Goal: Task Accomplishment & Management: Manage account settings

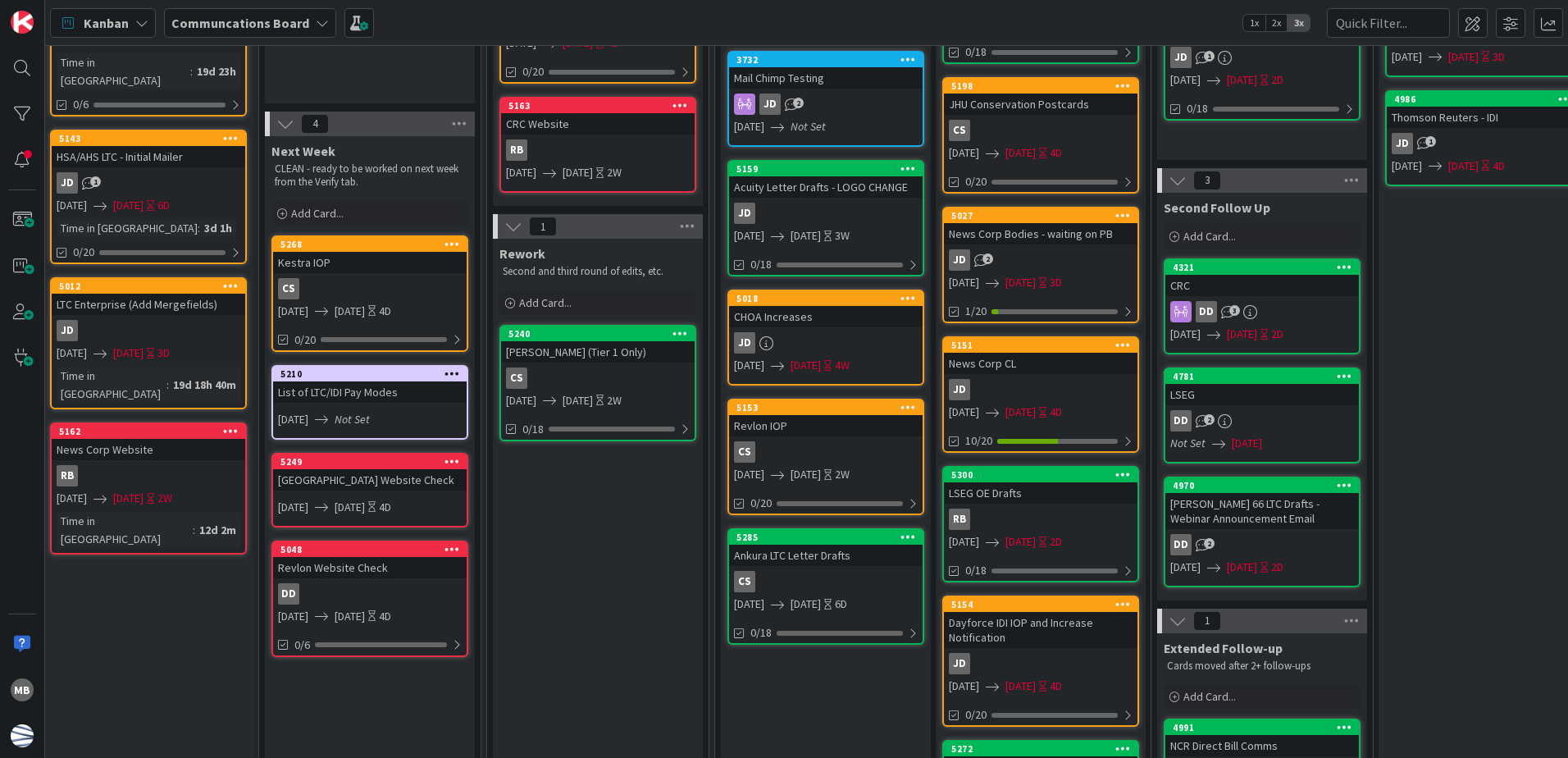
scroll to position [246, 222]
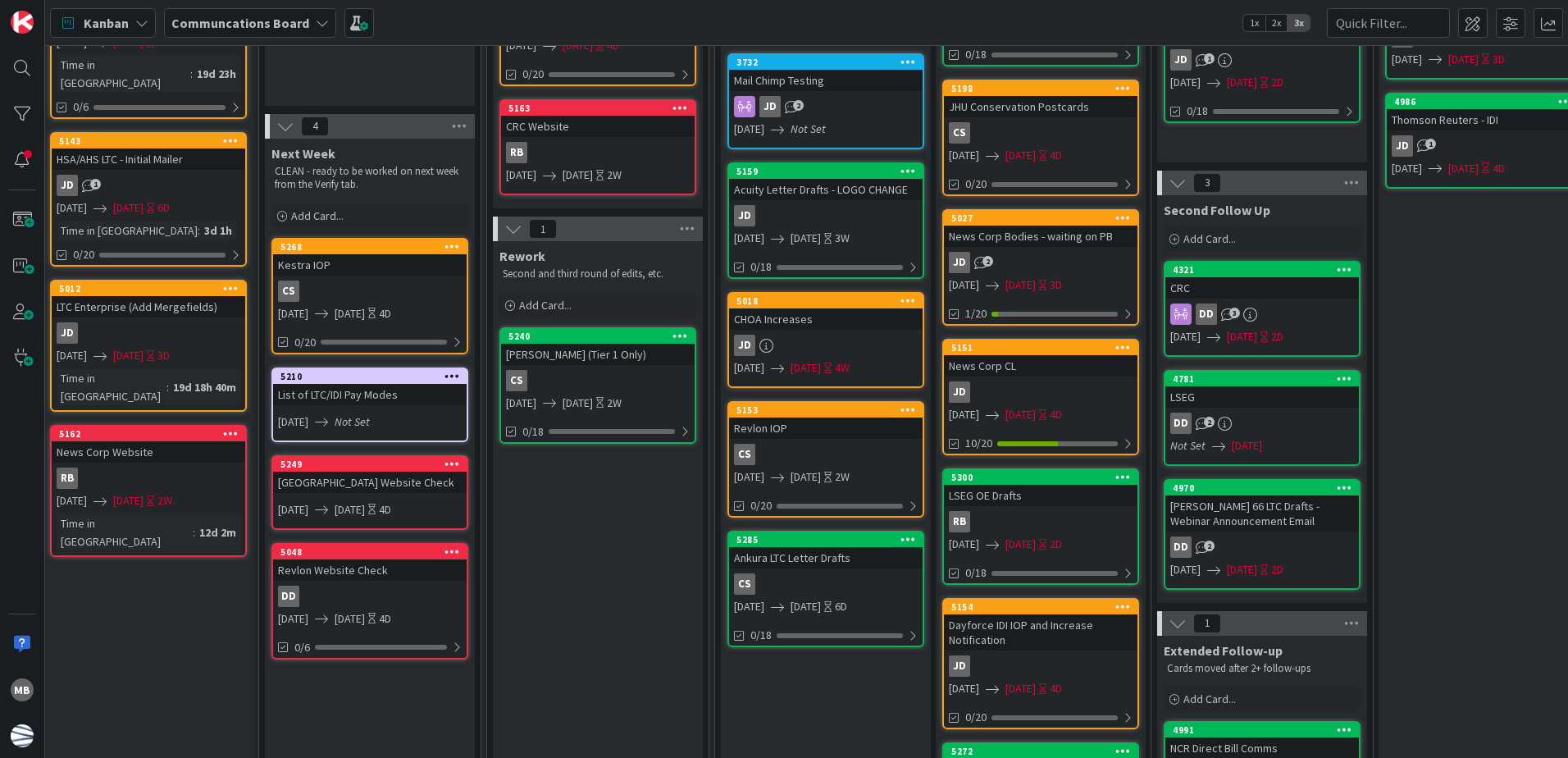
click at [455, 371] on icon at bounding box center [452, 375] width 15 height 12
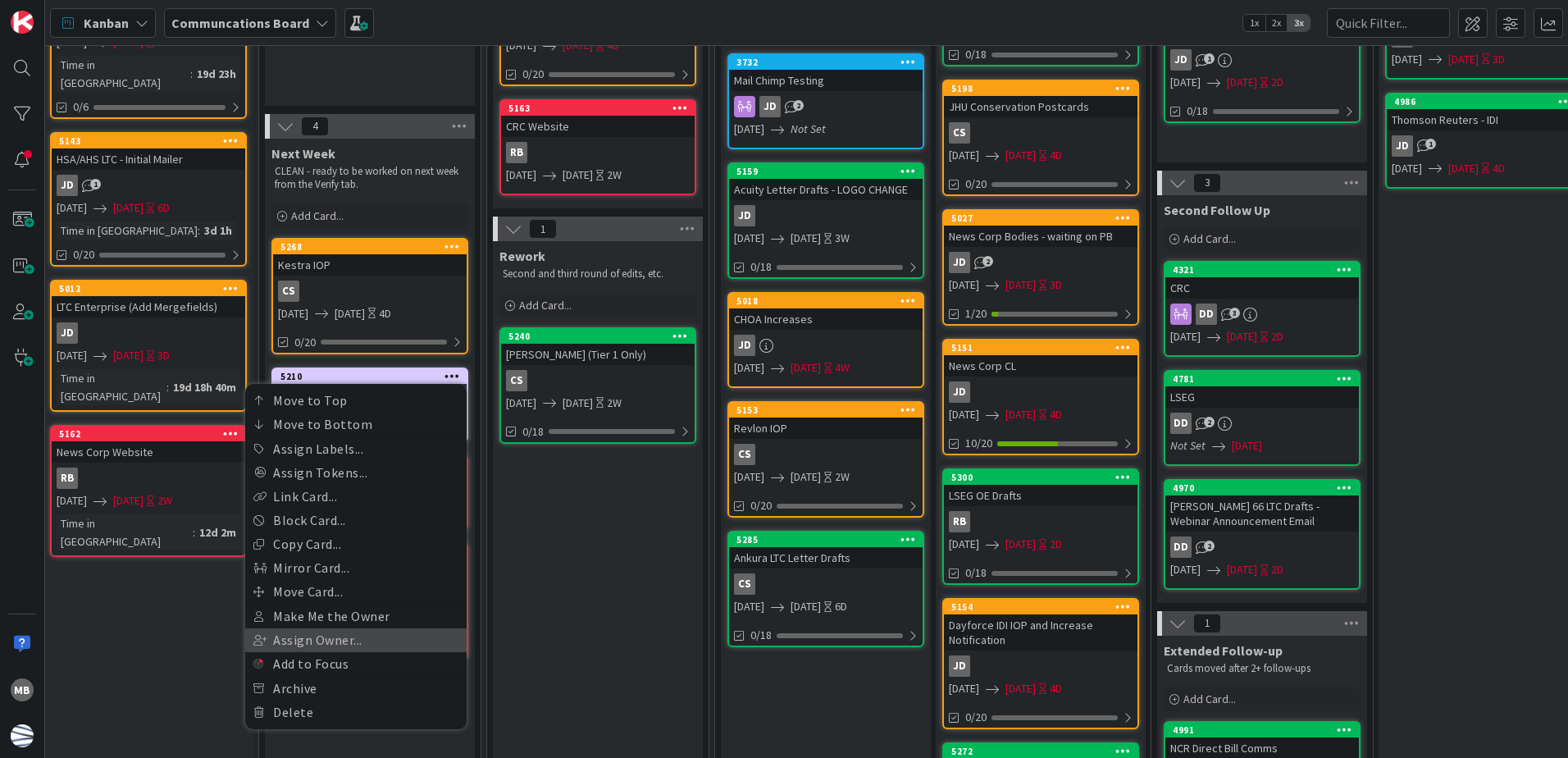
click at [373, 646] on link "Assign Owner..." at bounding box center [356, 640] width 221 height 24
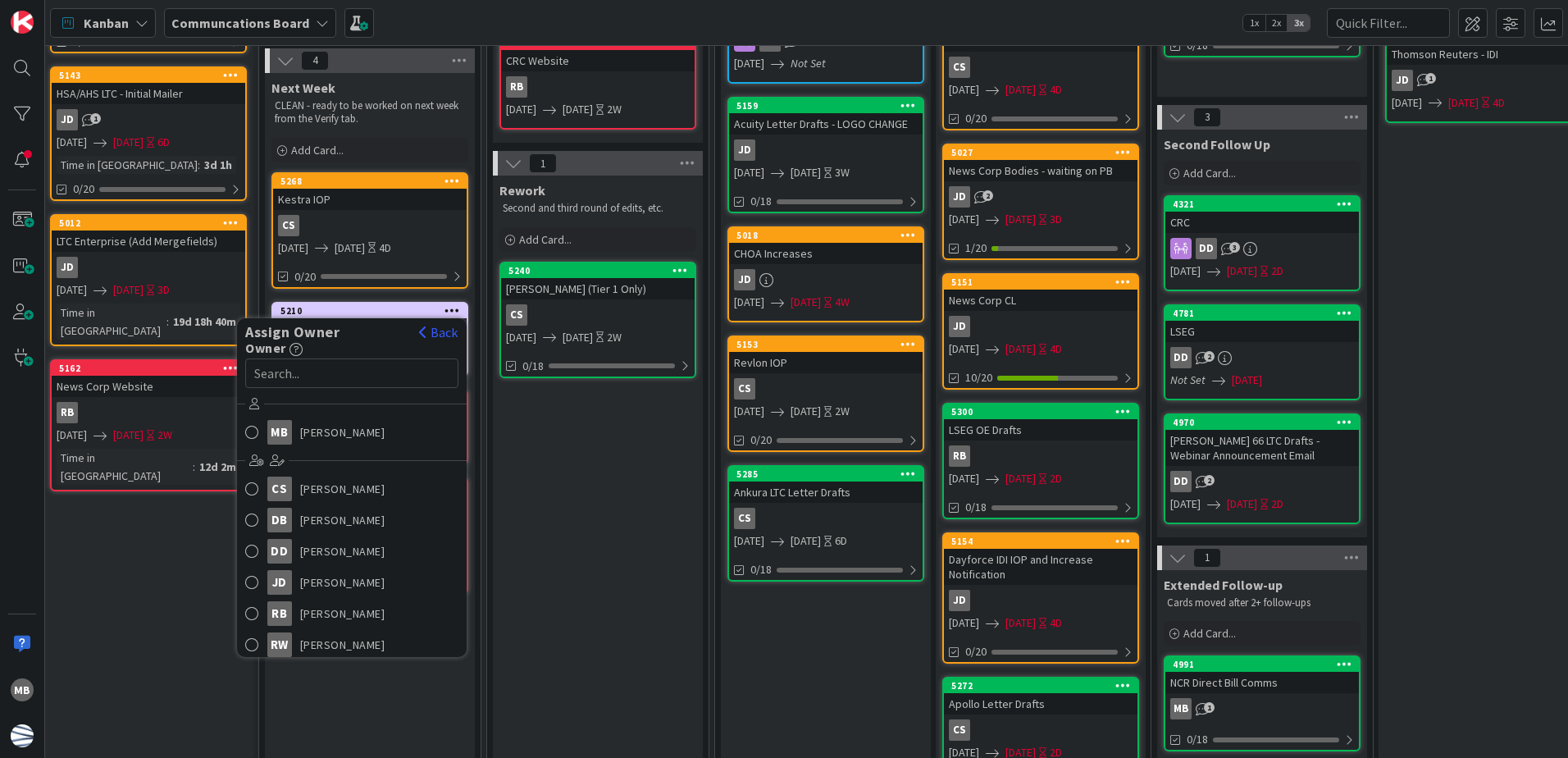
scroll to position [410, 222]
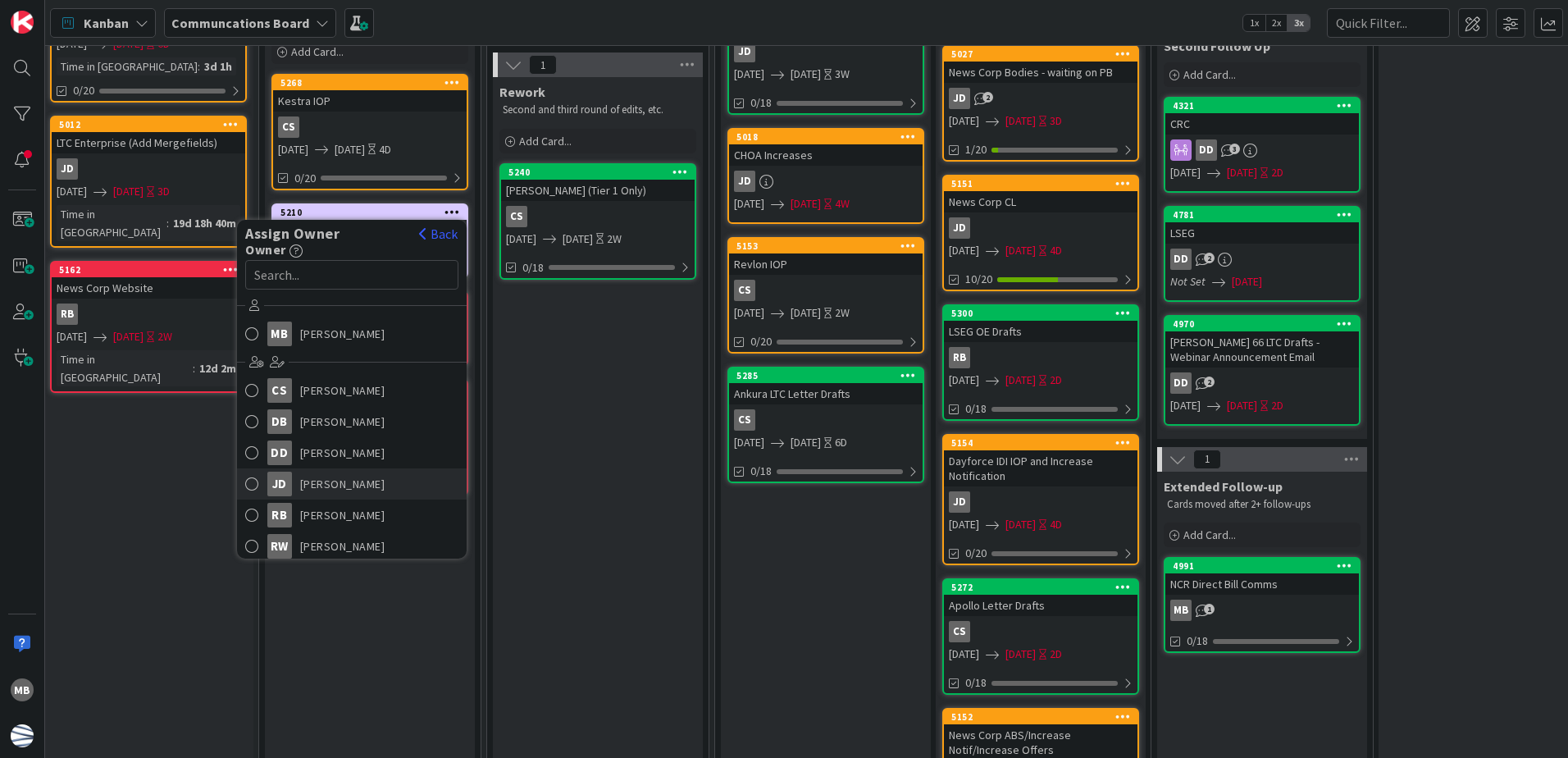
click at [363, 486] on span "[PERSON_NAME]" at bounding box center [343, 484] width 86 height 25
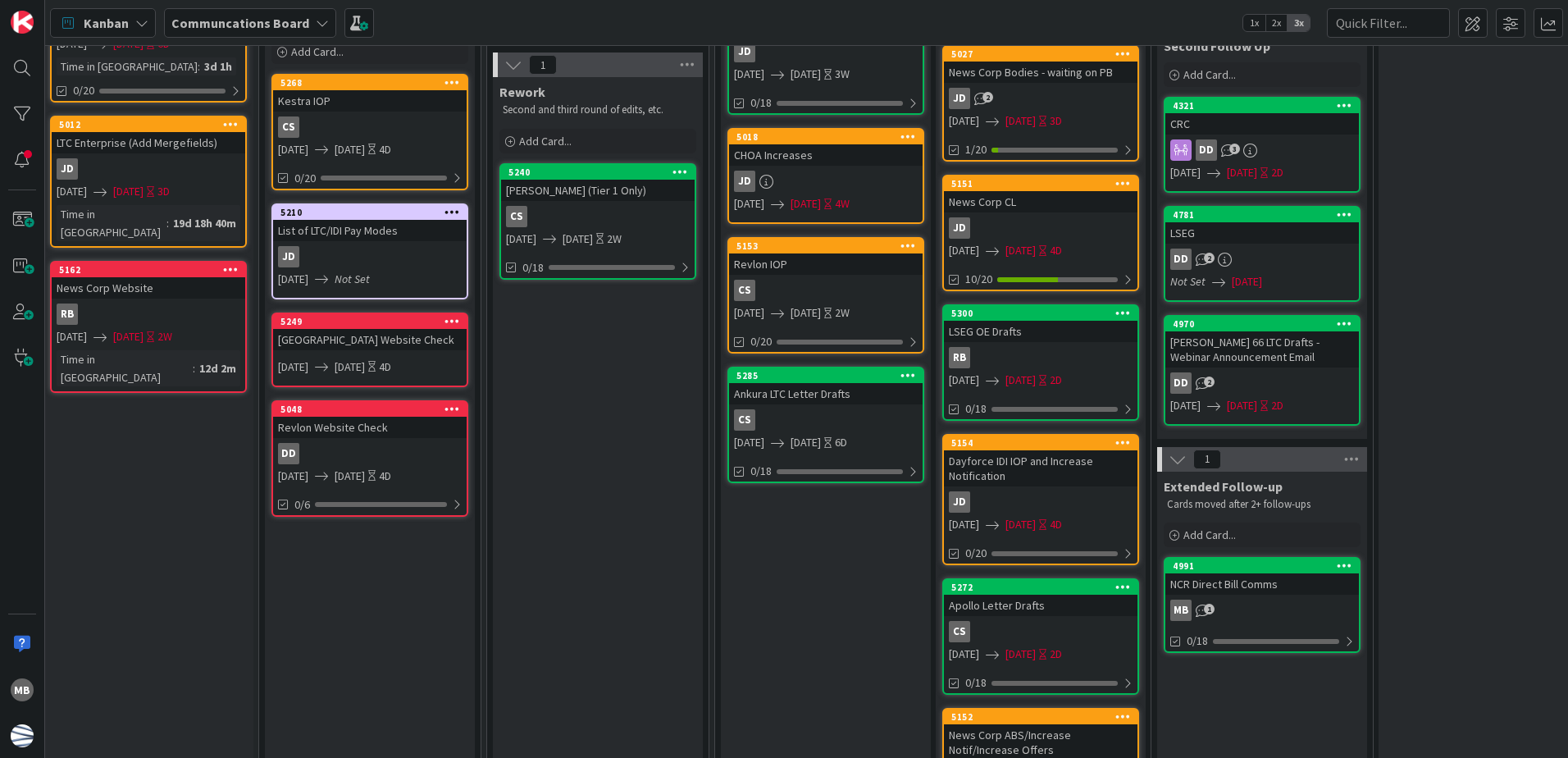
click at [541, 412] on div "Rework Second and third round of edits, etc. Add Card... 5240 LivaNova (Tier 1 …" at bounding box center [597, 603] width 210 height 1053
click at [449, 318] on icon at bounding box center [452, 321] width 15 height 12
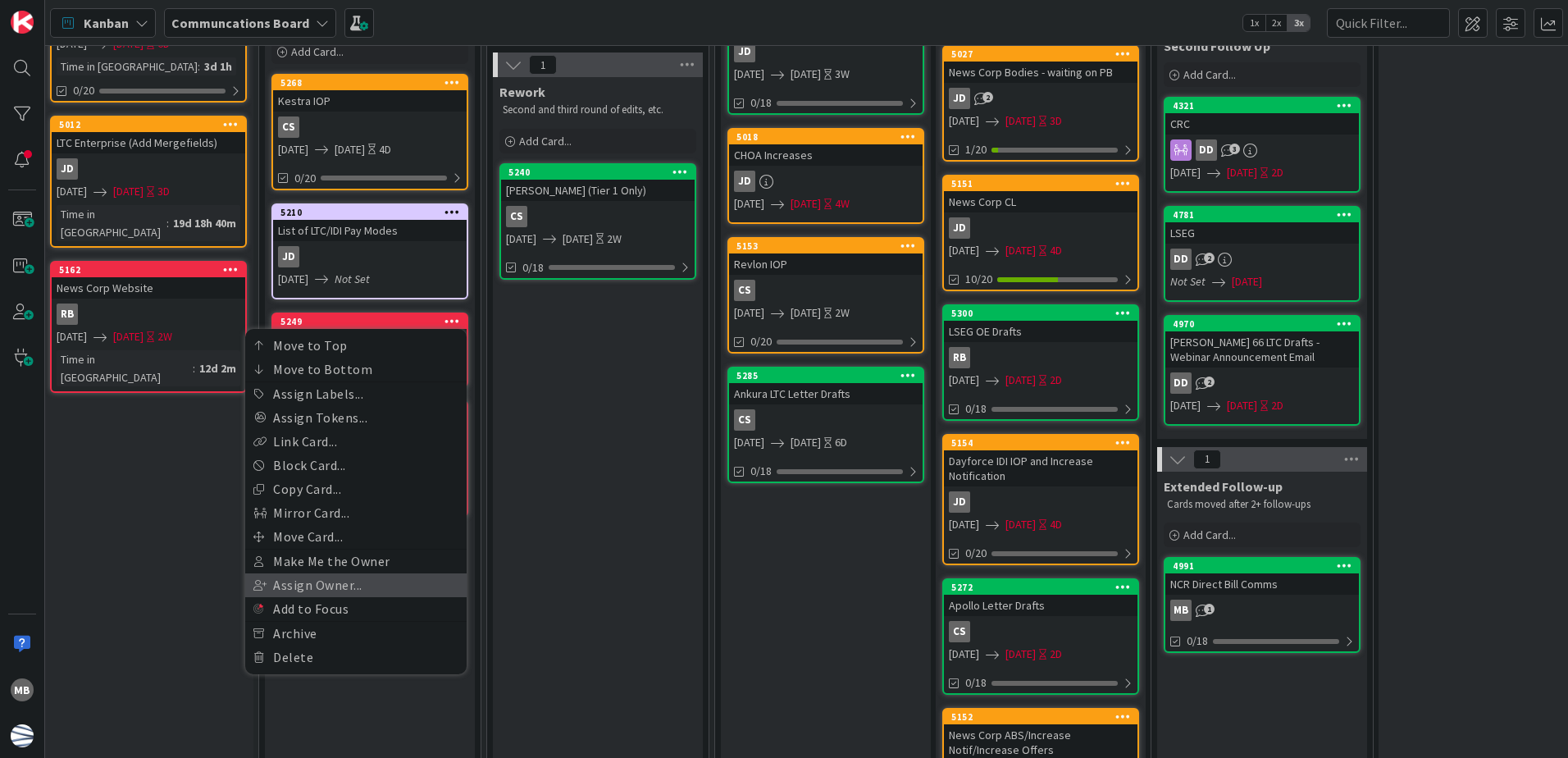
click at [343, 581] on link "Assign Owner..." at bounding box center [356, 585] width 221 height 24
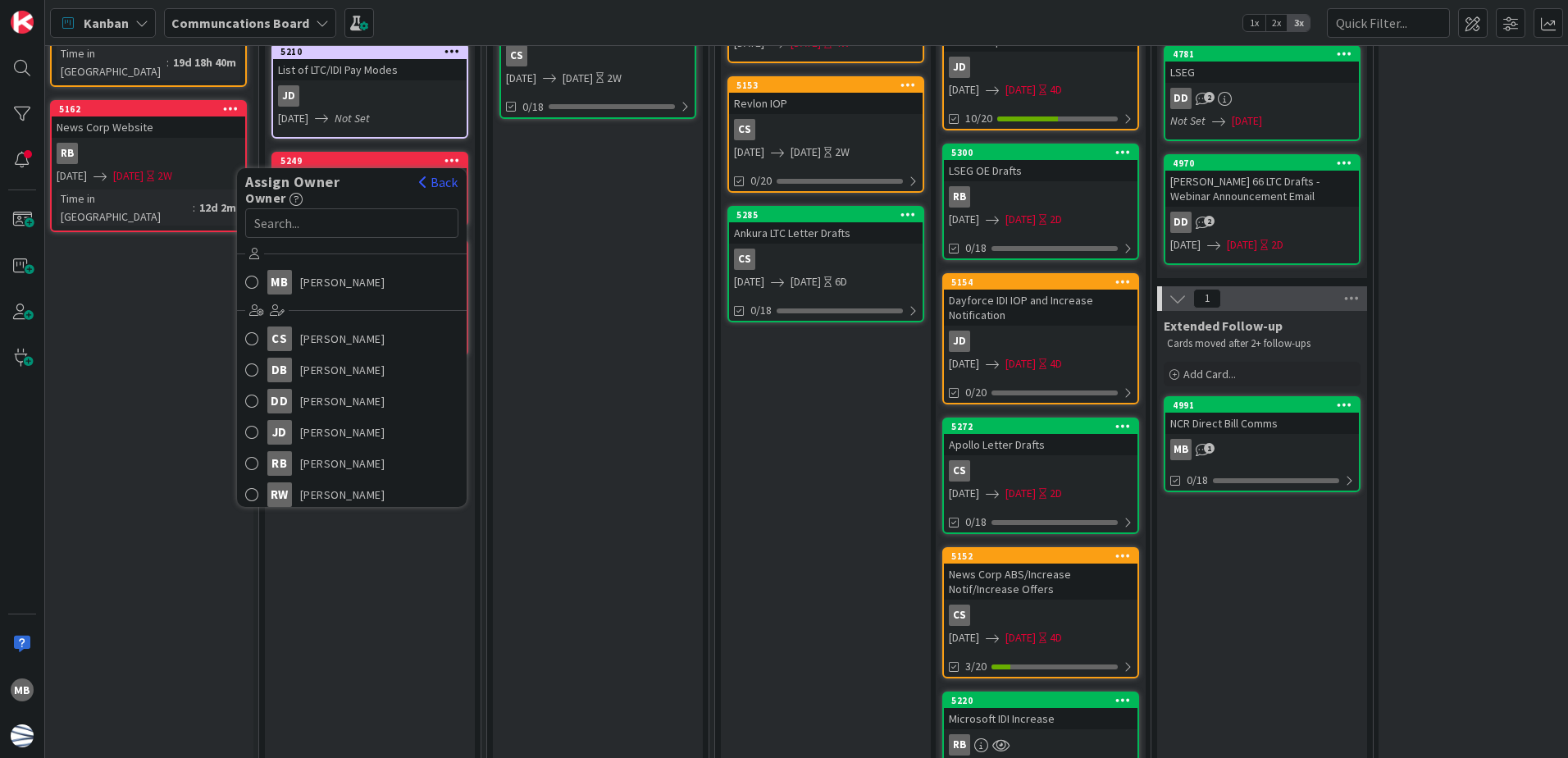
scroll to position [574, 222]
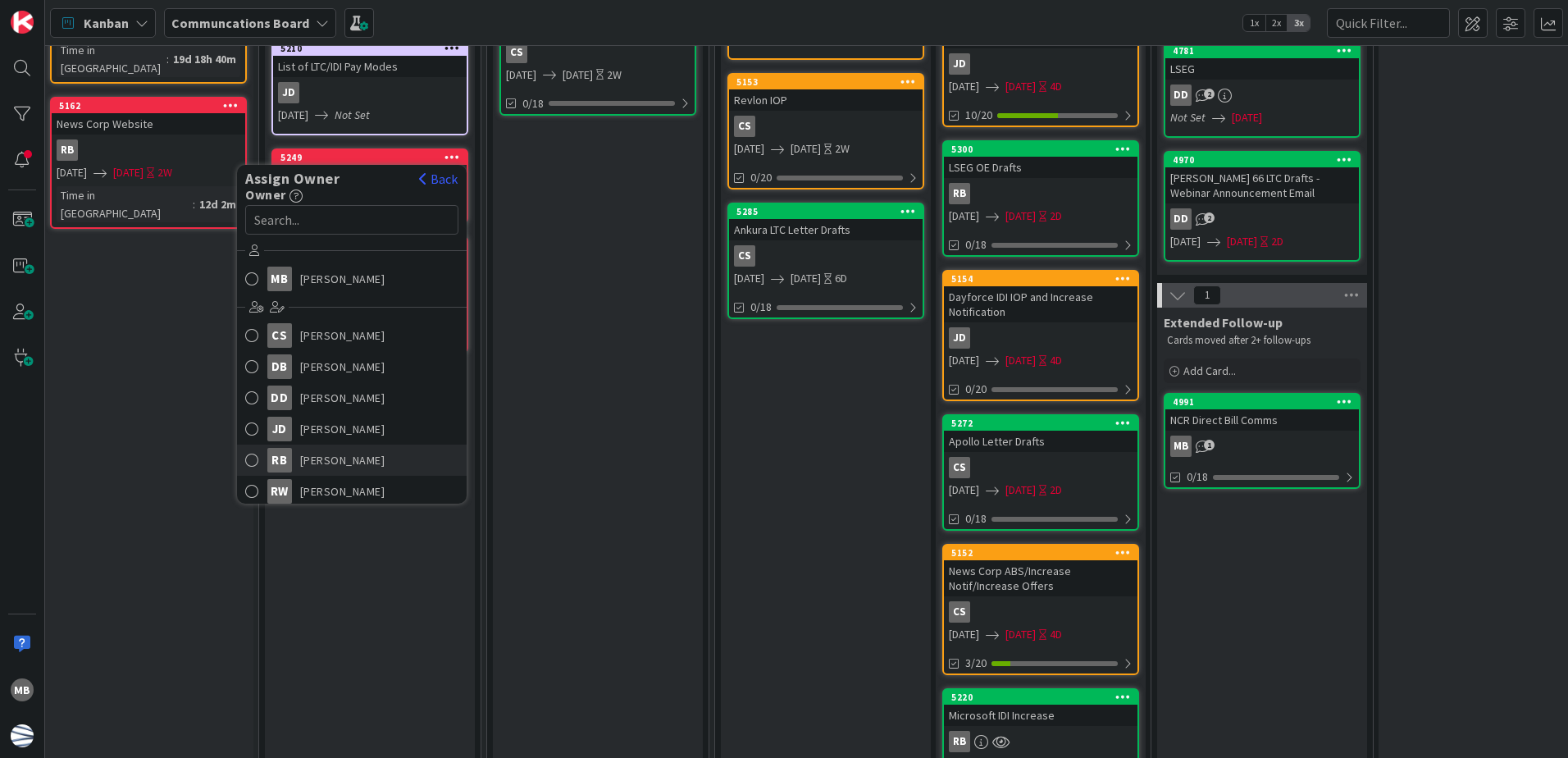
click at [392, 458] on link "RB [PERSON_NAME]" at bounding box center [351, 460] width 229 height 31
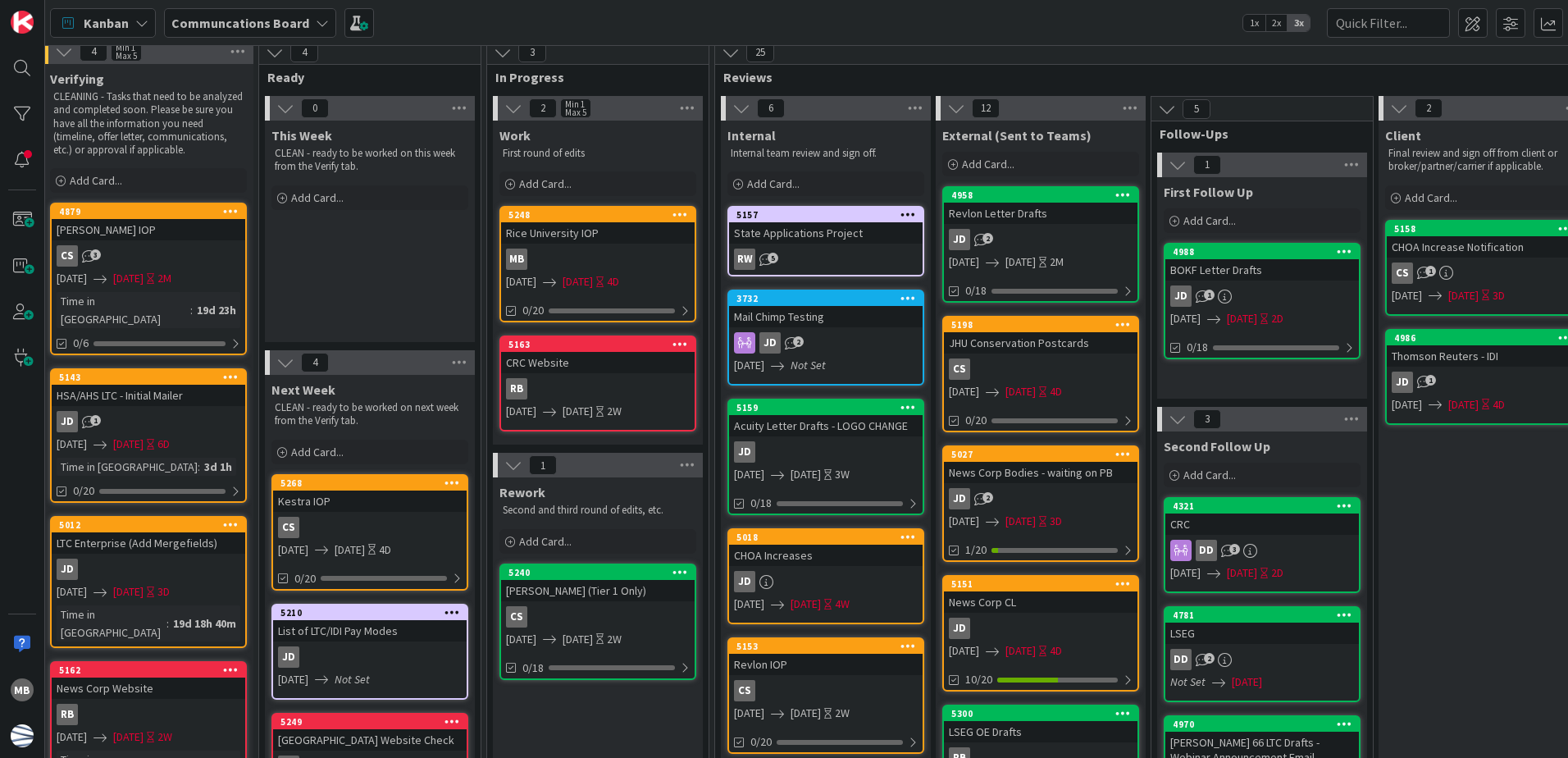
scroll to position [0, 222]
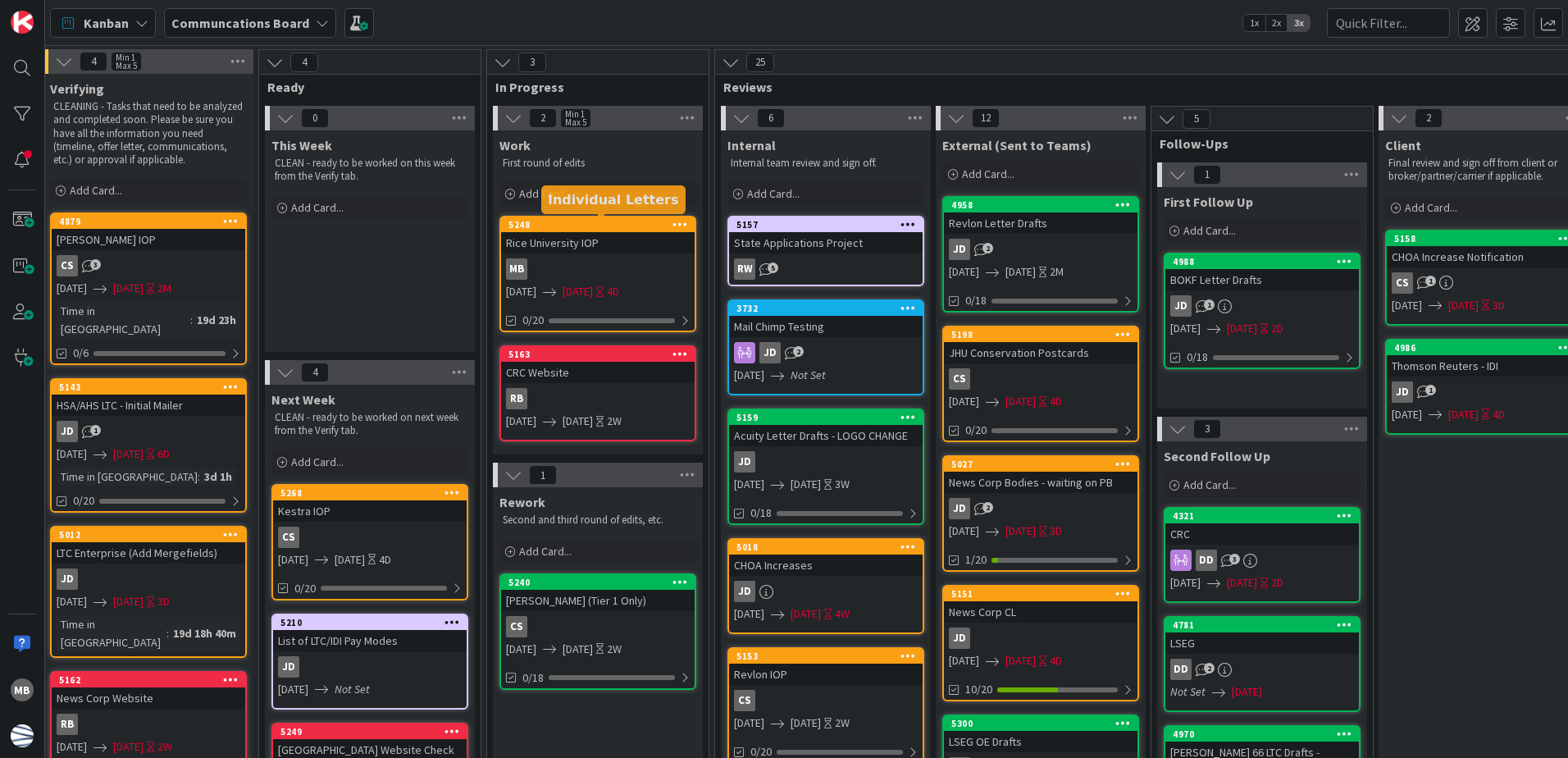
click at [638, 222] on div "5248" at bounding box center [601, 224] width 186 height 12
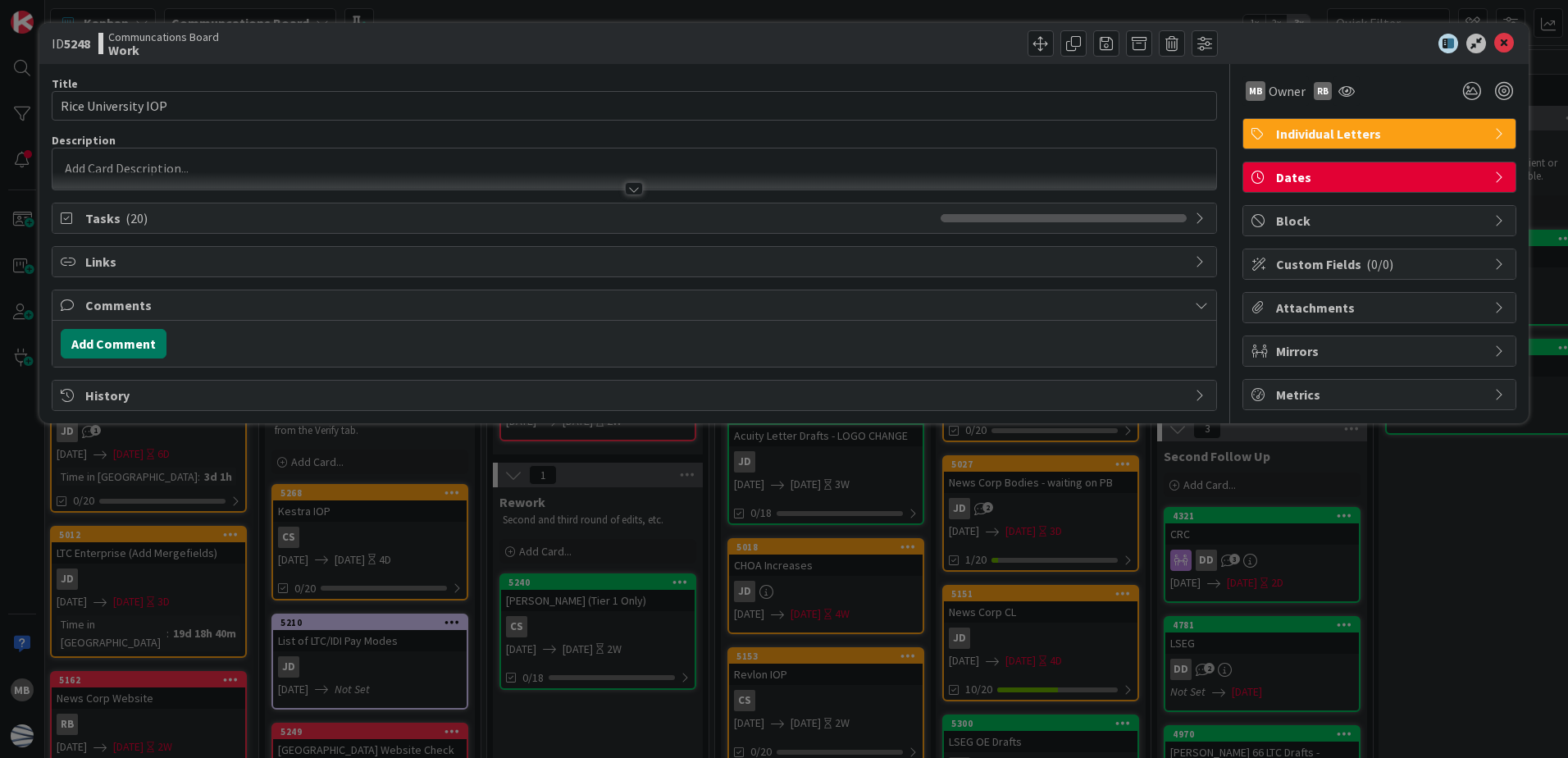
click at [156, 341] on button "Add Comment" at bounding box center [113, 343] width 105 height 29
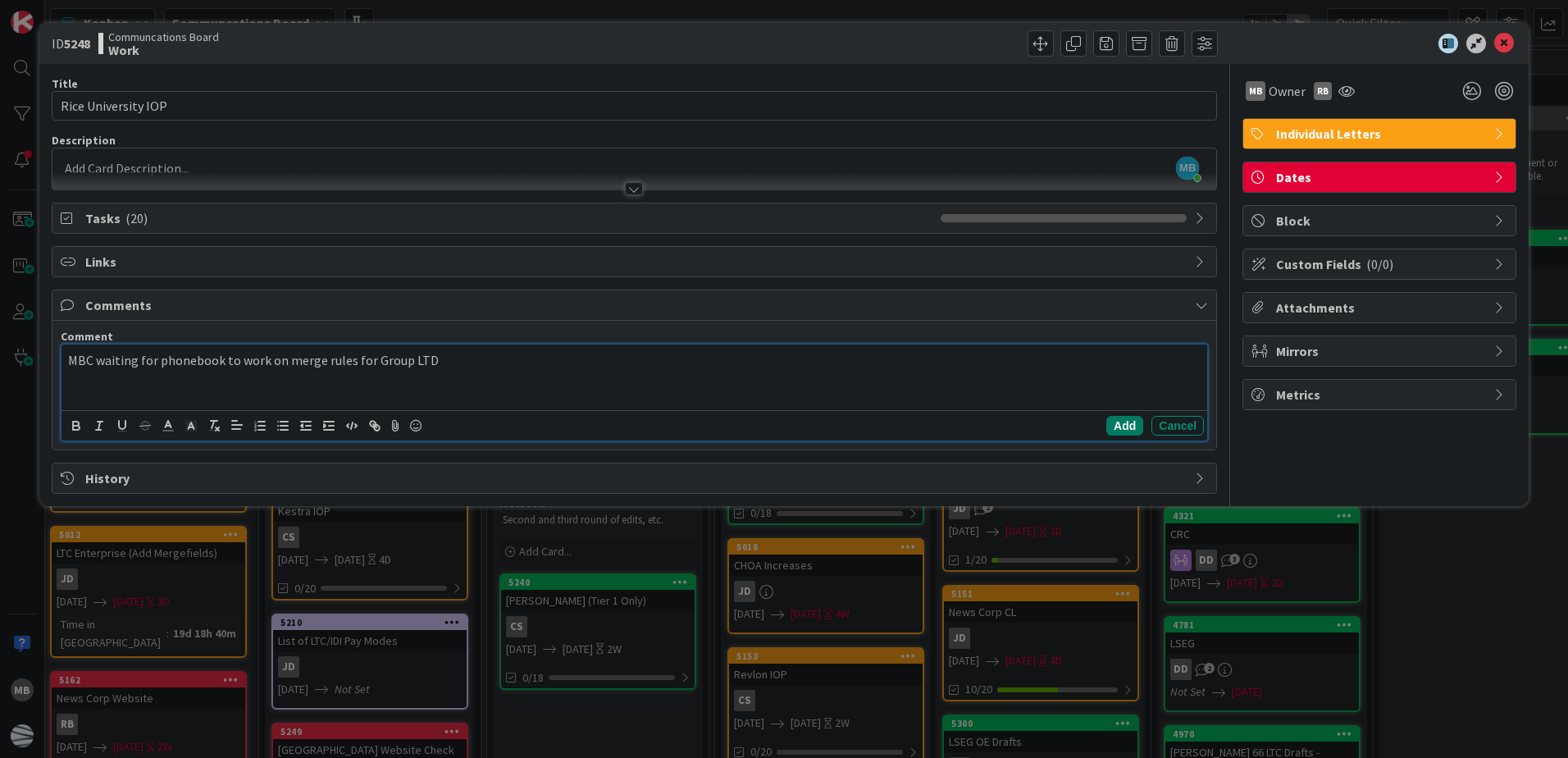
click at [1123, 425] on button "Add" at bounding box center [1124, 426] width 37 height 20
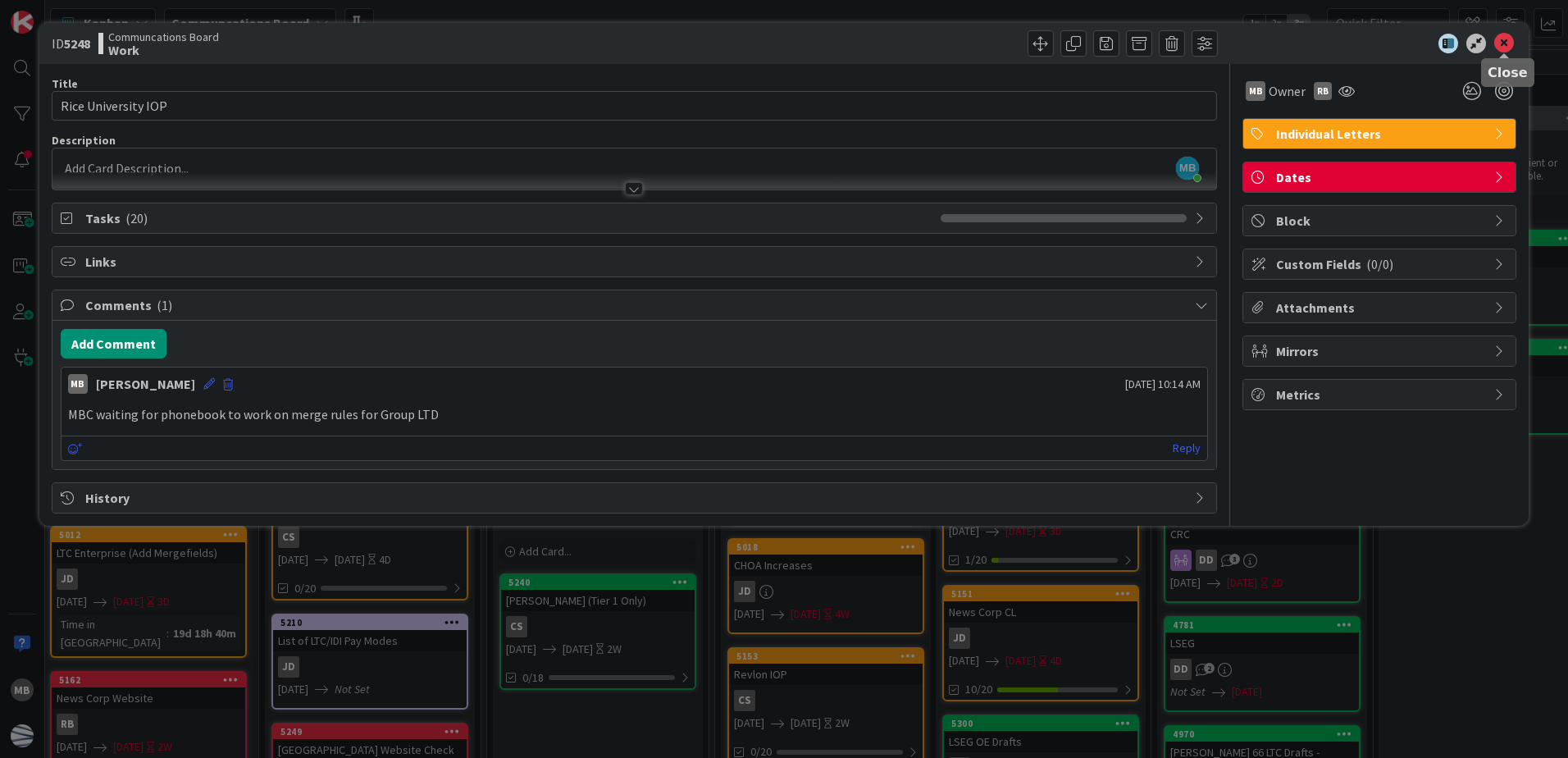
click at [1504, 43] on icon at bounding box center [1504, 44] width 20 height 20
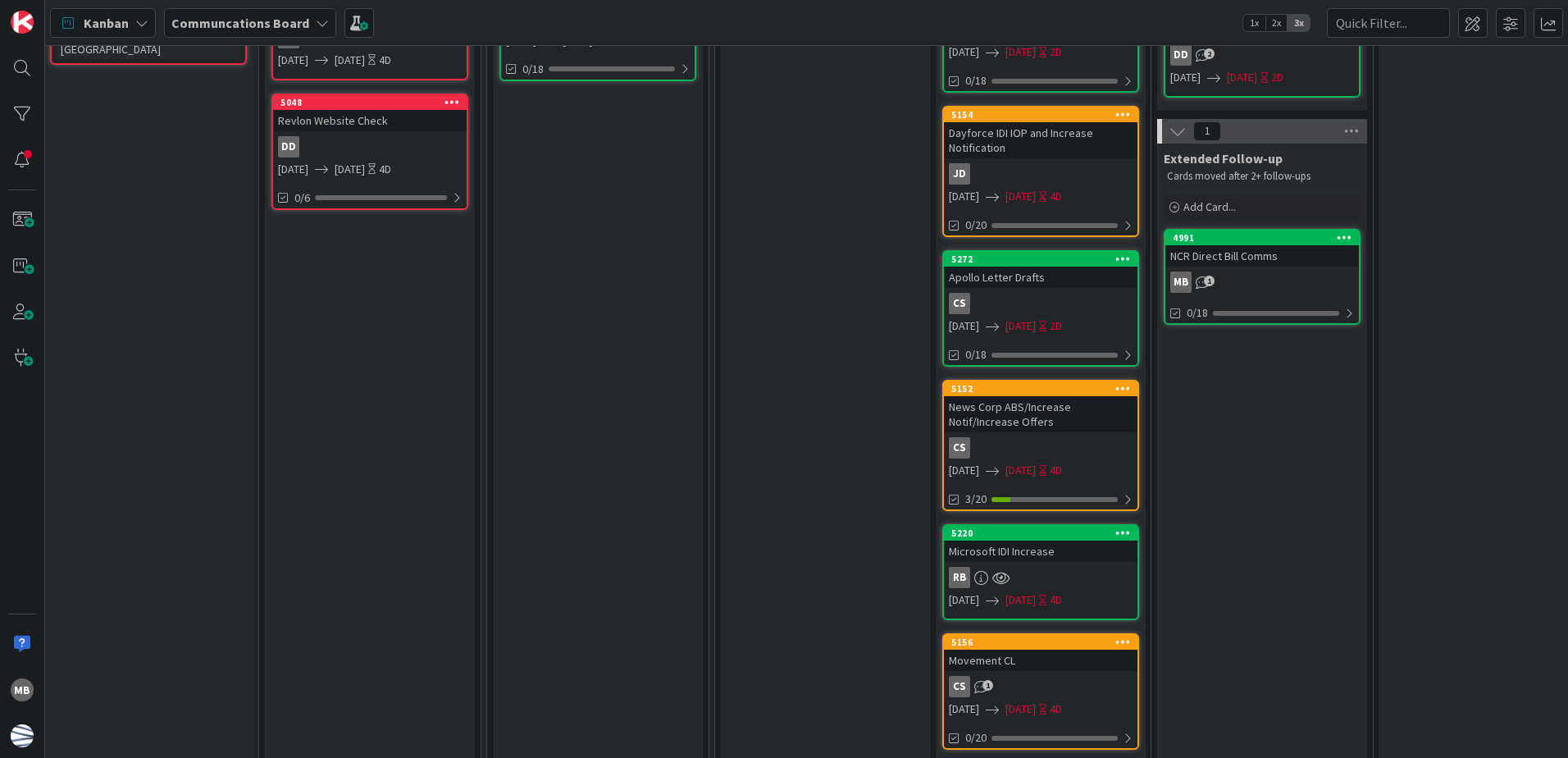
scroll to position [812, 222]
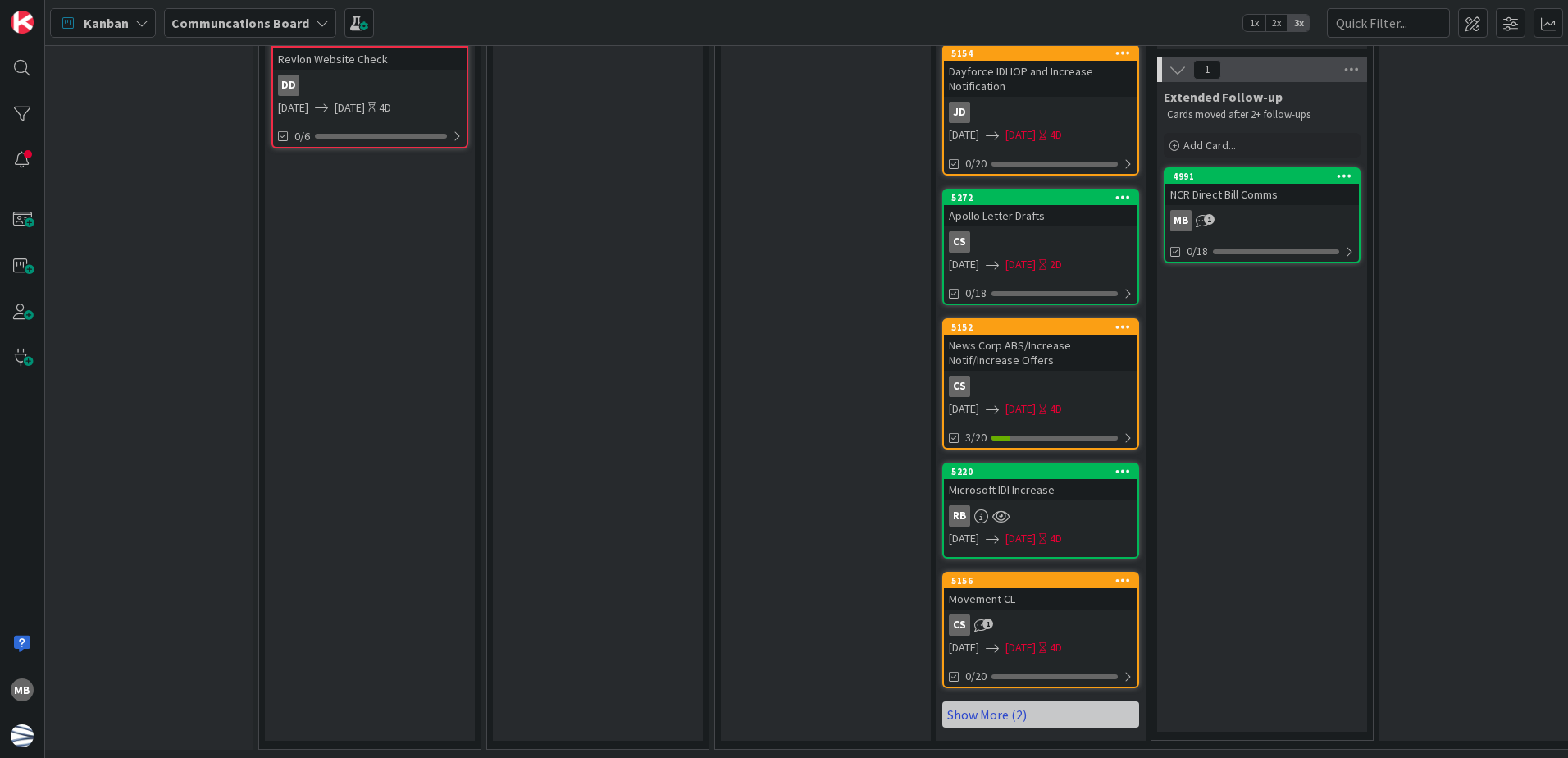
click at [1033, 703] on link "Show More (2)" at bounding box center [1040, 713] width 196 height 26
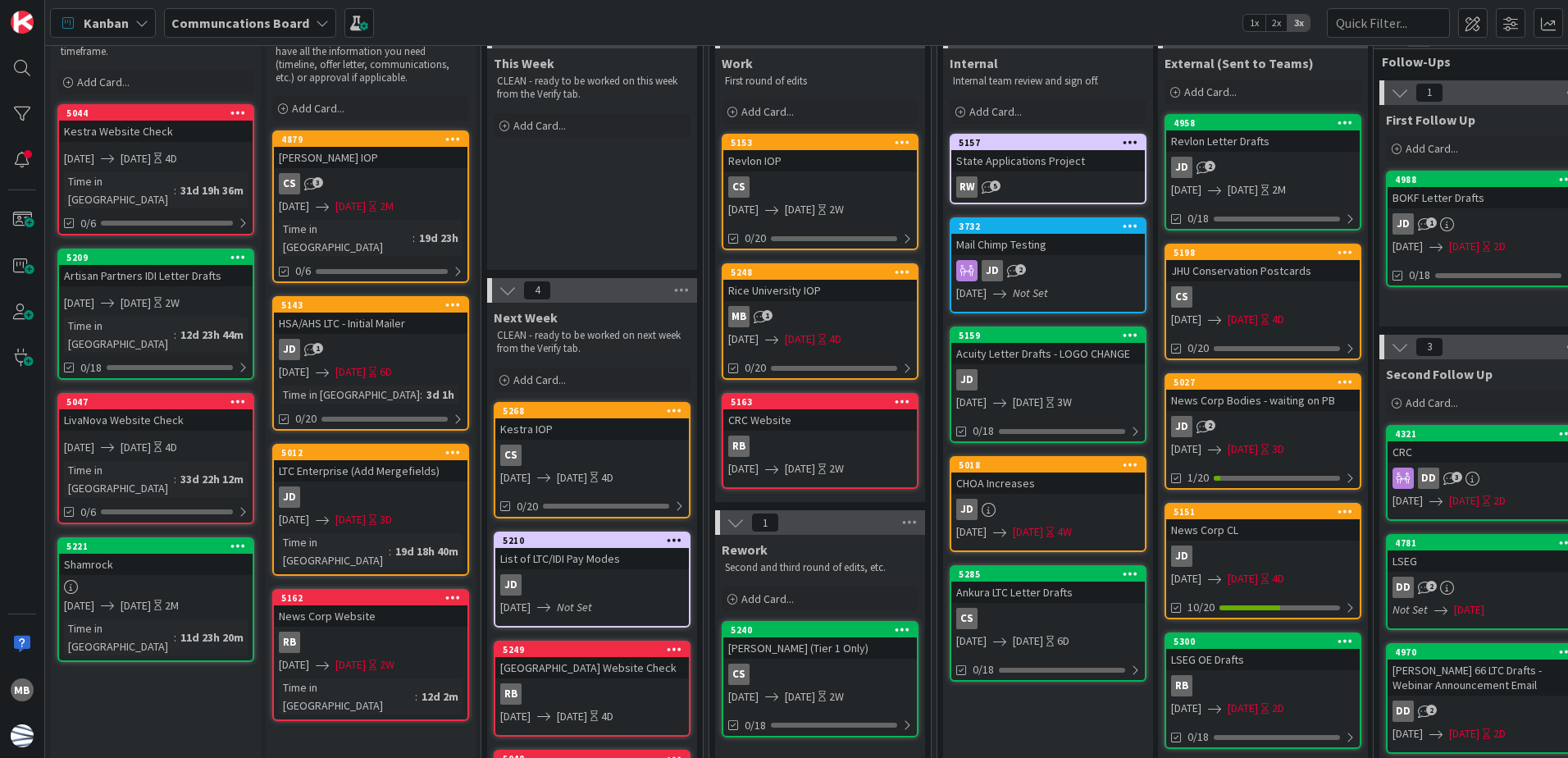
scroll to position [0, 0]
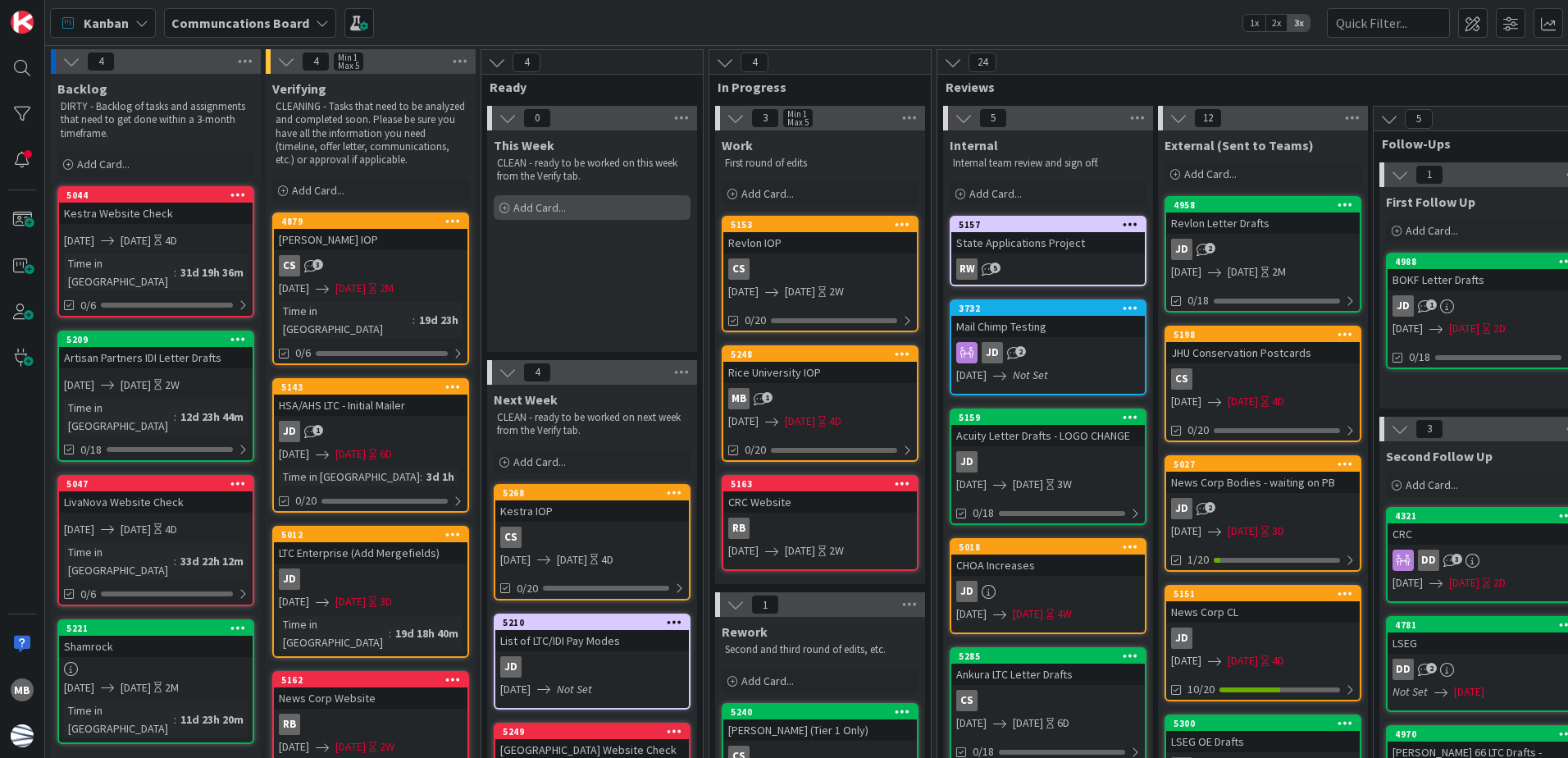
click at [521, 207] on span "Add Card..." at bounding box center [539, 207] width 53 height 15
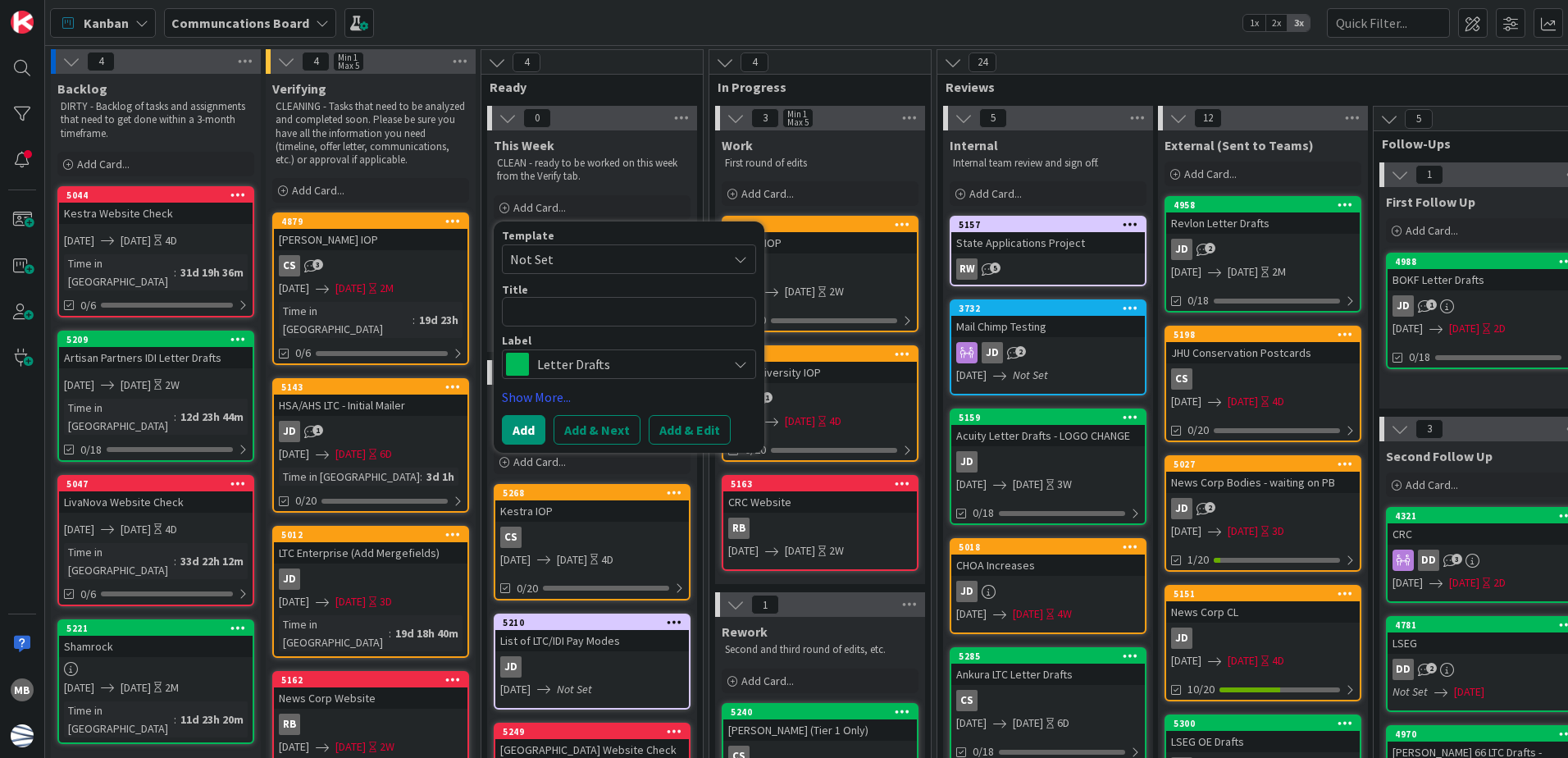
click at [601, 252] on span "Not Set" at bounding box center [613, 259] width 205 height 21
click at [572, 309] on textarea at bounding box center [629, 311] width 254 height 29
click at [582, 362] on span "Letter Drafts" at bounding box center [629, 364] width 182 height 23
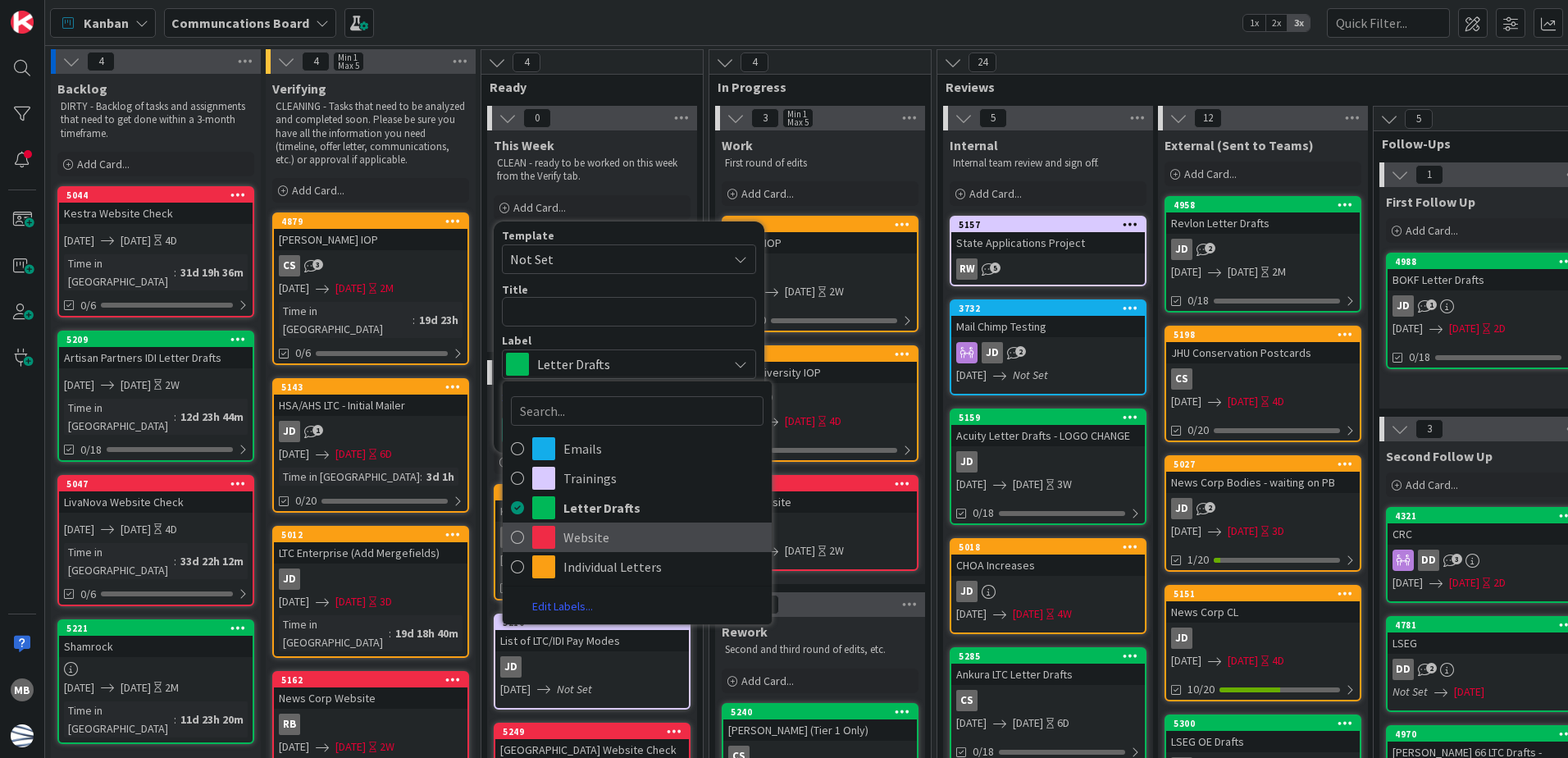
drag, startPoint x: 596, startPoint y: 530, endPoint x: 588, endPoint y: 485, distance: 45.7
click at [596, 530] on span "Website" at bounding box center [663, 537] width 200 height 25
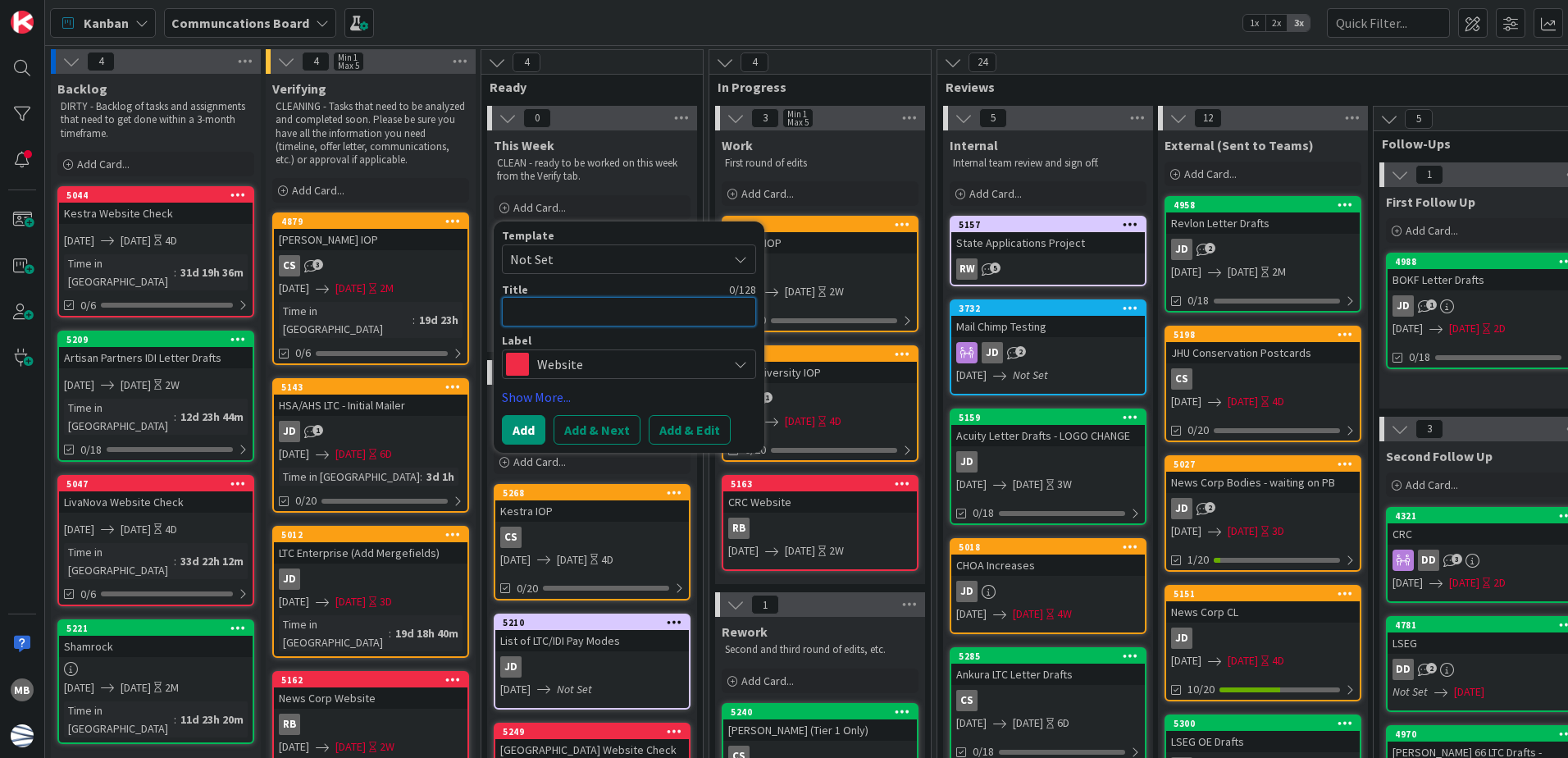
click at [573, 308] on textarea at bounding box center [629, 311] width 254 height 29
type textarea "D"
type textarea "x"
type textarea "Da"
type textarea "x"
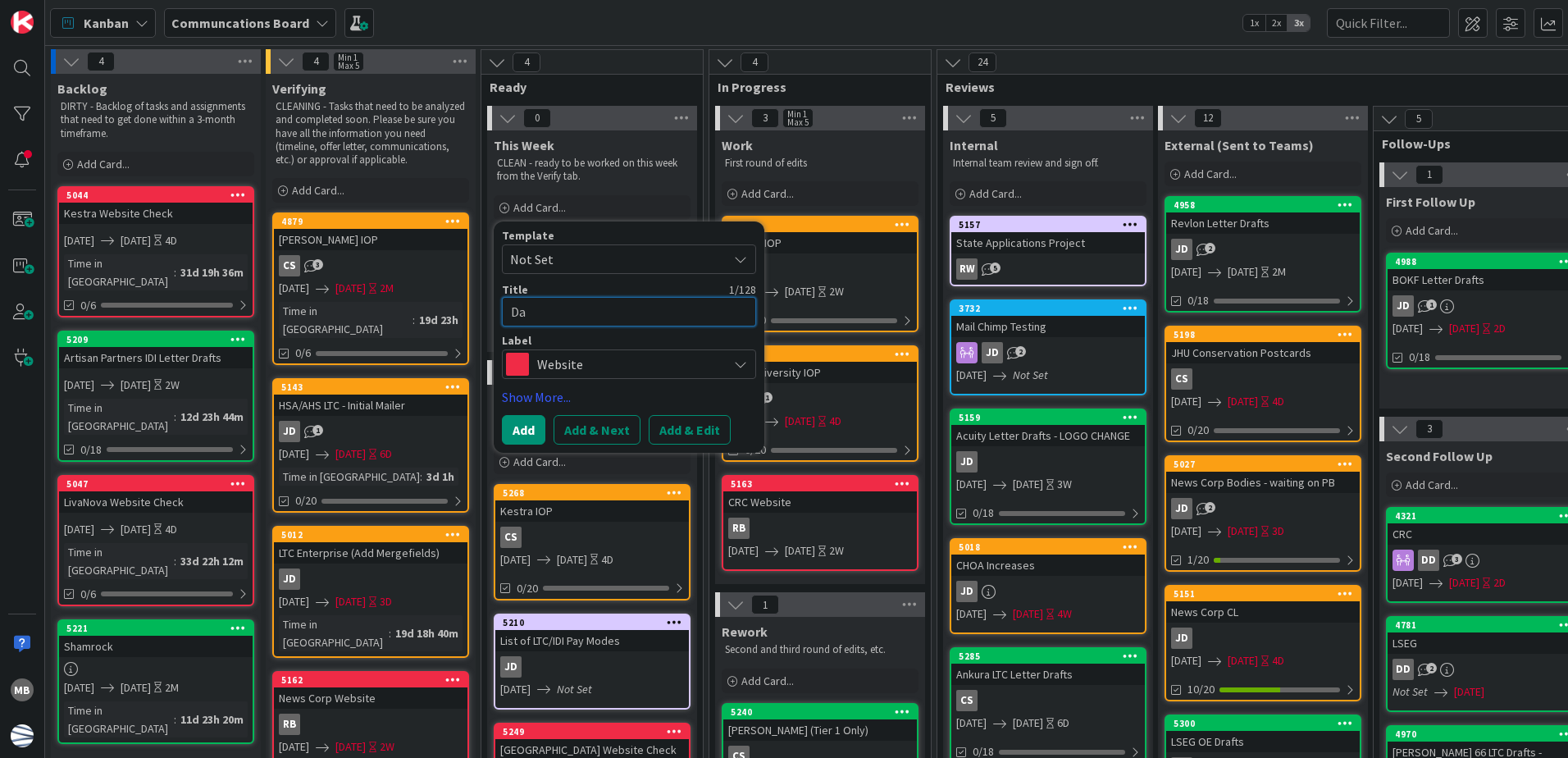
type textarea "Day"
type textarea "x"
type textarea "Dayf"
type textarea "x"
type textarea "Dayfo"
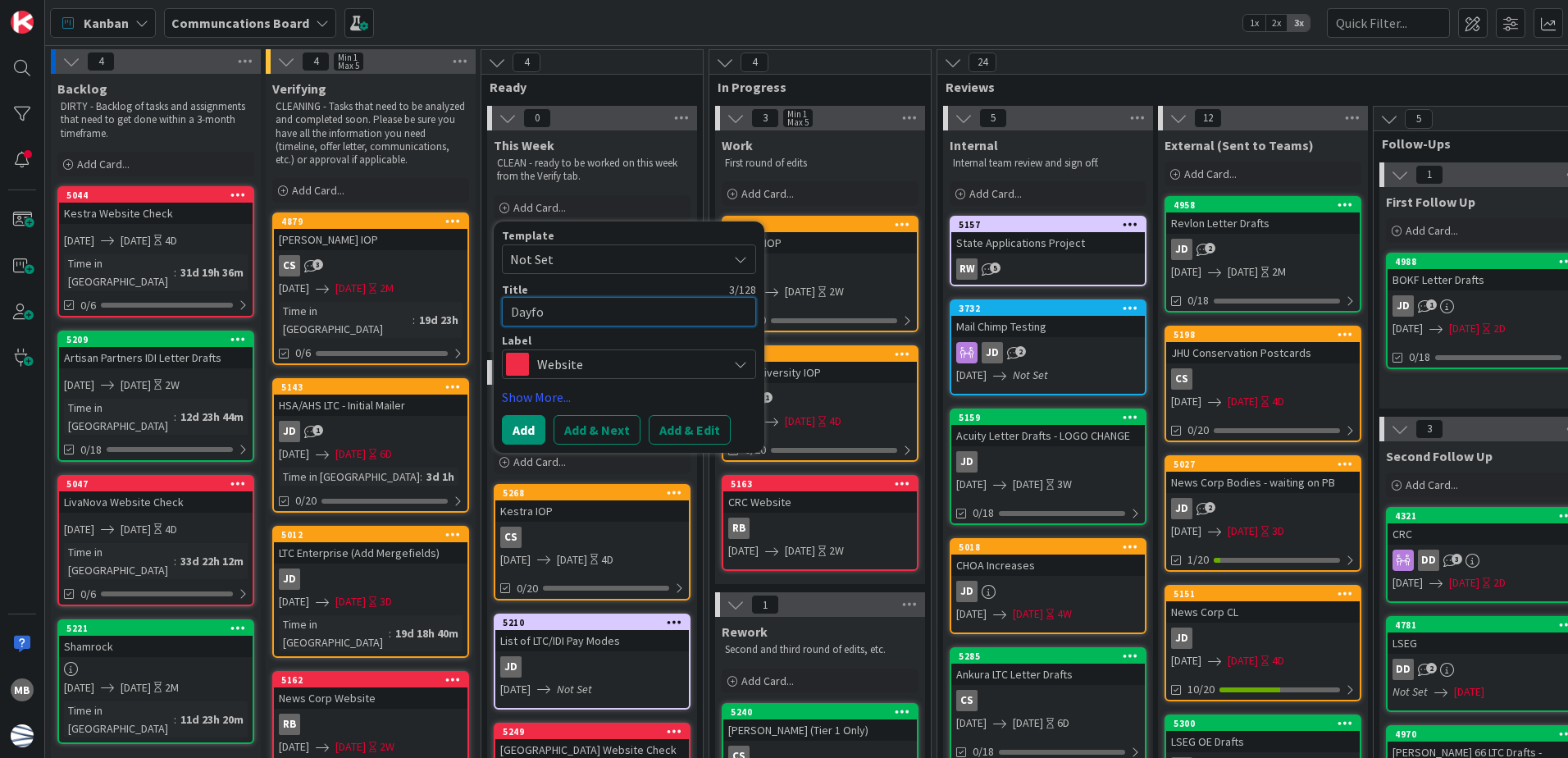
type textarea "x"
type textarea "Dayfor"
type textarea "x"
type textarea "Dayforce"
type textarea "x"
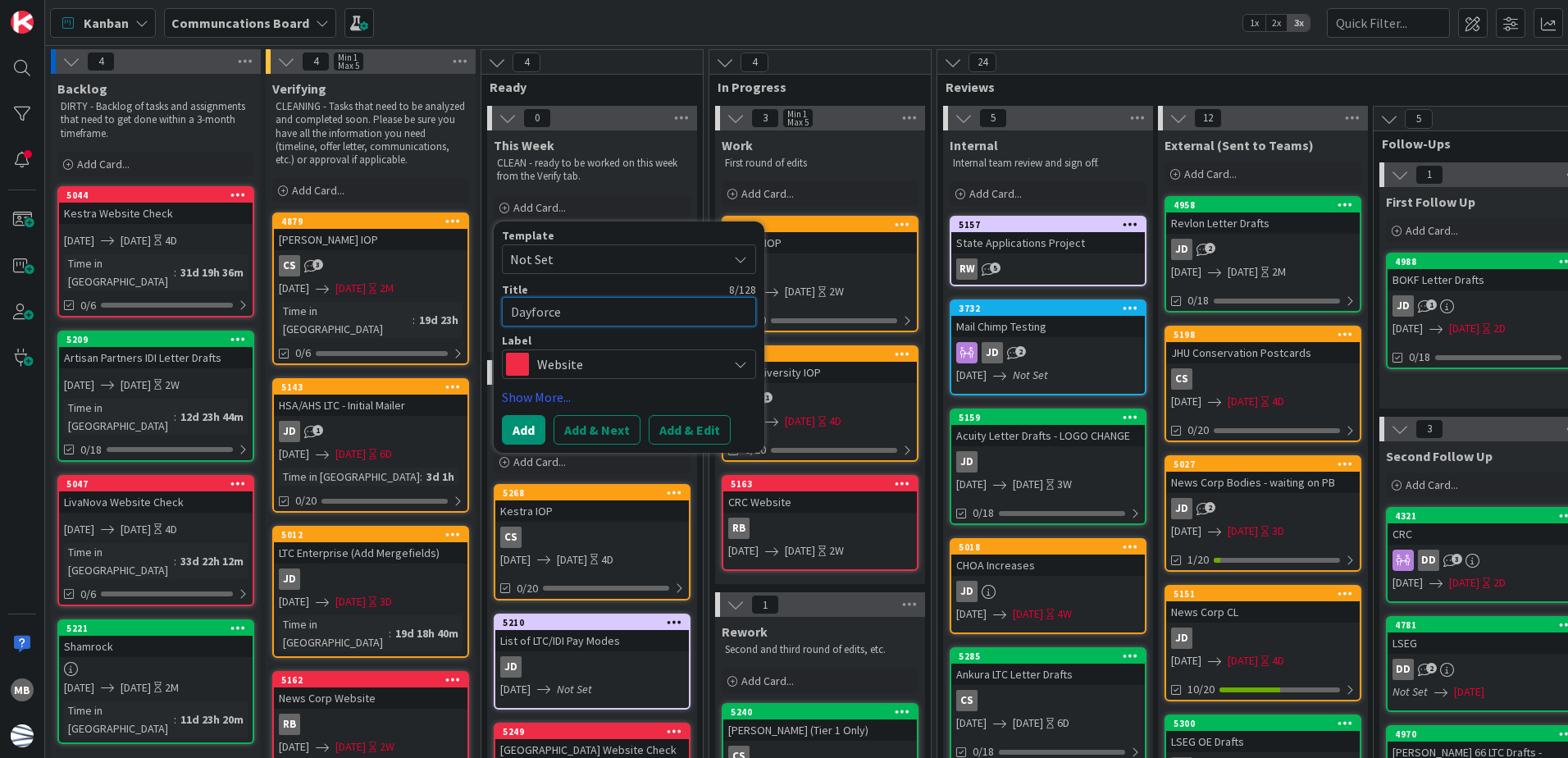
type textarea "Dayforce"
type textarea "x"
type textarea "Dayforce W"
type textarea "x"
type textarea "Dayforce We"
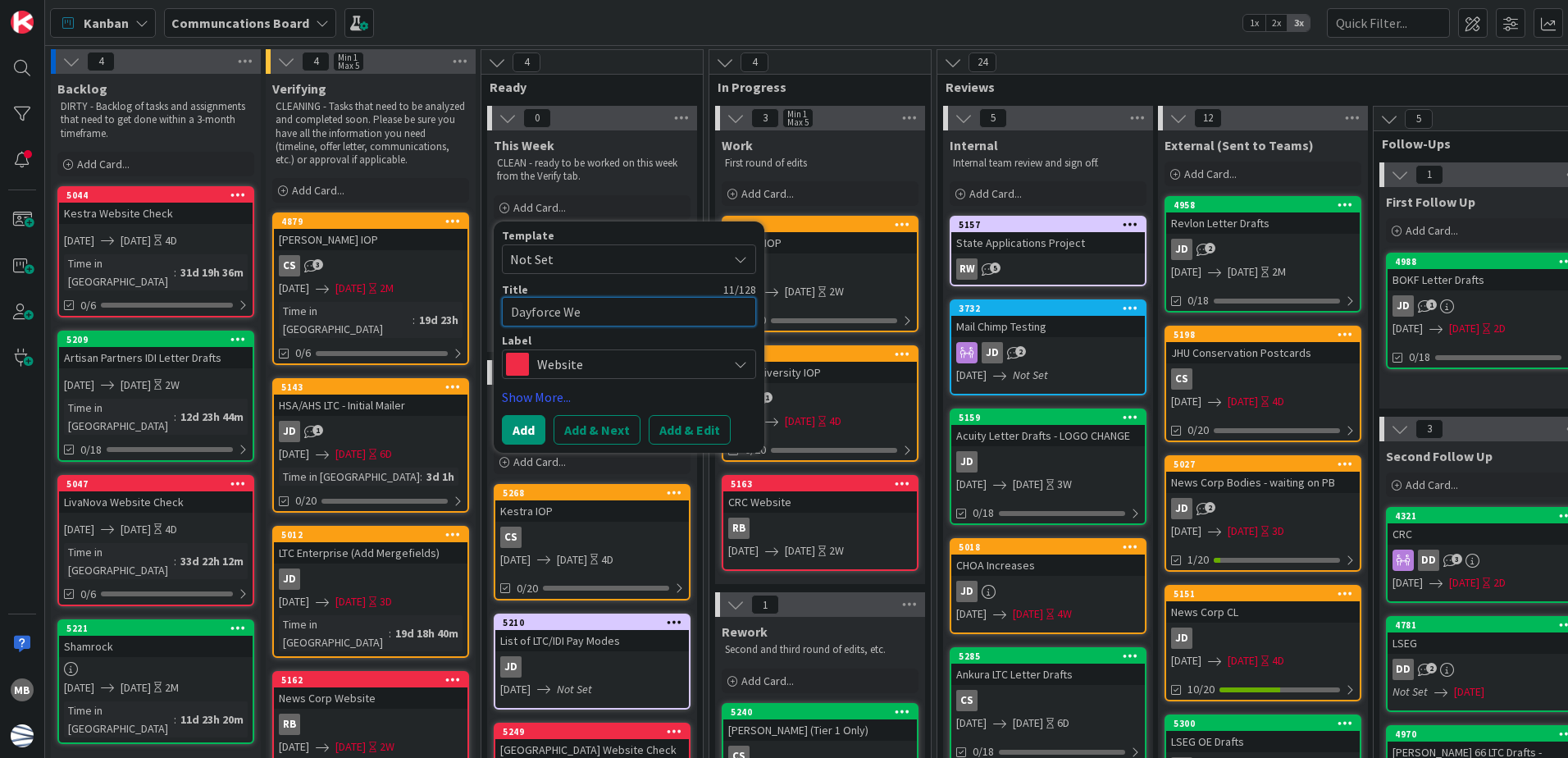
type textarea "x"
type textarea "Dayforce Web"
type textarea "x"
type textarea "Dayforce Webs"
type textarea "x"
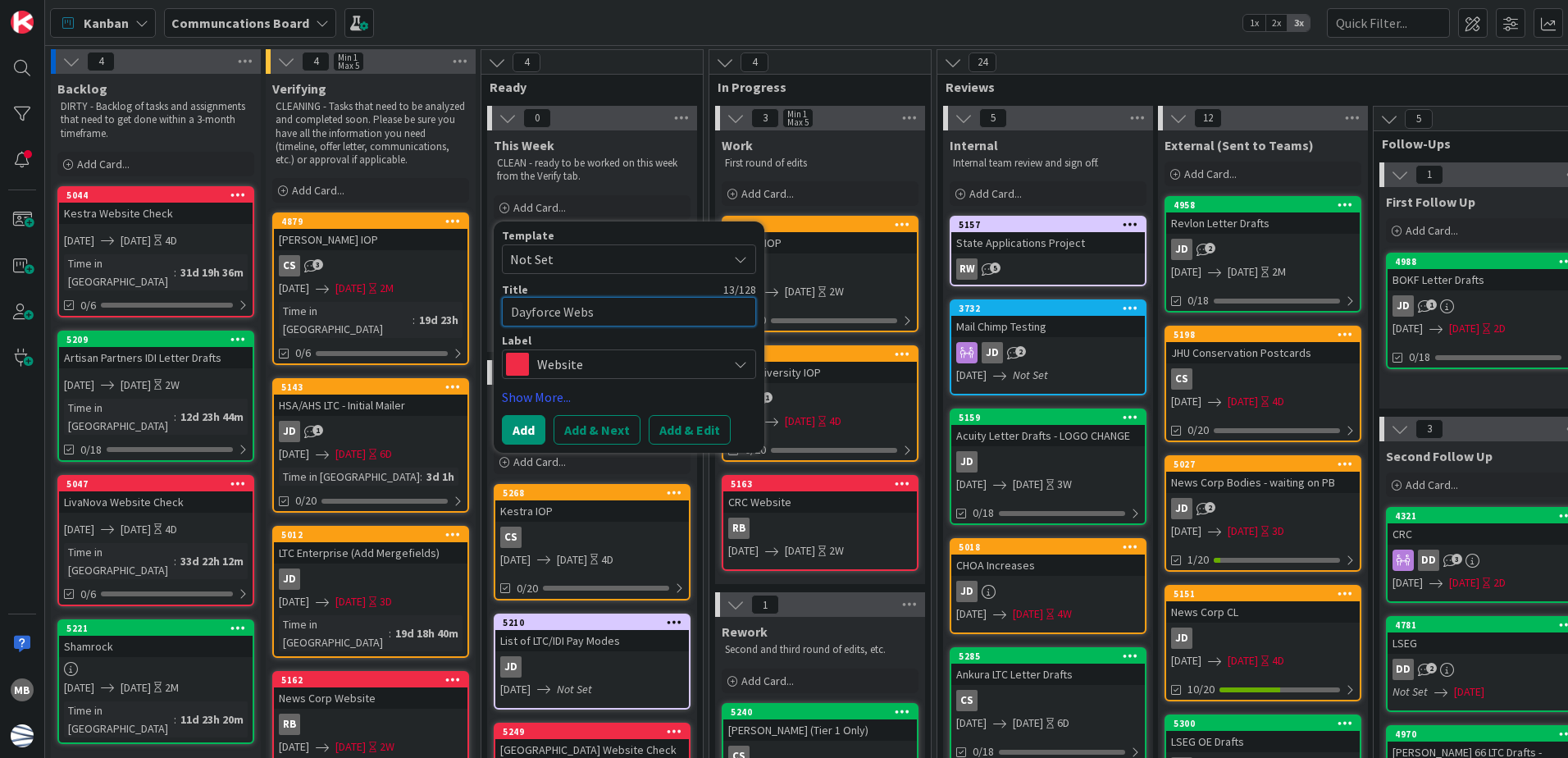
type textarea "Dayforce Websi"
type textarea "x"
type textarea "Dayforce Websit"
type textarea "x"
type textarea "Dayforce Website"
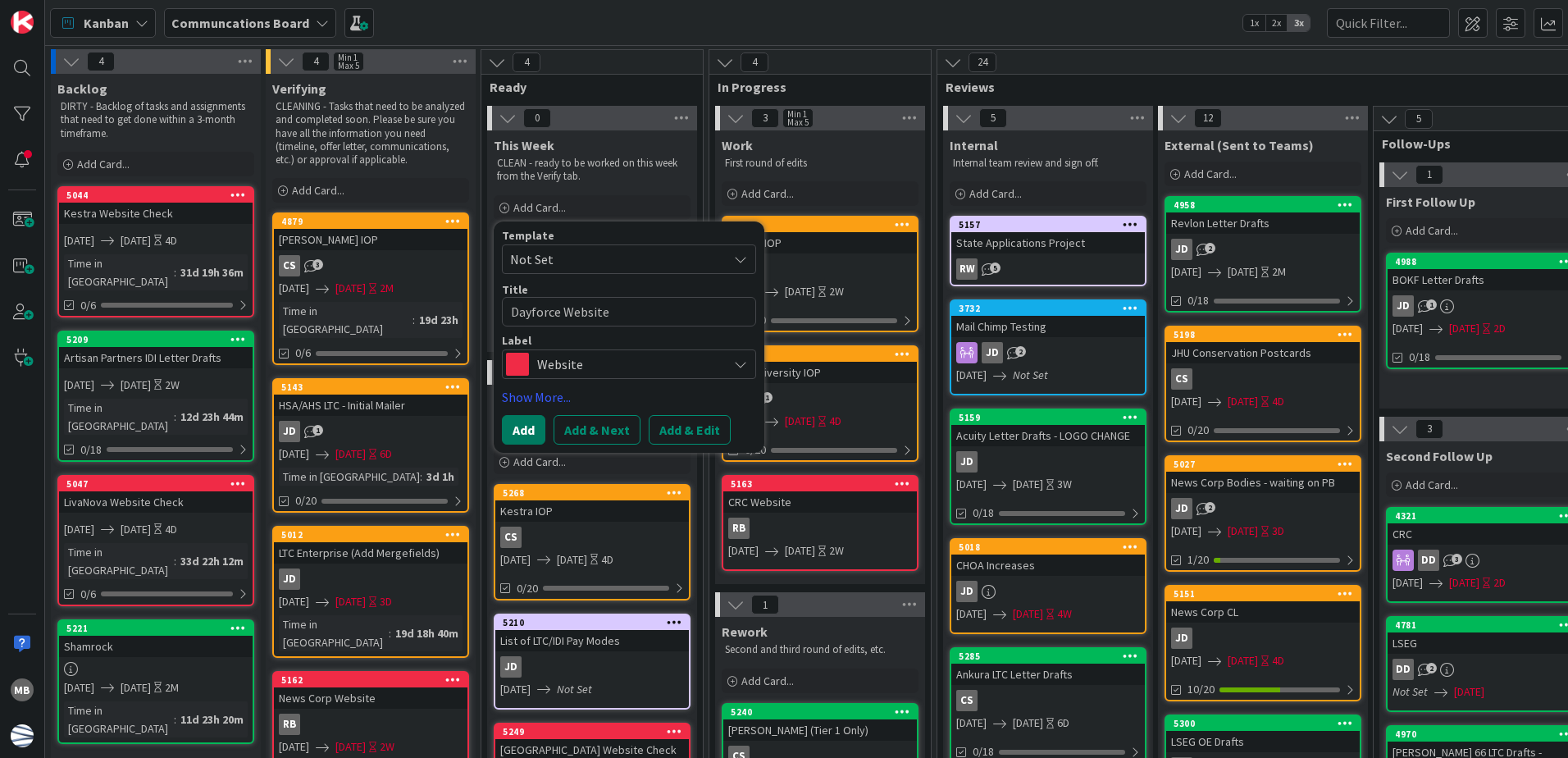
click at [522, 434] on button "Add" at bounding box center [523, 429] width 44 height 29
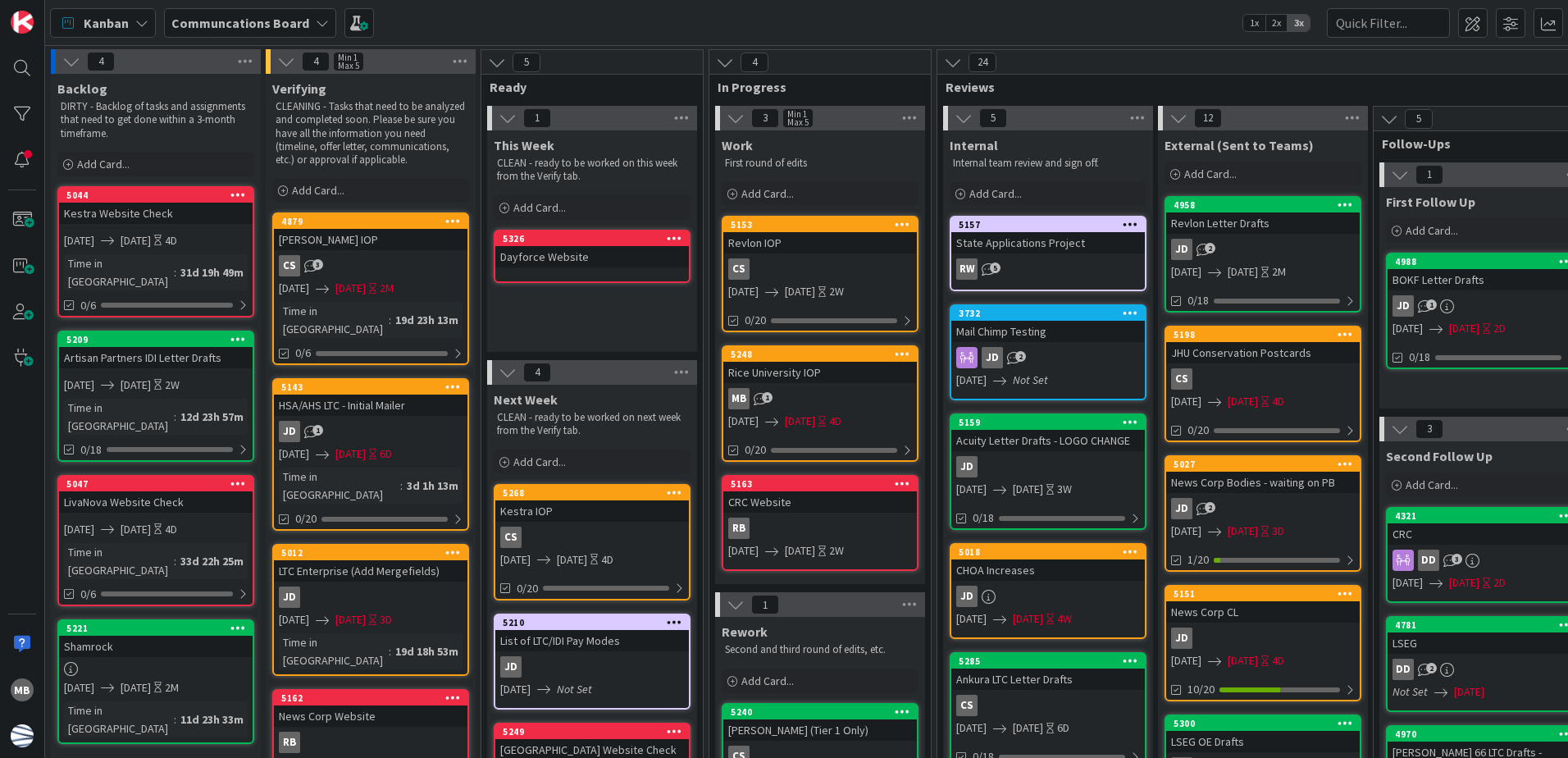
click at [679, 235] on icon at bounding box center [674, 237] width 15 height 12
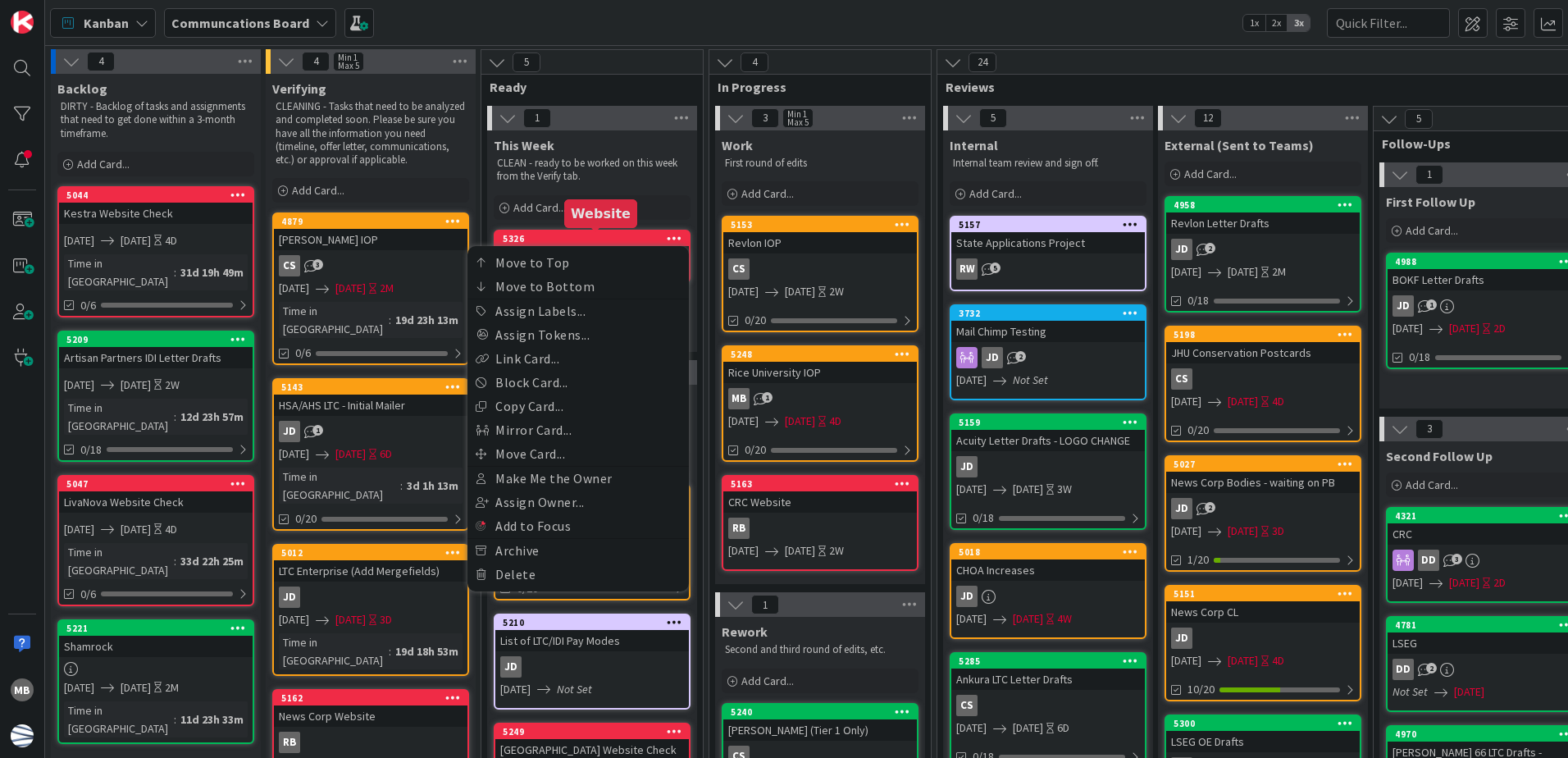
click at [620, 233] on div "5326" at bounding box center [596, 238] width 186 height 12
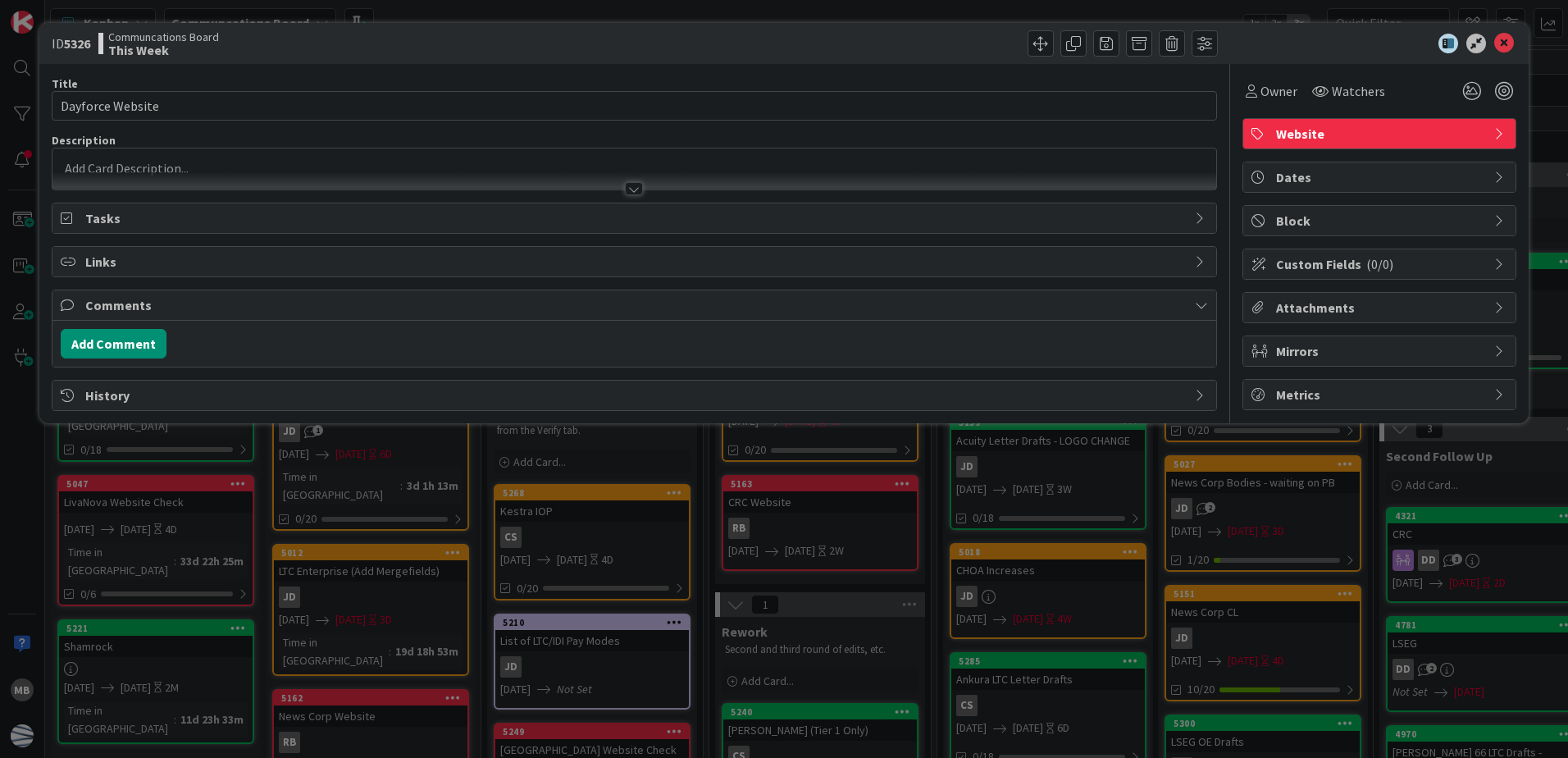
click at [1396, 171] on span "Dates" at bounding box center [1380, 177] width 210 height 20
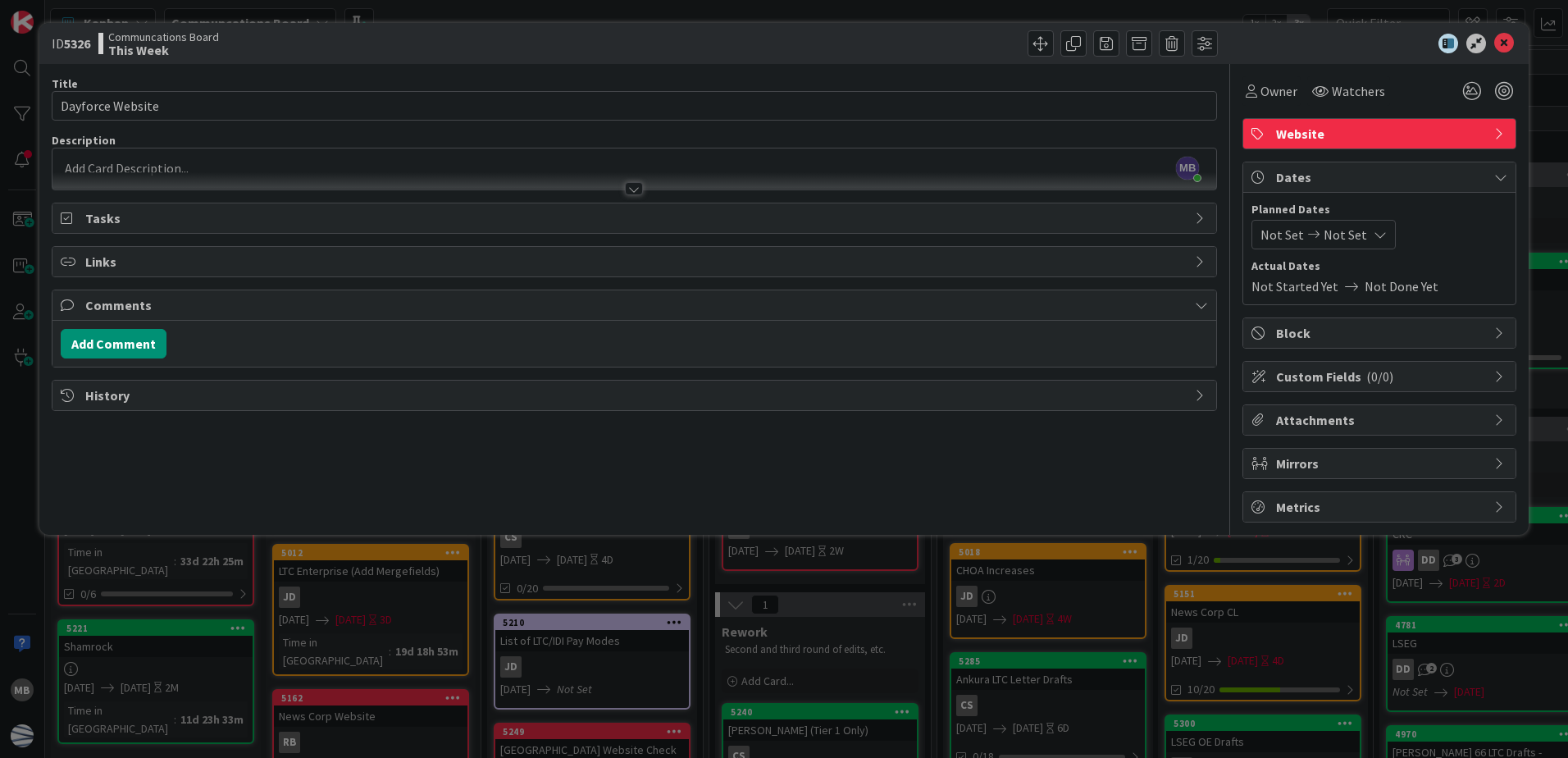
click at [1273, 234] on span "Not Set" at bounding box center [1282, 235] width 44 height 20
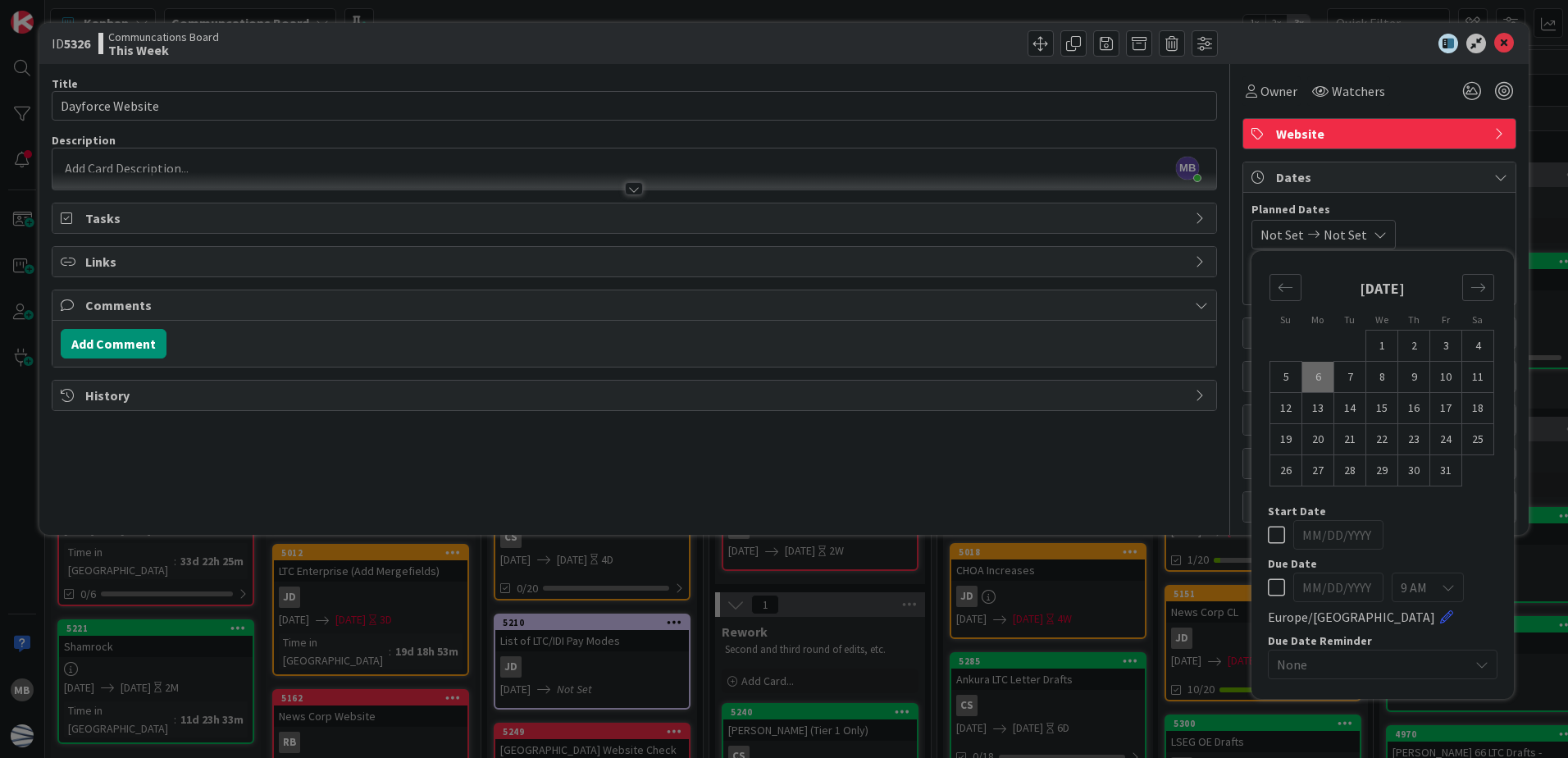
click at [1320, 372] on td "6" at bounding box center [1319, 377] width 32 height 31
type input "[DATE]"
click at [1443, 381] on td "10" at bounding box center [1447, 377] width 32 height 31
type input "[DATE]"
click at [1460, 214] on span "Planned Dates" at bounding box center [1380, 209] width 256 height 17
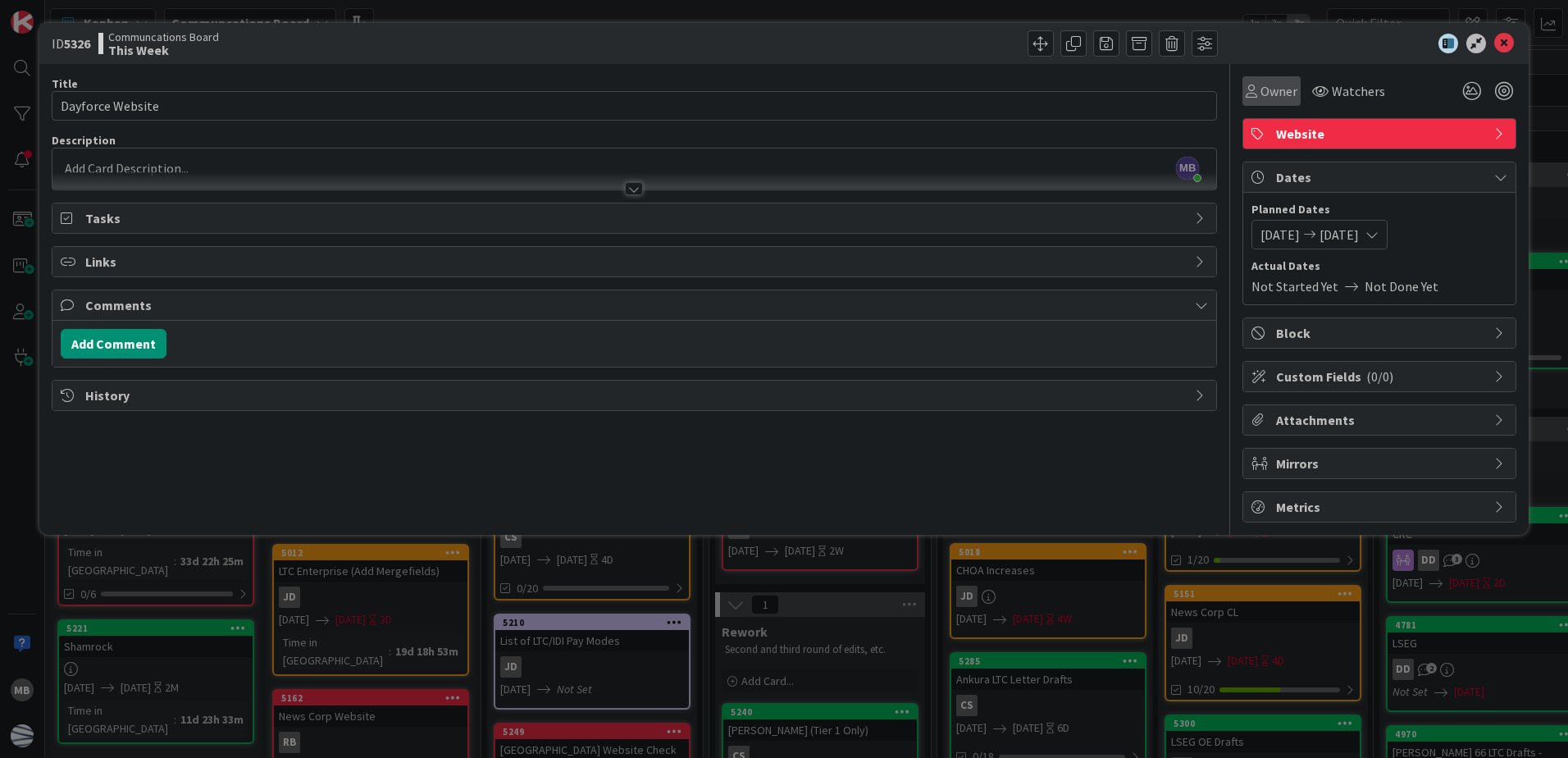
click at [1274, 91] on span "Owner" at bounding box center [1279, 91] width 37 height 20
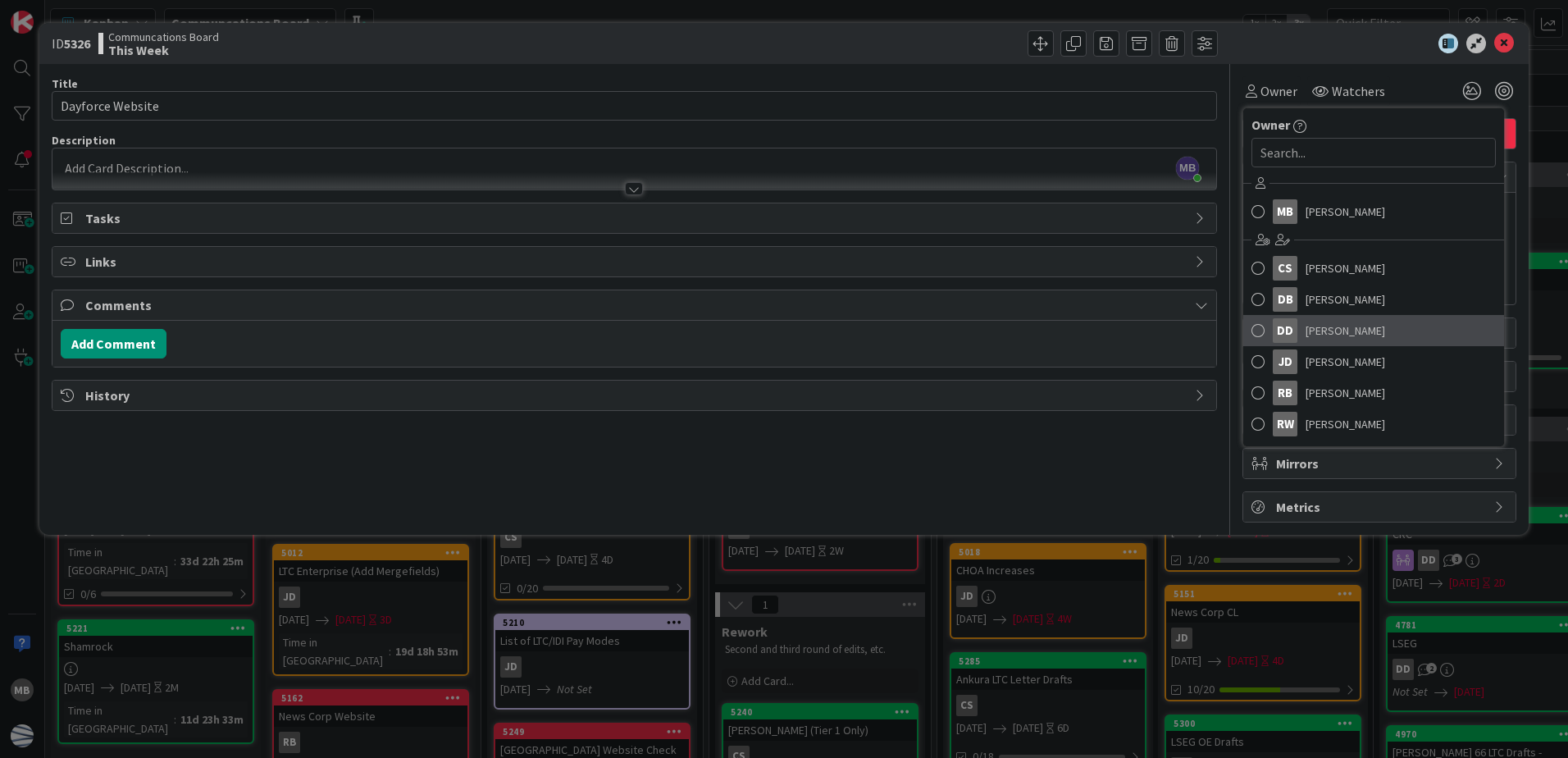
click at [1389, 329] on link "[PERSON_NAME]" at bounding box center [1373, 330] width 261 height 31
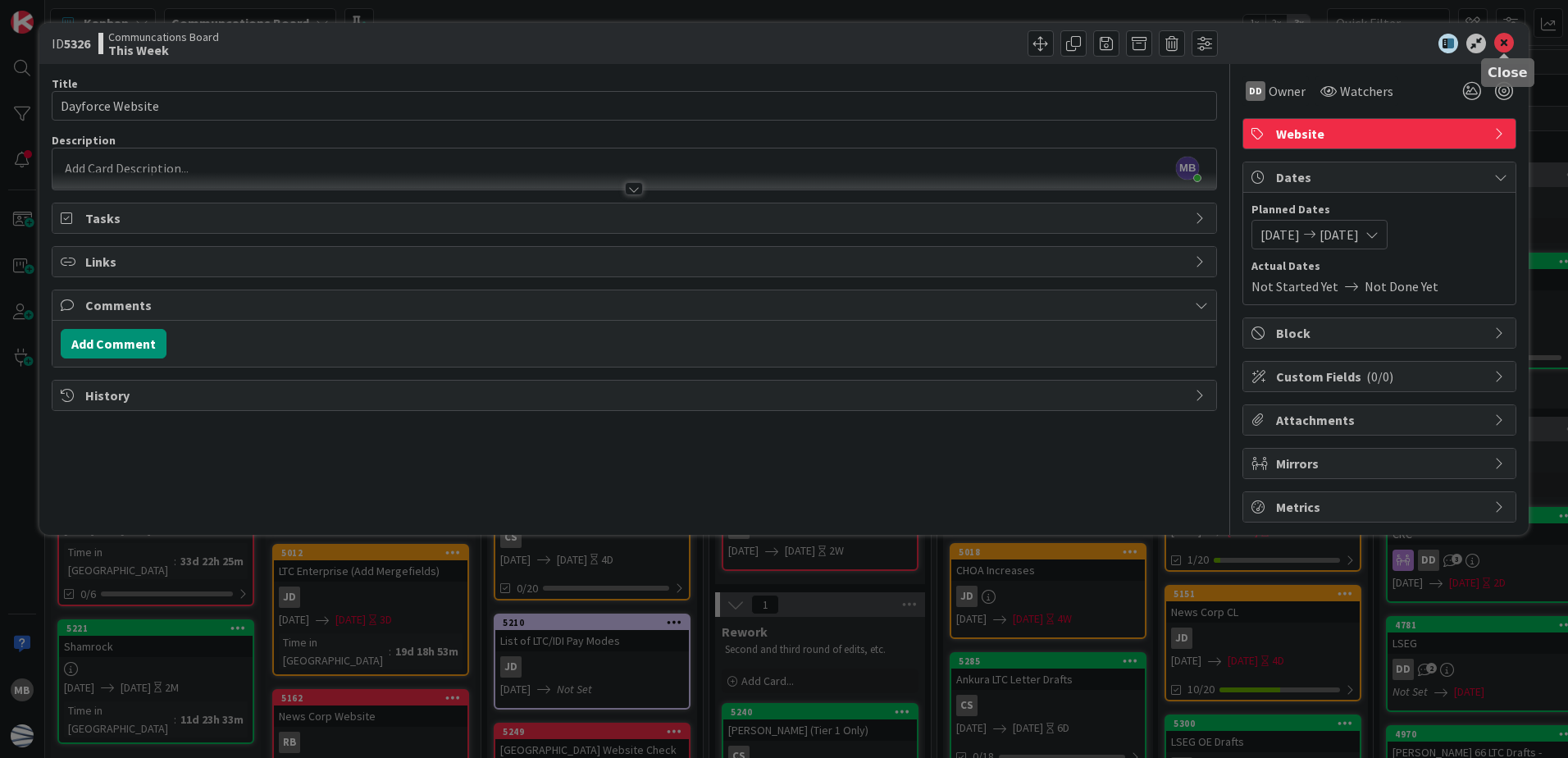
click at [1501, 40] on icon at bounding box center [1504, 44] width 20 height 20
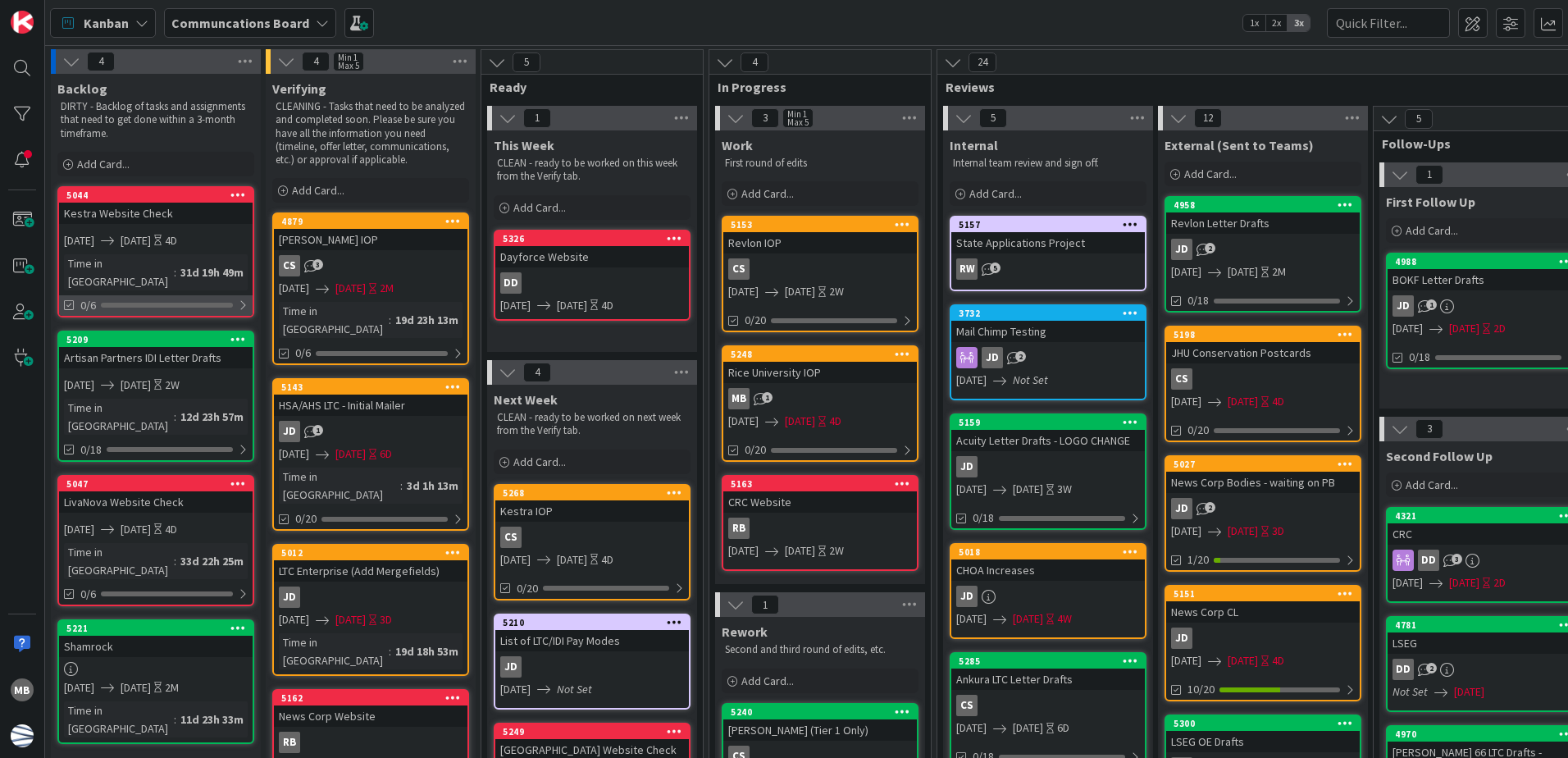
click at [141, 296] on div "0/6" at bounding box center [155, 305] width 194 height 21
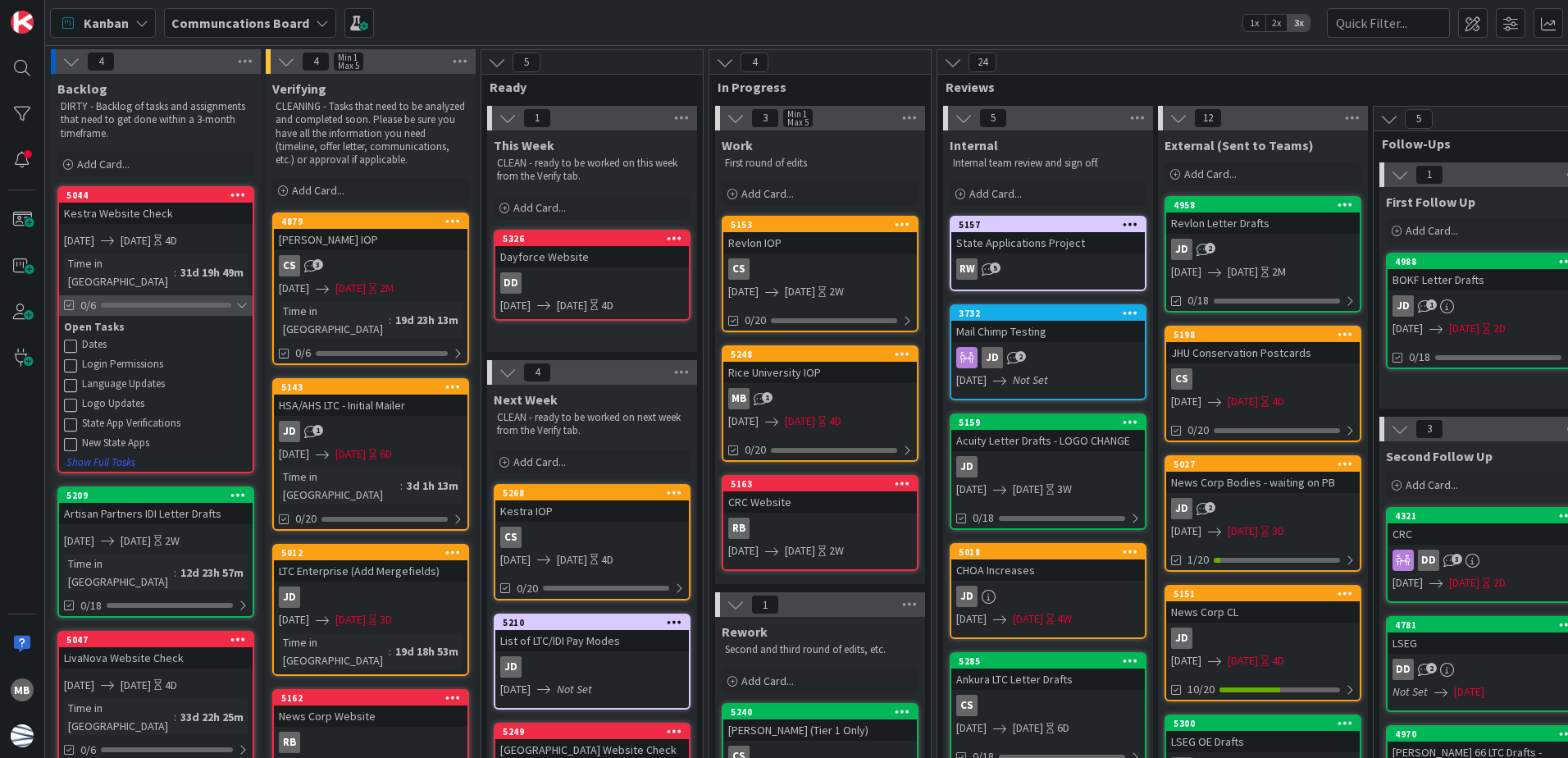
click at [192, 303] on div at bounding box center [166, 305] width 130 height 5
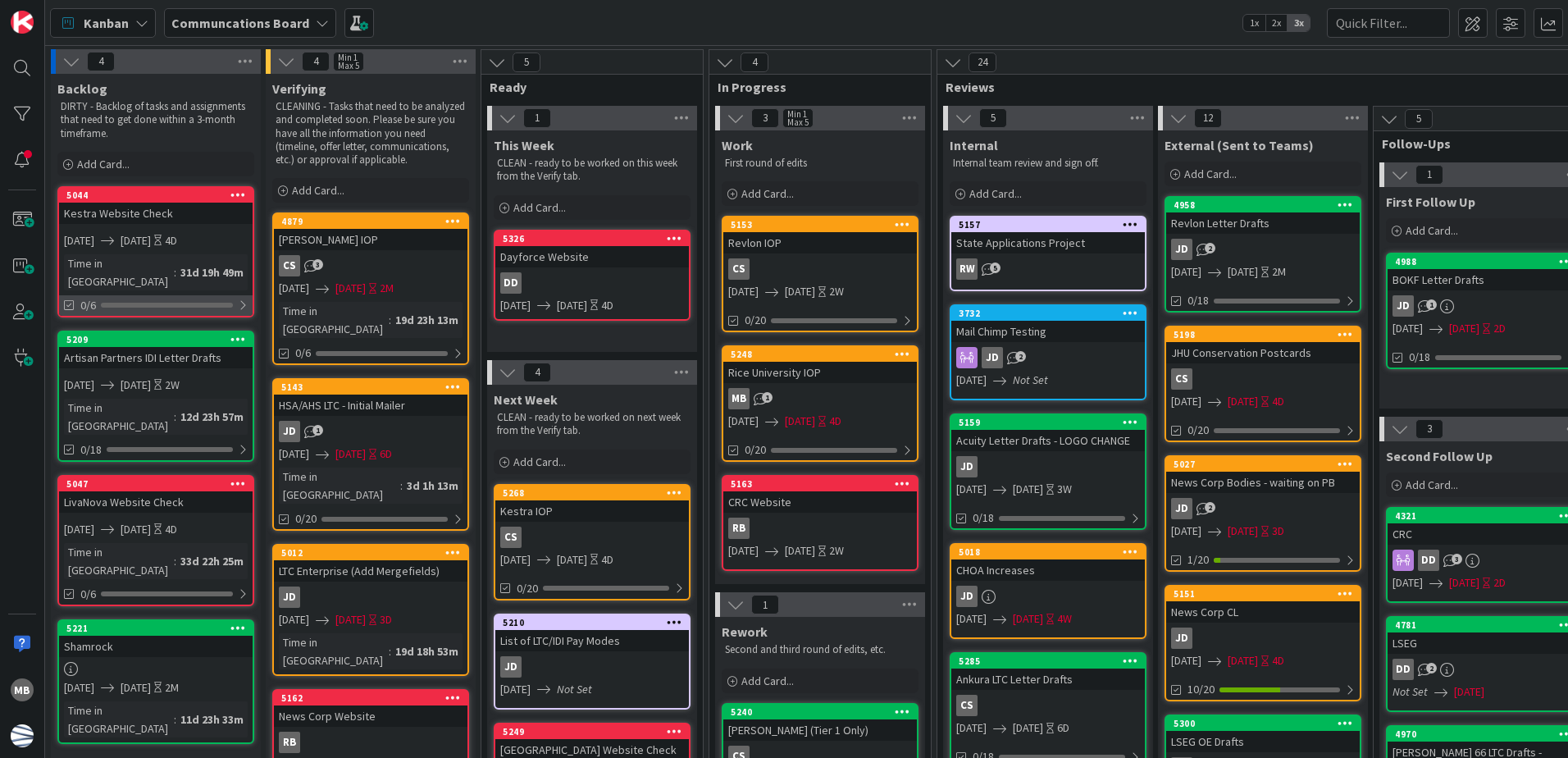
click at [138, 296] on div "0/6" at bounding box center [155, 305] width 194 height 21
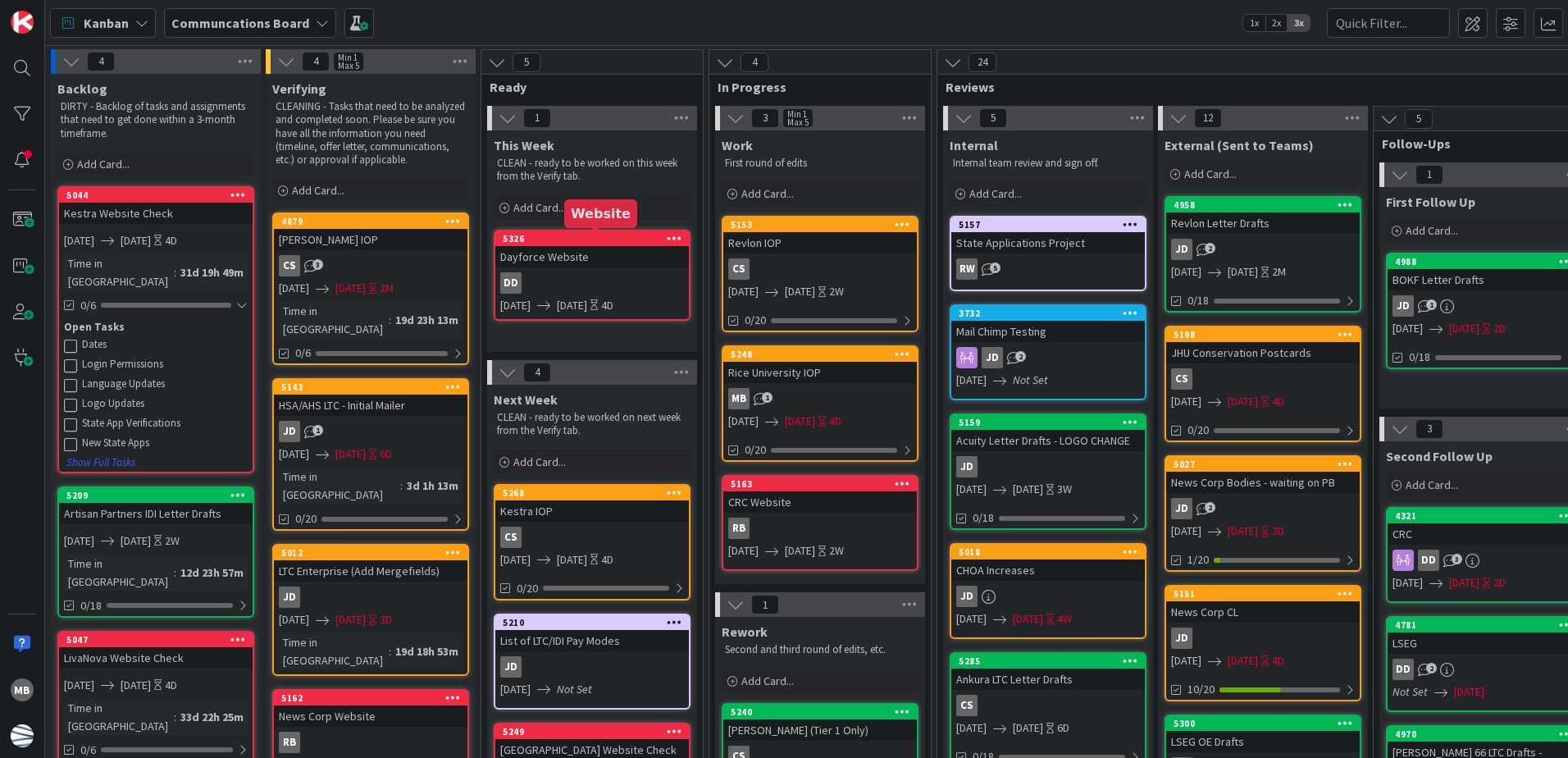
click at [630, 237] on div "5326" at bounding box center [596, 238] width 186 height 12
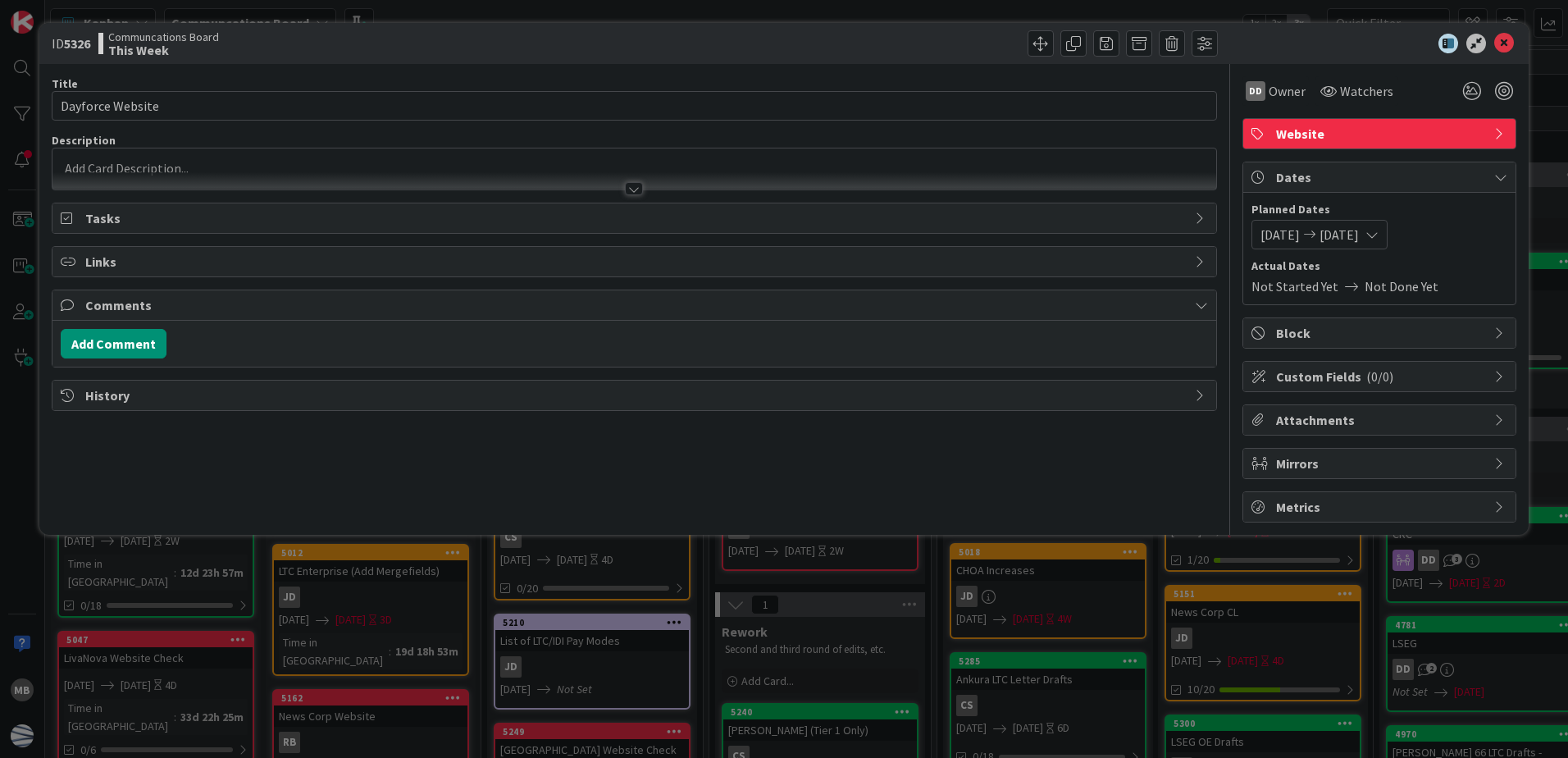
click at [144, 214] on span "Tasks" at bounding box center [637, 218] width 1102 height 20
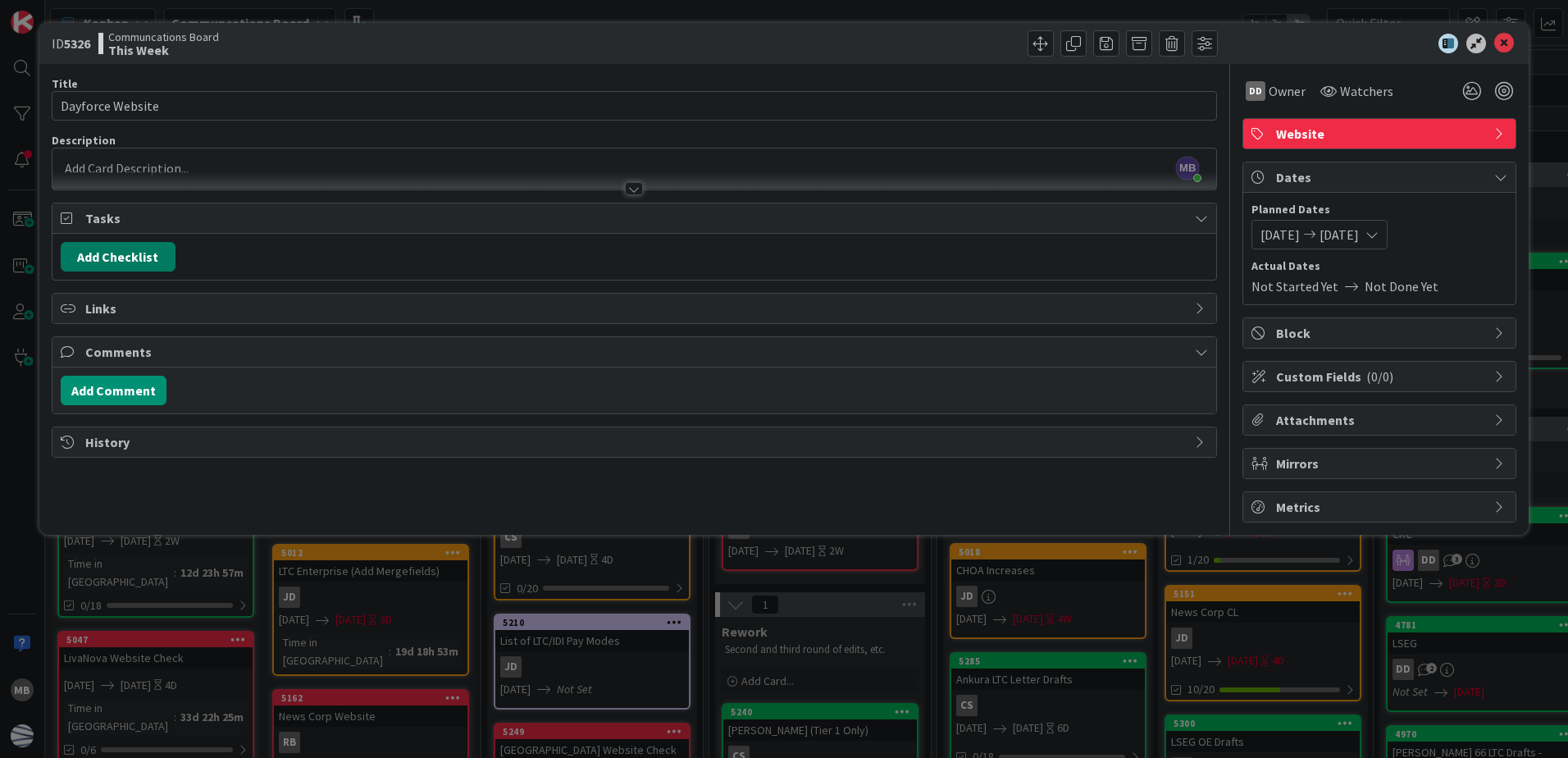
click at [127, 253] on button "Add Checklist" at bounding box center [118, 256] width 115 height 29
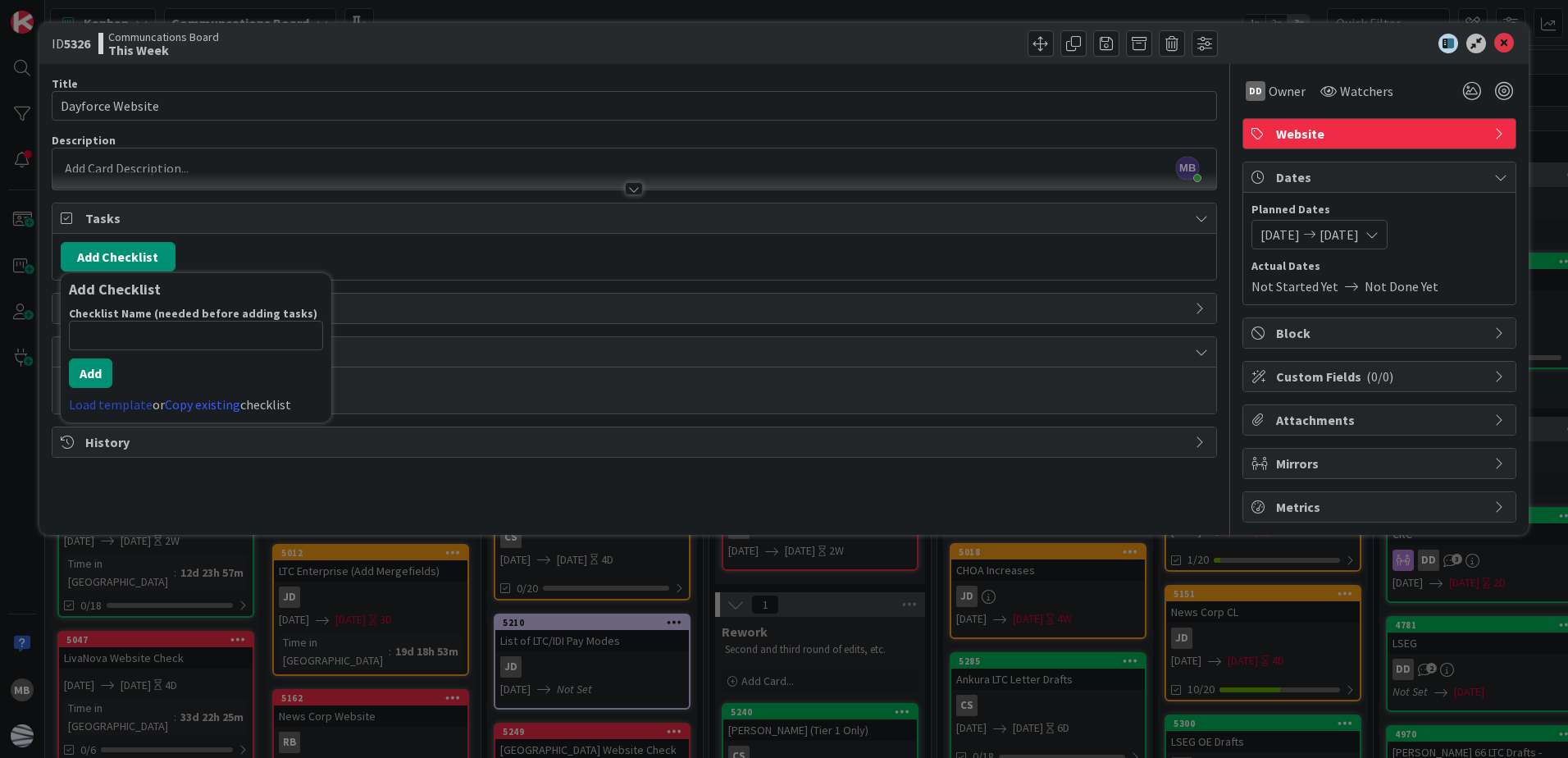
click at [125, 407] on link "Load template" at bounding box center [111, 404] width 84 height 16
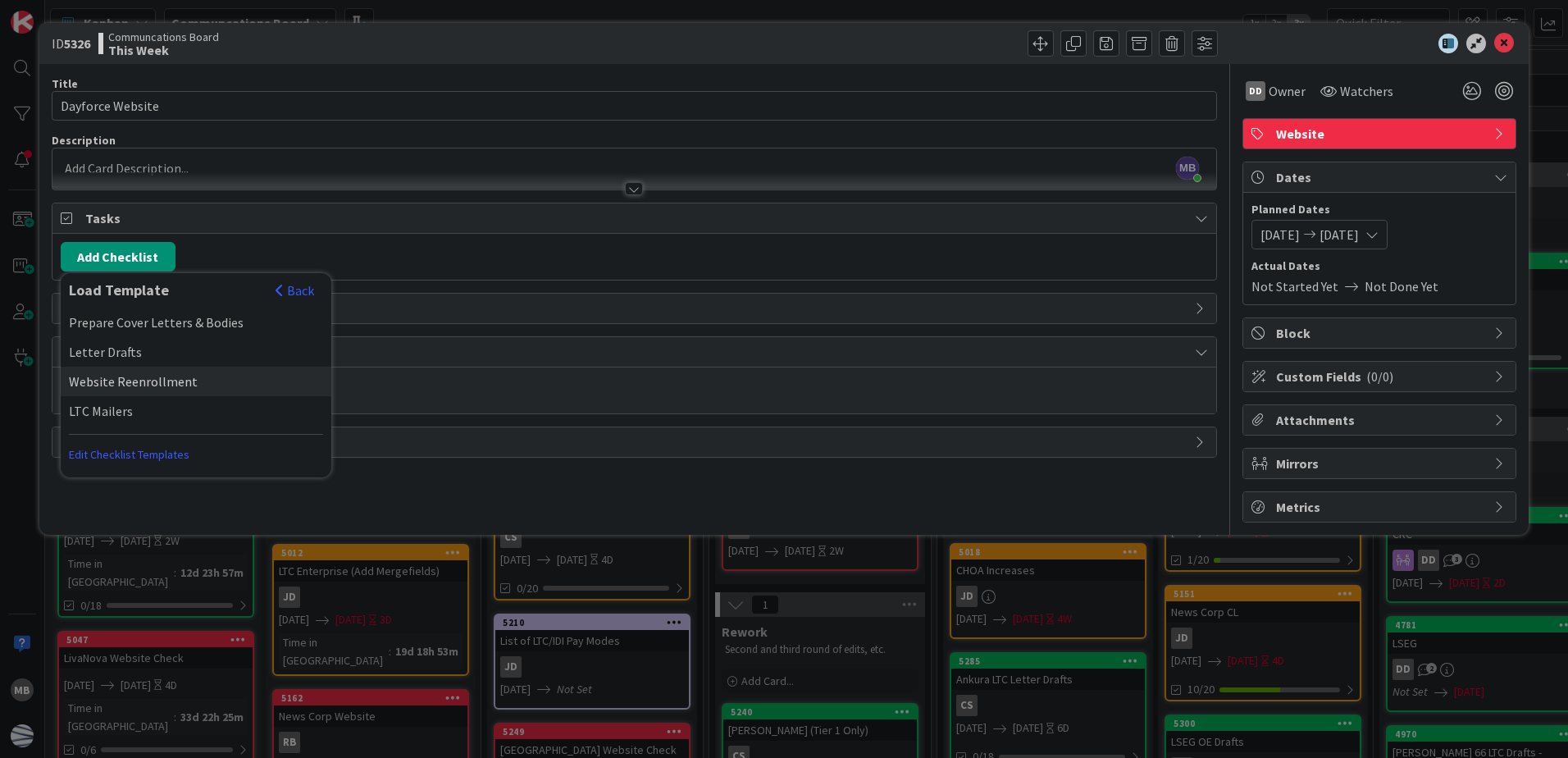
click at [180, 384] on div "Website Reenrollment" at bounding box center [196, 381] width 271 height 29
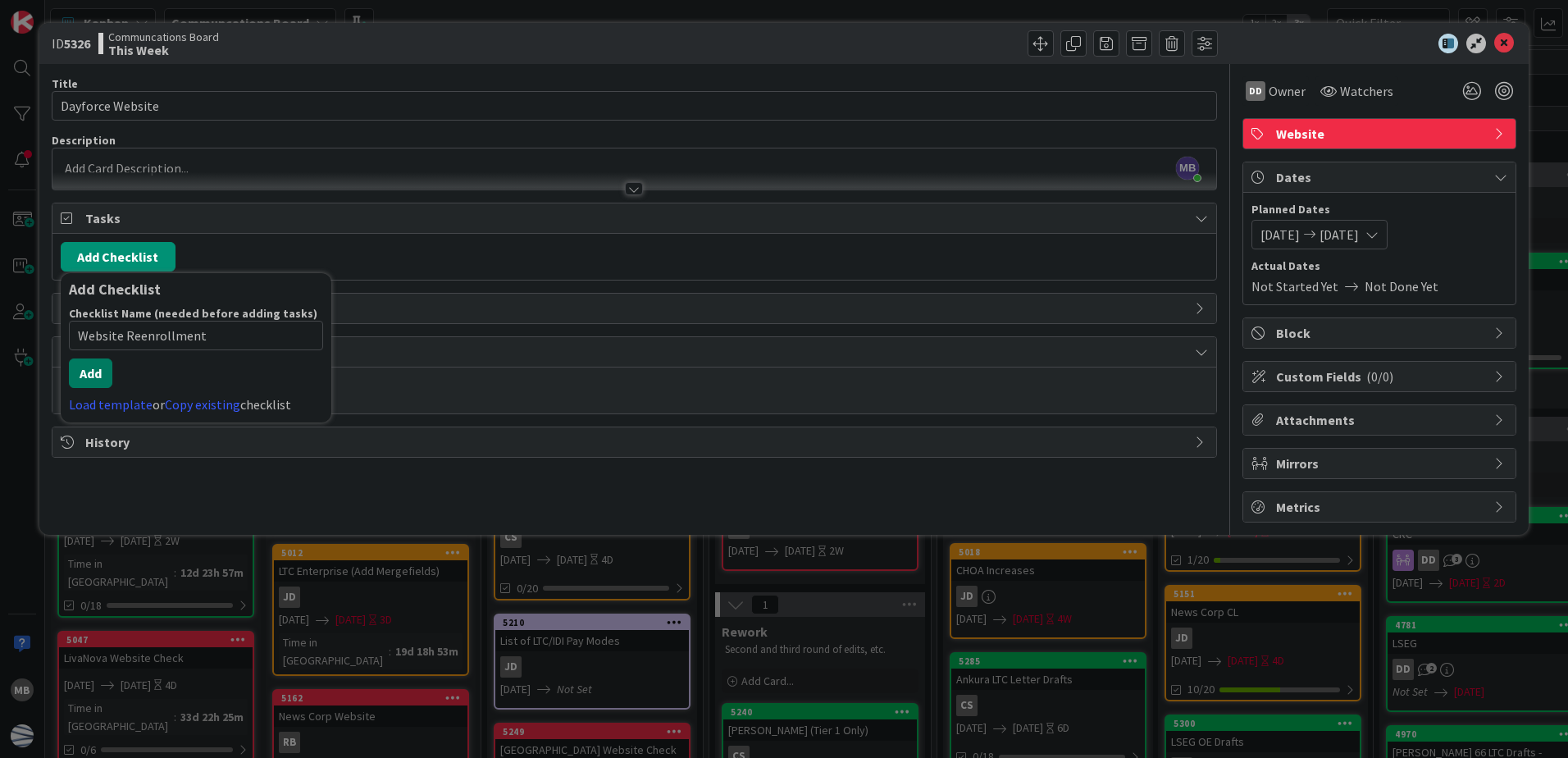
click at [99, 386] on button "Add" at bounding box center [90, 372] width 44 height 29
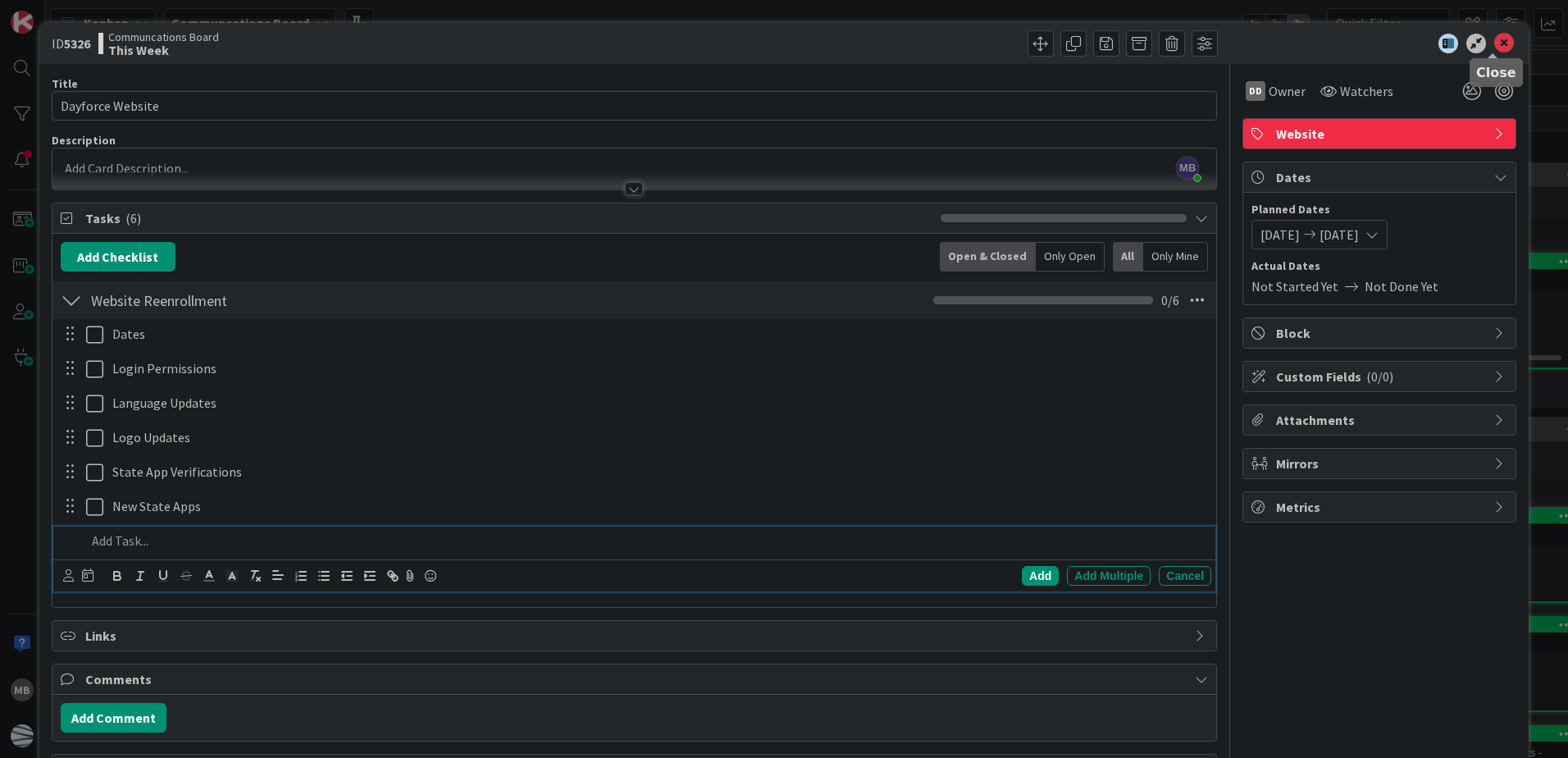
click at [1496, 42] on icon at bounding box center [1504, 44] width 20 height 20
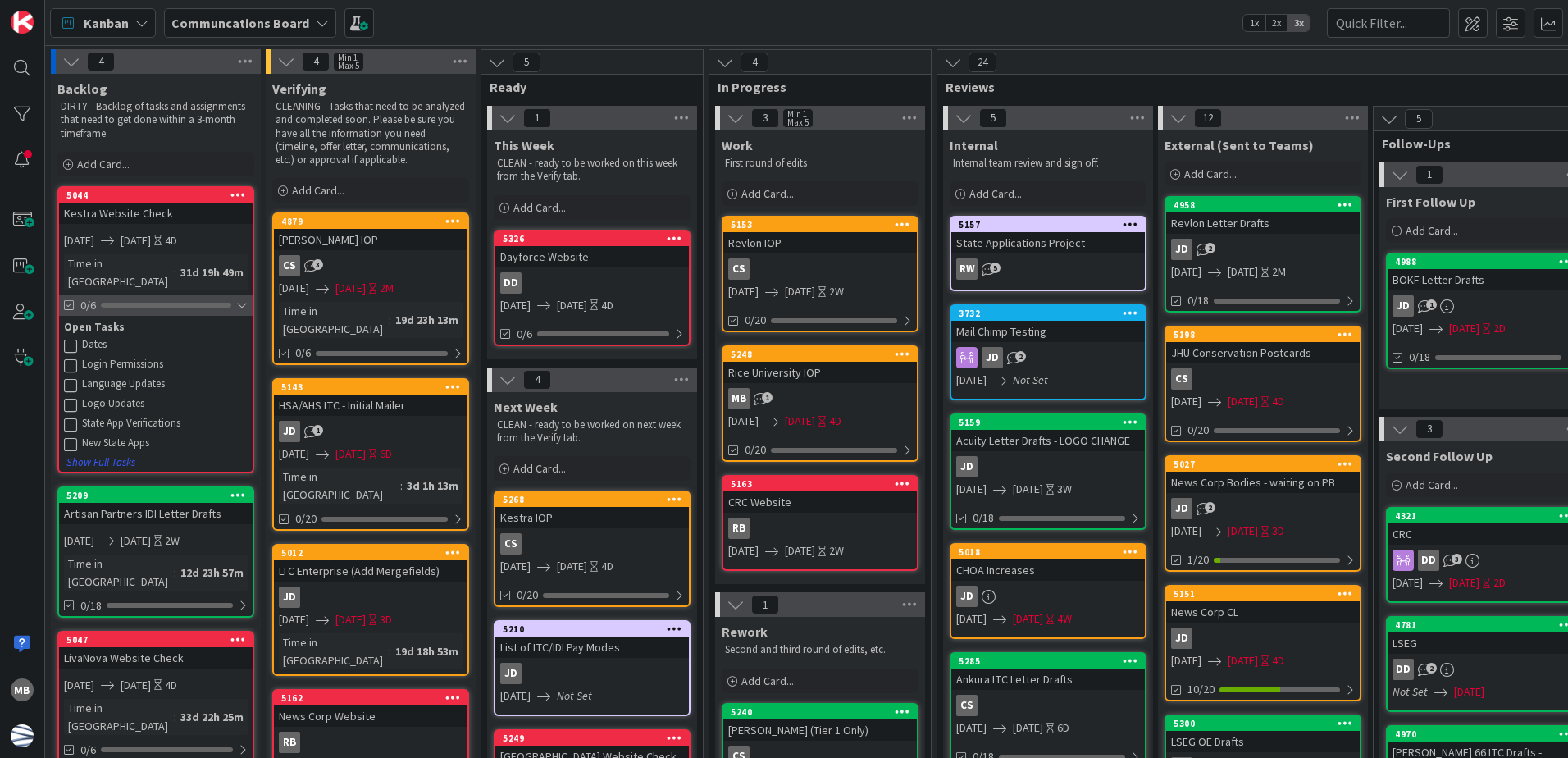
click at [238, 298] on div at bounding box center [242, 304] width 12 height 13
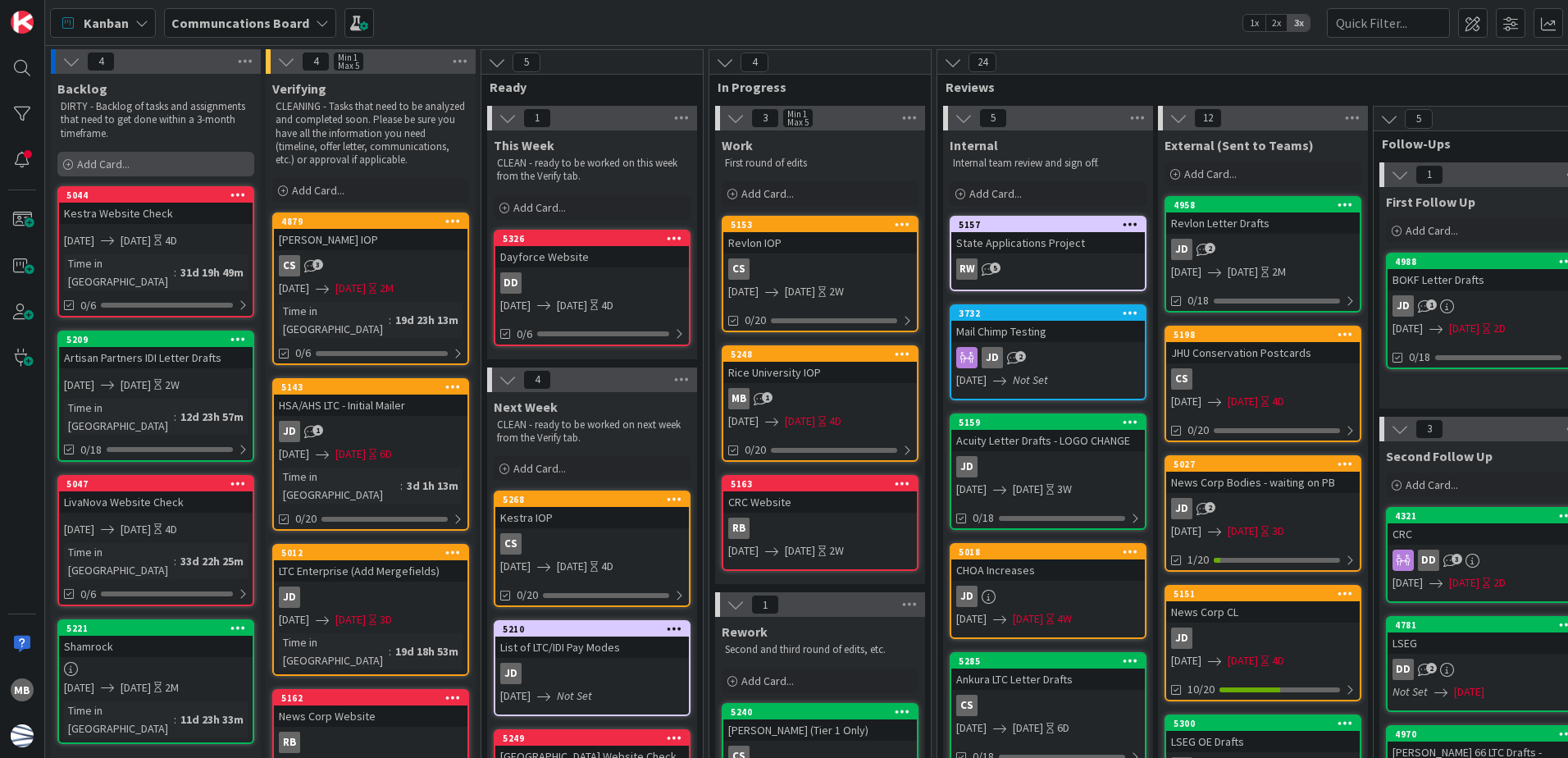
click at [175, 164] on div "Add Card..." at bounding box center [155, 164] width 196 height 25
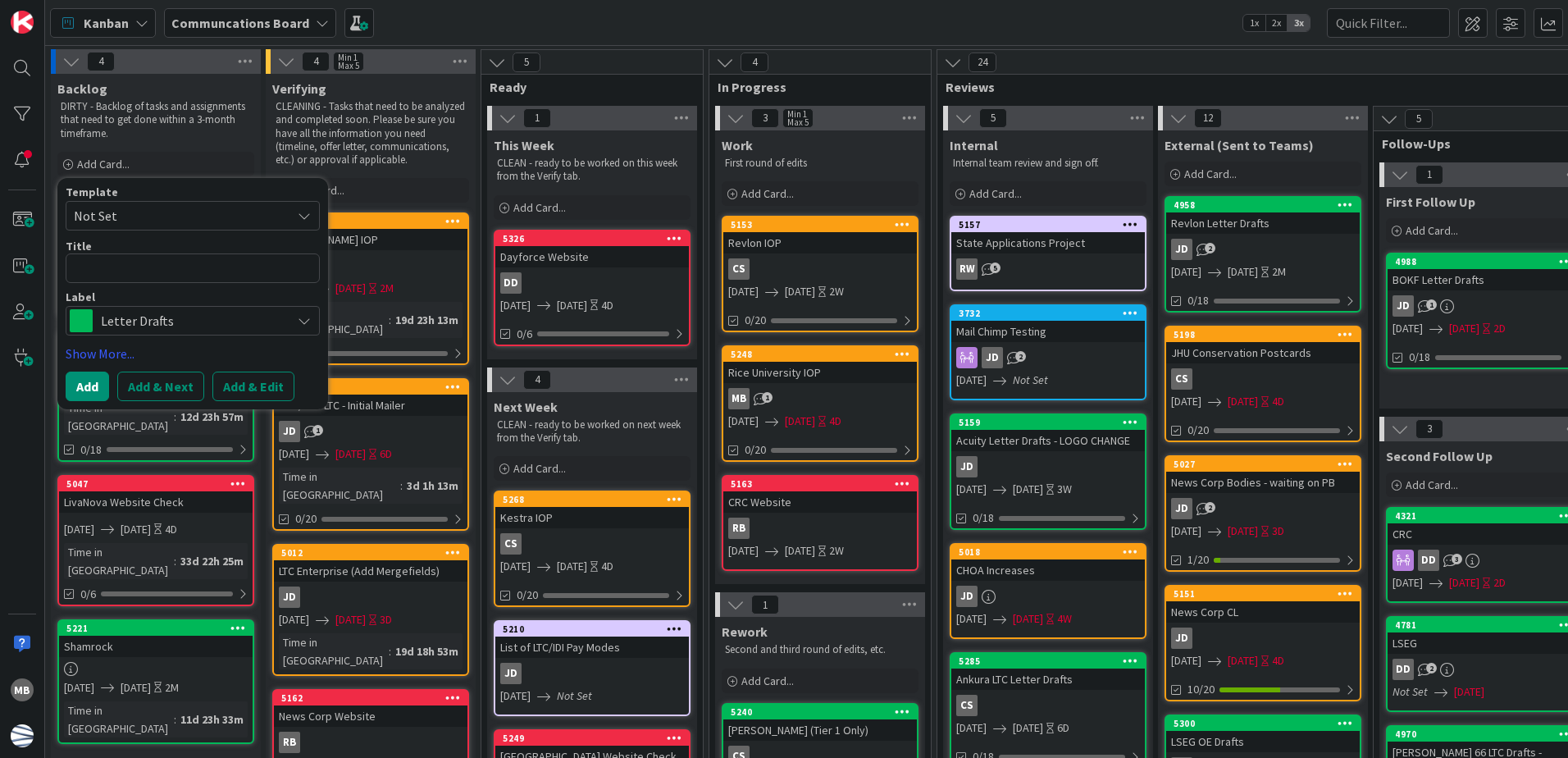
type textarea "x"
type textarea "L"
type textarea "x"
type textarea "LS"
type textarea "x"
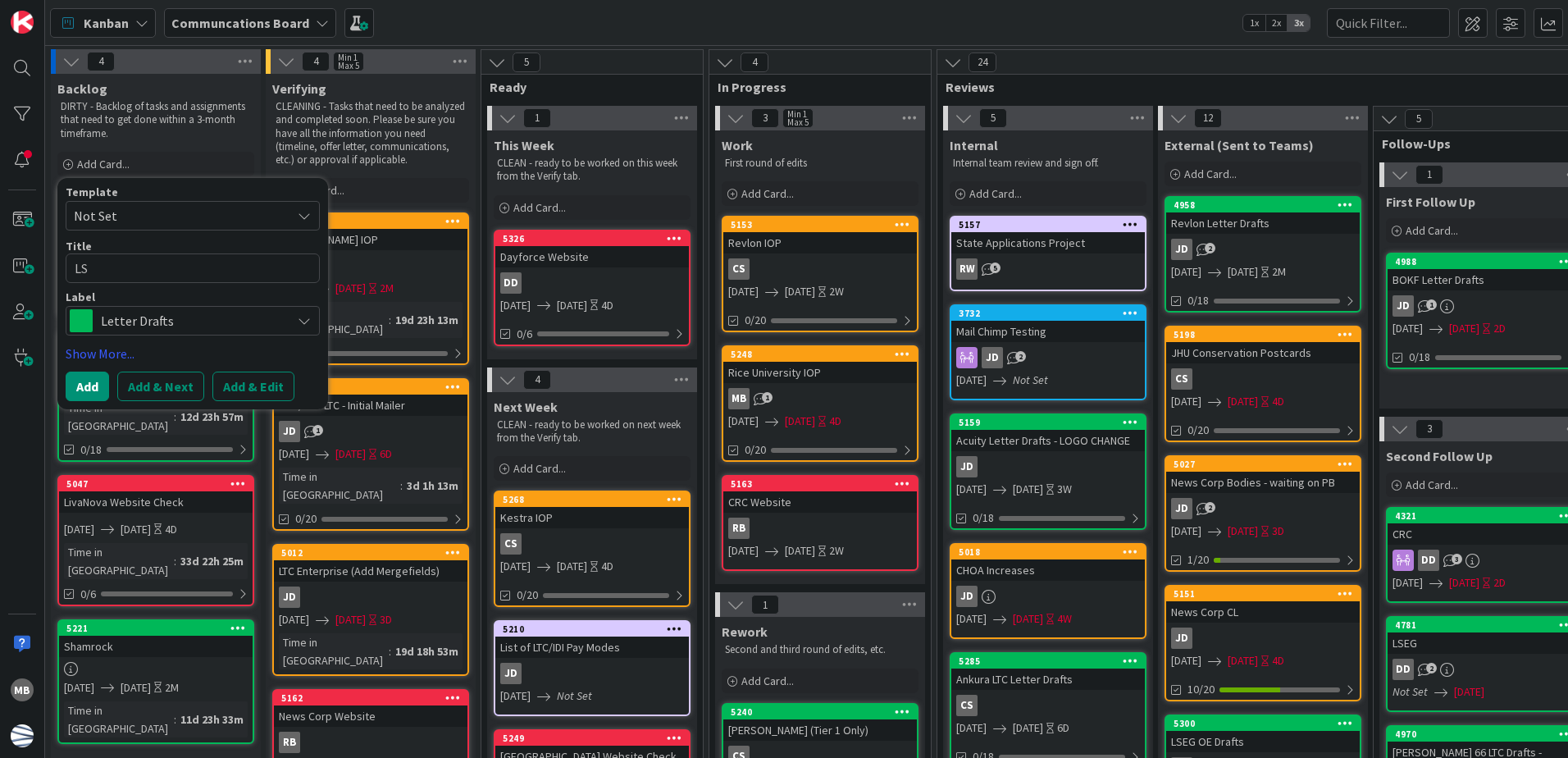
type textarea "LSE"
type textarea "x"
type textarea "LSEG"
type textarea "x"
type textarea "LSEG"
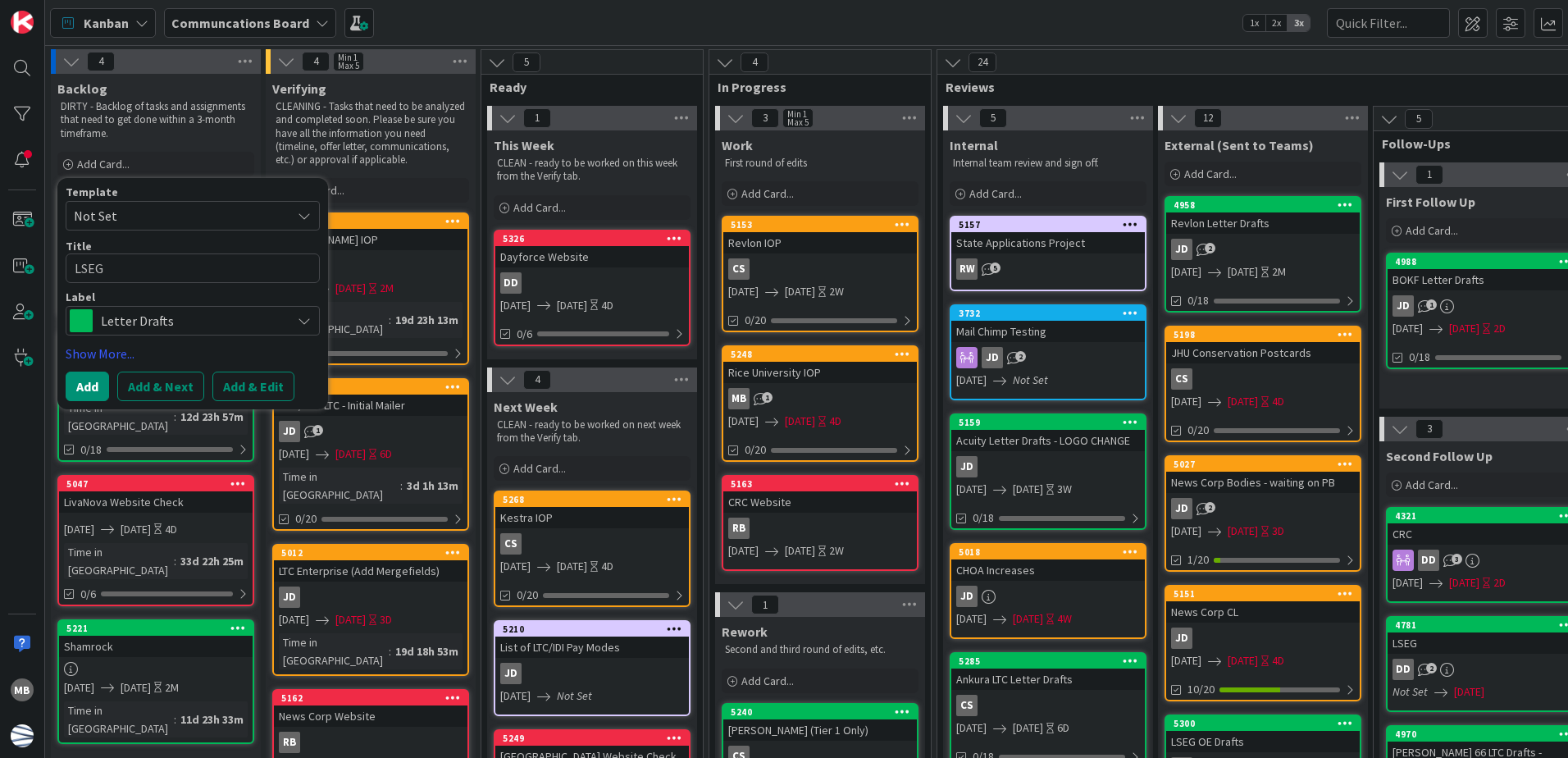
type textarea "x"
type textarea "LSEG w"
type textarea "x"
type textarea "LSEG web"
type textarea "x"
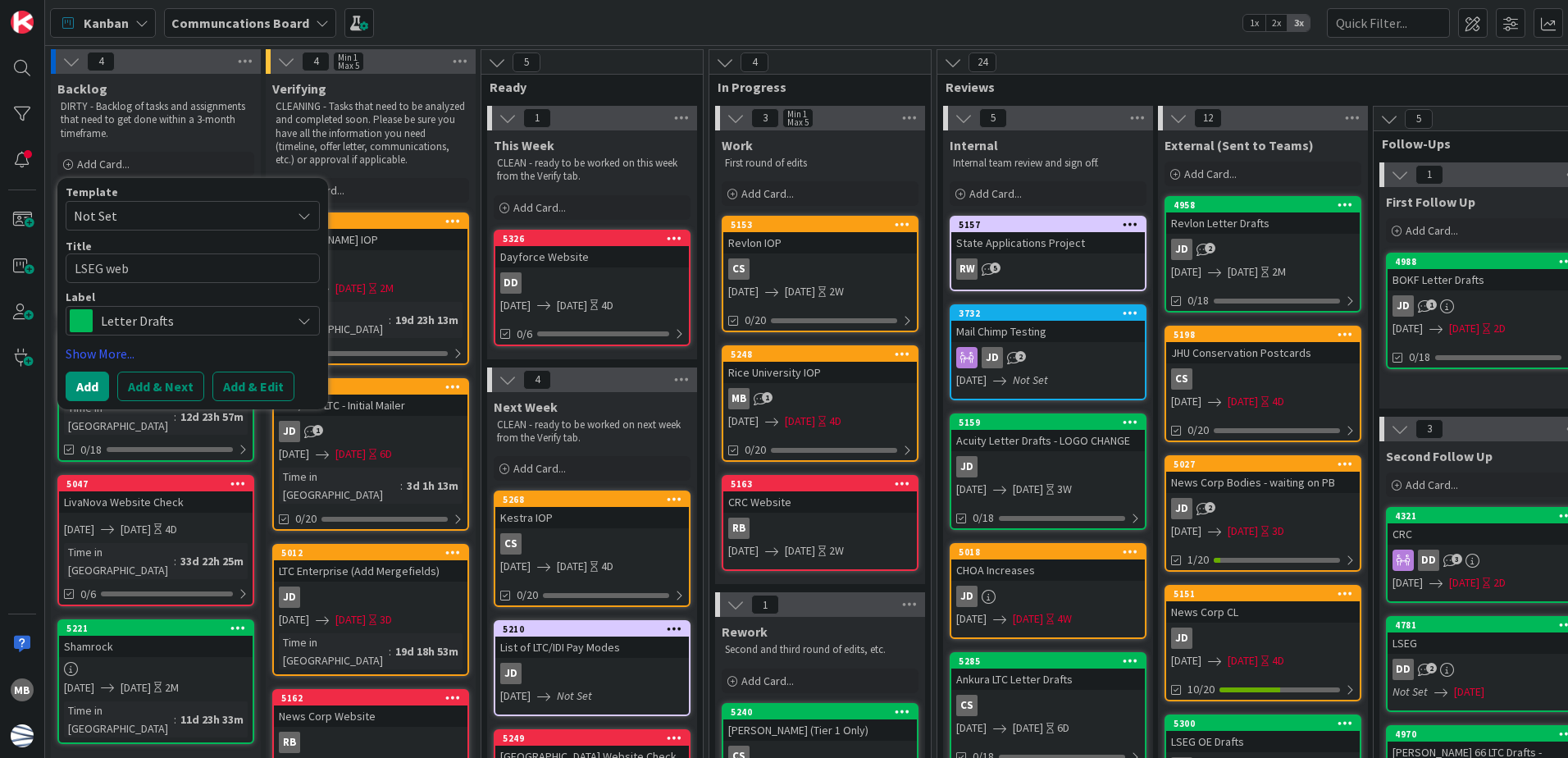
type textarea "LSEG we"
type textarea "x"
type textarea "LSEG w"
type textarea "x"
type textarea "LSEG"
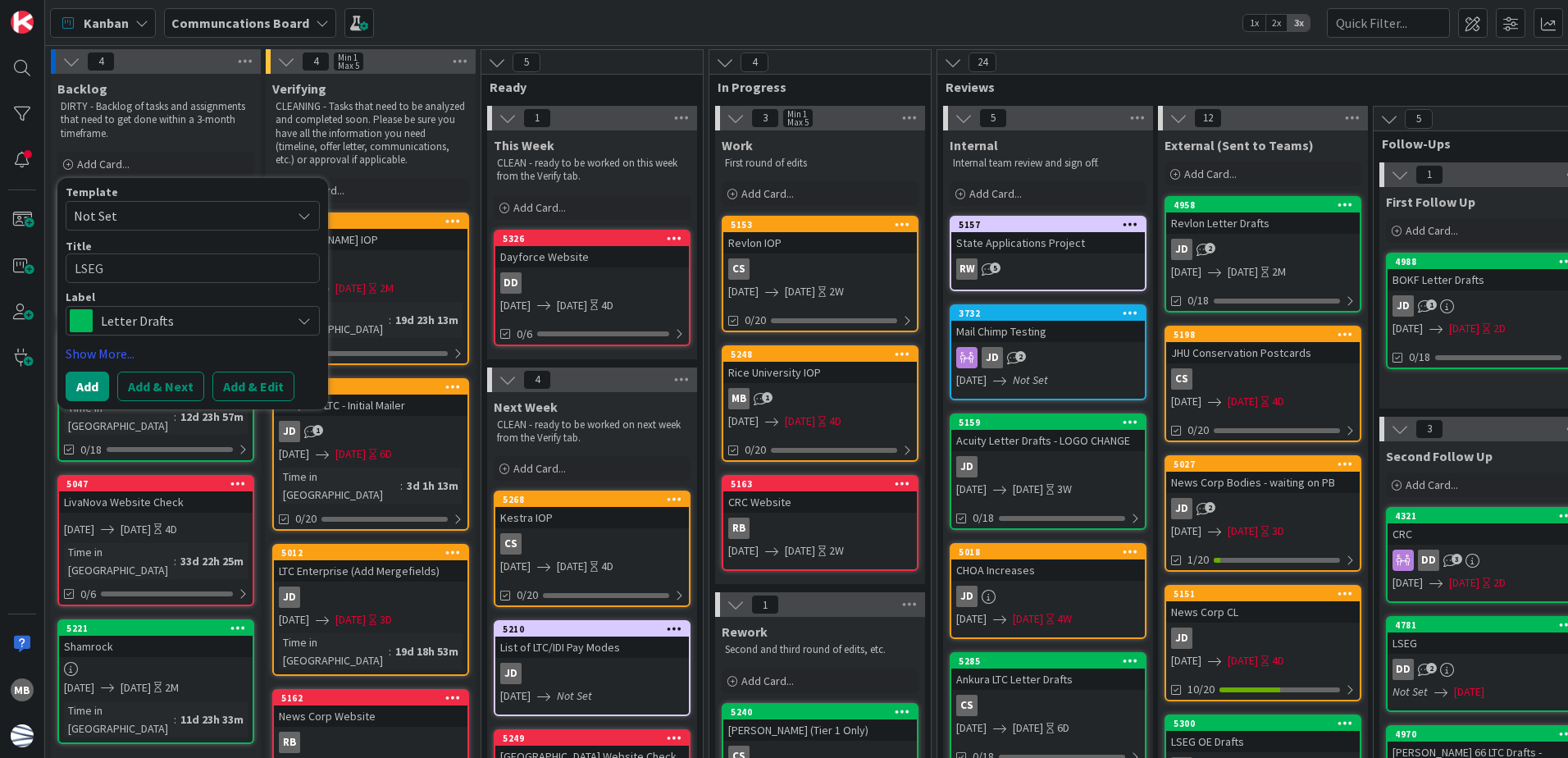
type textarea "x"
type textarea "LSEG W"
type textarea "x"
type textarea "LSEG We"
type textarea "x"
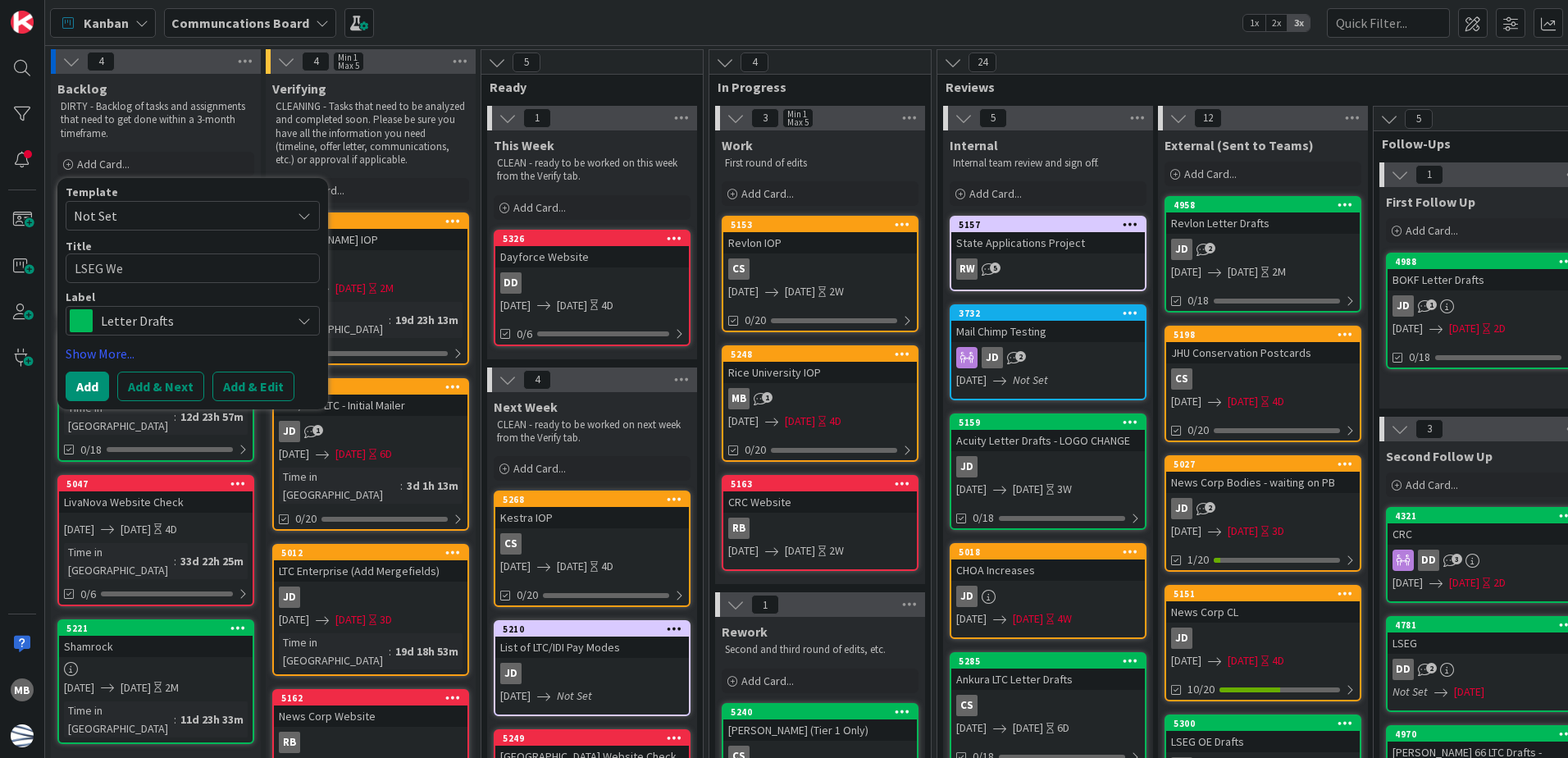
type textarea "LSEG Web"
type textarea "x"
type textarea "LSEG Webs"
type textarea "x"
type textarea "LSEG Websi"
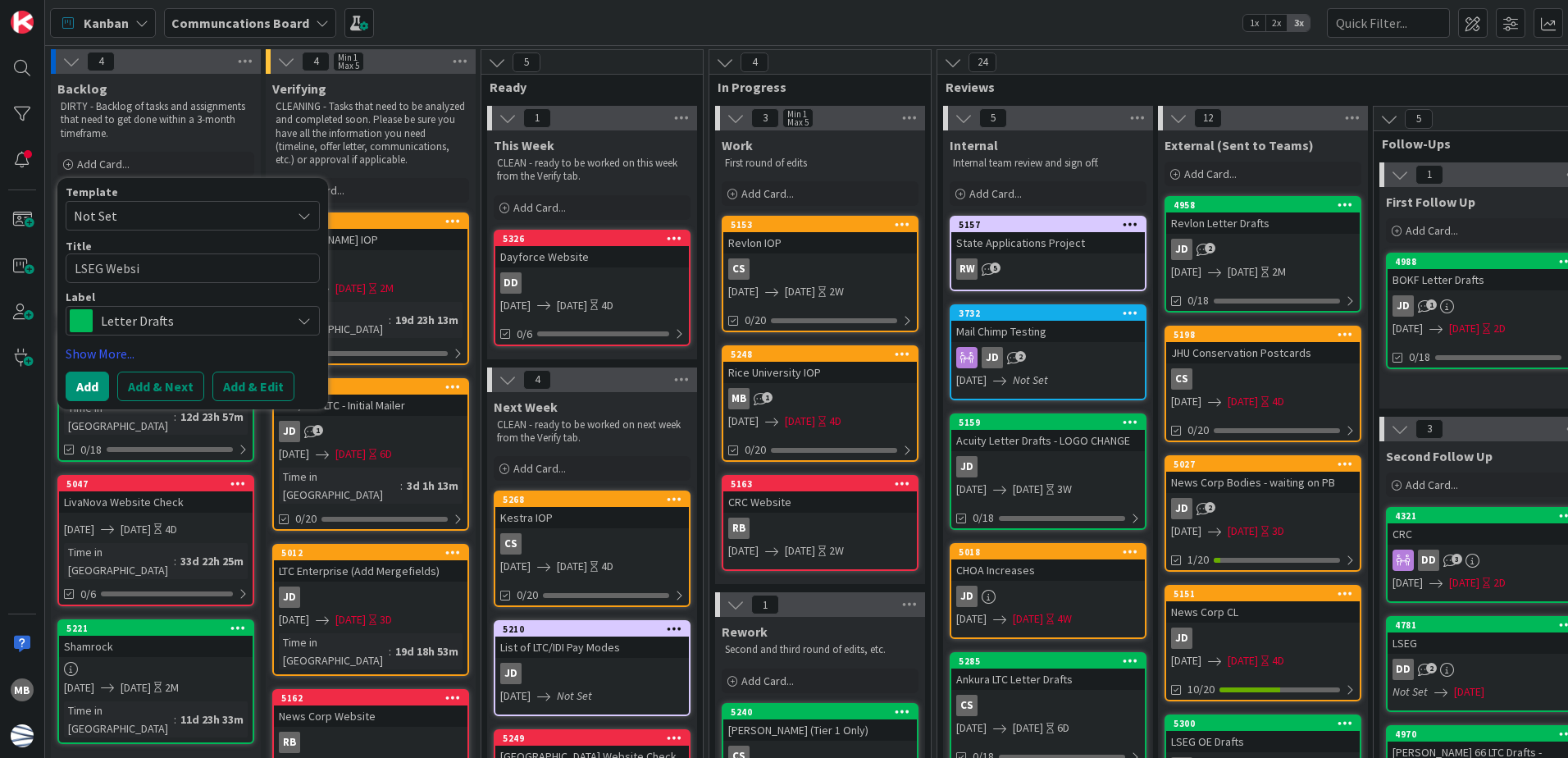
type textarea "x"
type textarea "LSEG Websit"
type textarea "x"
type textarea "LSEG Website"
click at [231, 302] on div "Label" at bounding box center [192, 296] width 254 height 12
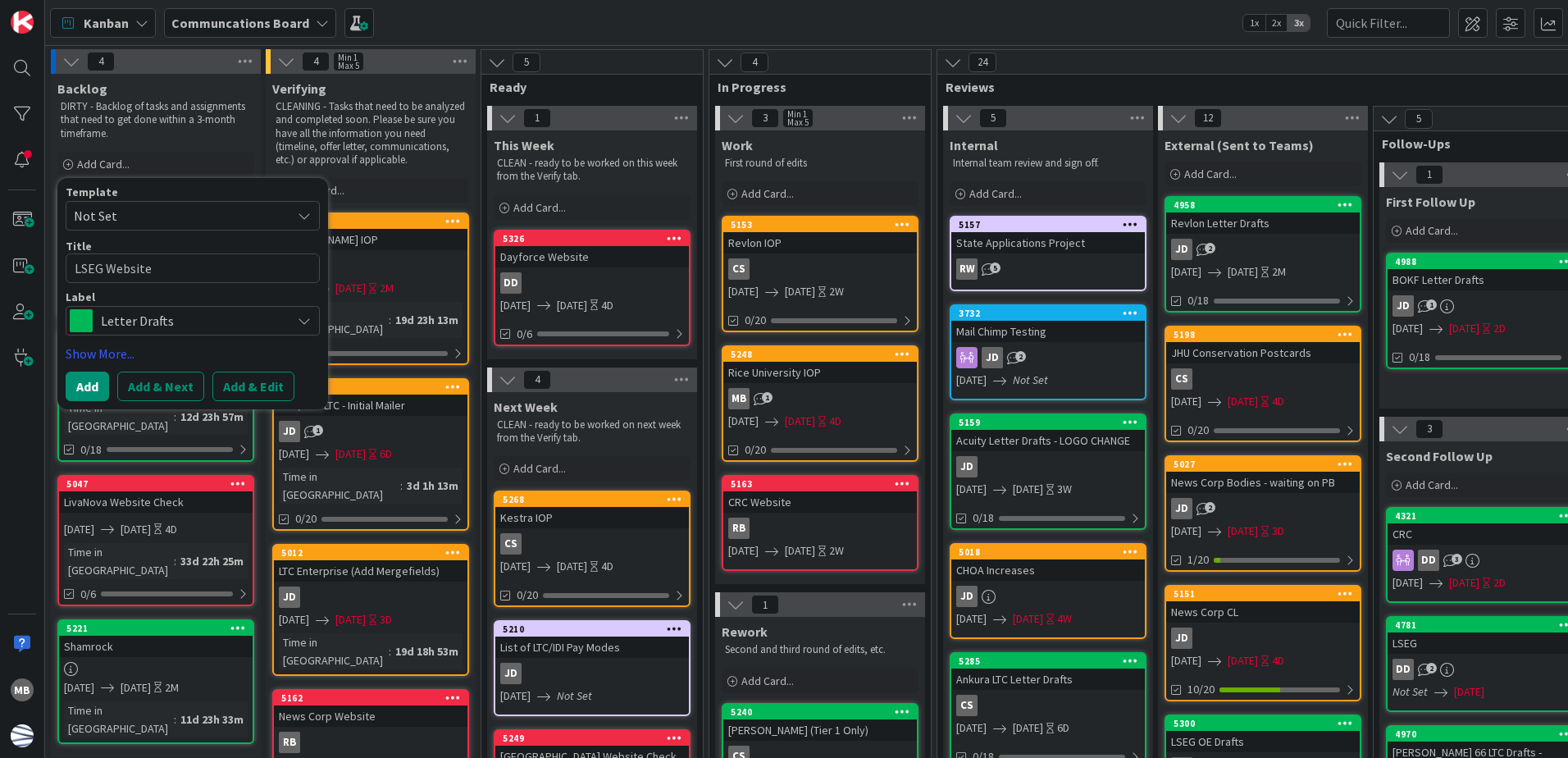
click at [233, 317] on span "Letter Drafts" at bounding box center [192, 321] width 182 height 23
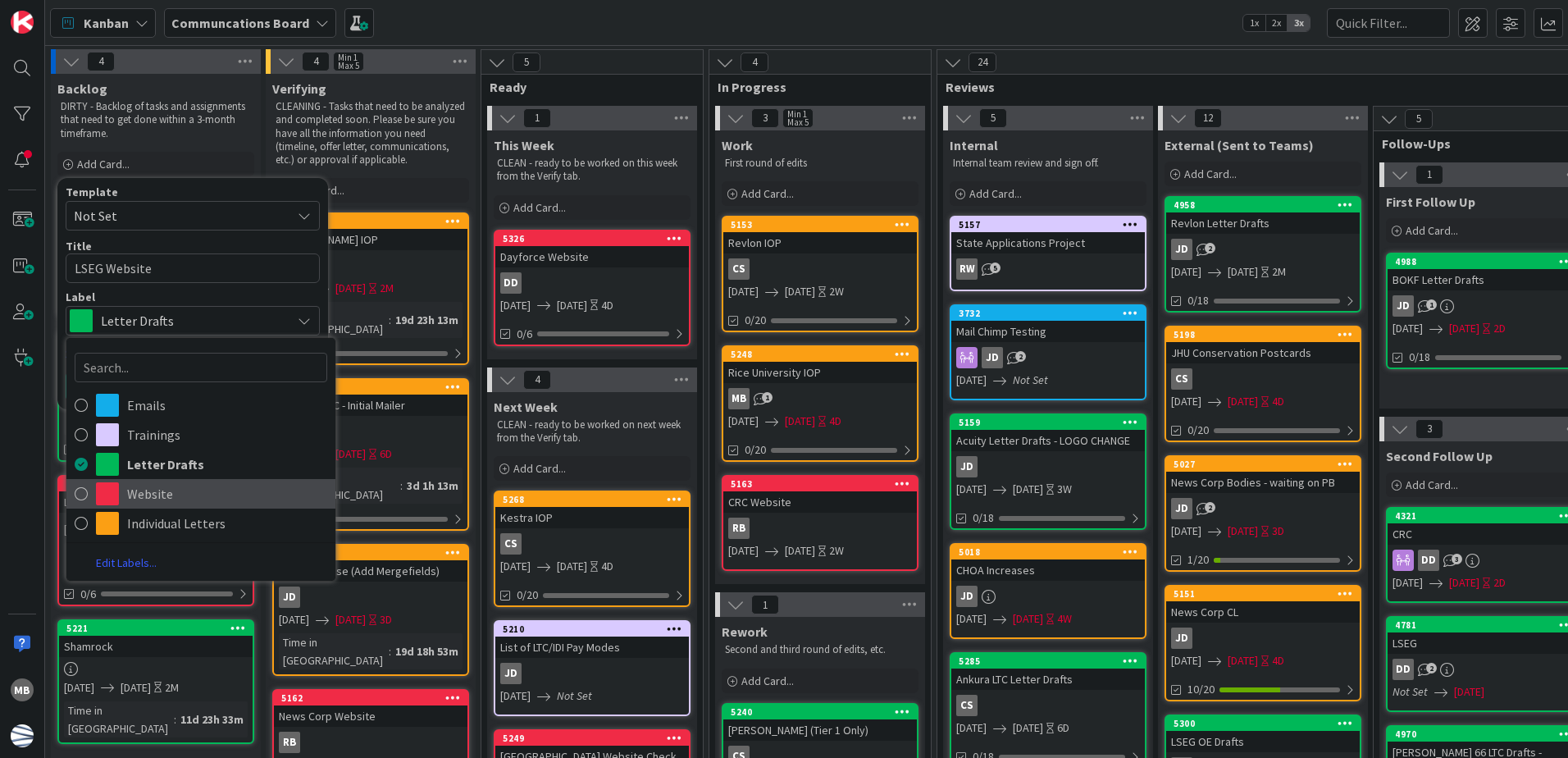
click at [191, 495] on span "Website" at bounding box center [227, 494] width 200 height 25
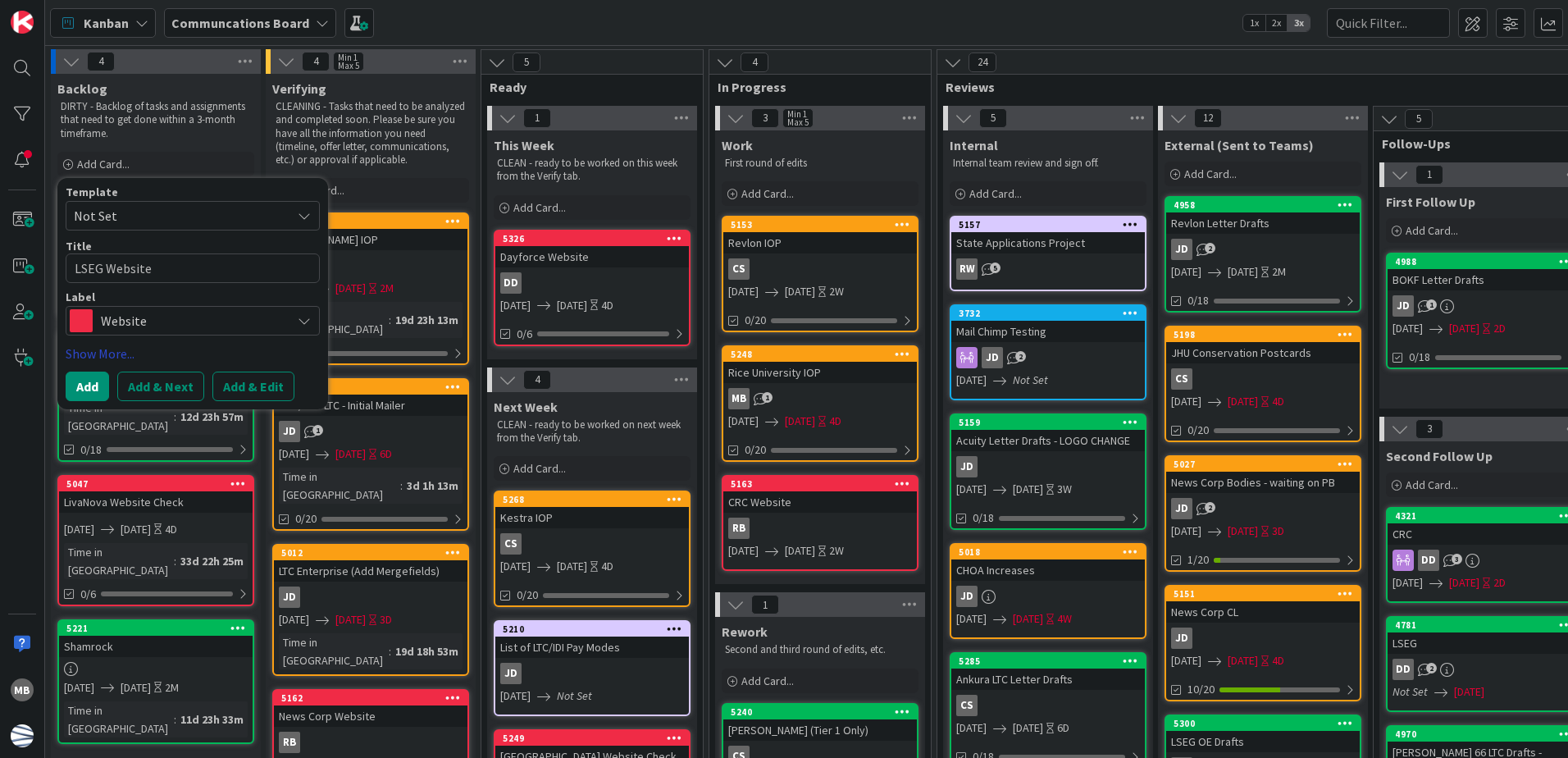
click at [110, 352] on link "Show More..." at bounding box center [192, 354] width 254 height 20
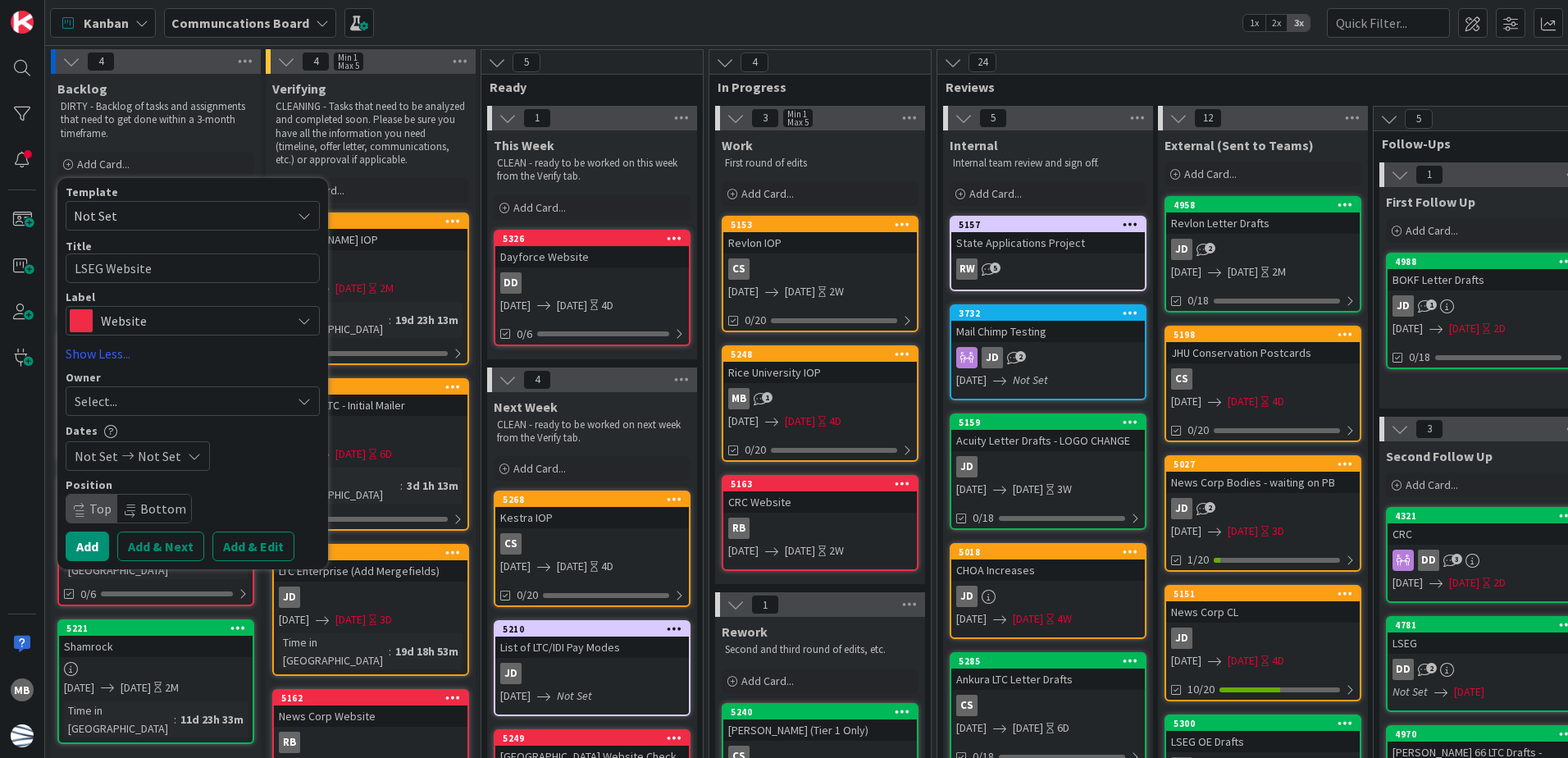
click at [182, 398] on div "Select..." at bounding box center [183, 401] width 216 height 20
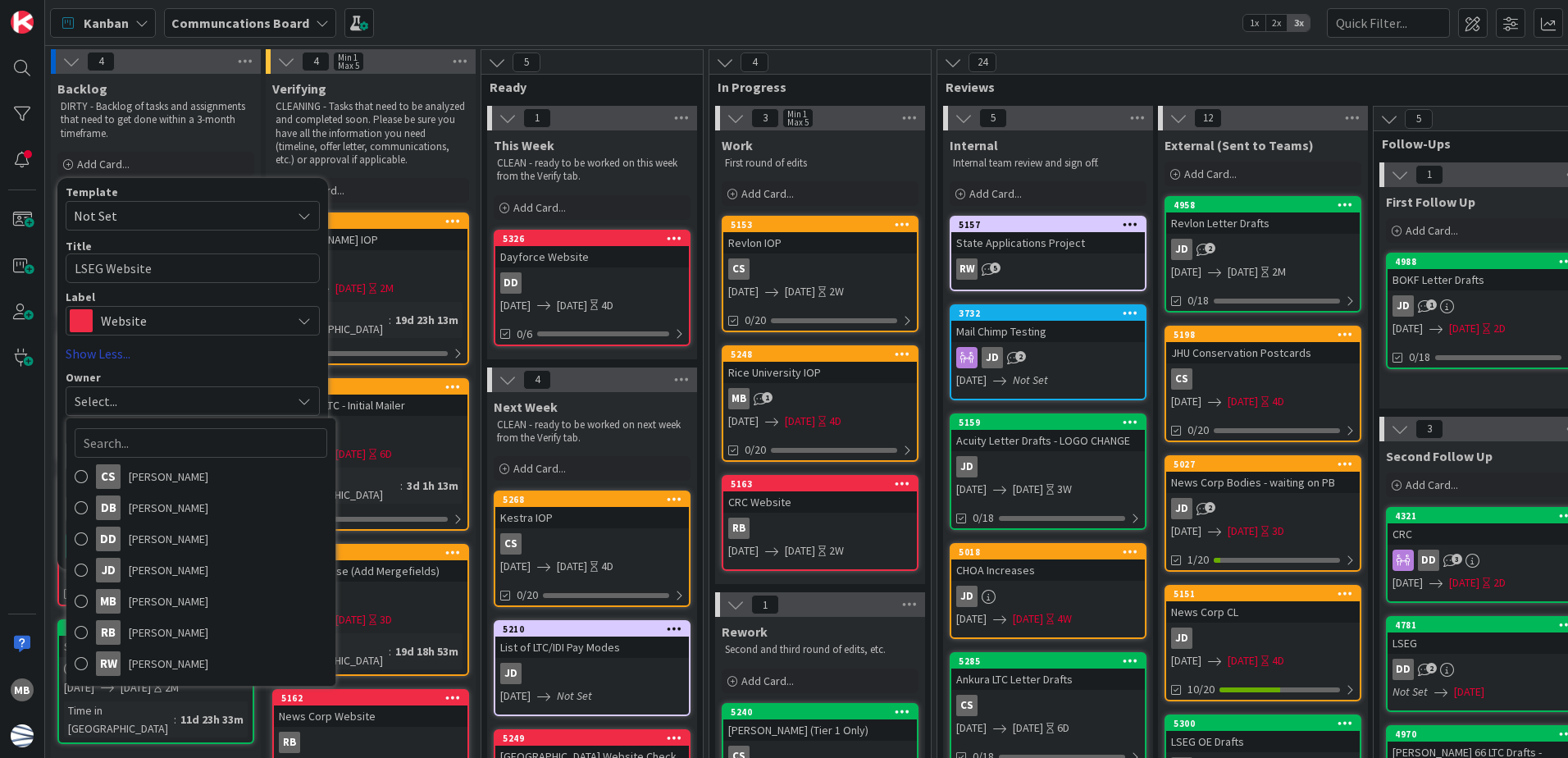
click at [205, 353] on link "Show Less..." at bounding box center [192, 354] width 254 height 20
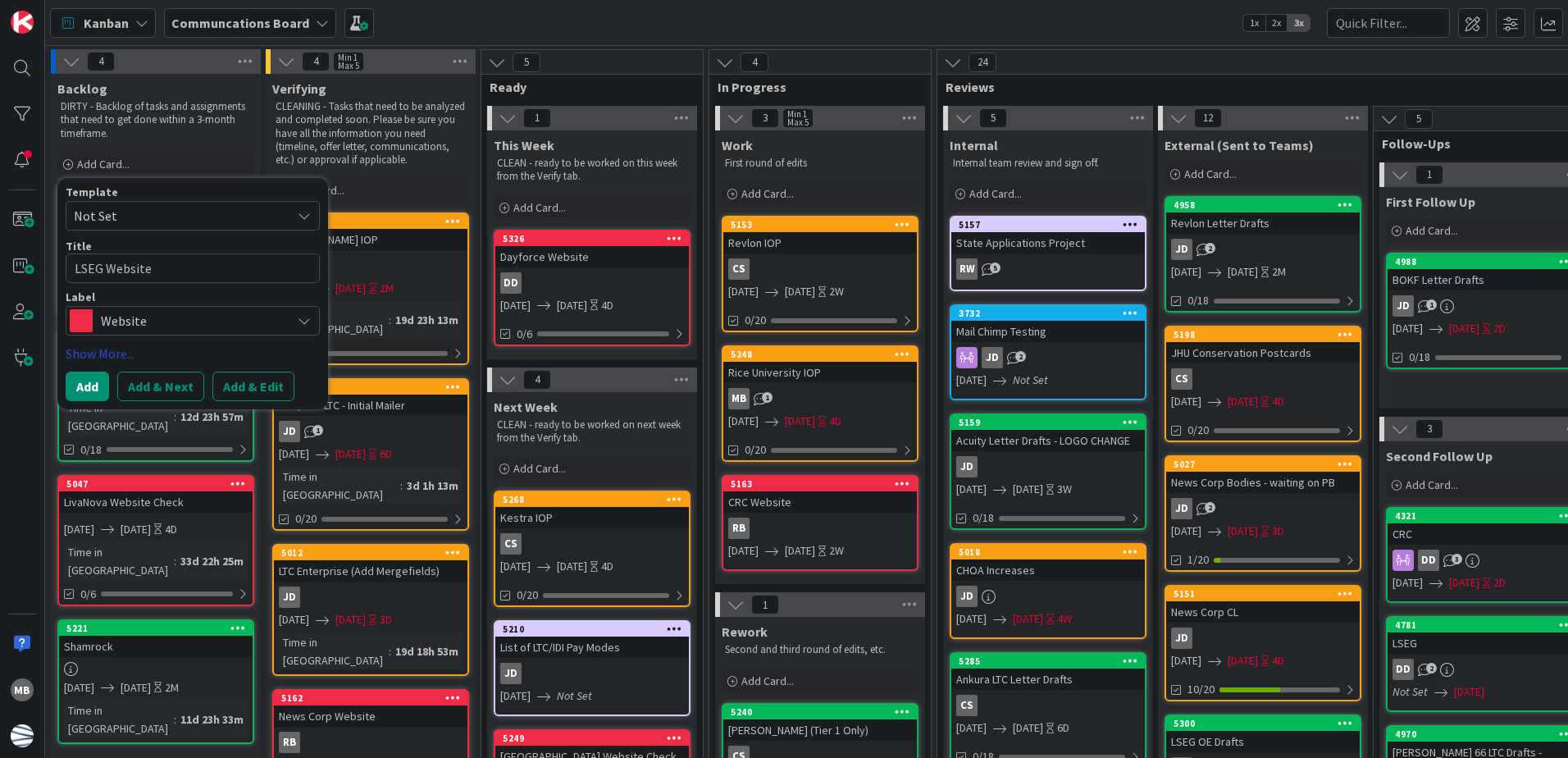
click at [127, 354] on link "Show More..." at bounding box center [192, 354] width 254 height 20
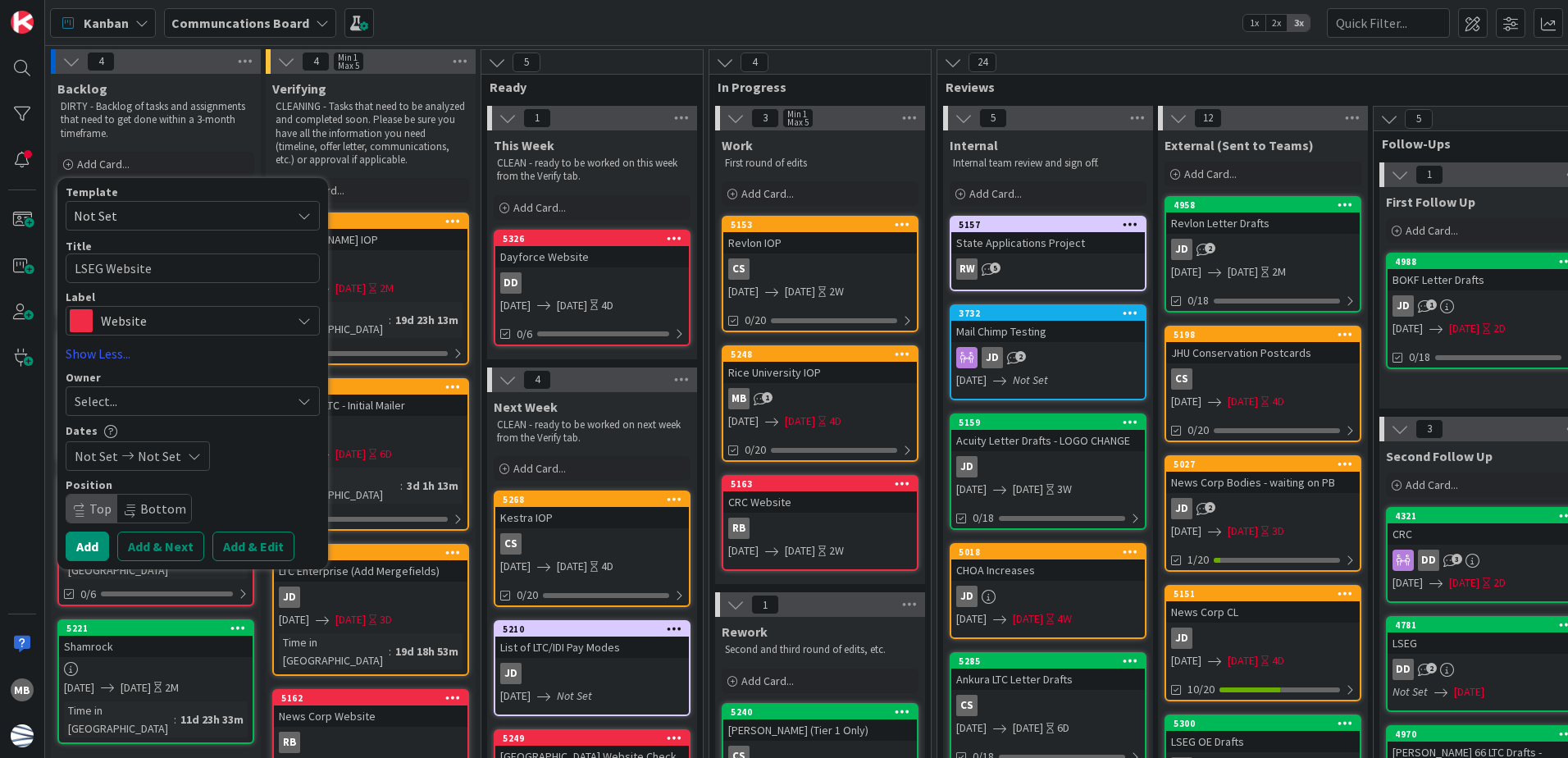
click at [277, 400] on div "Select..." at bounding box center [183, 401] width 216 height 20
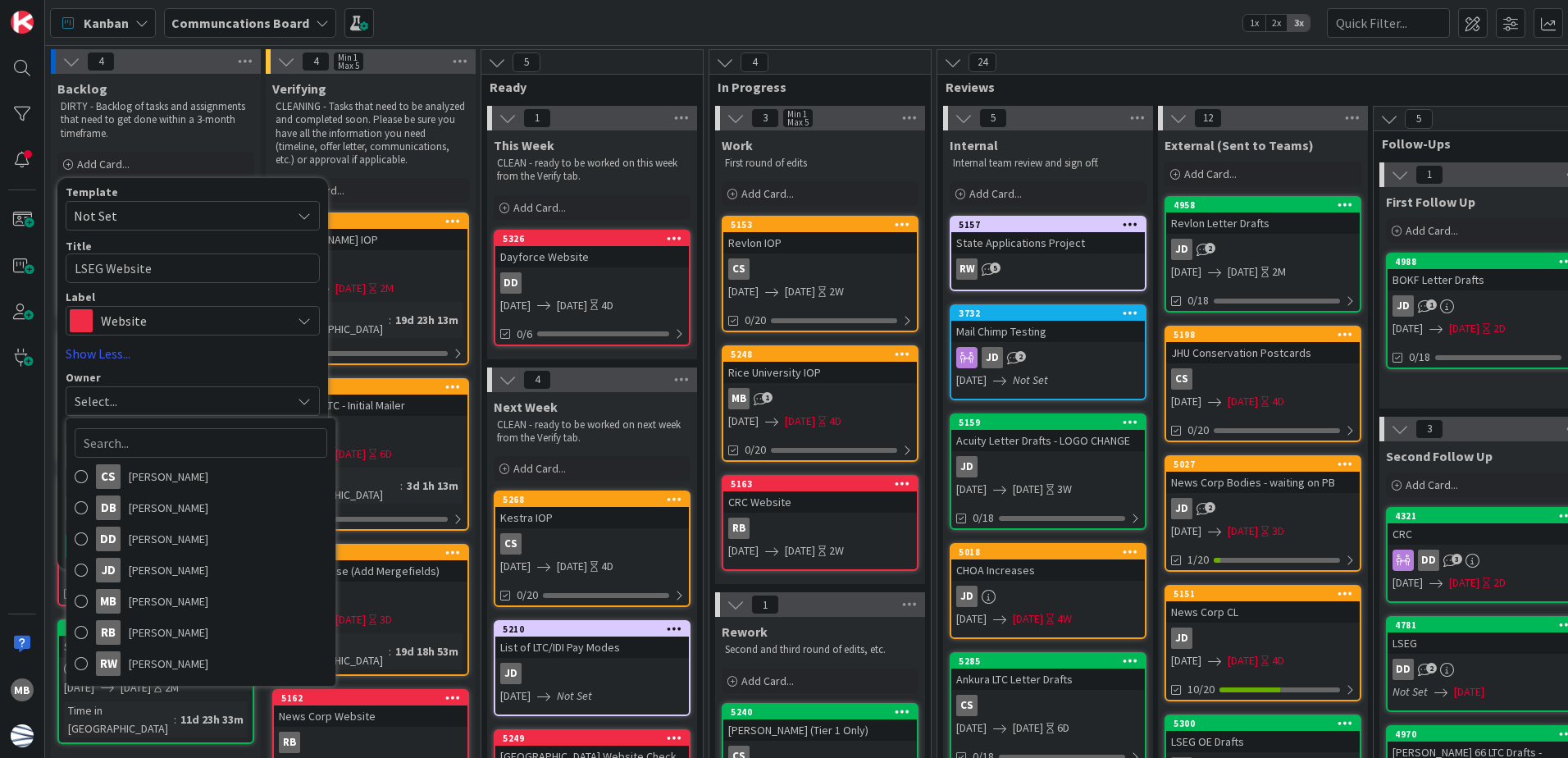
click at [304, 366] on div "Template Not Set Title 12 / 128 LSEG Website Label Website Emails Trainings Let…" at bounding box center [192, 373] width 254 height 375
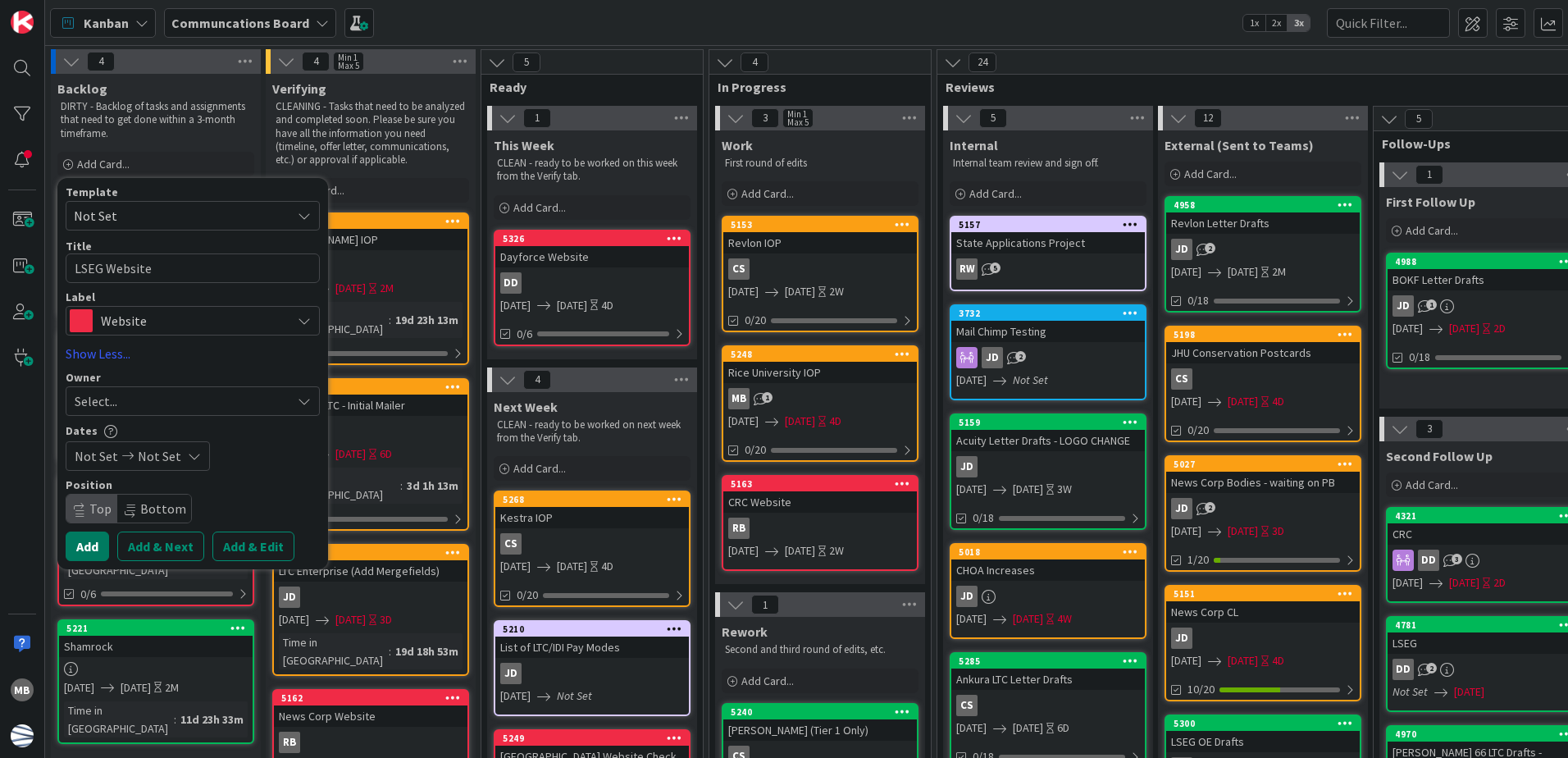
click at [88, 540] on button "Add" at bounding box center [87, 546] width 44 height 29
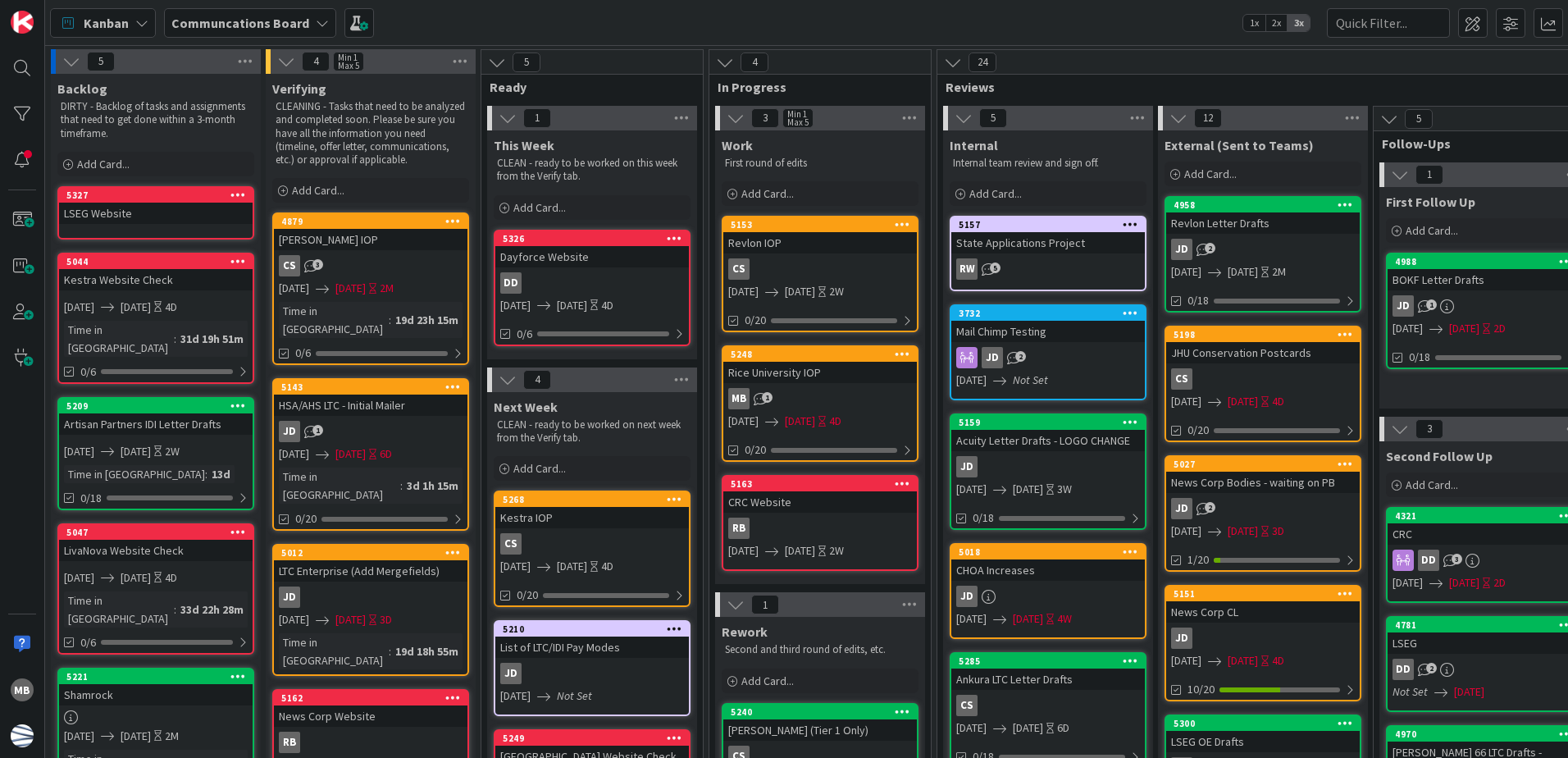
click at [233, 189] on icon at bounding box center [238, 194] width 15 height 12
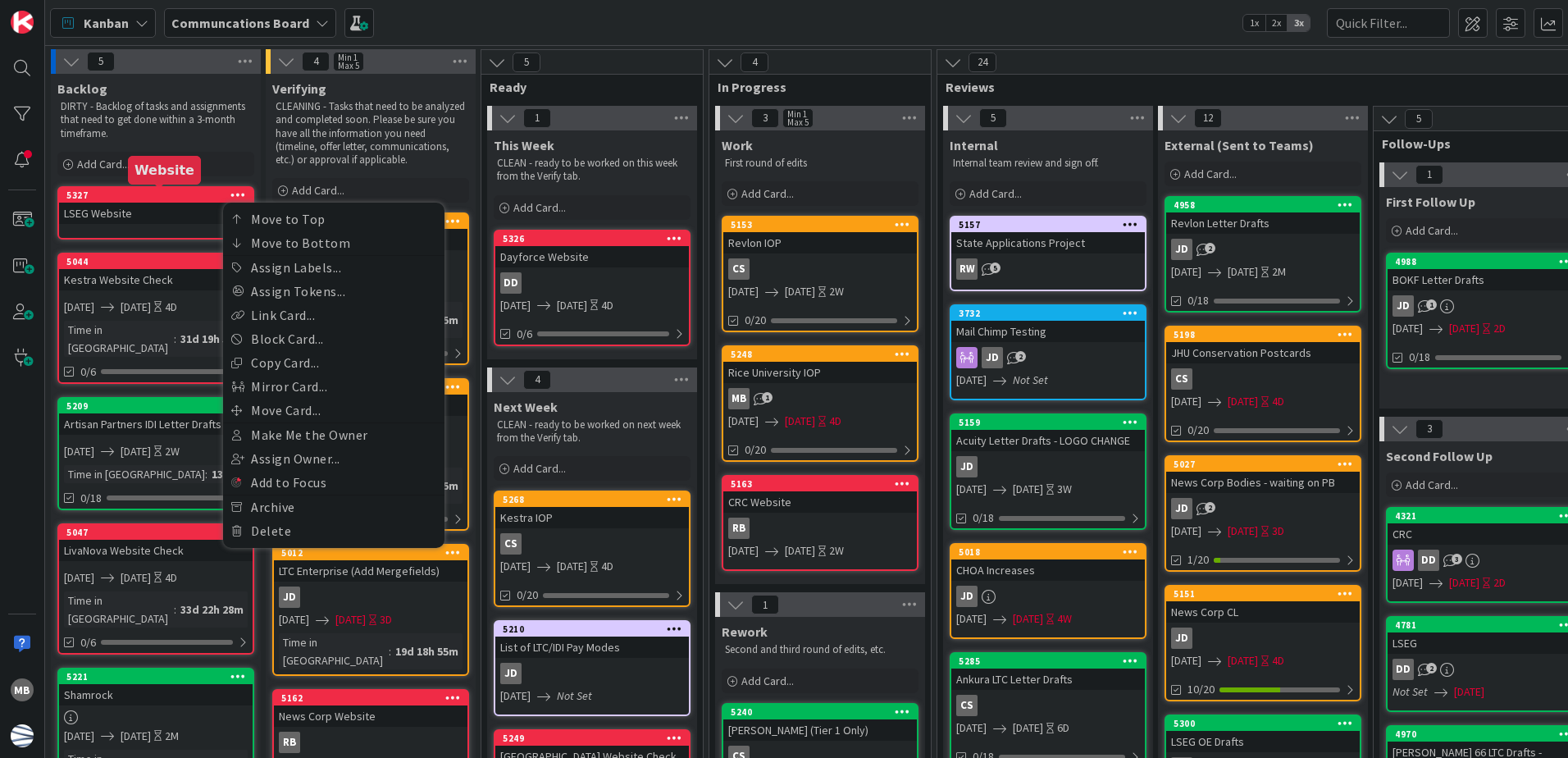
click at [170, 190] on div "5327" at bounding box center [159, 195] width 186 height 12
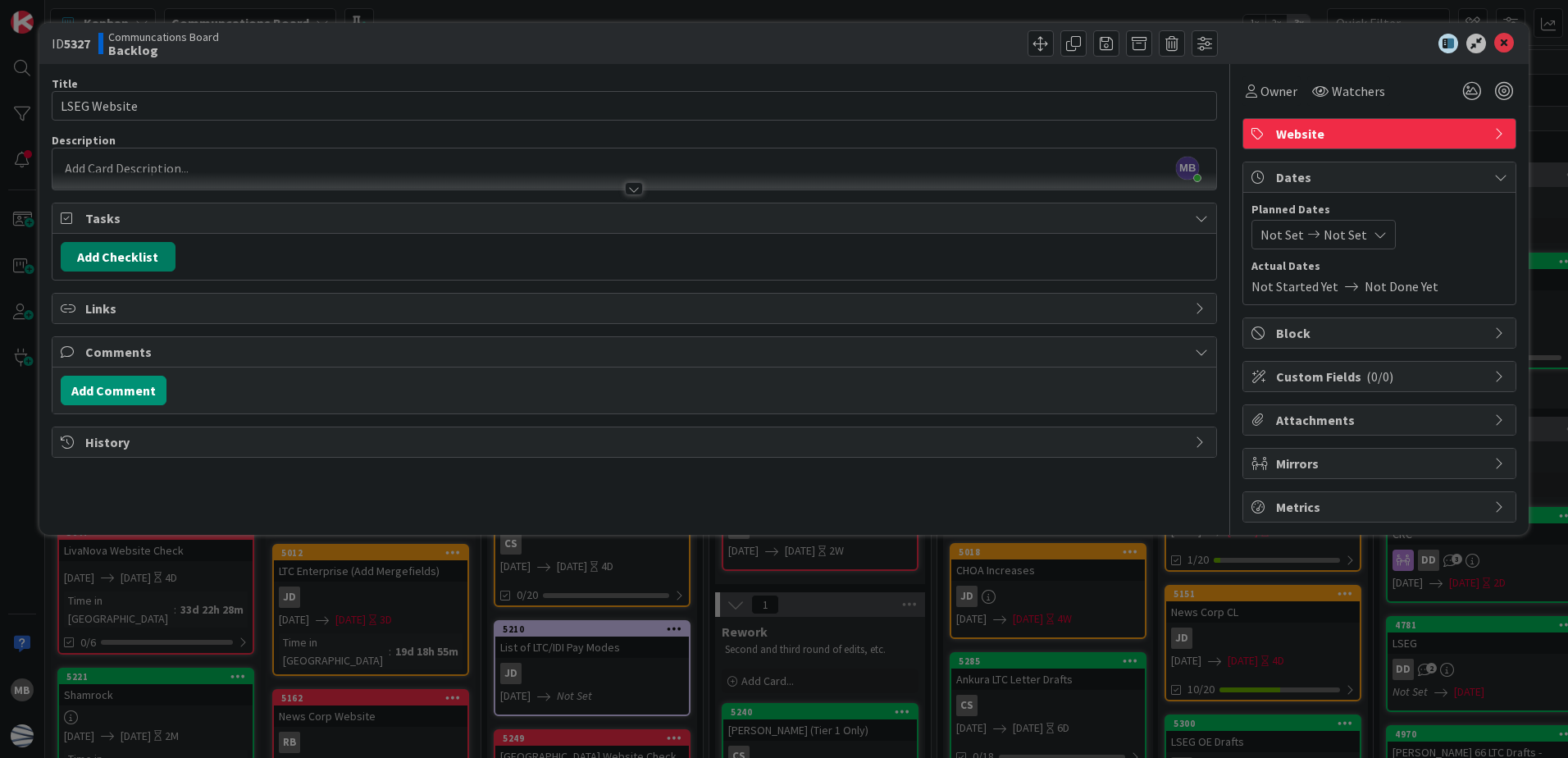
click at [126, 254] on button "Add Checklist" at bounding box center [118, 256] width 115 height 29
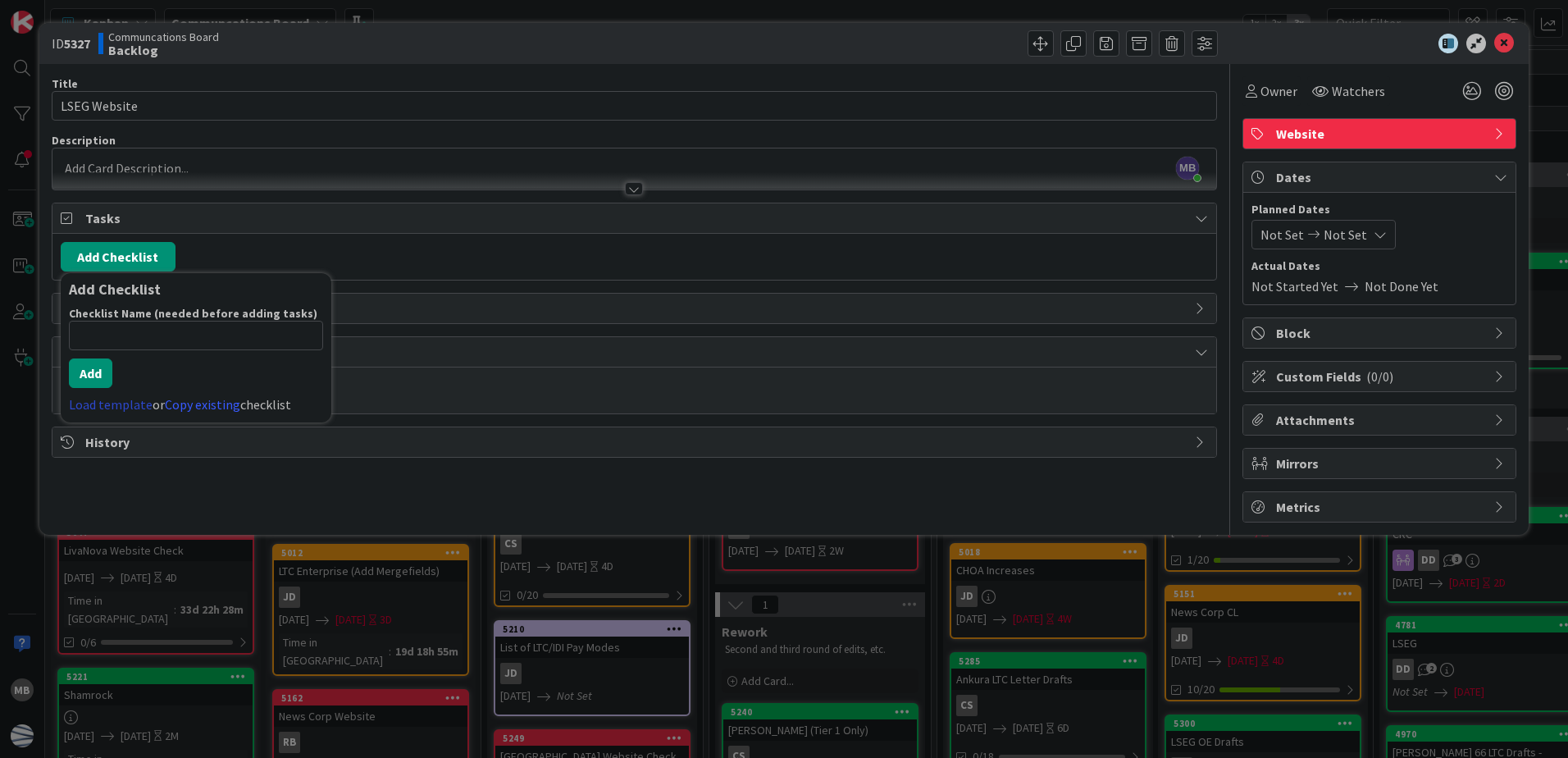
click at [110, 404] on link "Load template" at bounding box center [111, 404] width 84 height 16
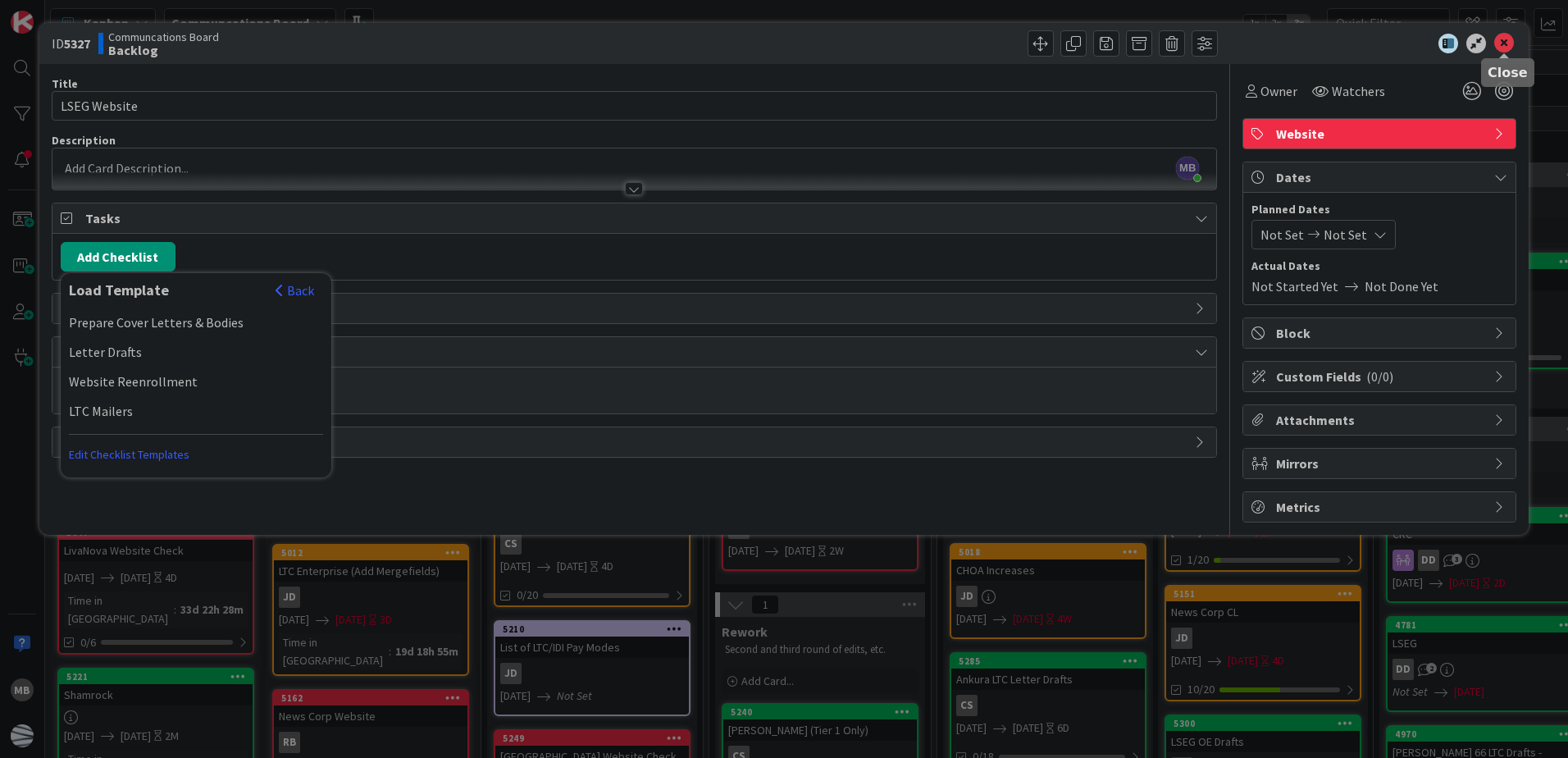
click at [1507, 45] on icon at bounding box center [1504, 44] width 20 height 20
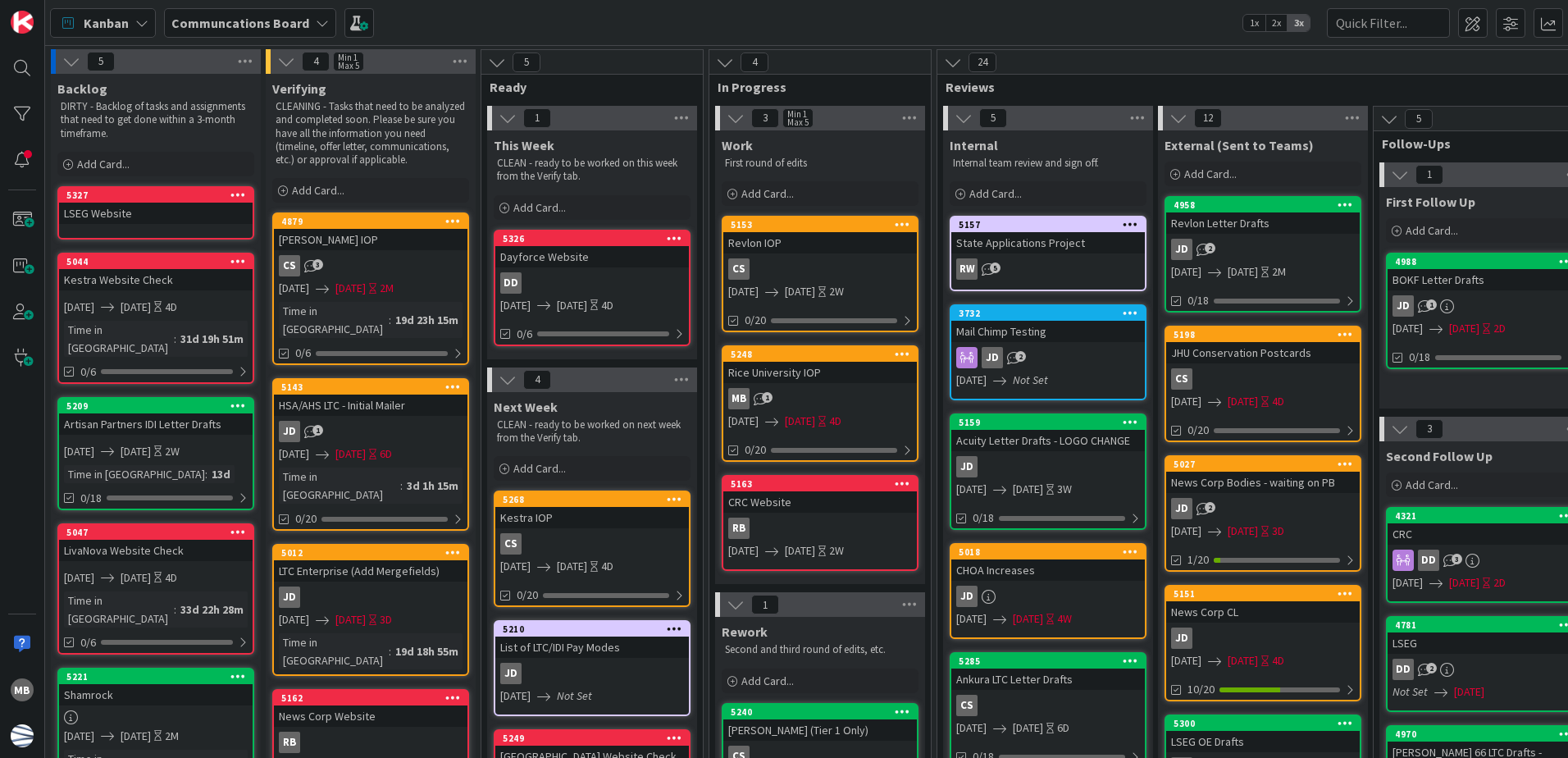
click at [240, 191] on icon at bounding box center [238, 194] width 15 height 12
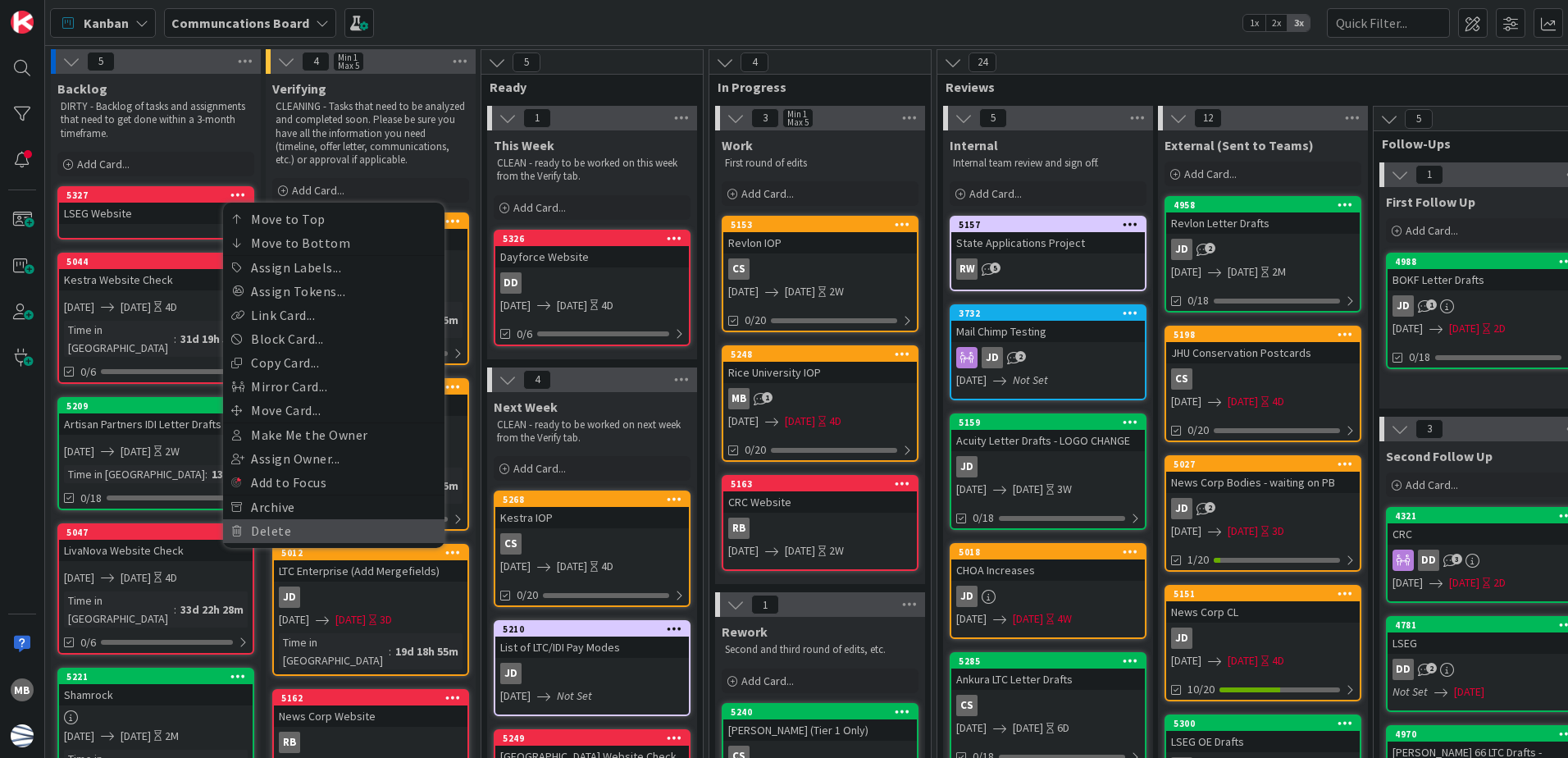
click at [307, 529] on link "Delete" at bounding box center [334, 530] width 221 height 24
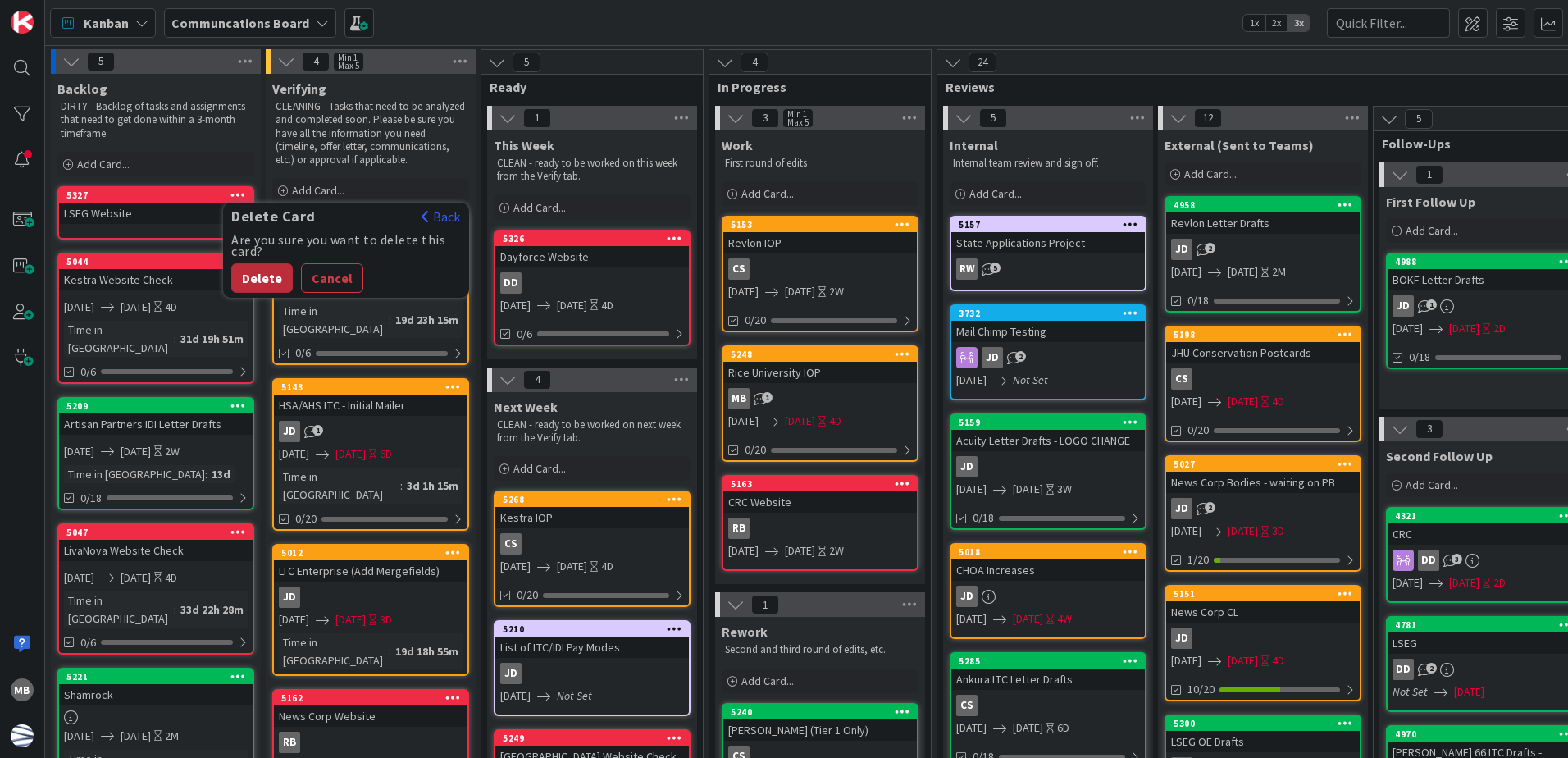
click at [249, 276] on button "Delete" at bounding box center [262, 278] width 62 height 29
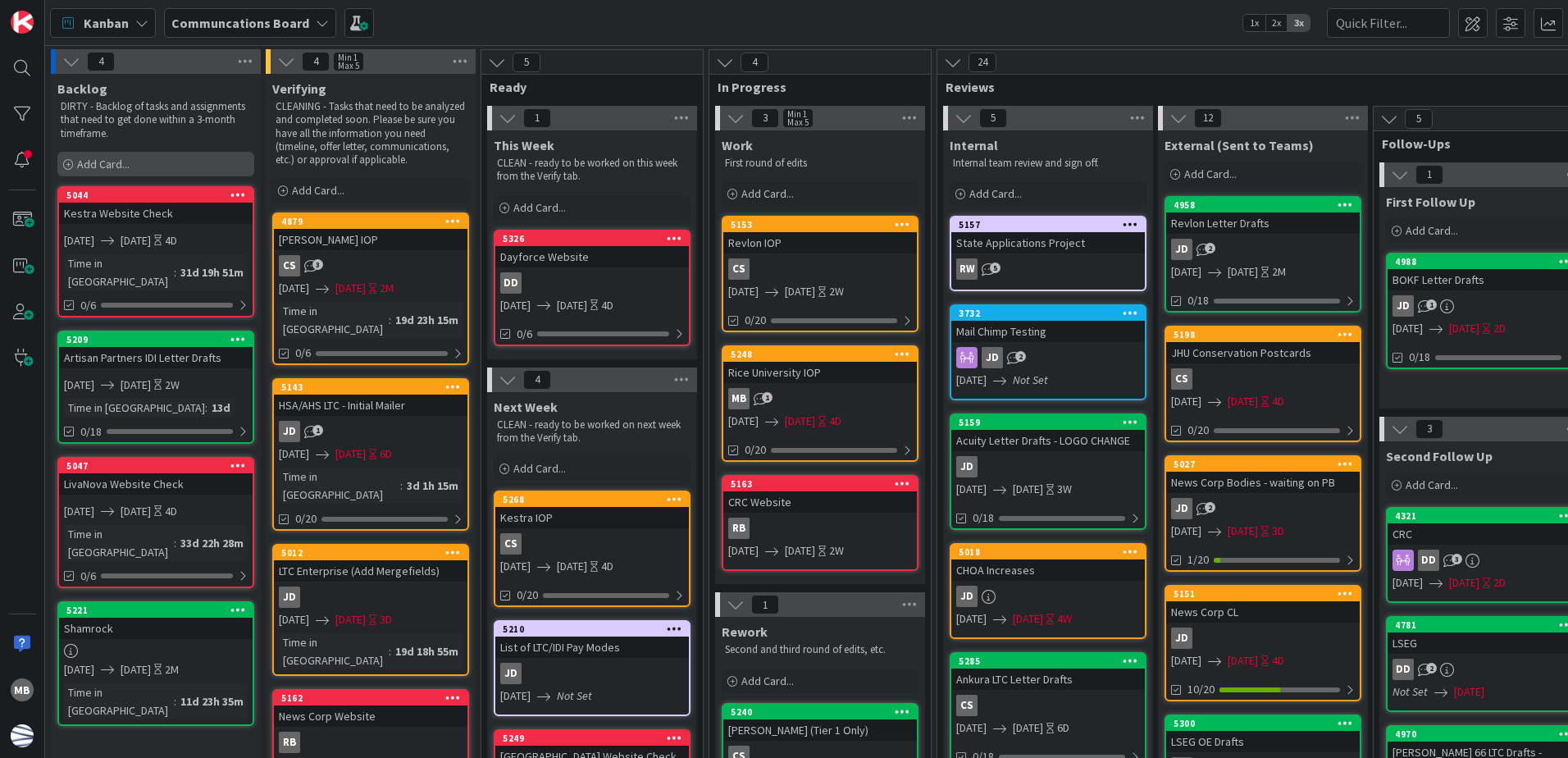
click at [130, 166] on div "Add Card..." at bounding box center [155, 164] width 196 height 25
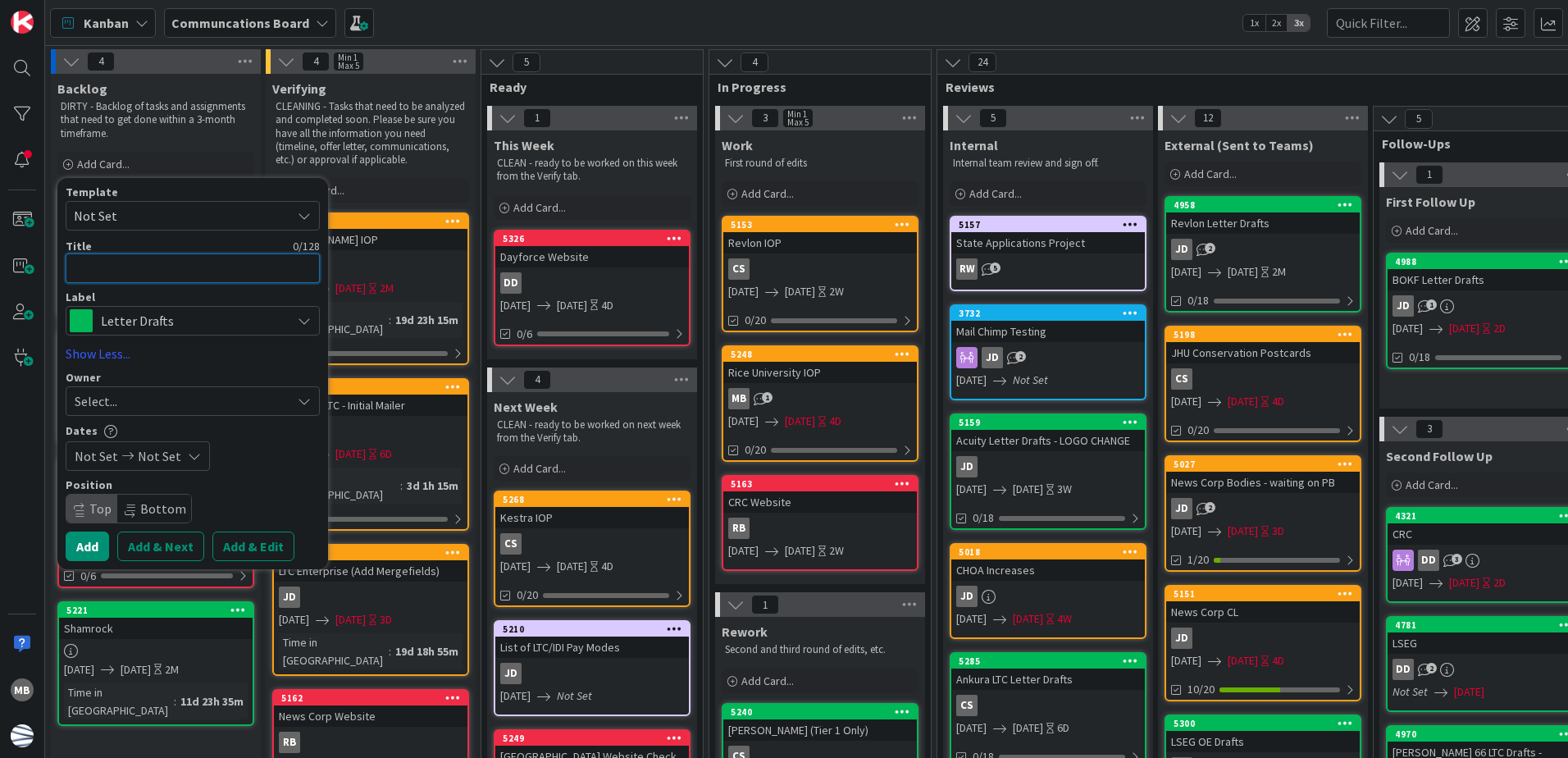
type textarea "x"
type textarea "L"
type textarea "x"
type textarea "LS"
type textarea "x"
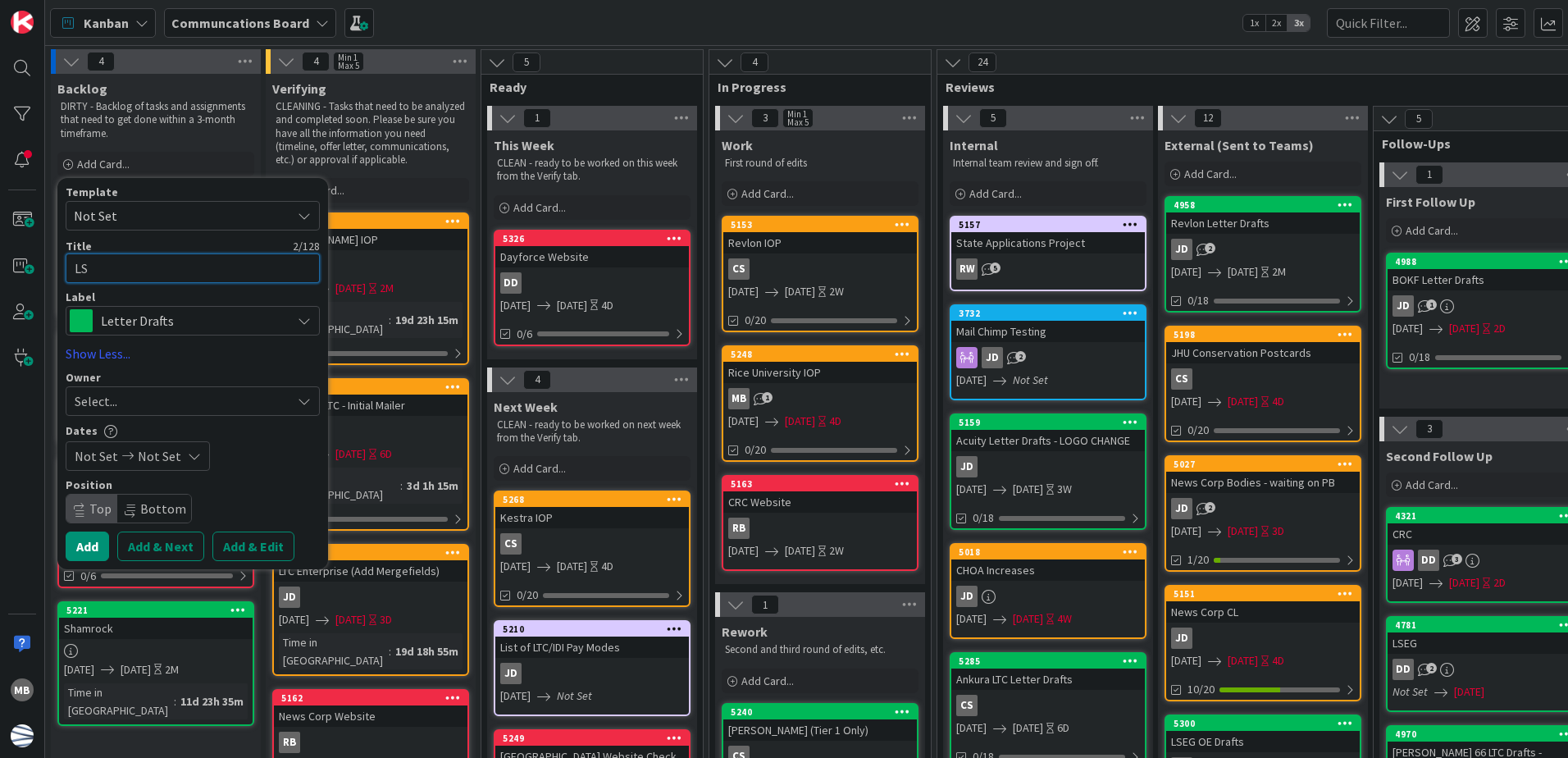
type textarea "LSE"
type textarea "x"
type textarea "LSEG"
type textarea "x"
type textarea "LSEG"
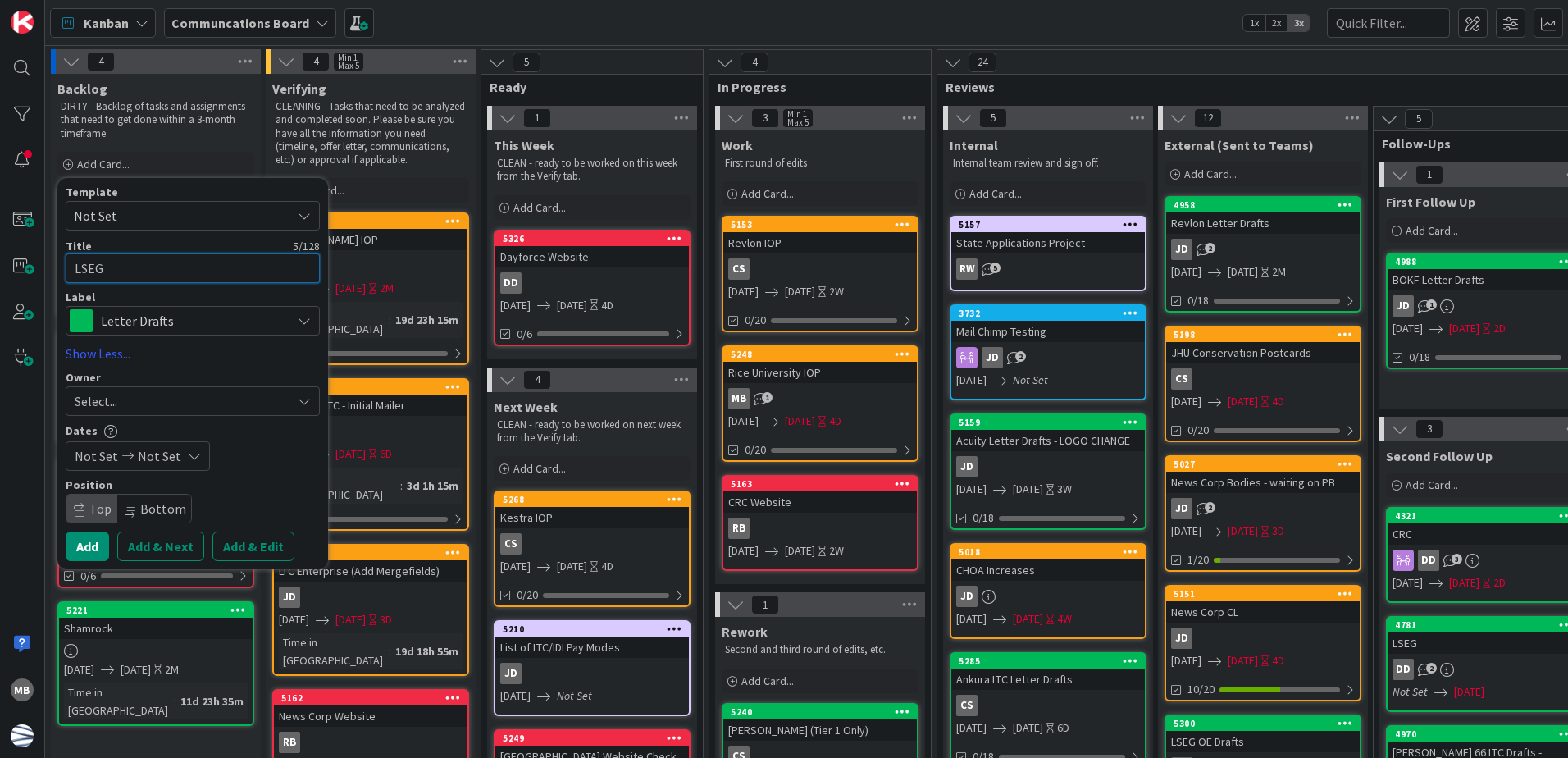
type textarea "x"
type textarea "LSEG W"
type textarea "x"
type textarea "LSEG Web"
type textarea "x"
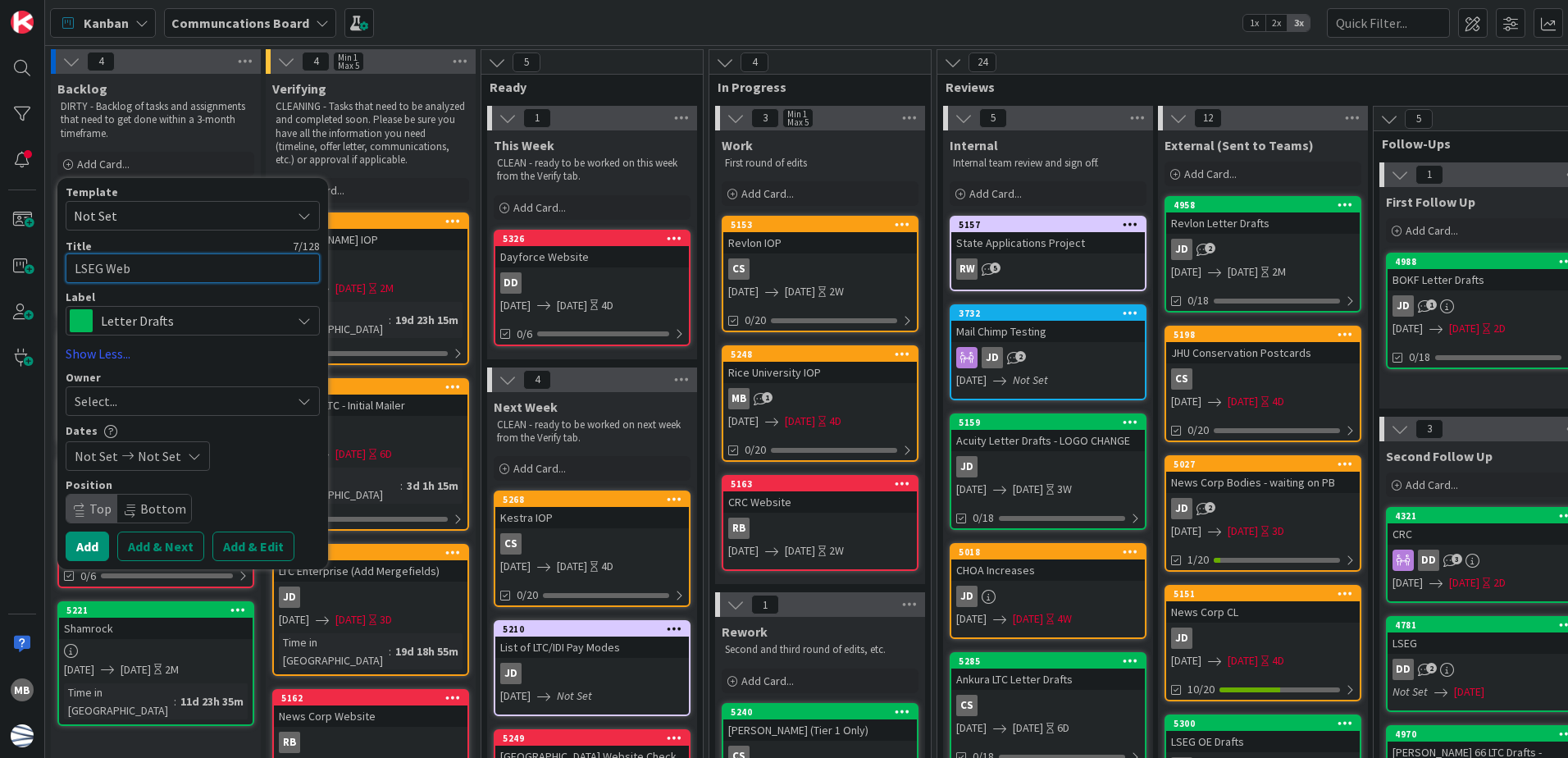
type textarea "LSEG Webs"
type textarea "x"
type textarea "LSEG Websi"
type textarea "x"
type textarea "LSEG Websit"
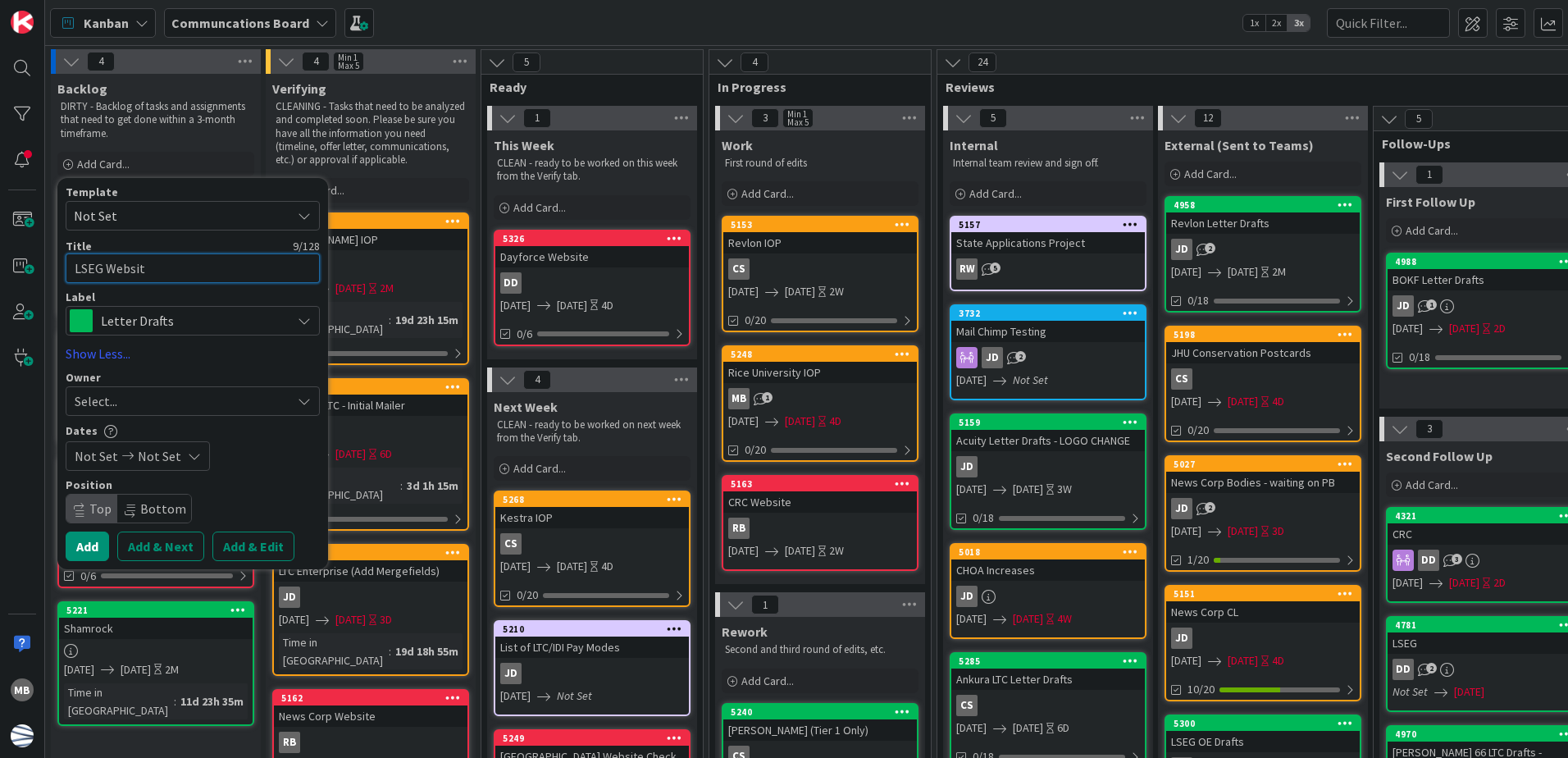
type textarea "x"
type textarea "LSEG Website"
click at [186, 212] on span "Not Set" at bounding box center [177, 216] width 205 height 21
click at [232, 201] on span "Not Set" at bounding box center [192, 215] width 254 height 29
click at [254, 217] on span "Not Set" at bounding box center [177, 216] width 205 height 21
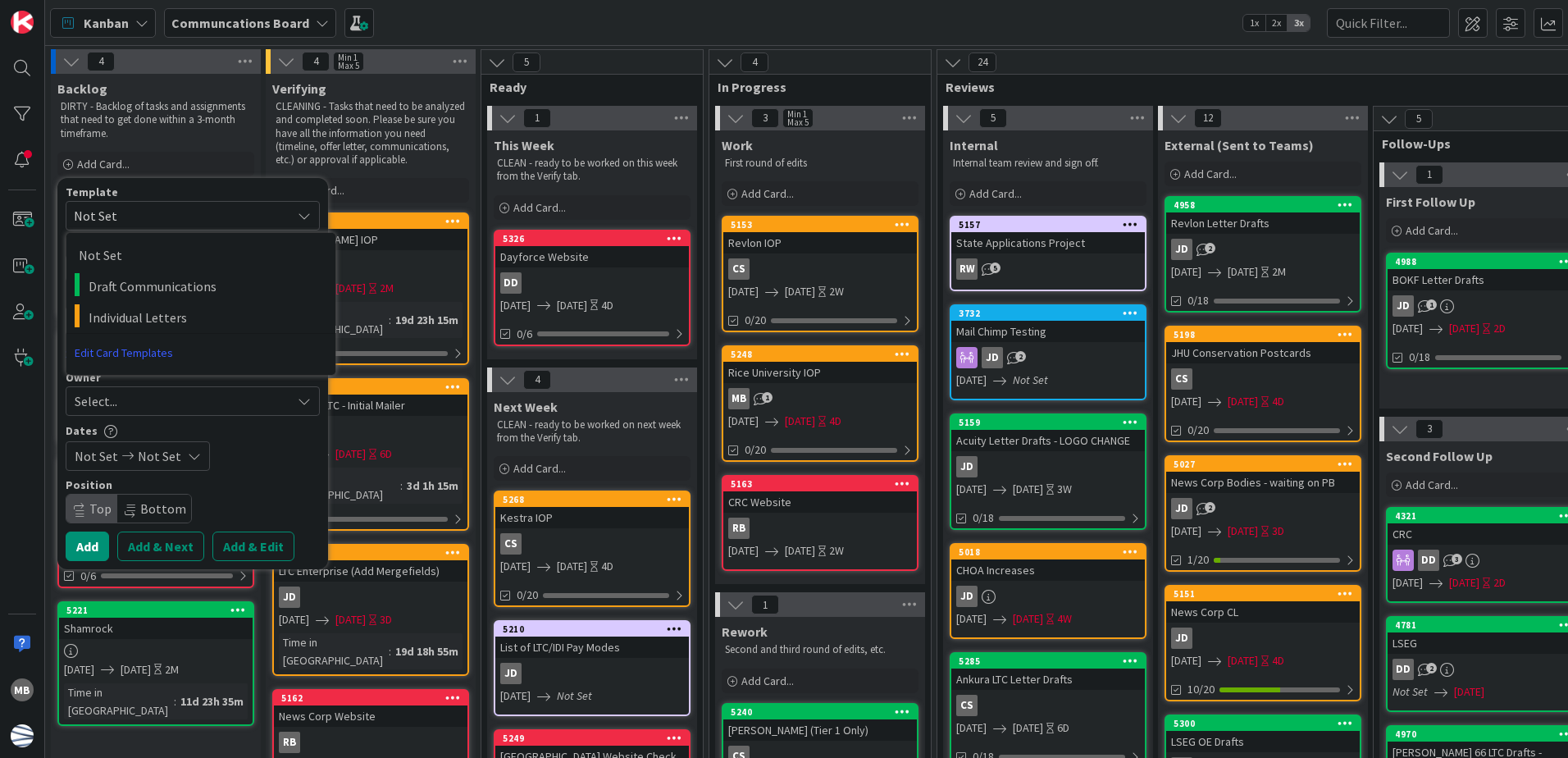
click at [153, 352] on link "Edit Card Templates" at bounding box center [123, 353] width 115 height 29
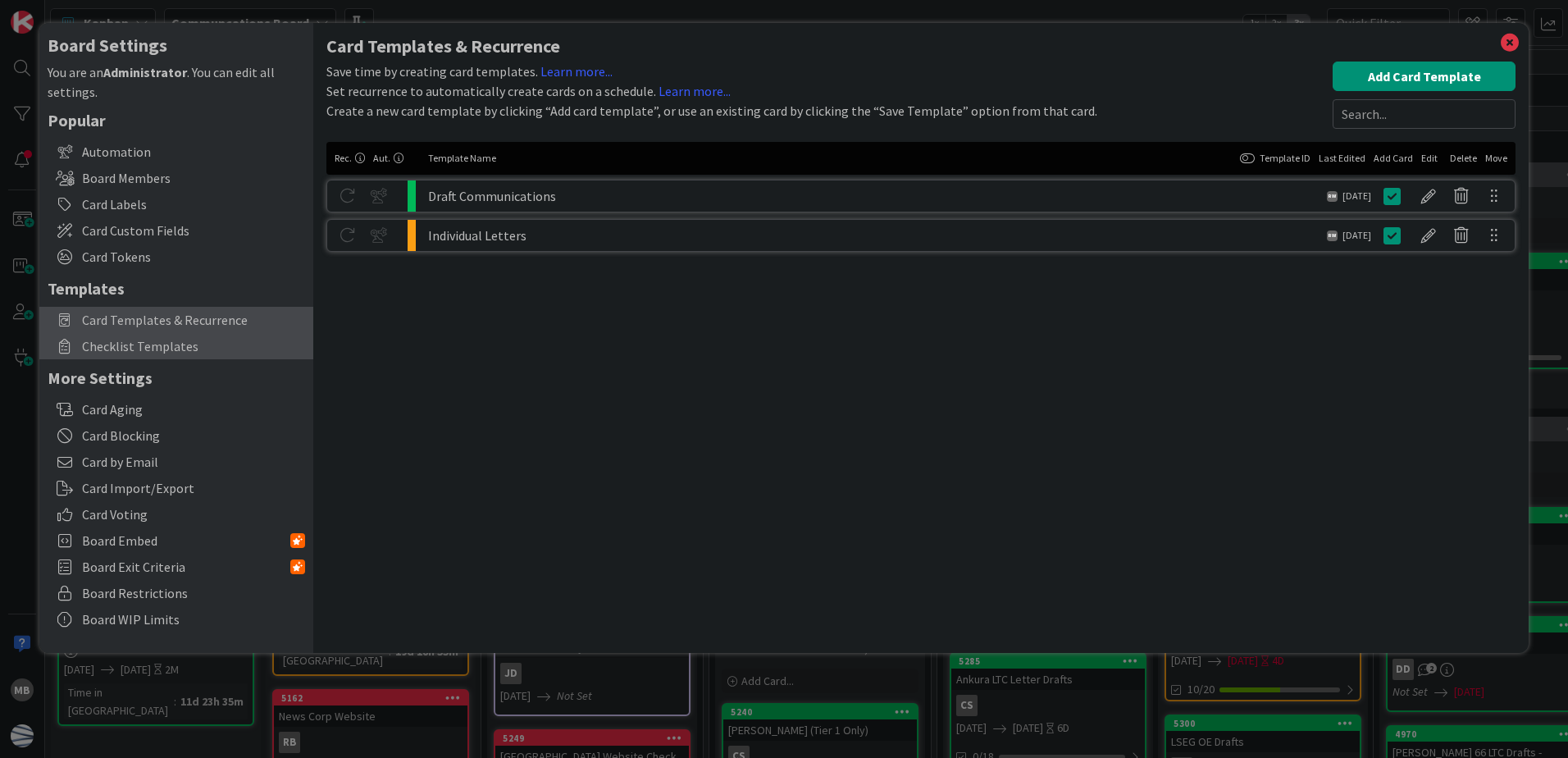
click at [183, 345] on span "Checklist Templates" at bounding box center [194, 346] width 223 height 20
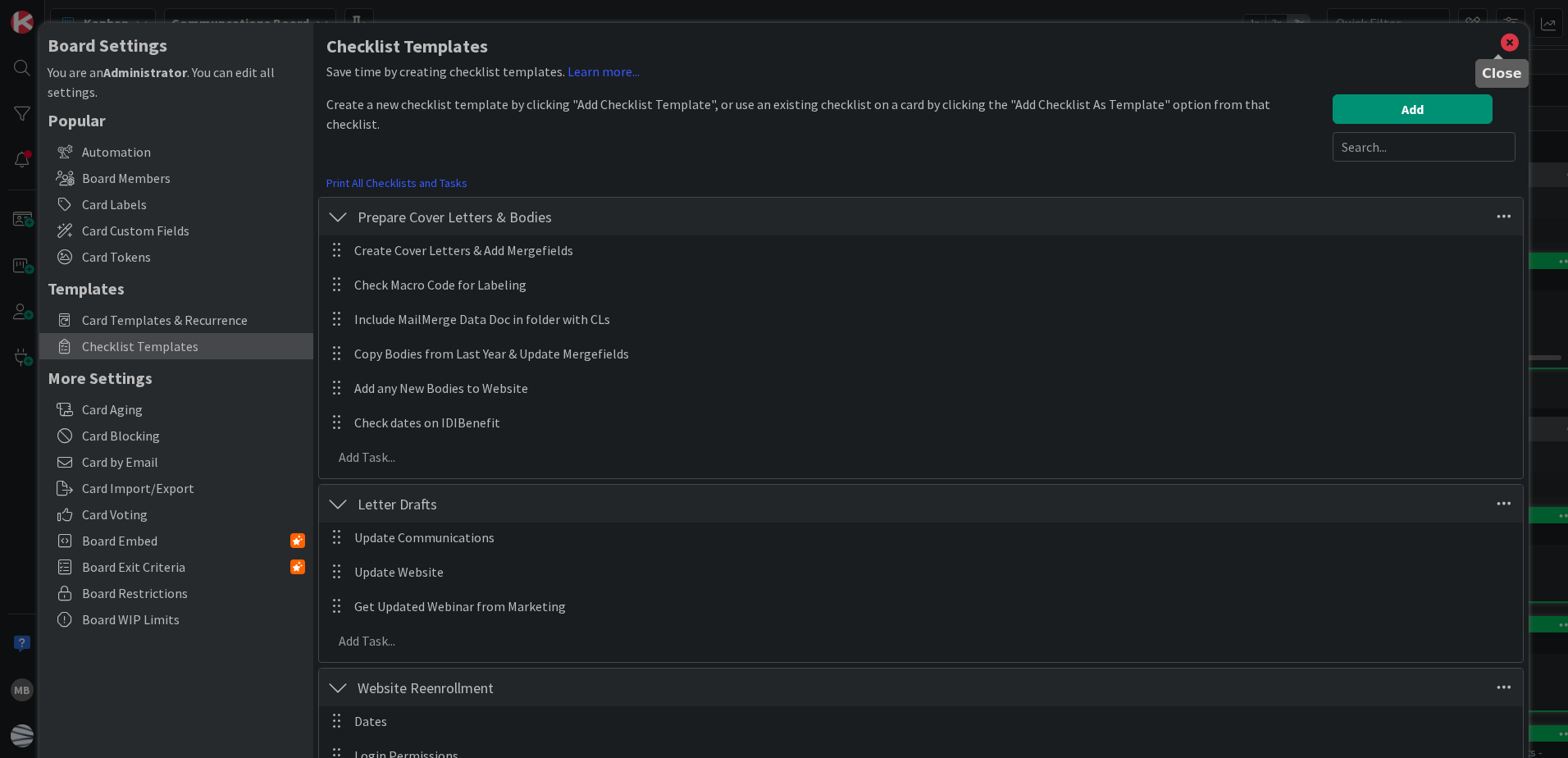
click at [1499, 39] on icon at bounding box center [1510, 43] width 21 height 23
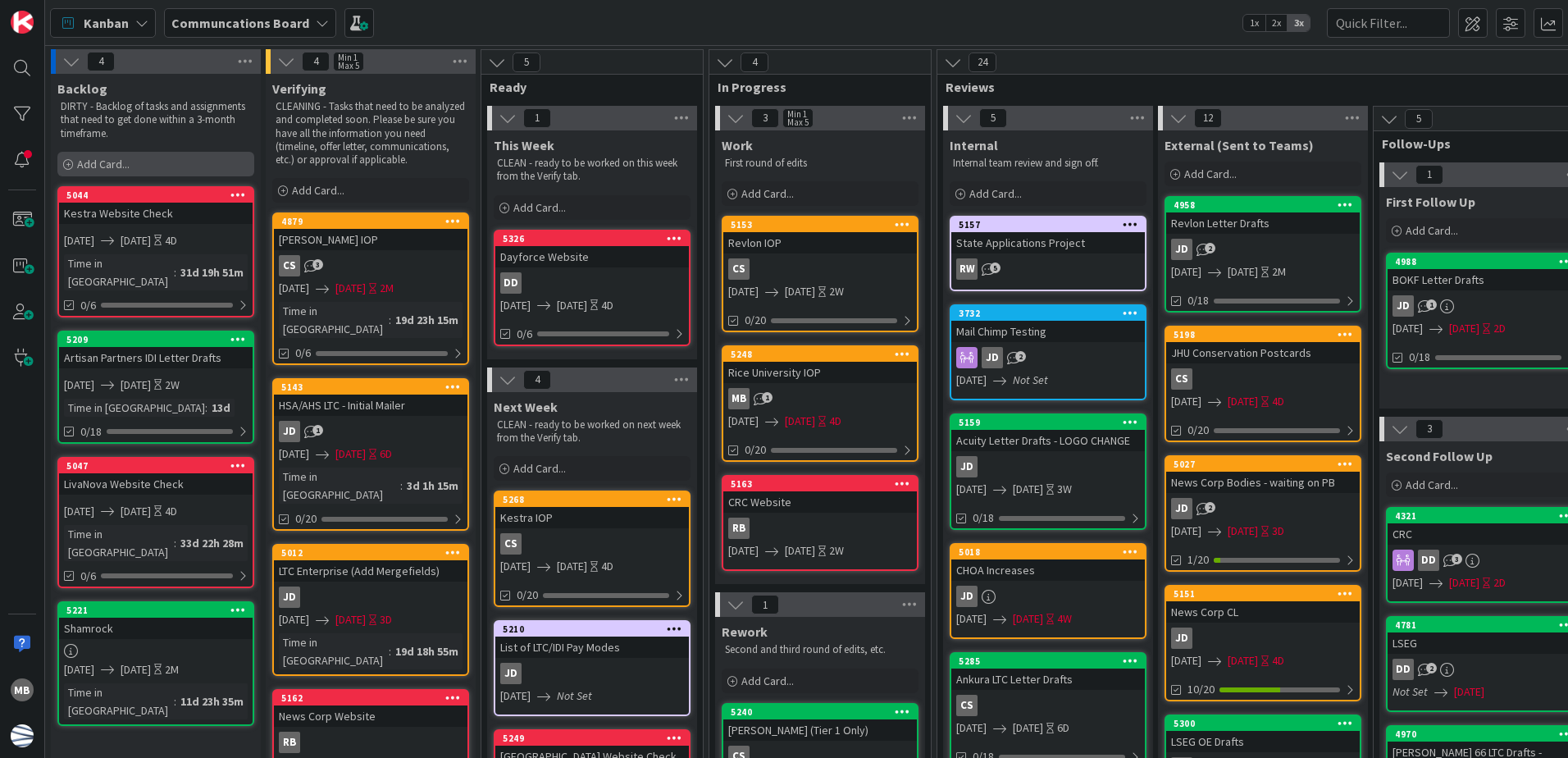
click at [147, 162] on div "Add Card..." at bounding box center [155, 164] width 196 height 25
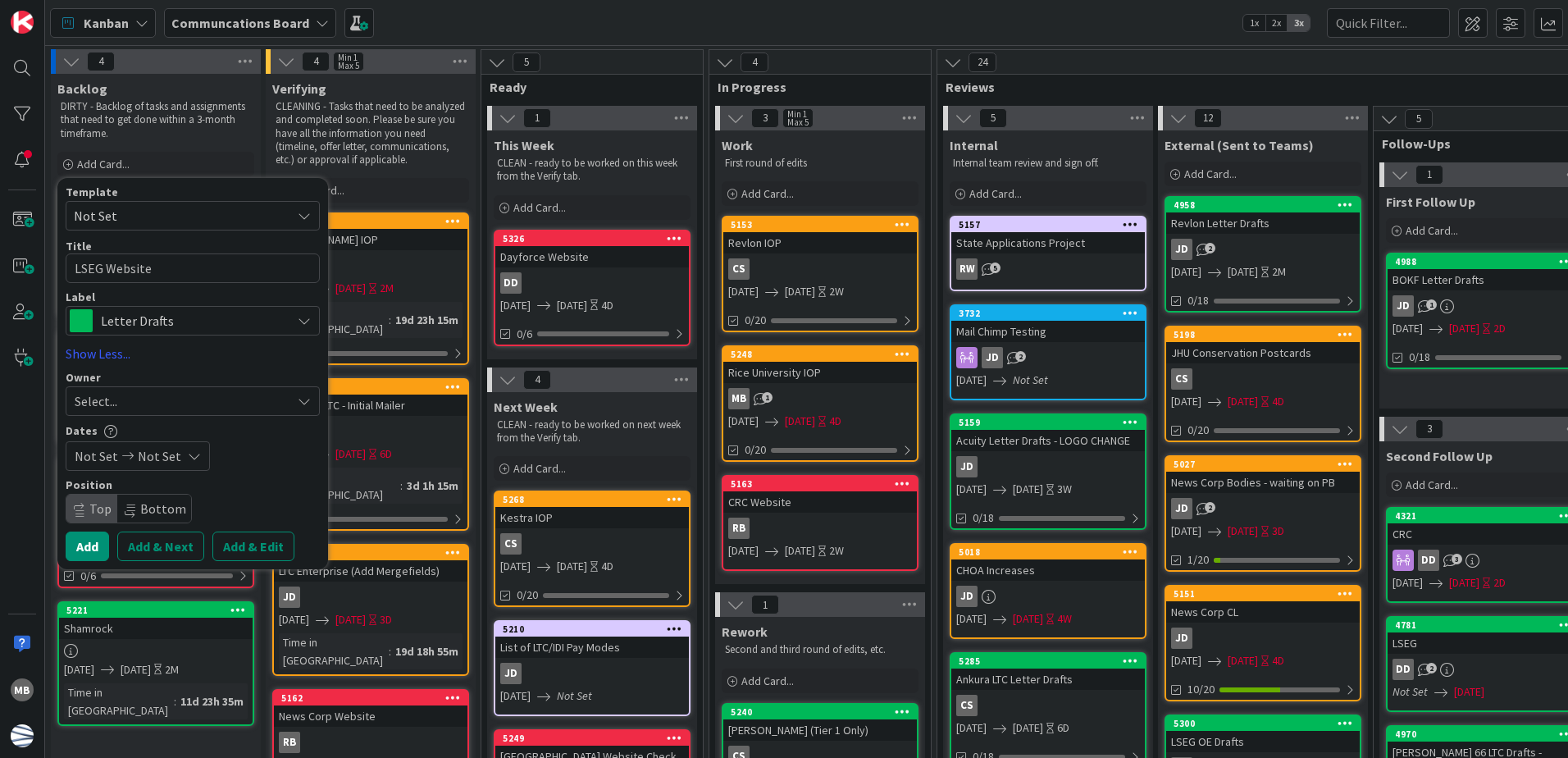
click at [230, 326] on span "Letter Drafts" at bounding box center [192, 321] width 182 height 23
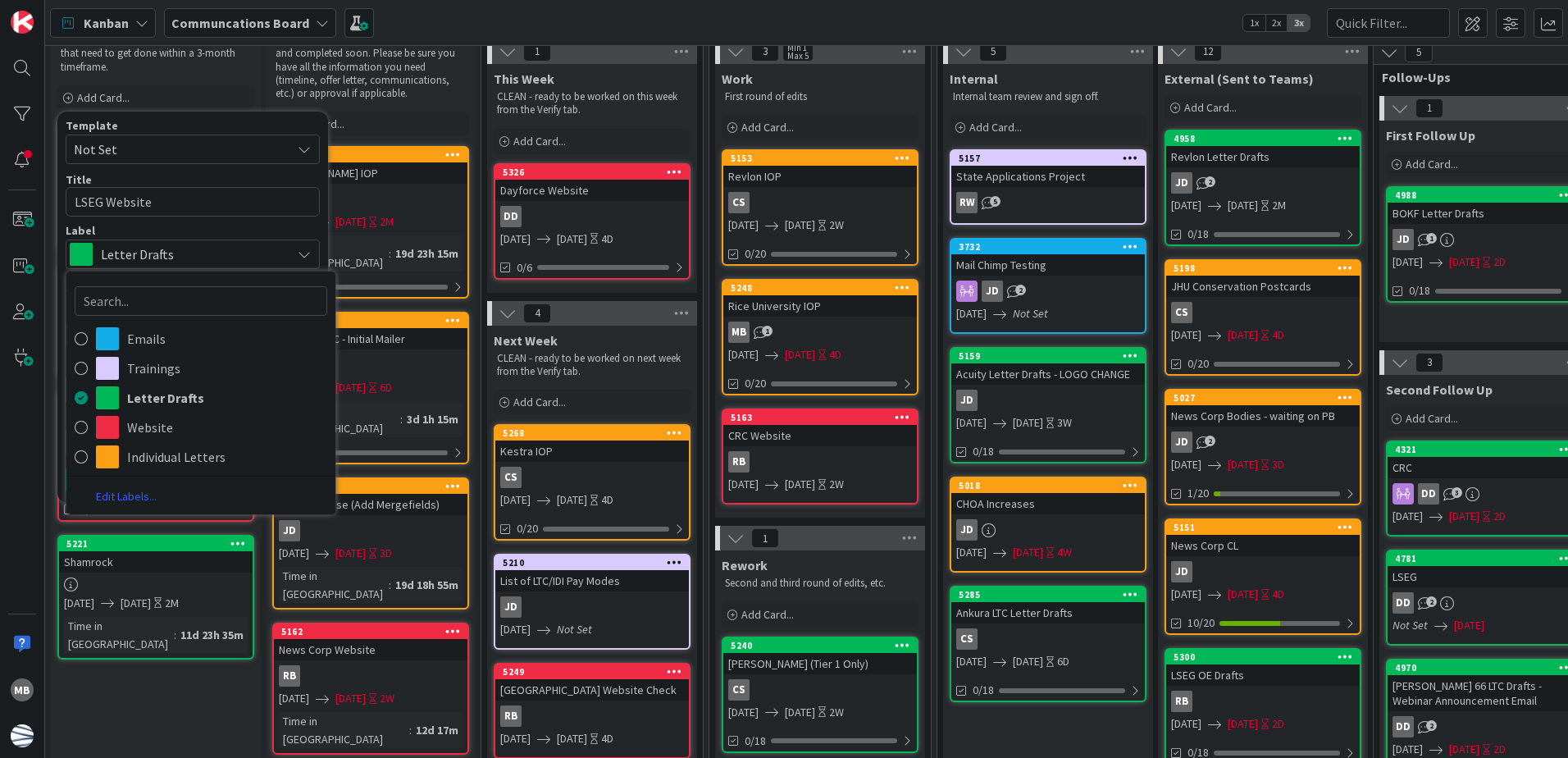
scroll to position [82, 0]
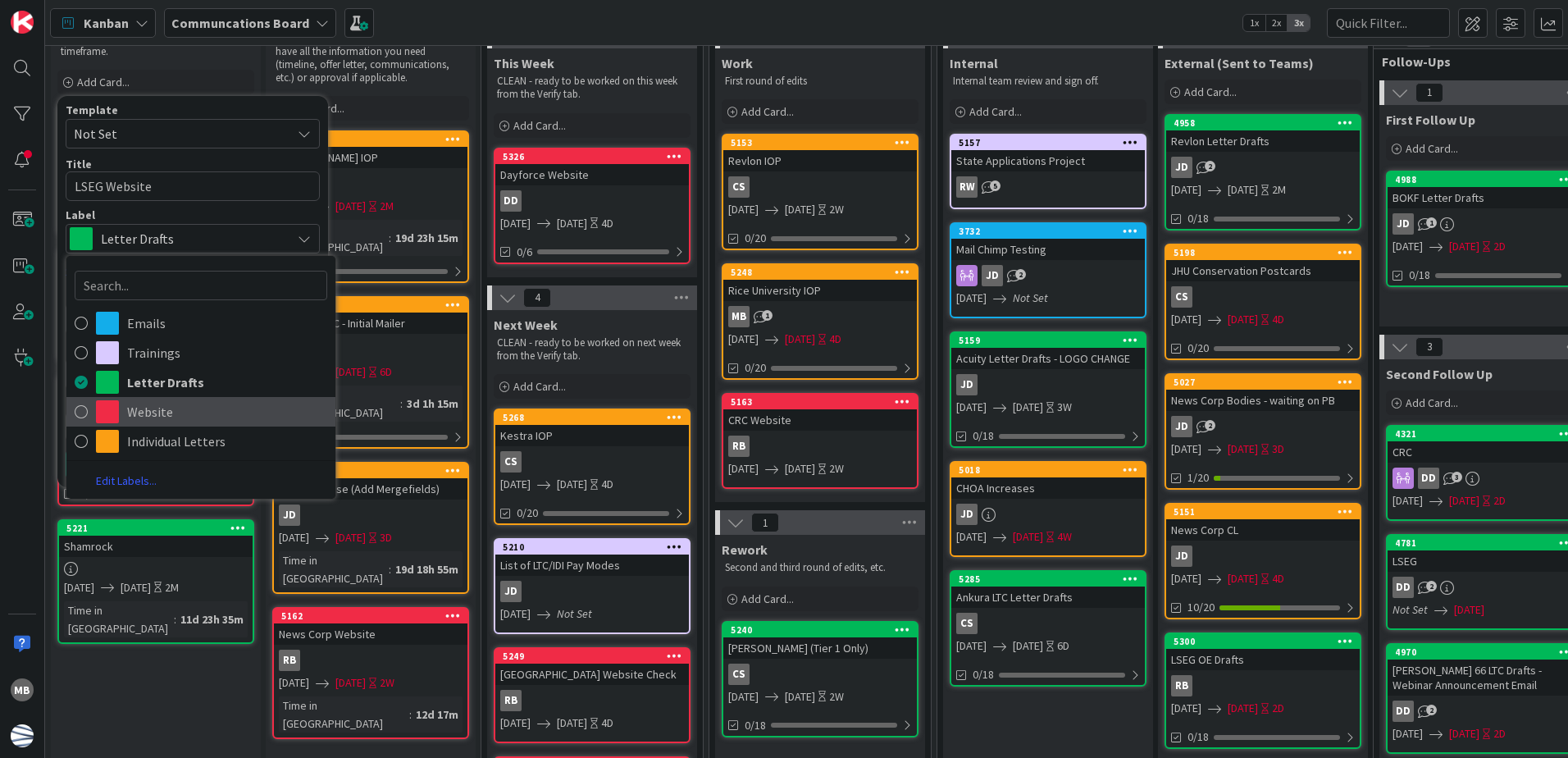
click at [187, 410] on span "Website" at bounding box center [227, 412] width 200 height 25
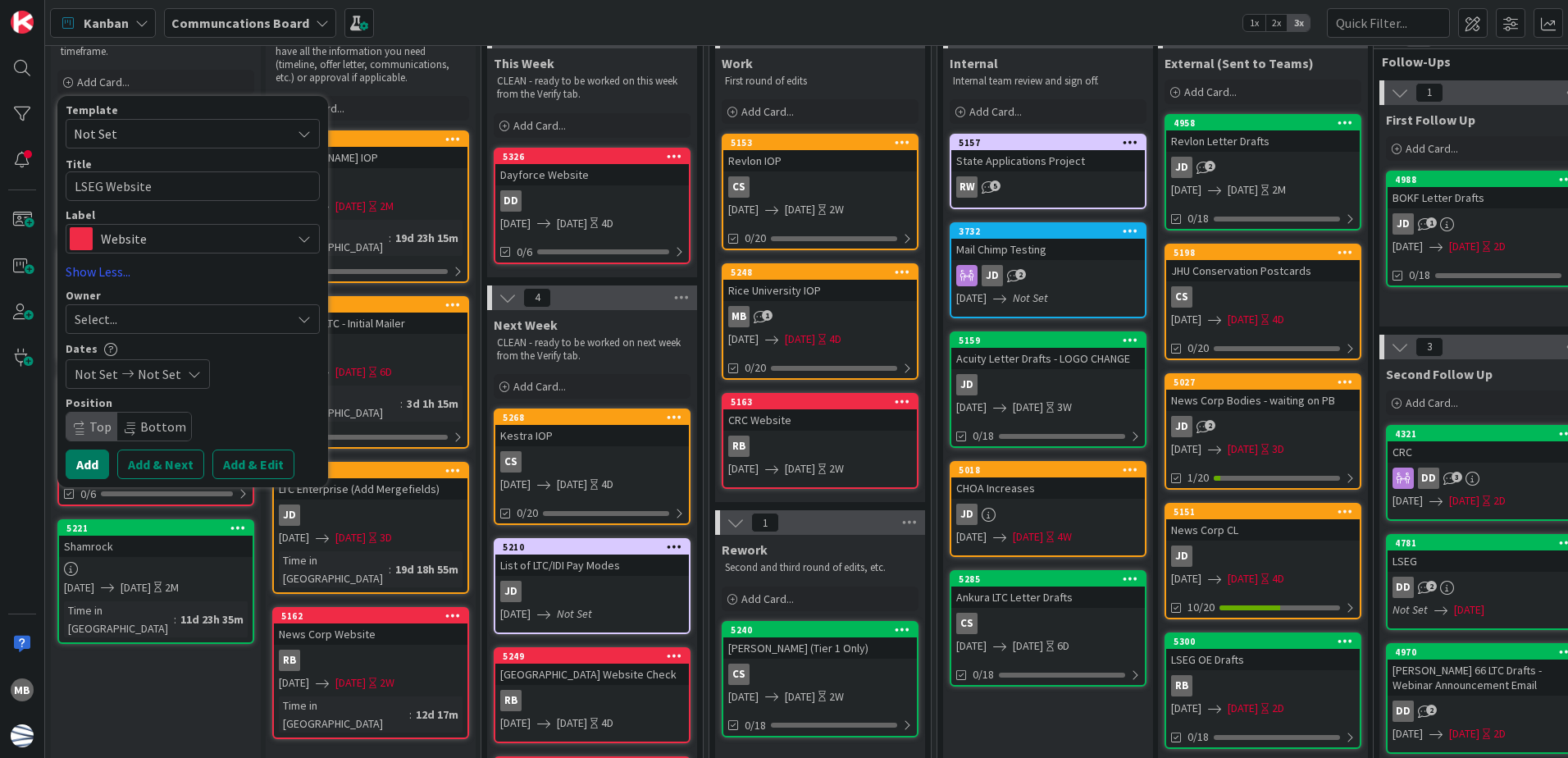
click at [86, 463] on button "Add" at bounding box center [87, 463] width 44 height 29
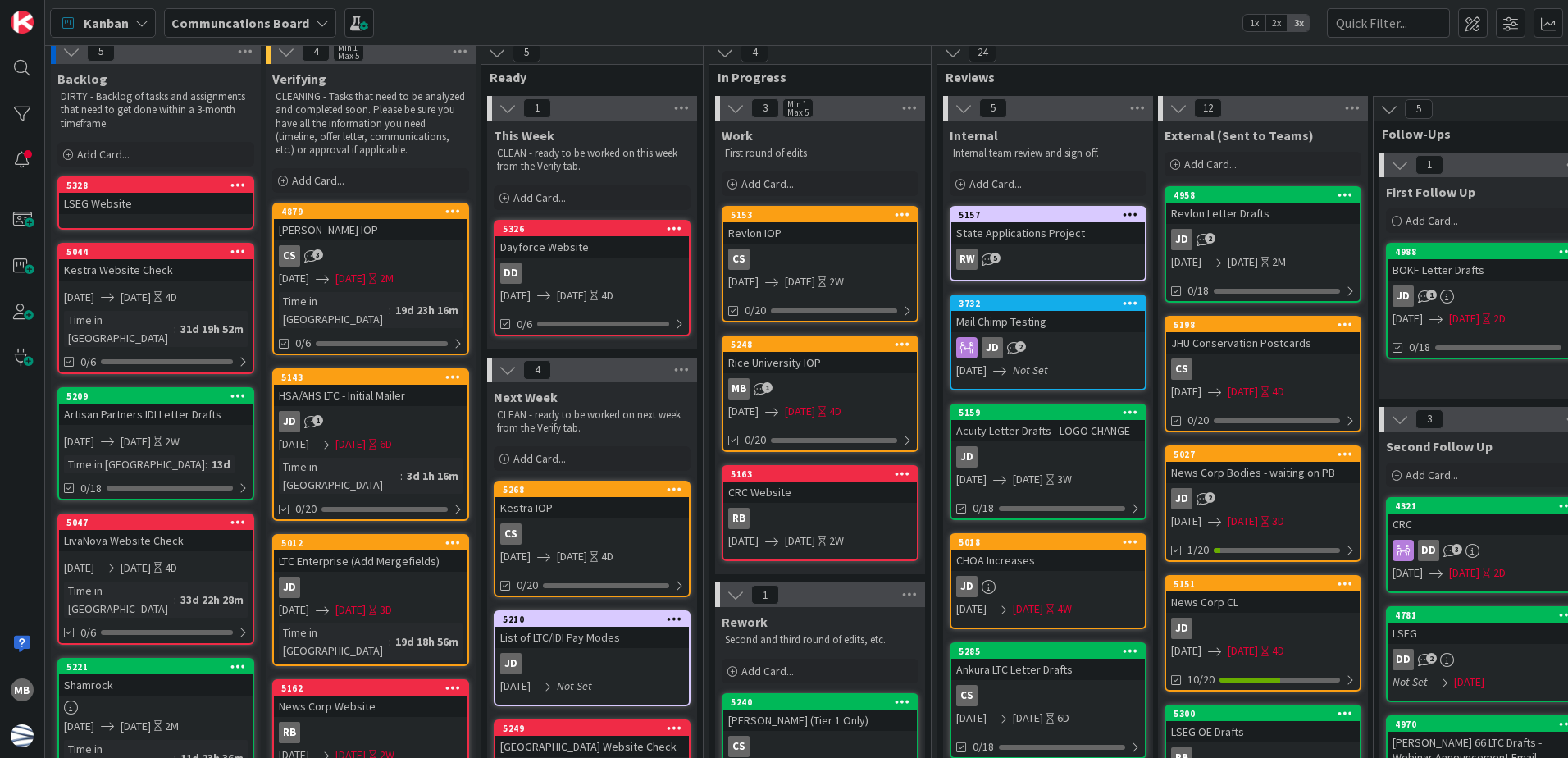
scroll to position [0, 0]
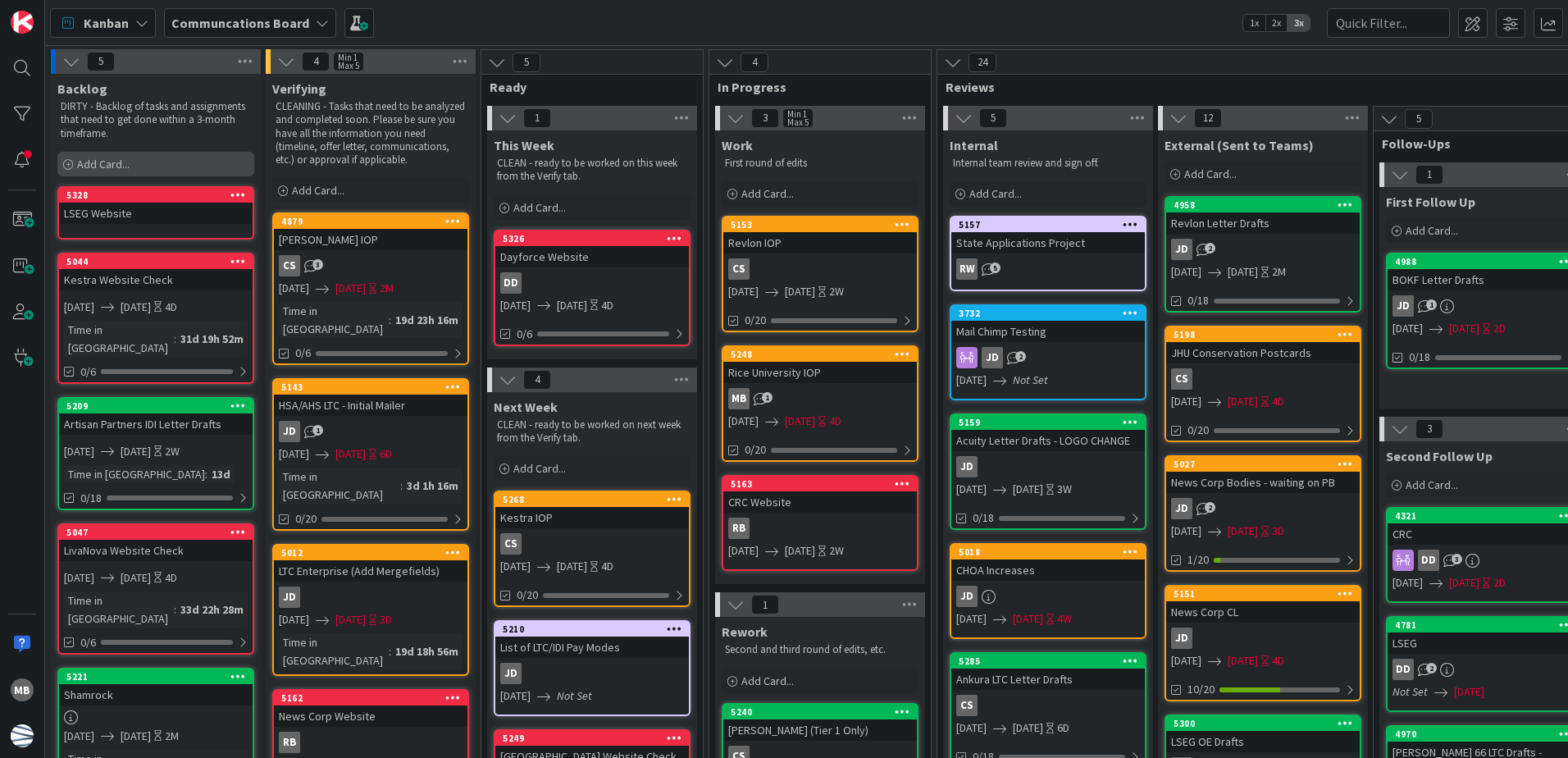
click at [139, 171] on div "Add Card..." at bounding box center [155, 164] width 196 height 25
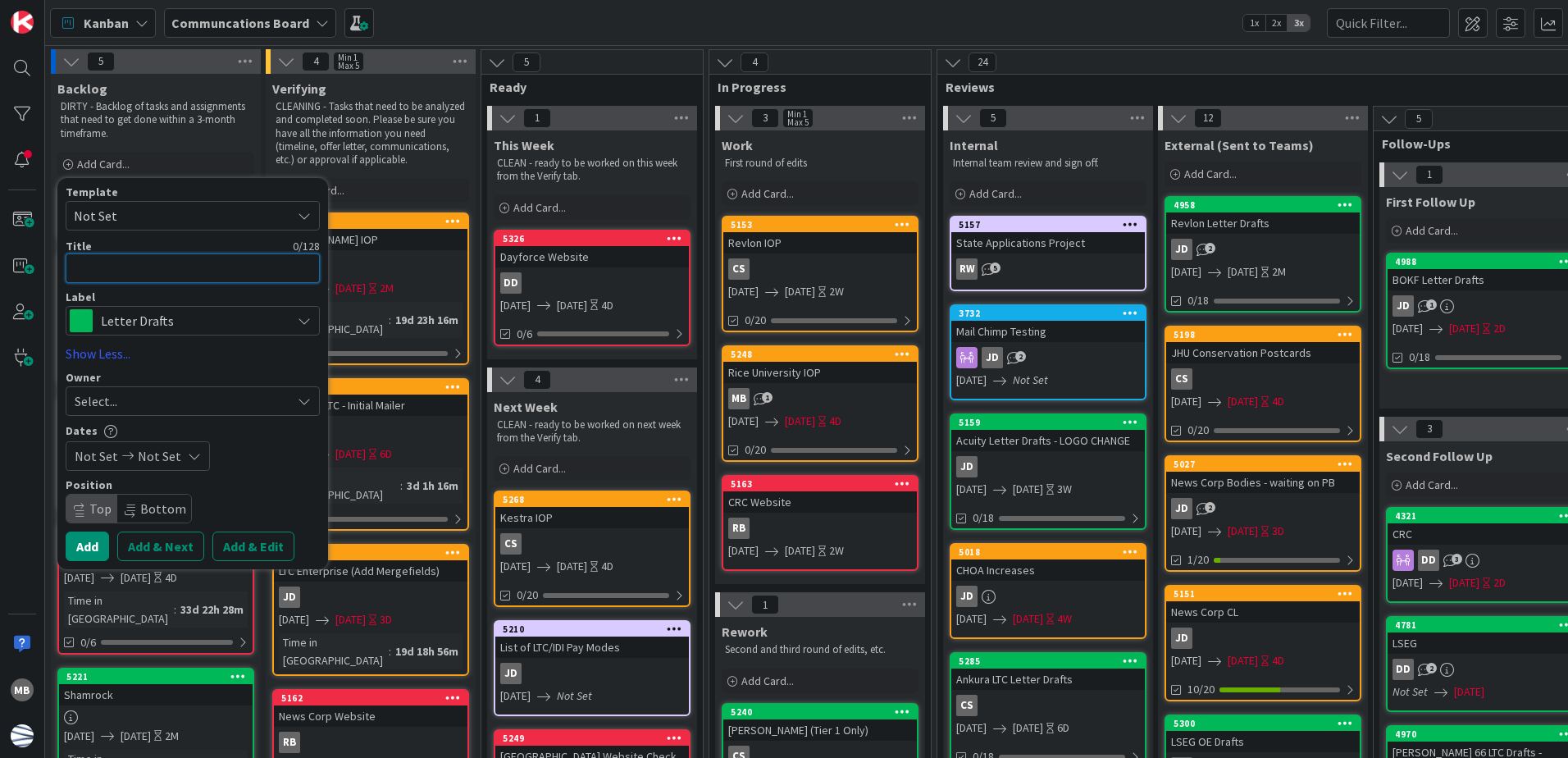
type textarea "x"
type textarea "A"
type textarea "x"
type textarea "Ap"
type textarea "x"
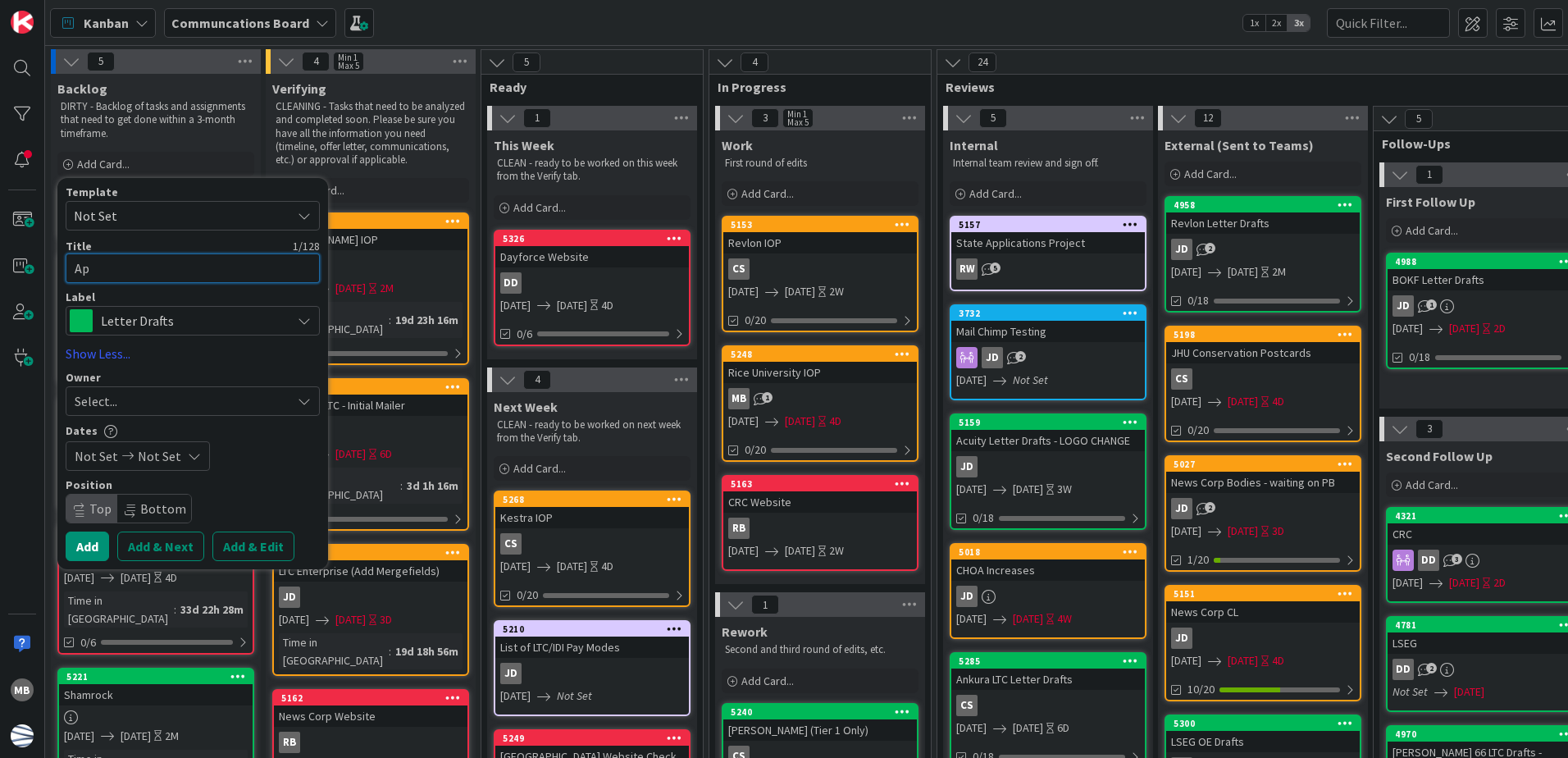
type textarea "Apo"
type textarea "x"
type textarea "Apol"
type textarea "x"
type textarea "Apoll"
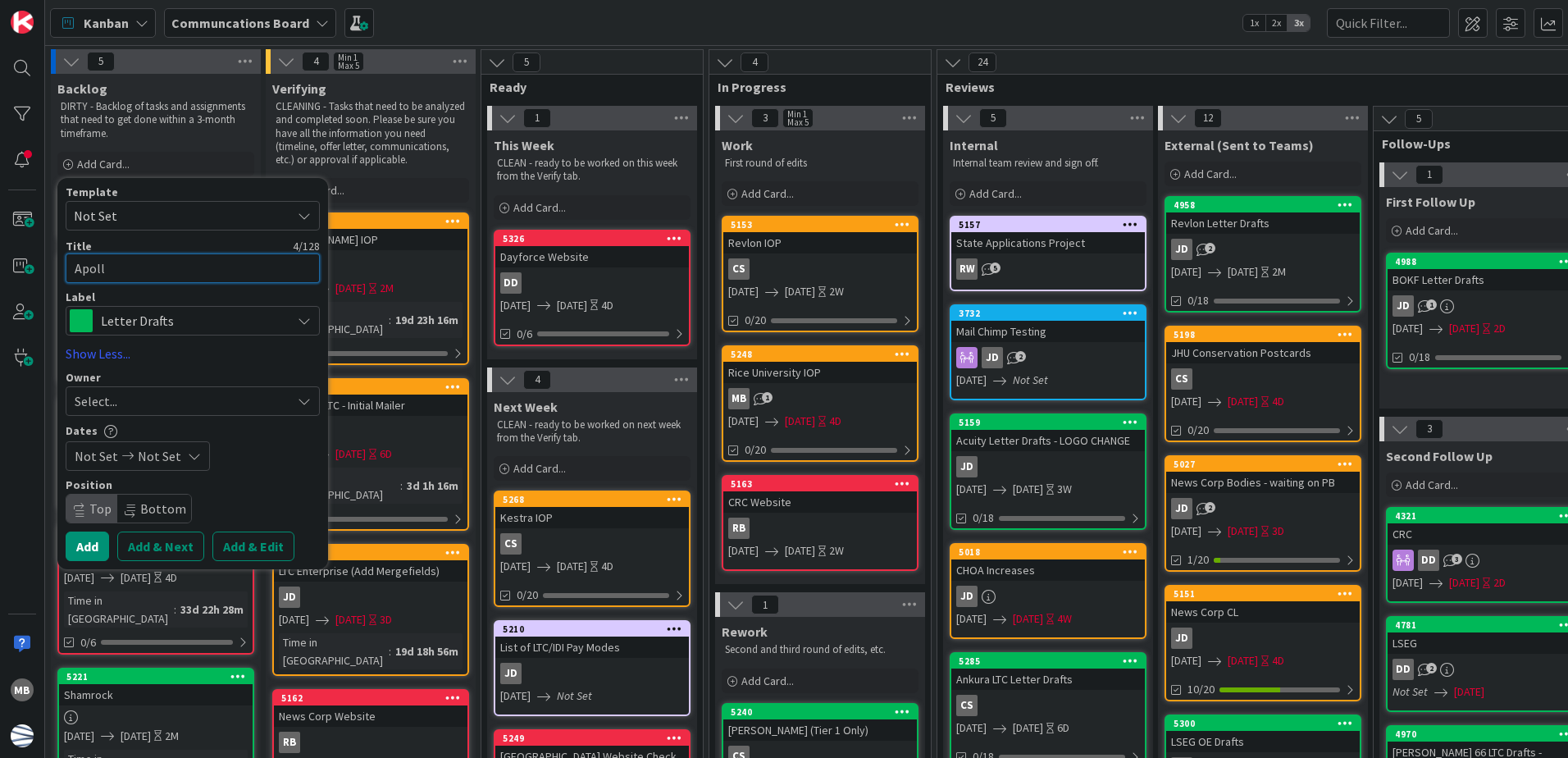
type textarea "x"
type textarea "Apollo"
type textarea "x"
type textarea "Apollo"
type textarea "x"
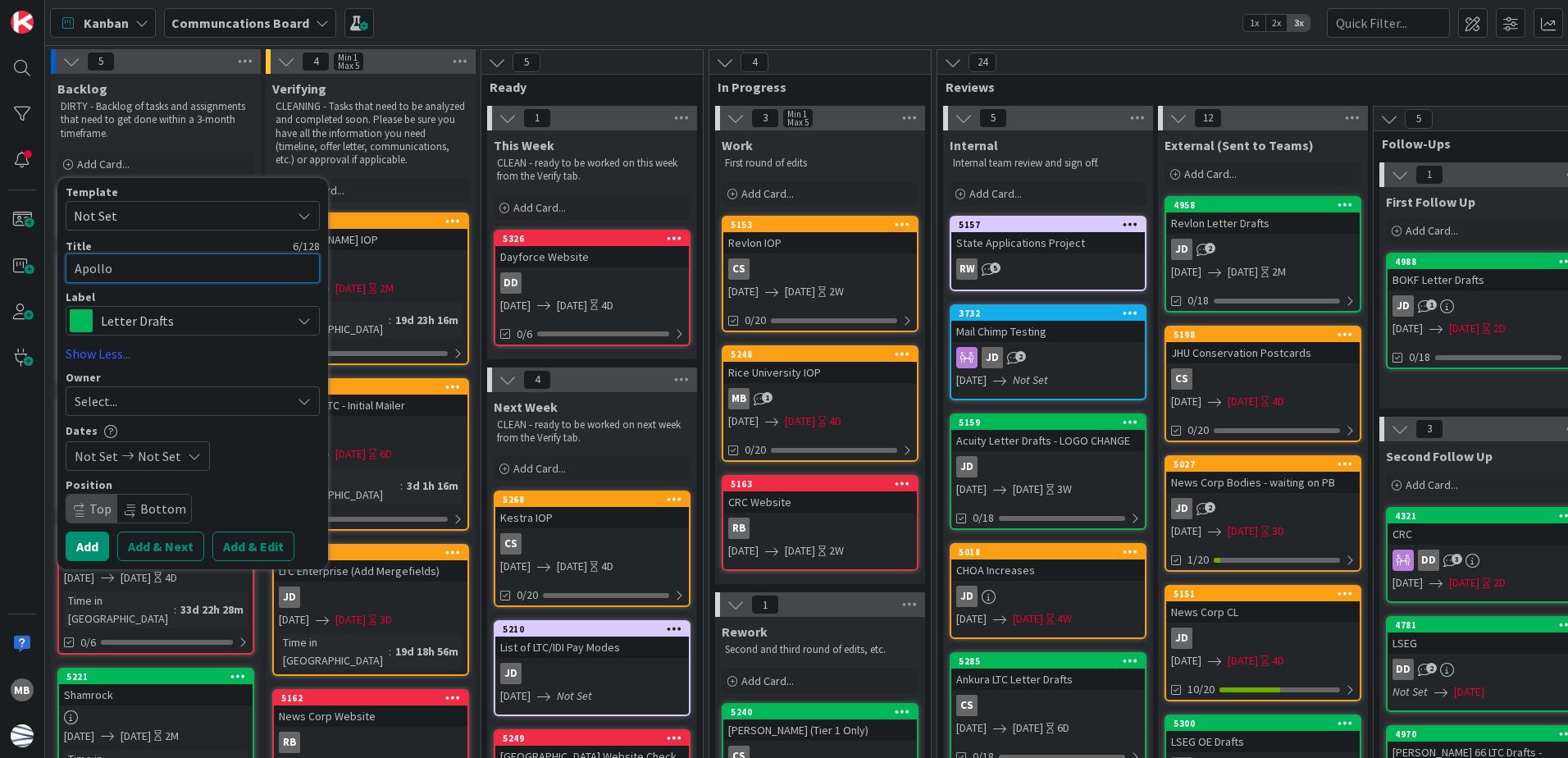
type textarea "Apollo W"
type textarea "x"
type textarea "Apollo We"
type textarea "x"
type textarea "Apollo Web"
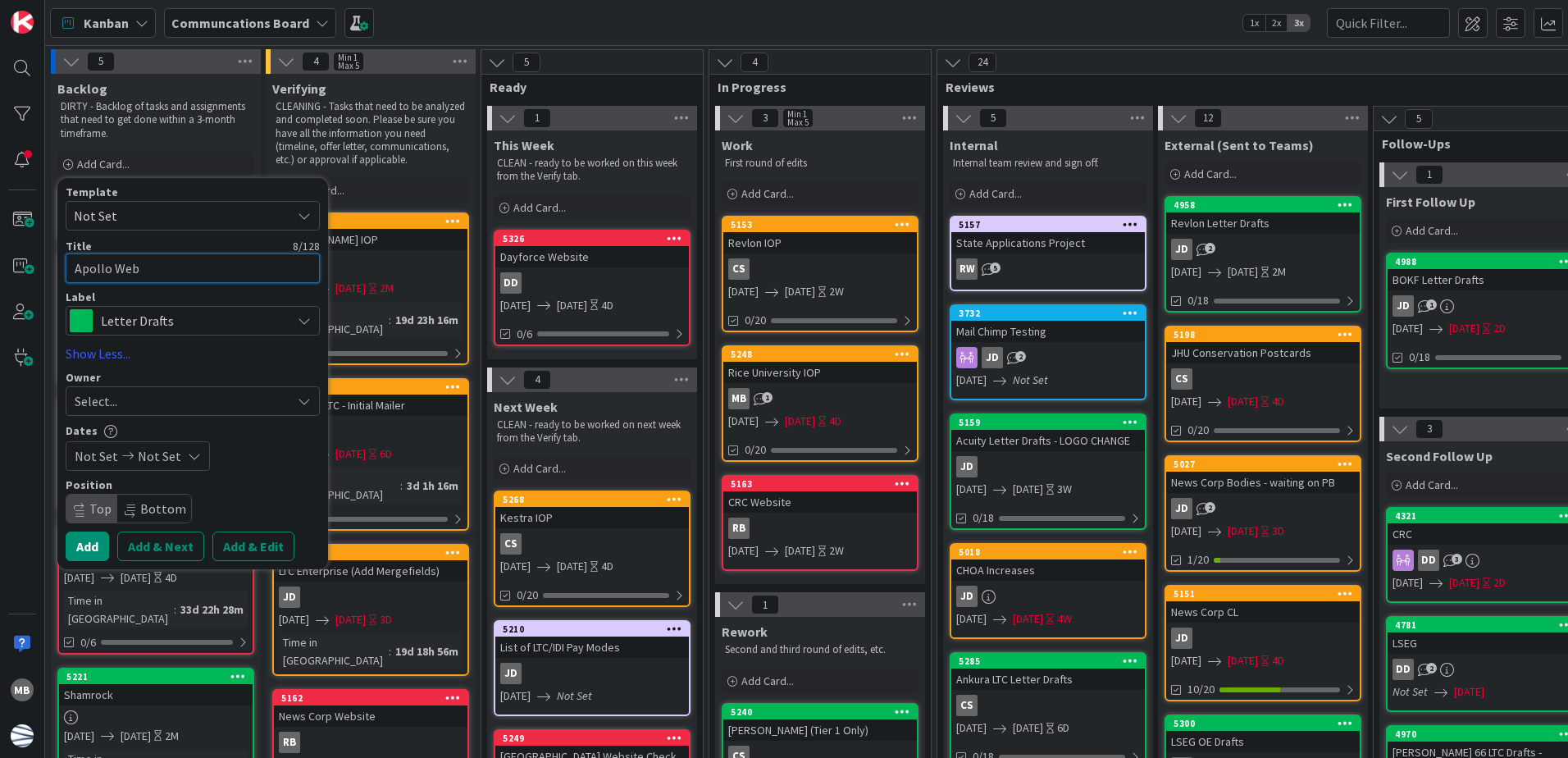
type textarea "x"
type textarea "Apollo Websi"
type textarea "x"
type textarea "Apollo Websit"
type textarea "x"
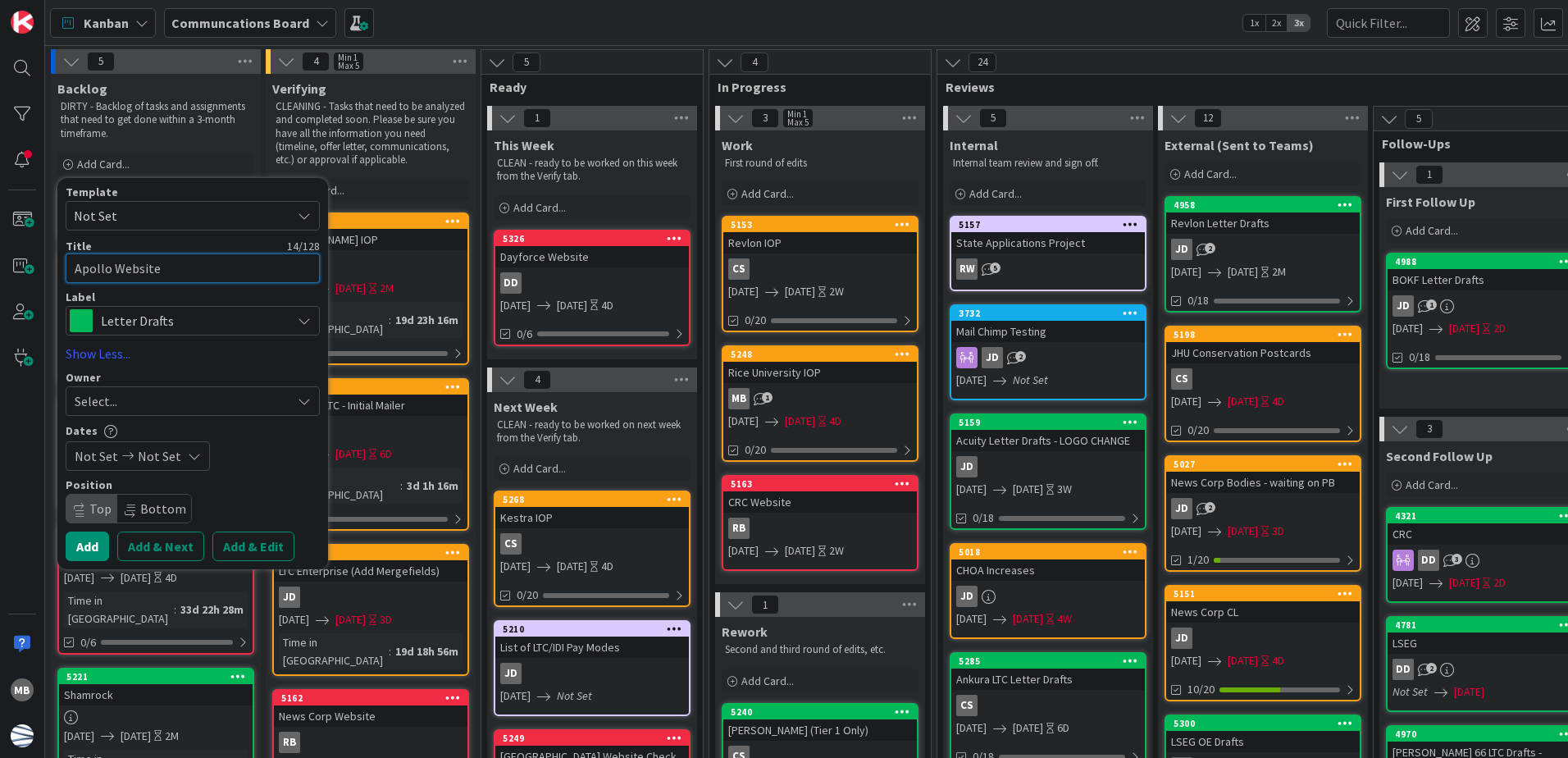
type textarea "Apollo Website"
click at [195, 317] on span "Letter Drafts" at bounding box center [192, 321] width 182 height 23
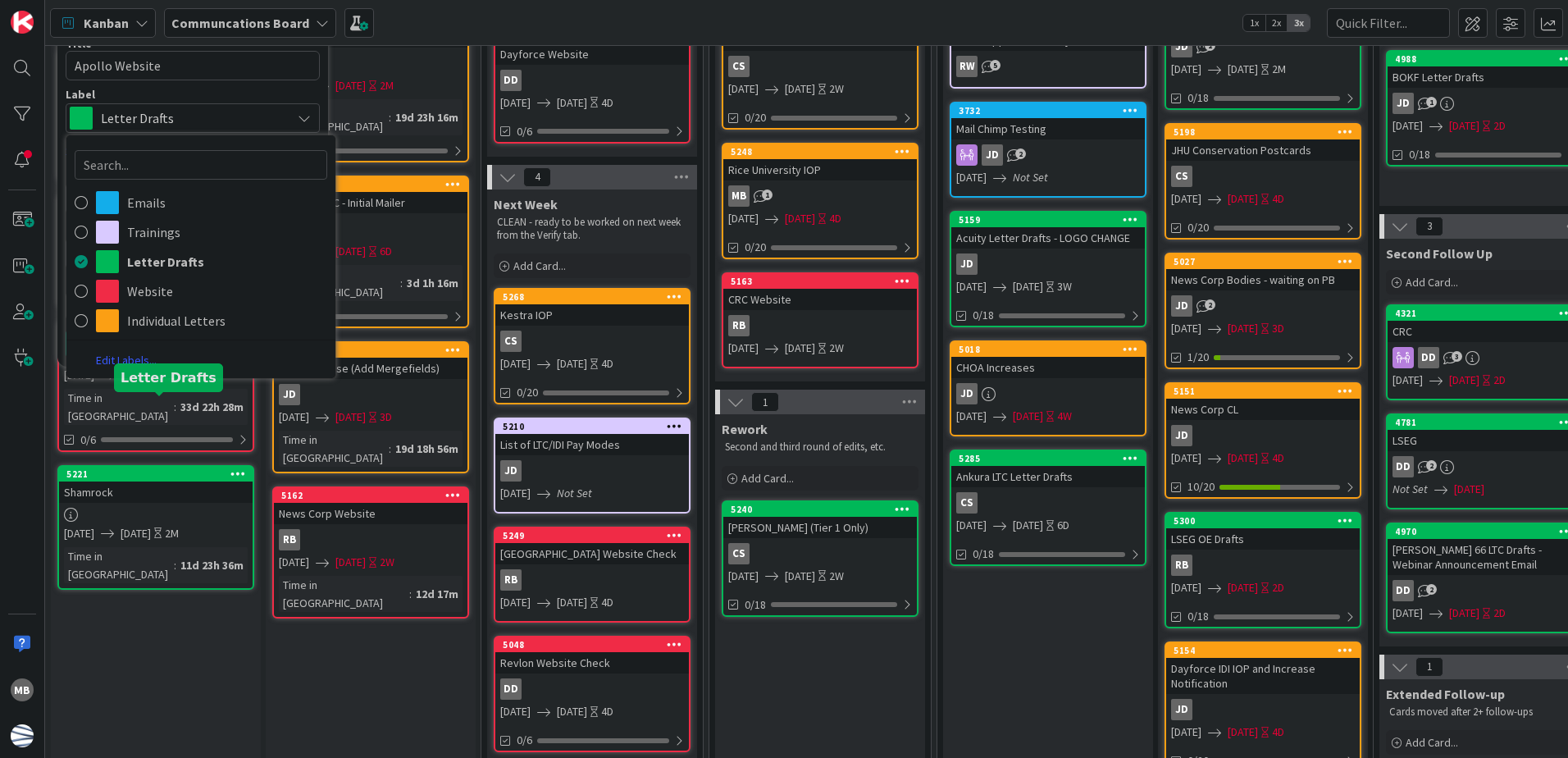
scroll to position [246, 0]
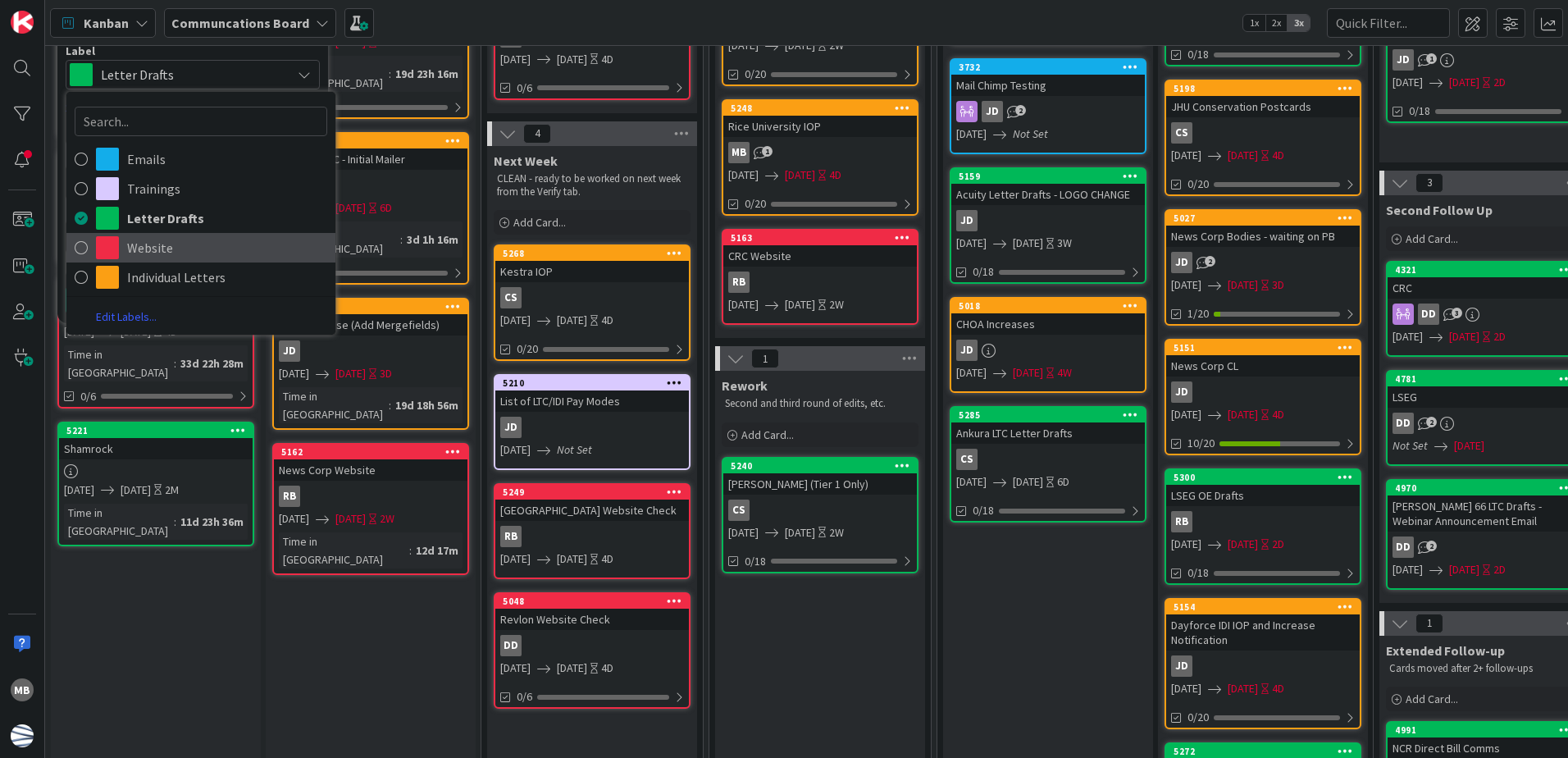
click at [196, 252] on span "Website" at bounding box center [227, 248] width 200 height 25
type textarea "x"
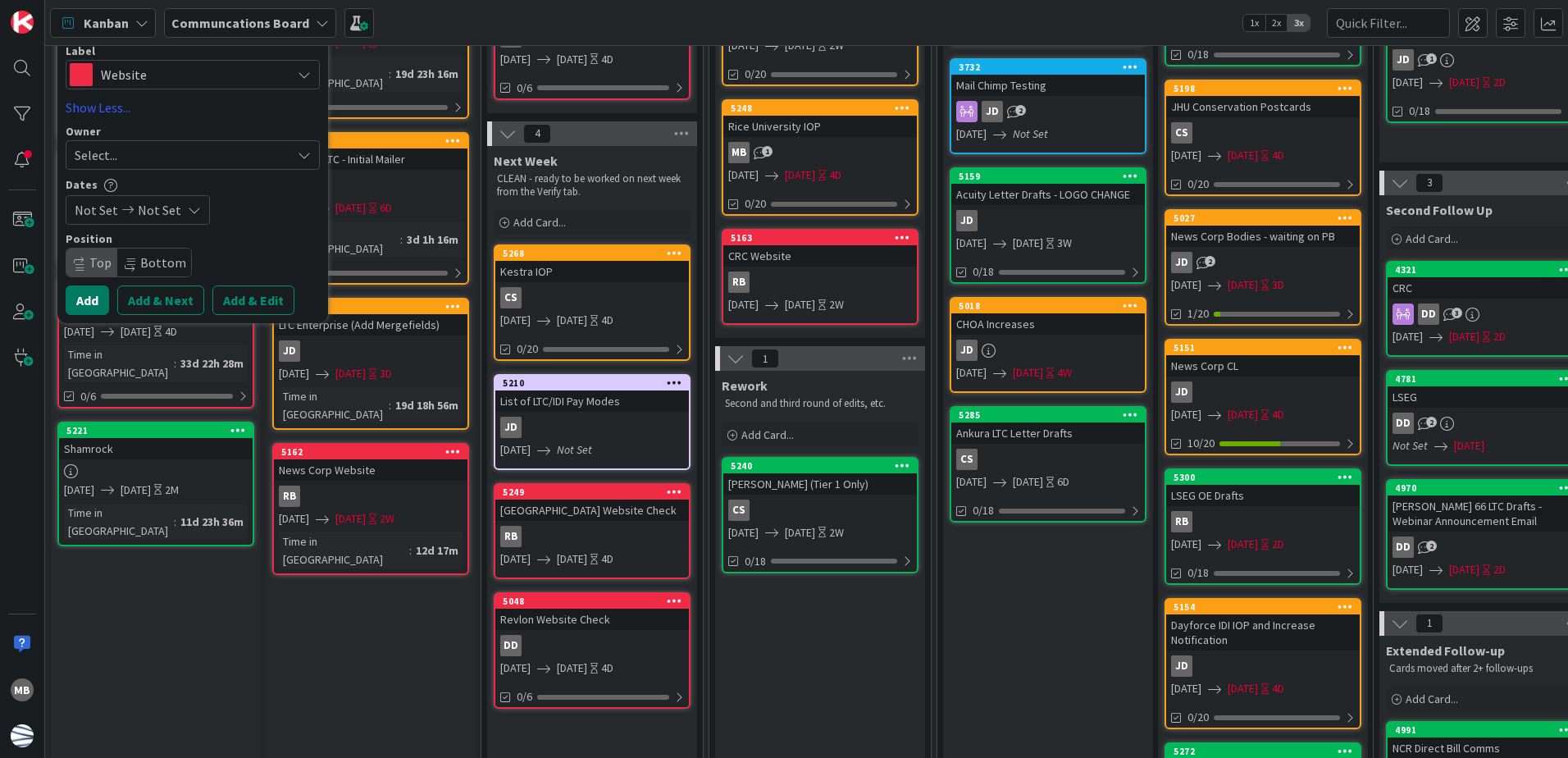
click at [91, 297] on button "Add" at bounding box center [87, 300] width 44 height 29
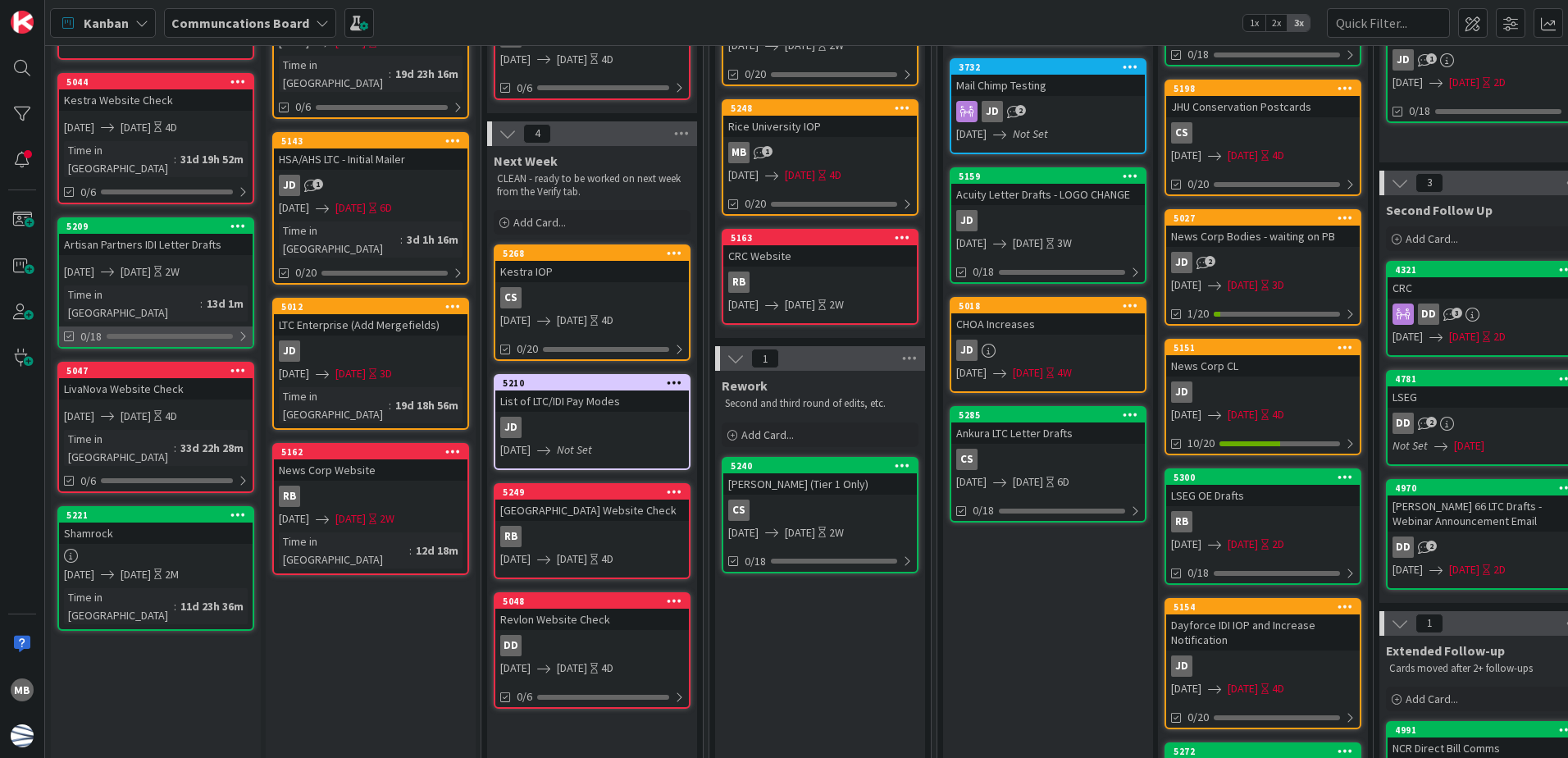
scroll to position [0, 0]
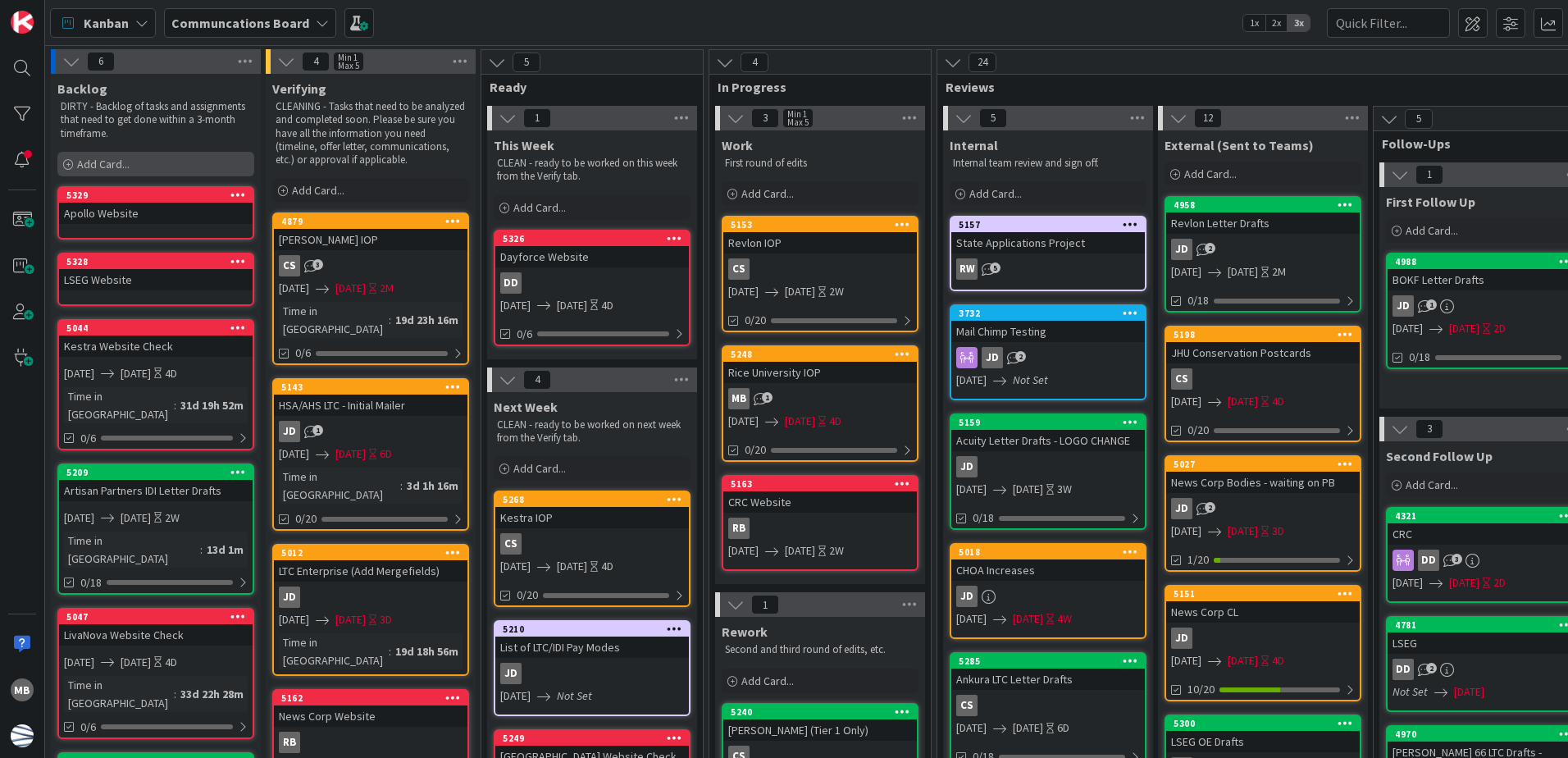
click at [153, 166] on div "Add Card..." at bounding box center [155, 164] width 196 height 25
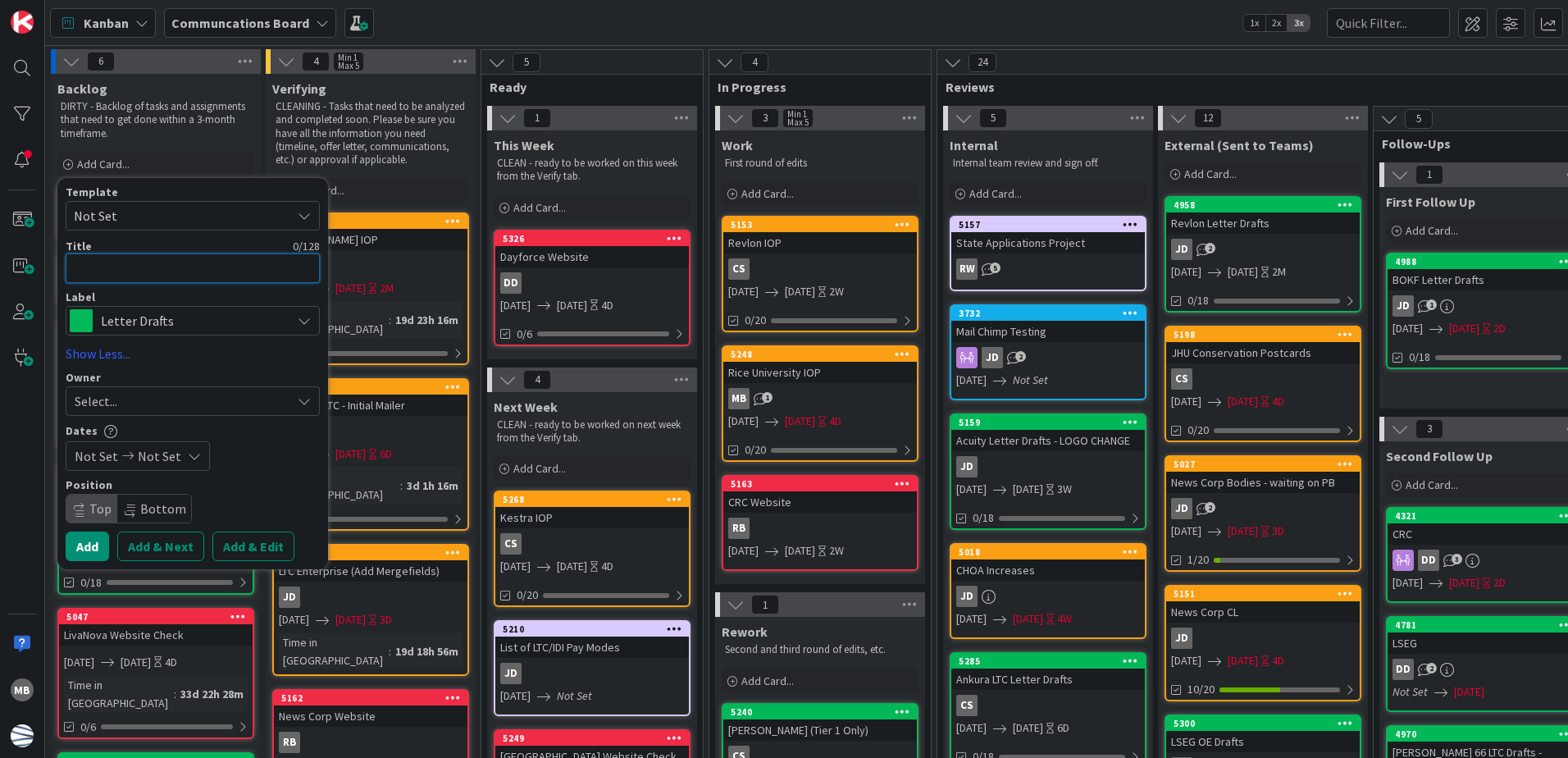
type textarea "x"
type textarea "J"
type textarea "x"
type textarea "JP"
type textarea "x"
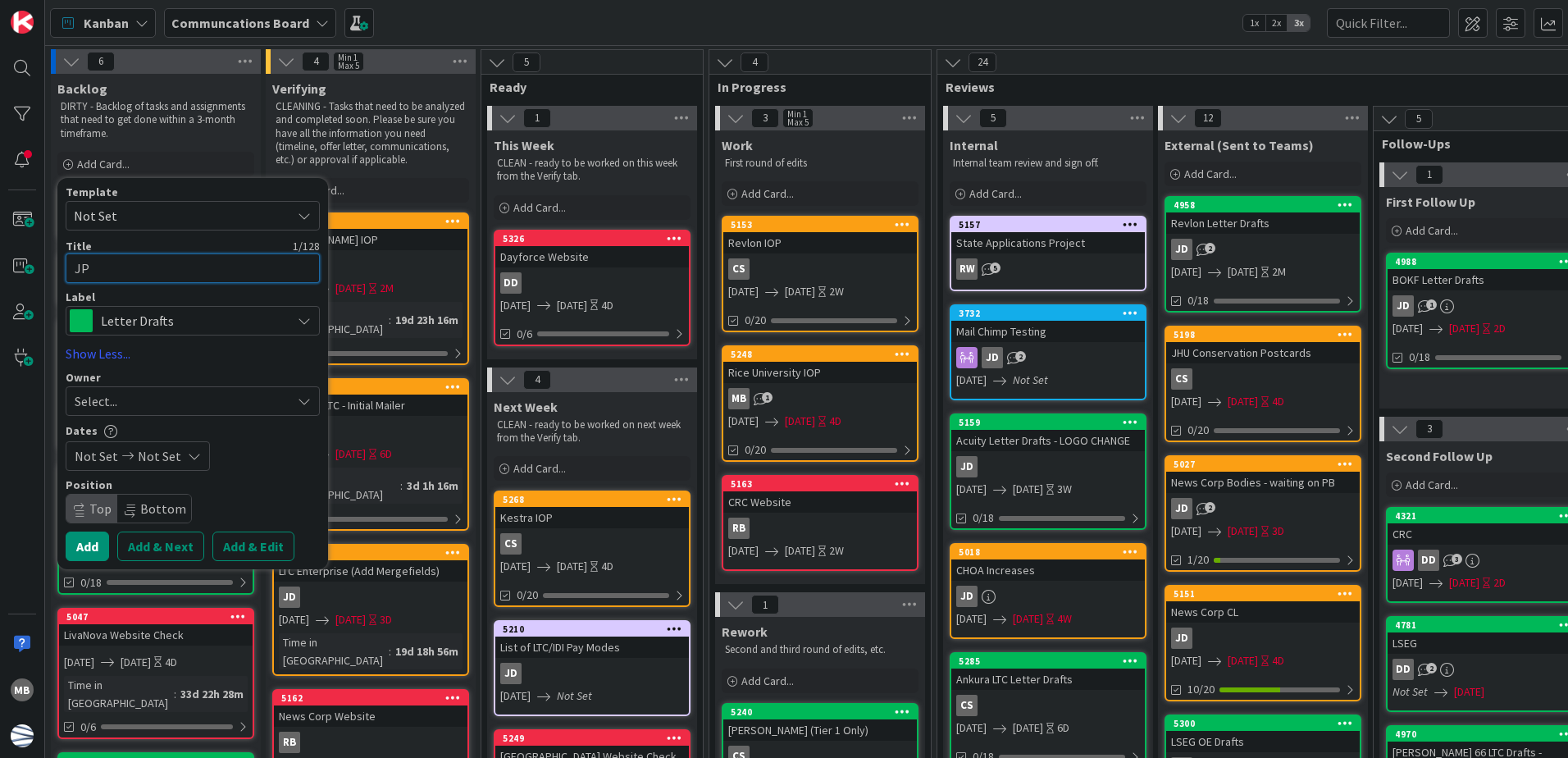
type textarea "JPM"
type textarea "x"
type textarea "JPMC"
type textarea "x"
type textarea "JPMC"
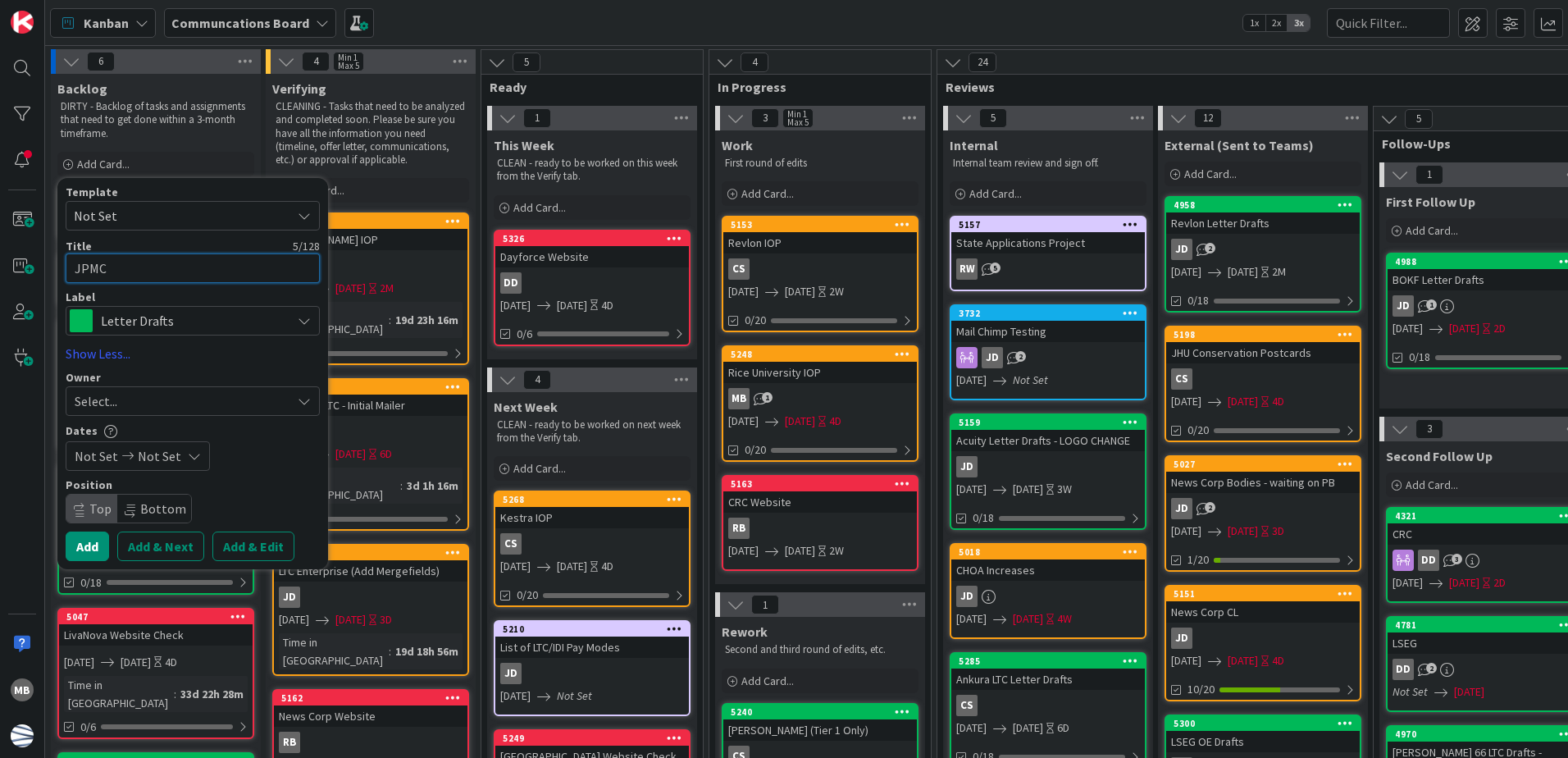
type textarea "x"
type textarea "JPMC w"
type textarea "x"
type textarea "JPMC we"
type textarea "x"
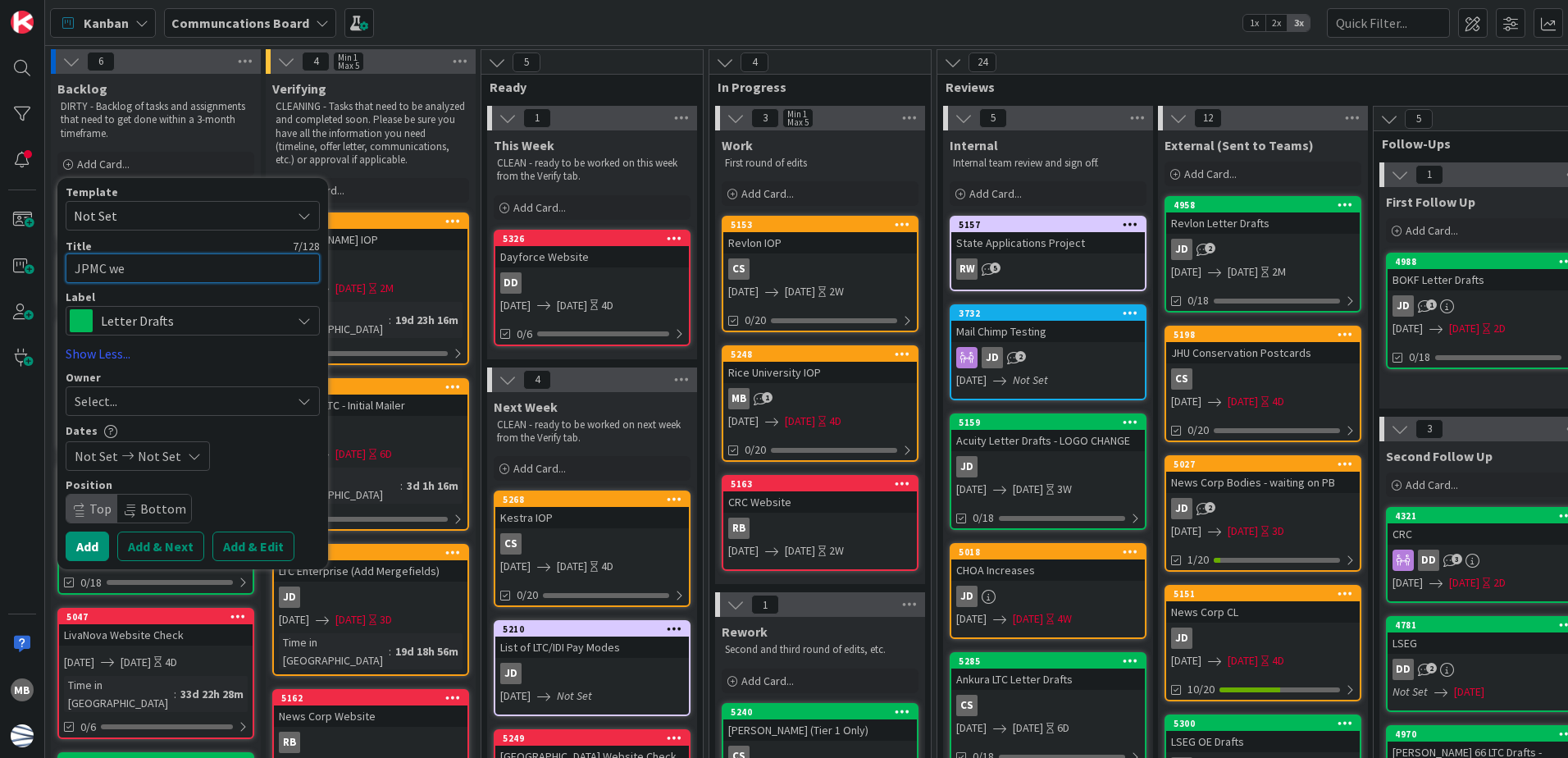
type textarea "JPMC web"
type textarea "x"
type textarea "JPMC we"
type textarea "x"
type textarea "JPMC w"
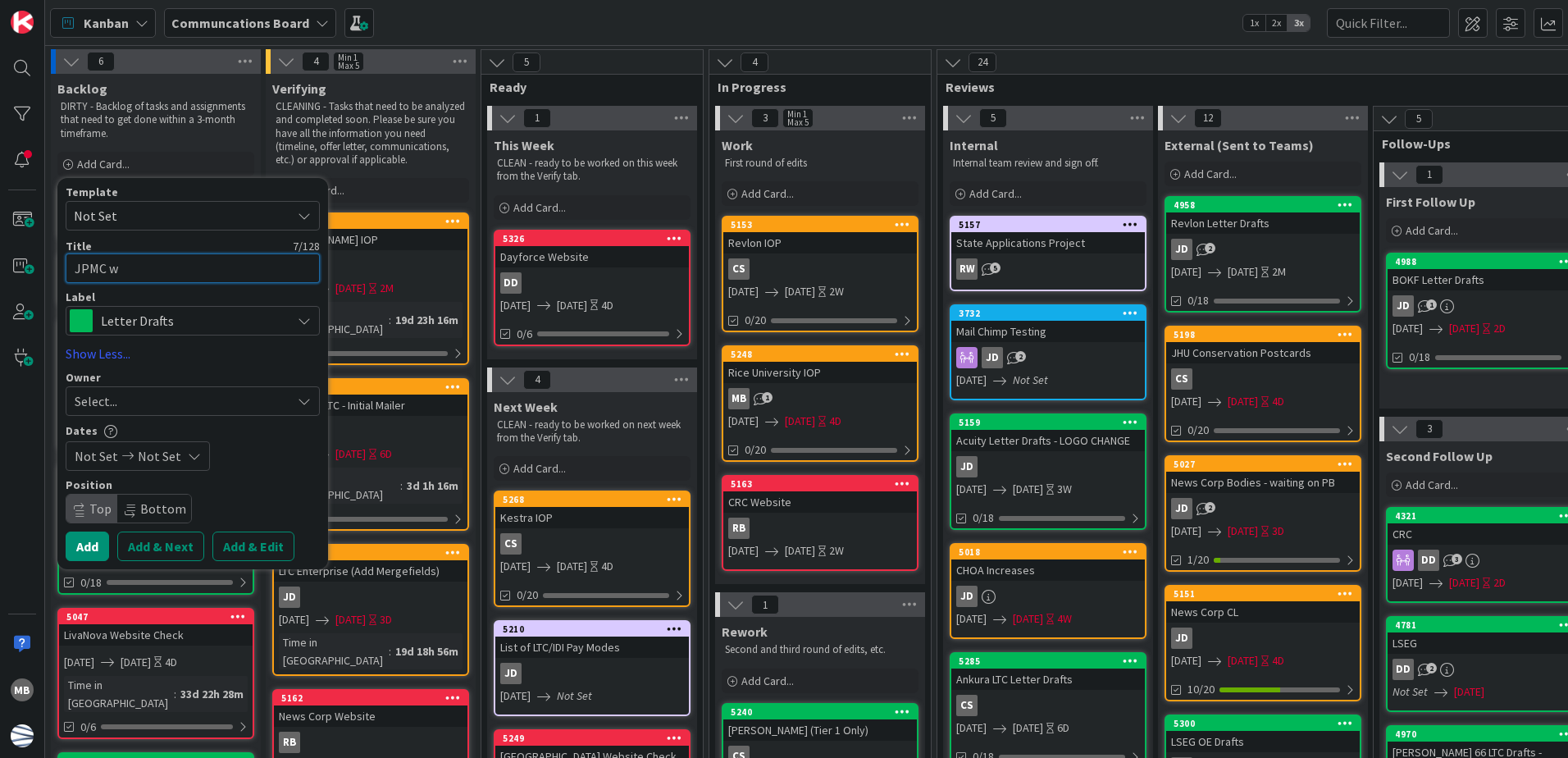
type textarea "x"
type textarea "JPMC"
type textarea "x"
type textarea "JPMC W"
type textarea "x"
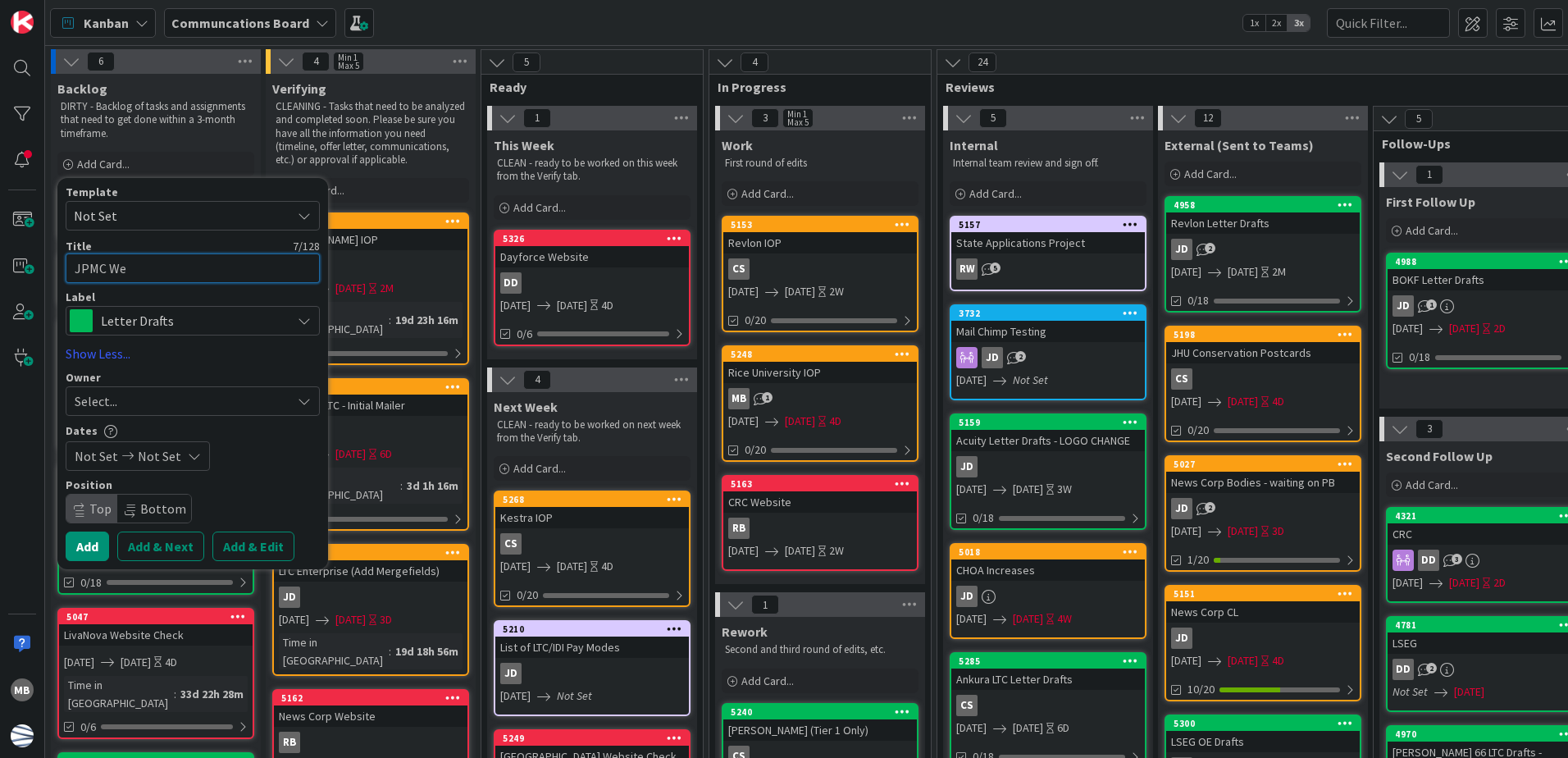
type textarea "JPMC Web"
type textarea "x"
type textarea "JPMC Webs"
type textarea "x"
type textarea "JPMC Websi"
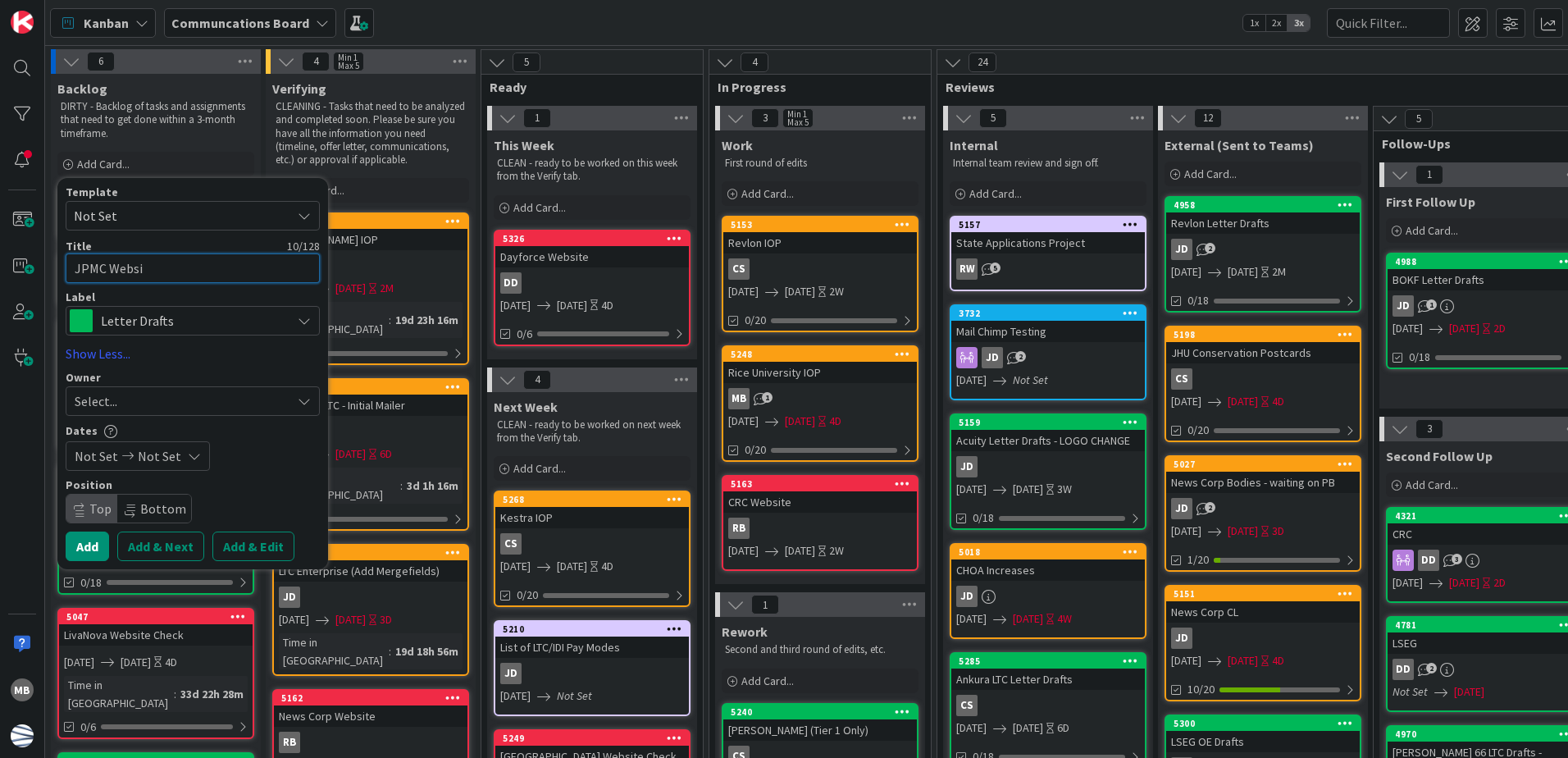
type textarea "x"
type textarea "JPMC Websit"
type textarea "x"
type textarea "JPMC Website"
click at [275, 311] on span "Letter Drafts" at bounding box center [192, 321] width 182 height 23
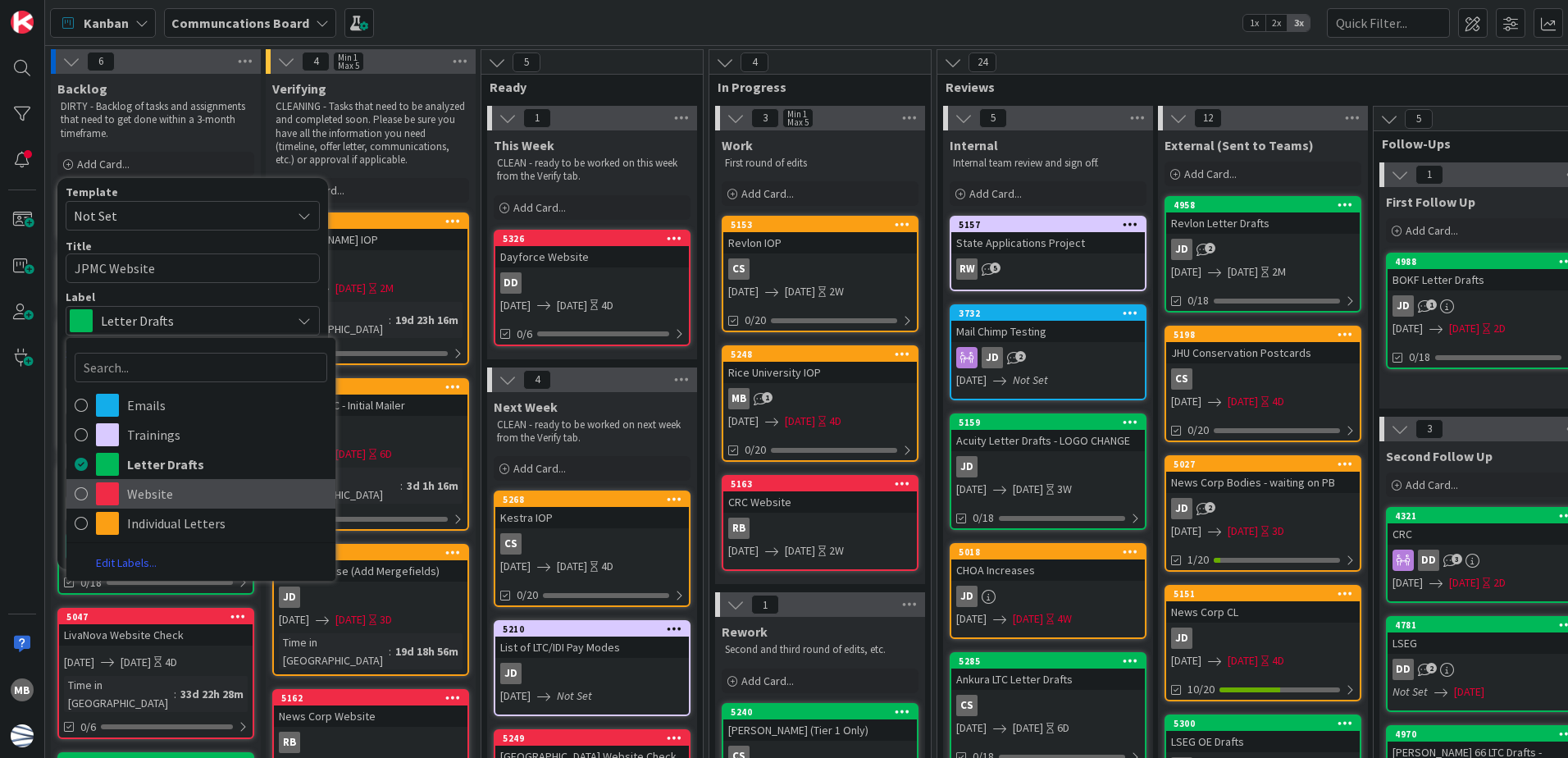
click at [156, 494] on span "Website" at bounding box center [227, 494] width 200 height 25
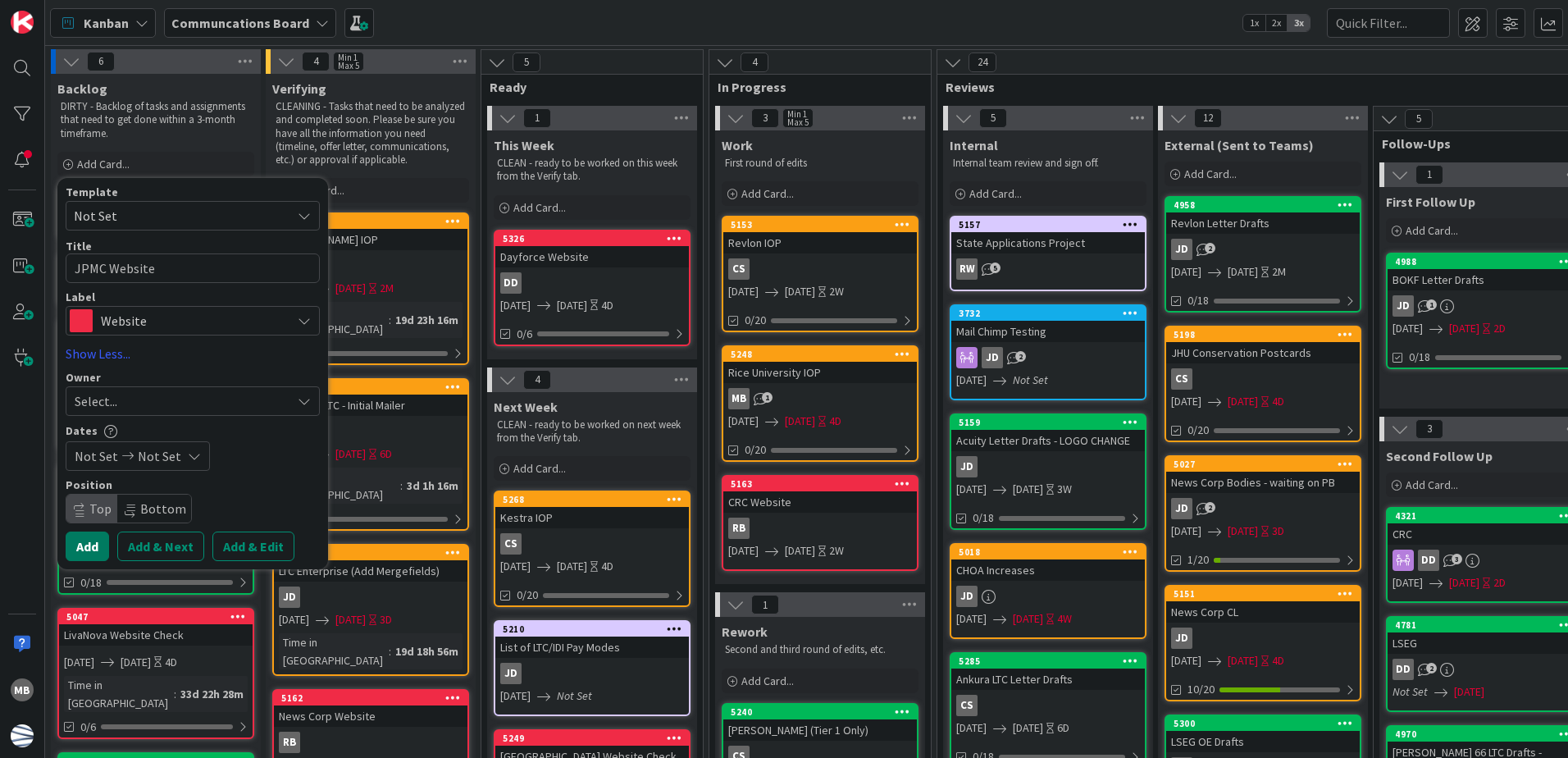
click at [85, 546] on button "Add" at bounding box center [87, 546] width 44 height 29
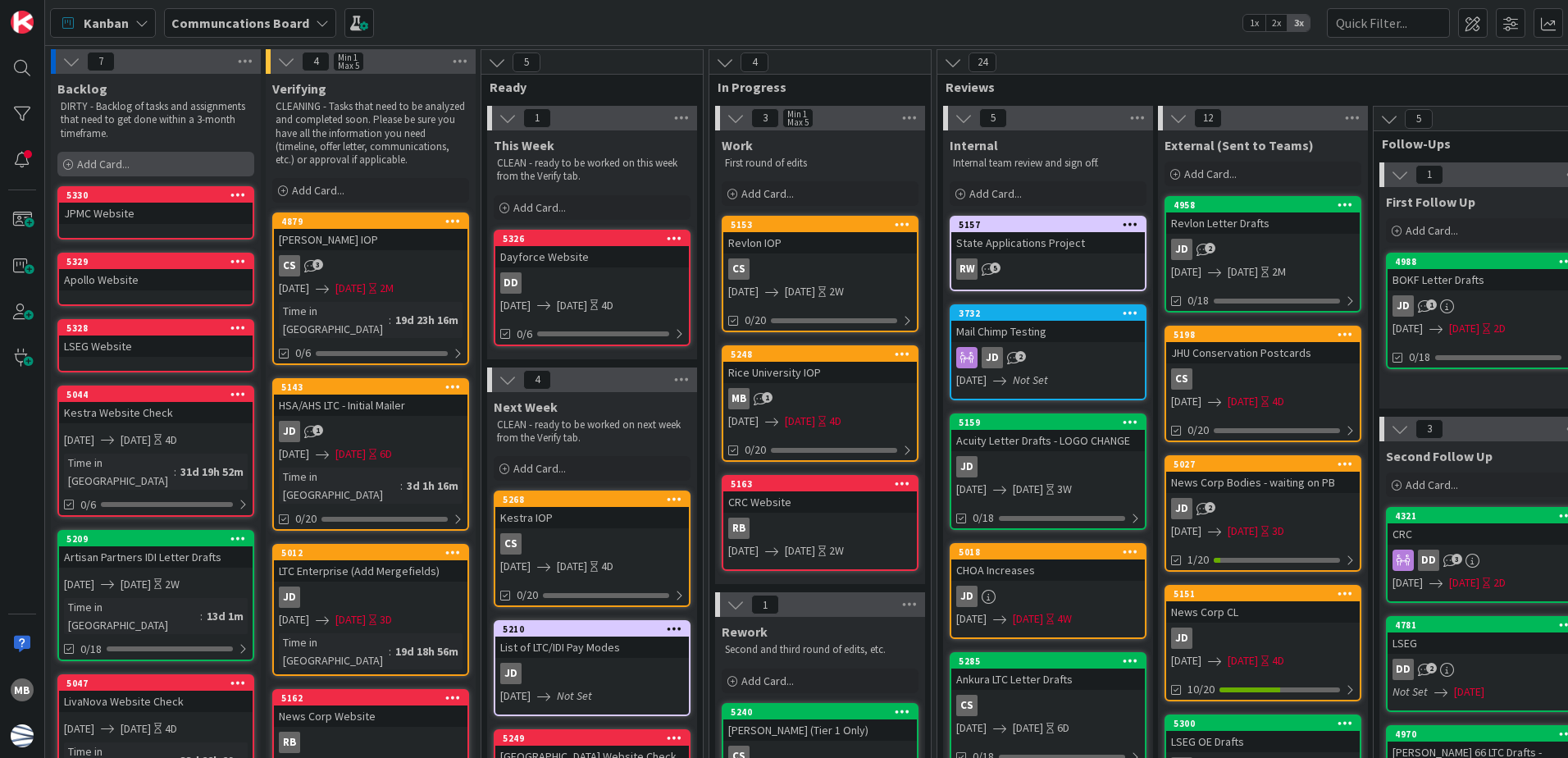
click at [76, 155] on div "Add Card..." at bounding box center [155, 164] width 196 height 25
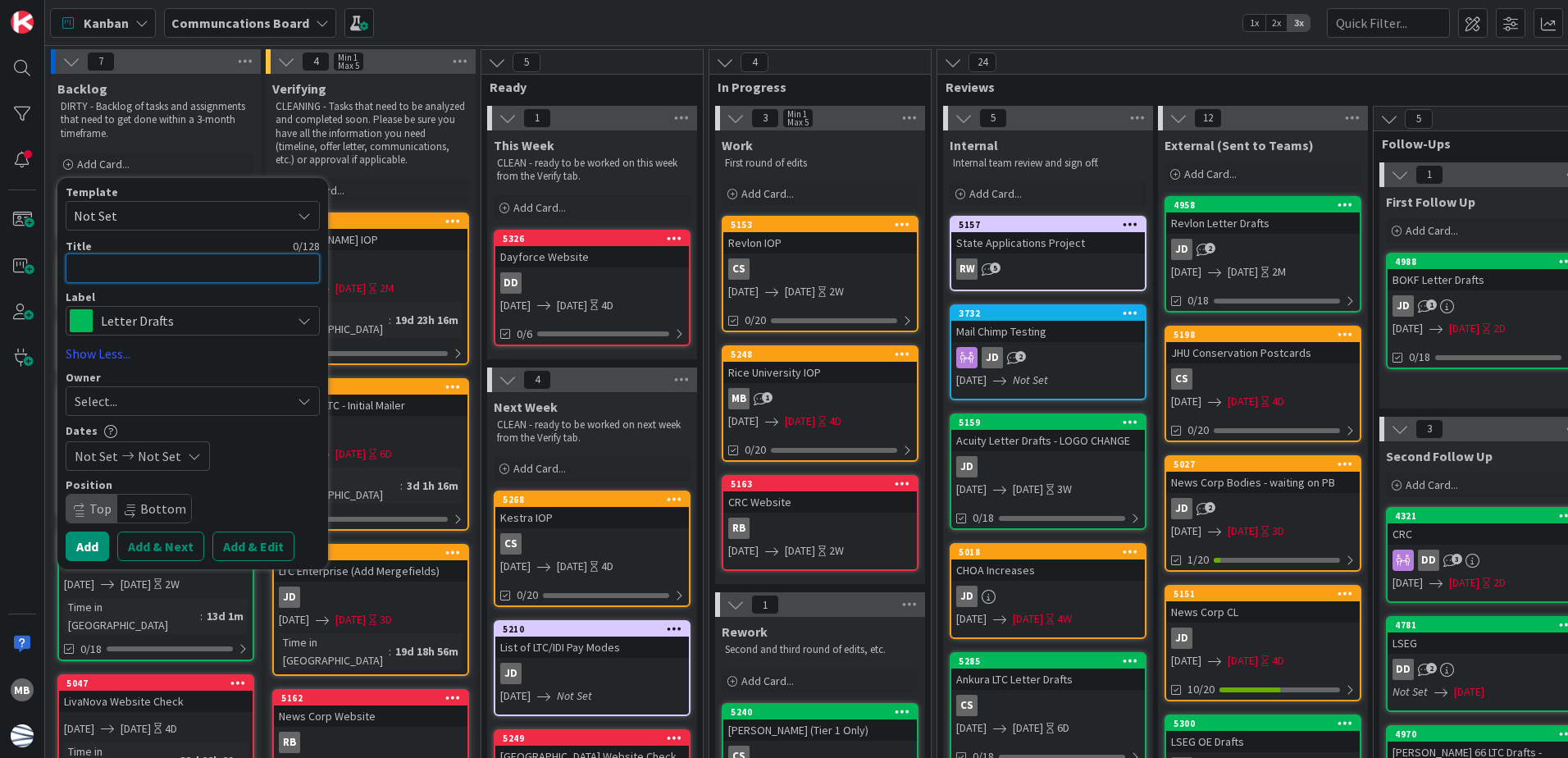
type textarea "x"
type textarea "T"
type textarea "x"
type textarea "Tg"
type textarea "x"
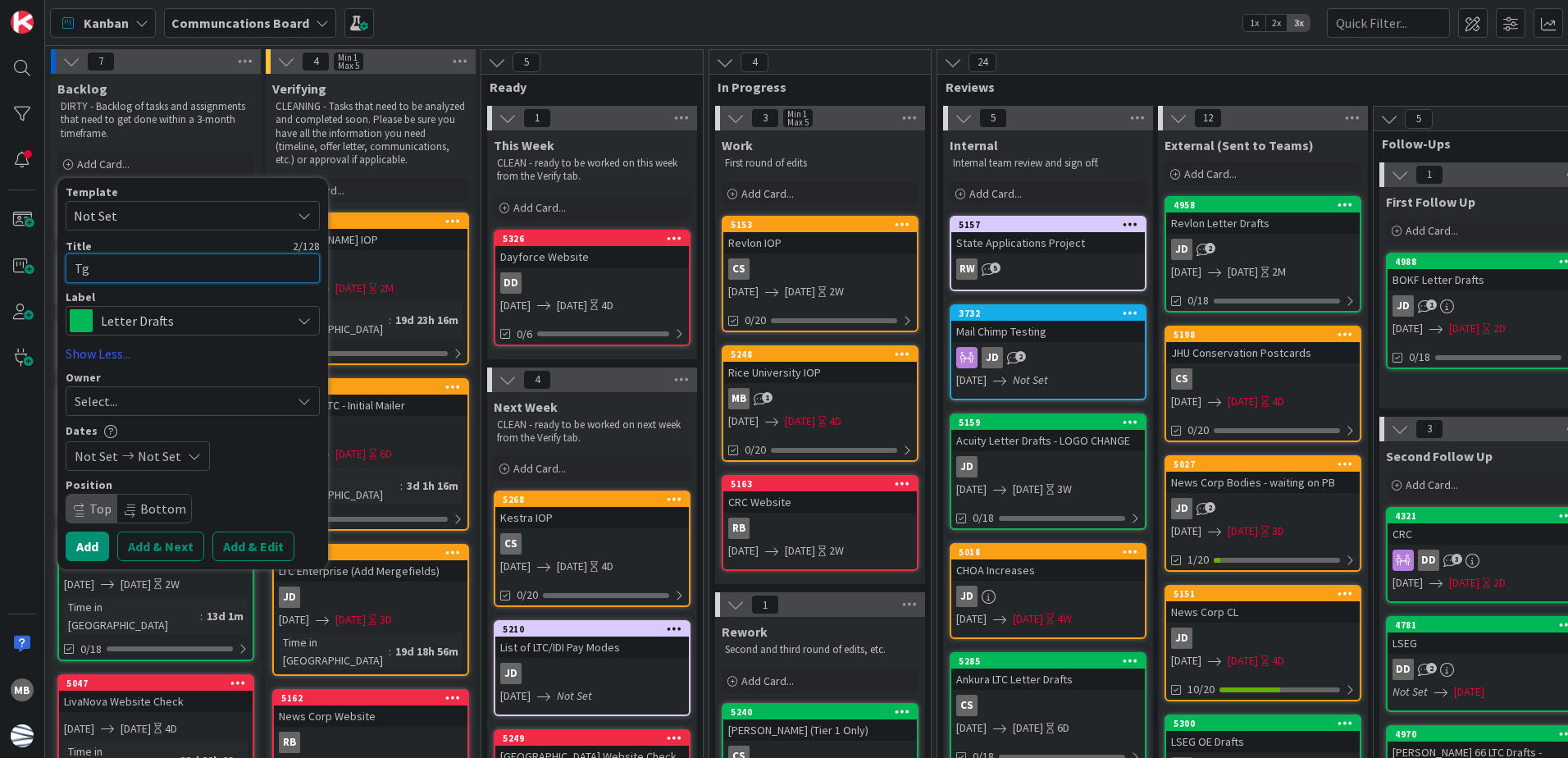
type textarea "Tgo"
type textarea "x"
type textarea "Tgon"
type textarea "x"
type textarea "Tgo"
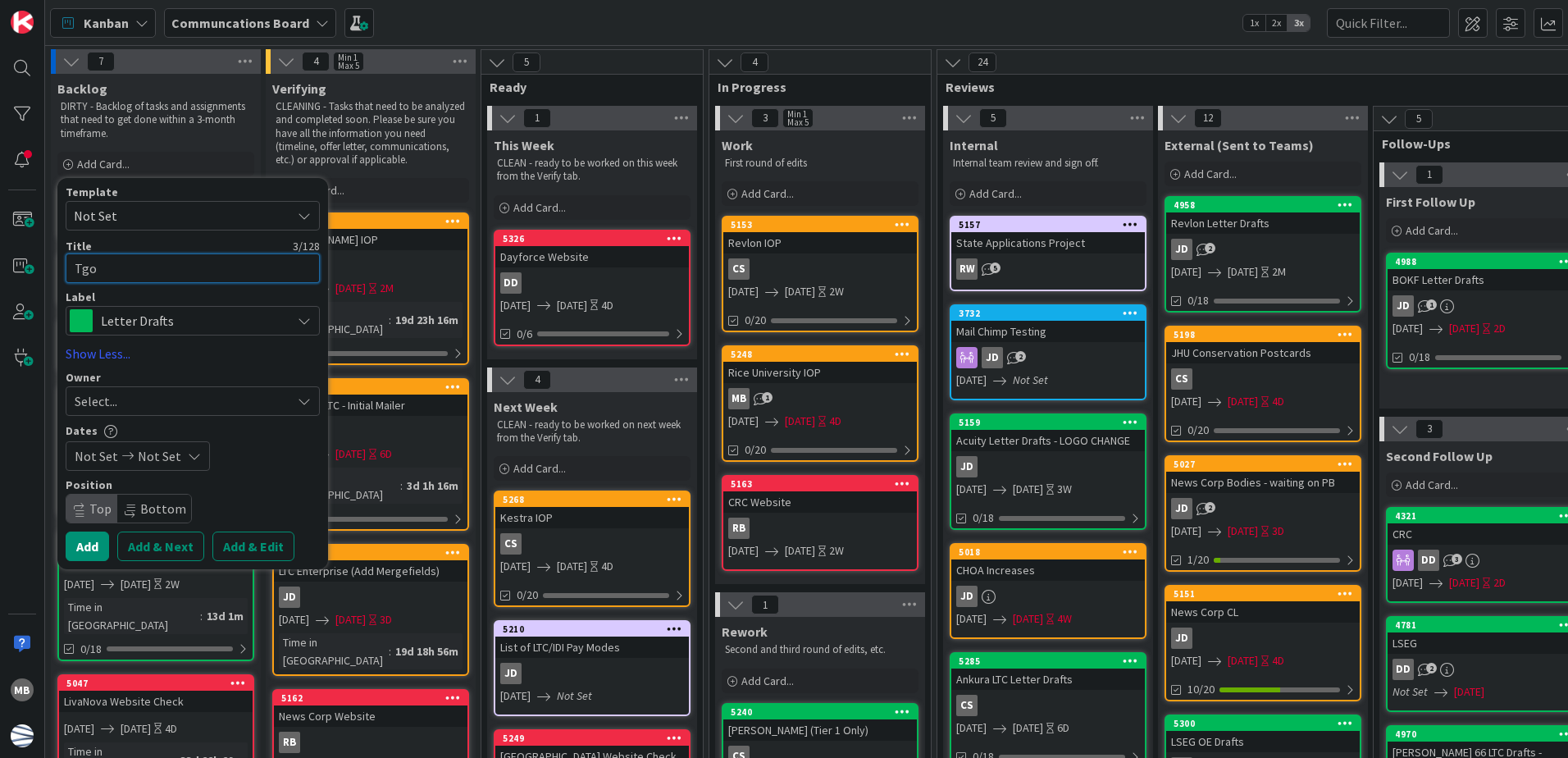
type textarea "x"
type textarea "Tg"
type textarea "x"
type textarea "T"
type textarea "x"
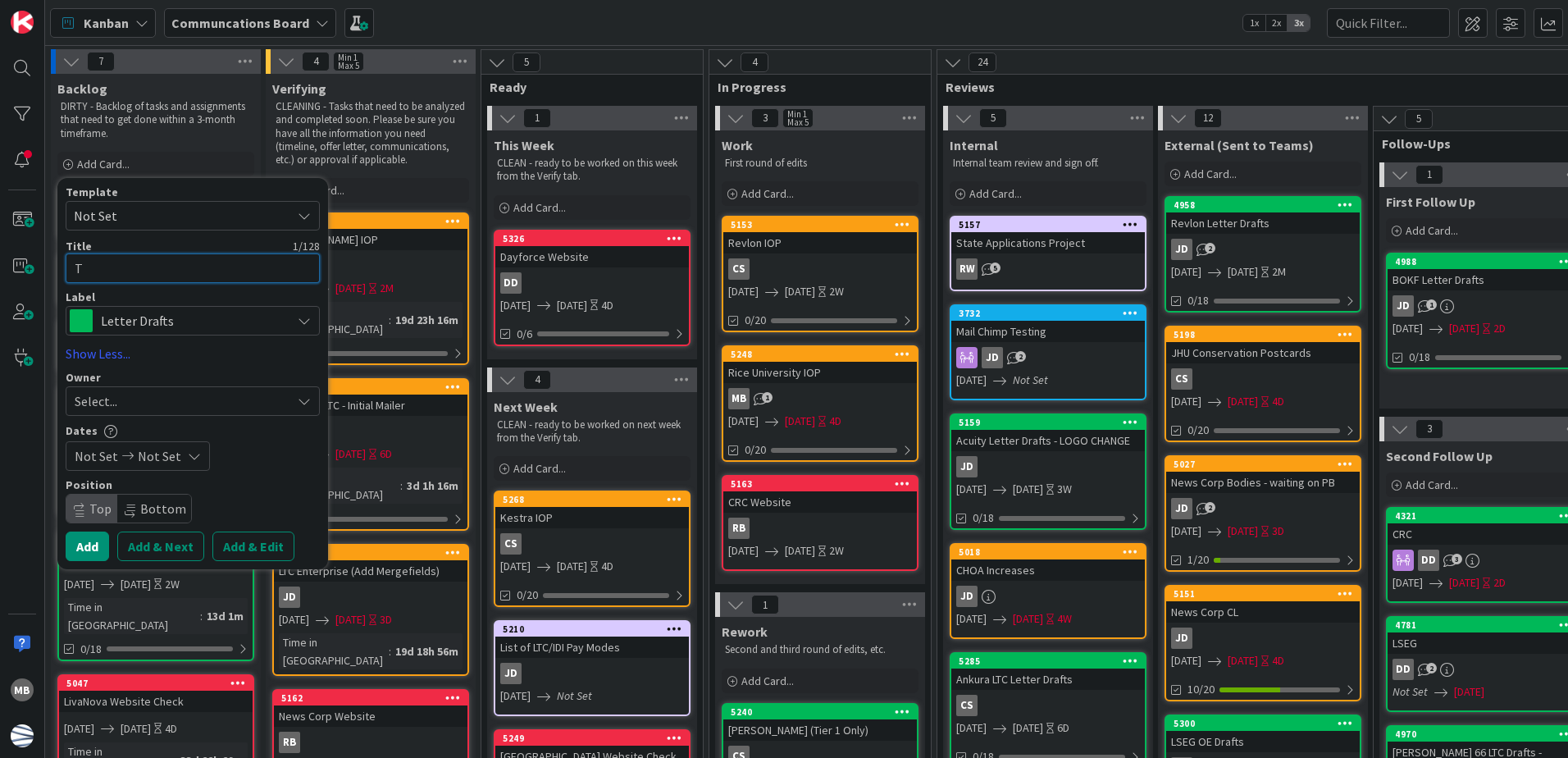
type textarea "Th"
type textarea "x"
type textarea "Tho"
type textarea "x"
type textarea "[PERSON_NAME]"
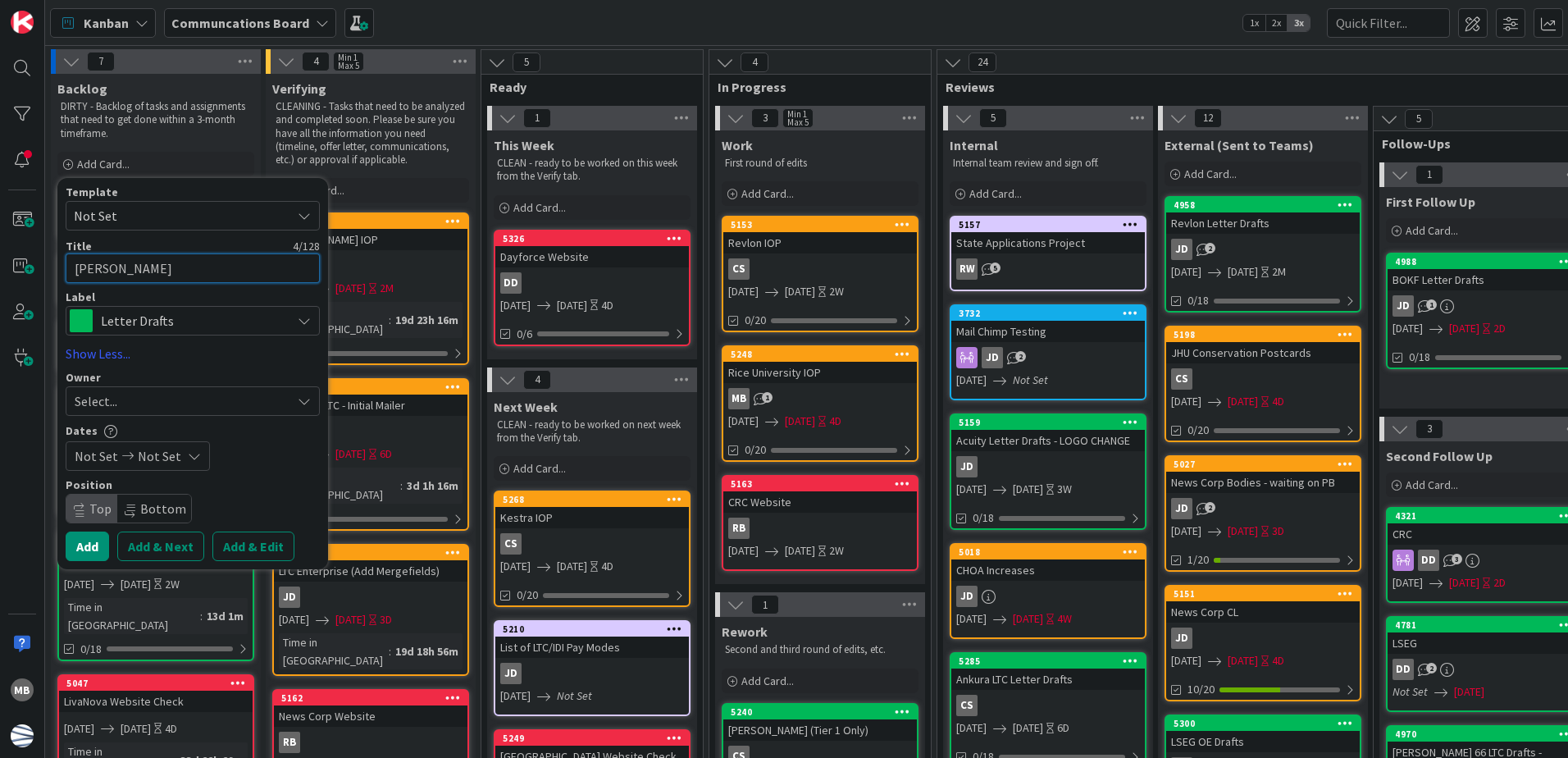
type textarea "x"
type textarea "Thomso"
type textarea "x"
type textarea "Thomson"
type textarea "x"
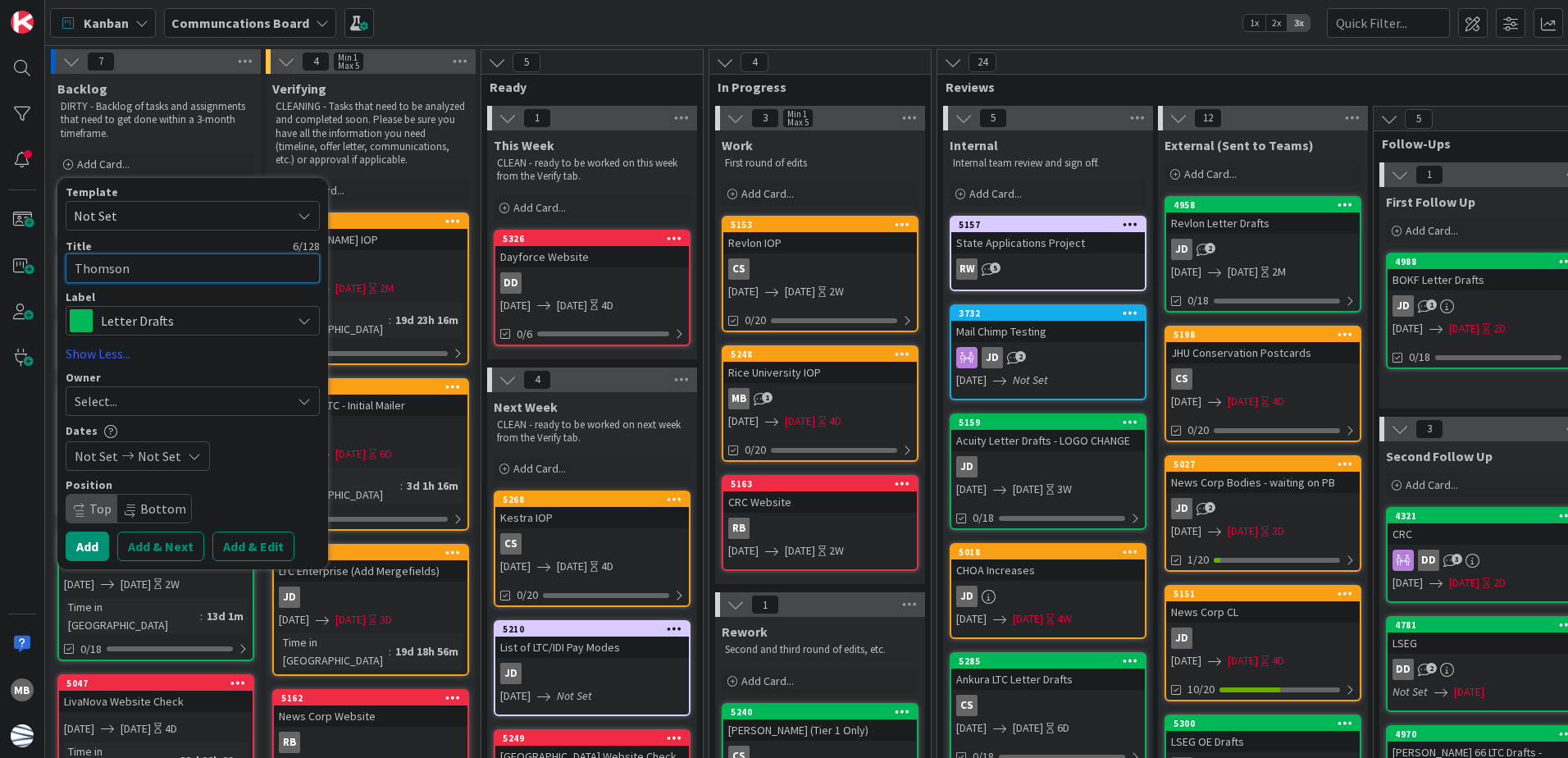
type textarea "Thomson W"
type textarea "x"
type textarea "Thomson We"
type textarea "x"
type textarea "Thomson Web"
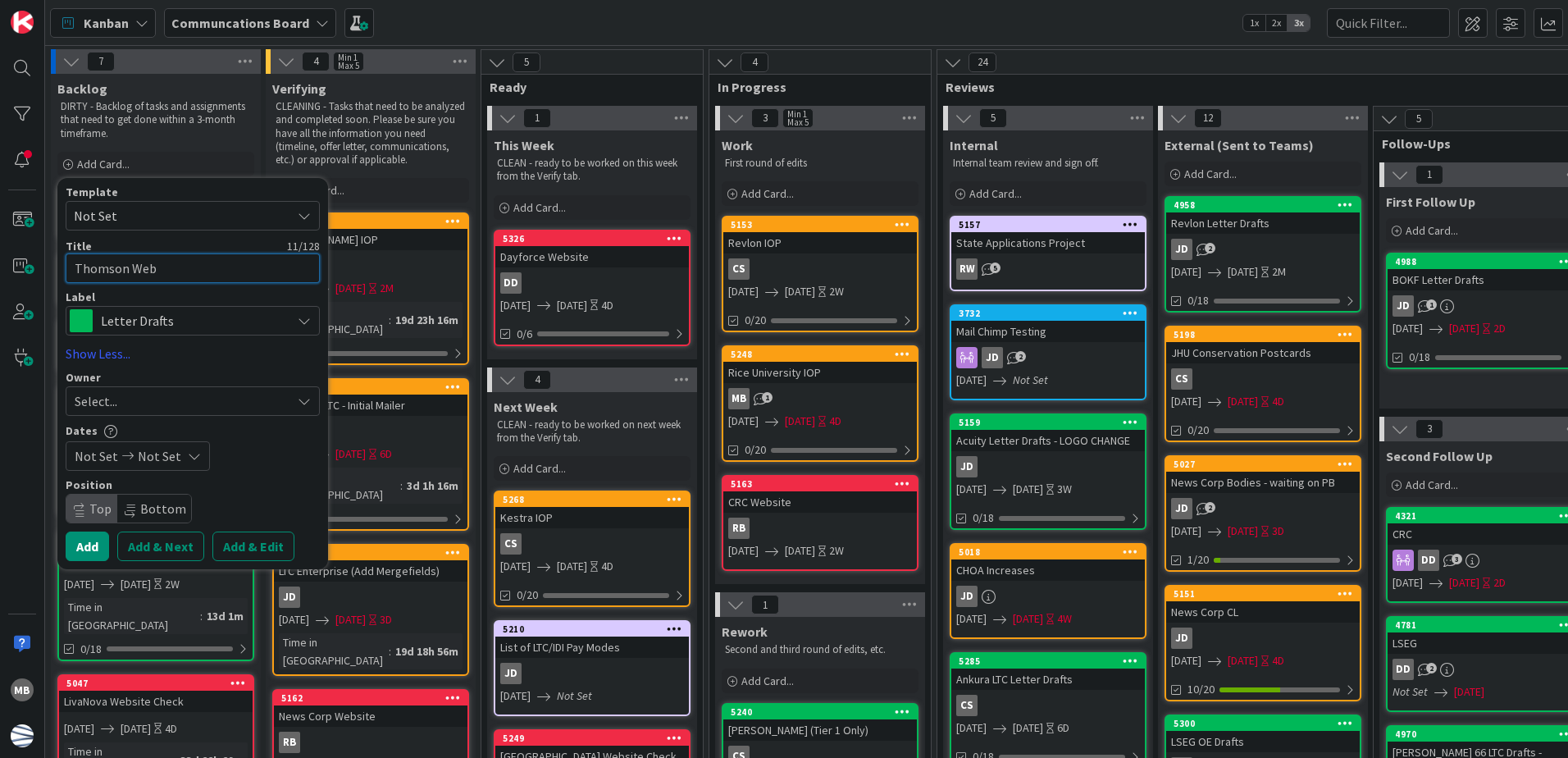
type textarea "x"
type textarea "Thomson Webs"
type textarea "x"
type textarea "Thomson Websi"
type textarea "x"
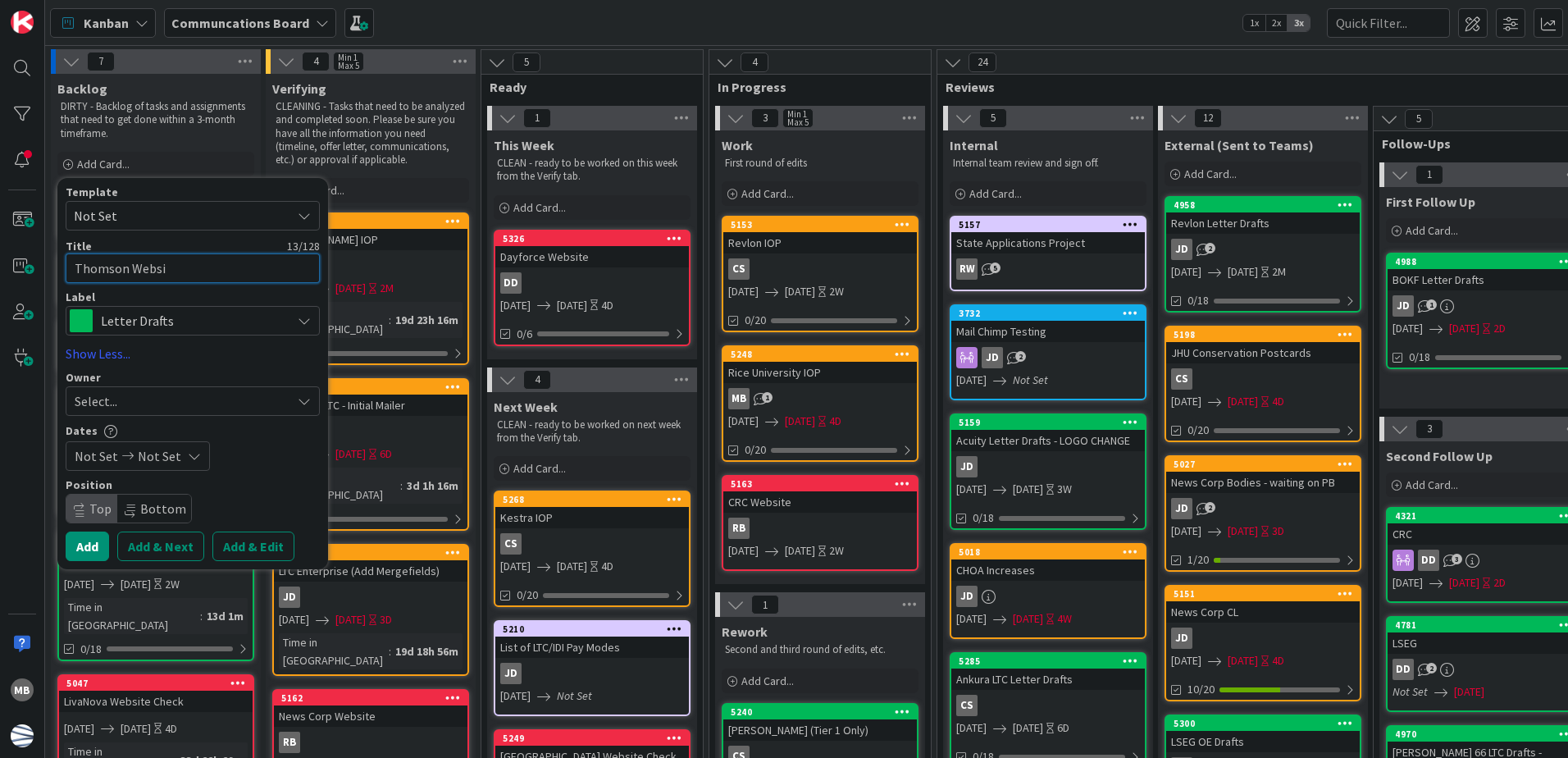
type textarea "Thomson Websit"
type textarea "x"
type textarea "Thomson Website"
click at [206, 312] on span "Letter Drafts" at bounding box center [192, 321] width 182 height 23
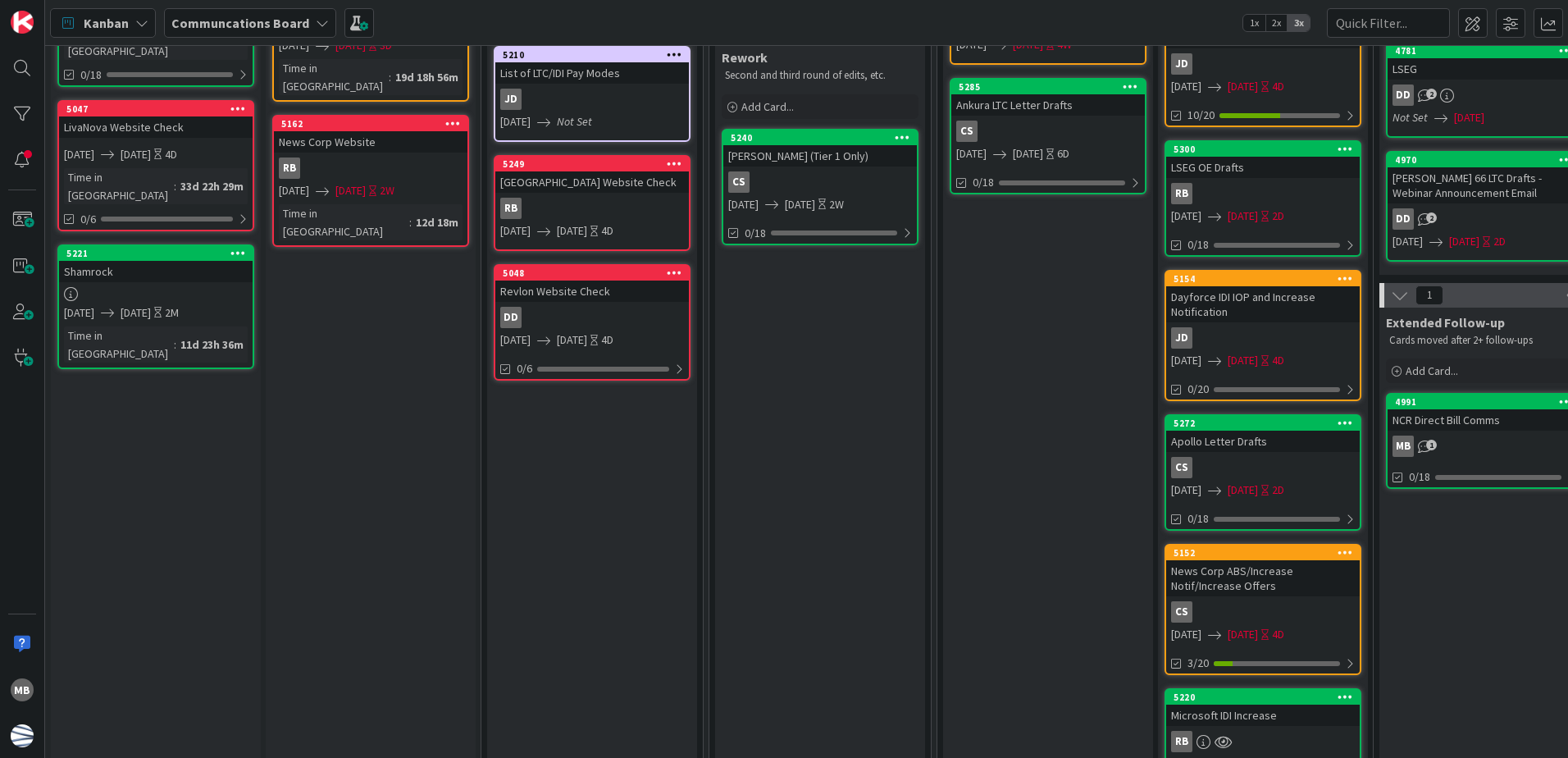
scroll to position [164, 0]
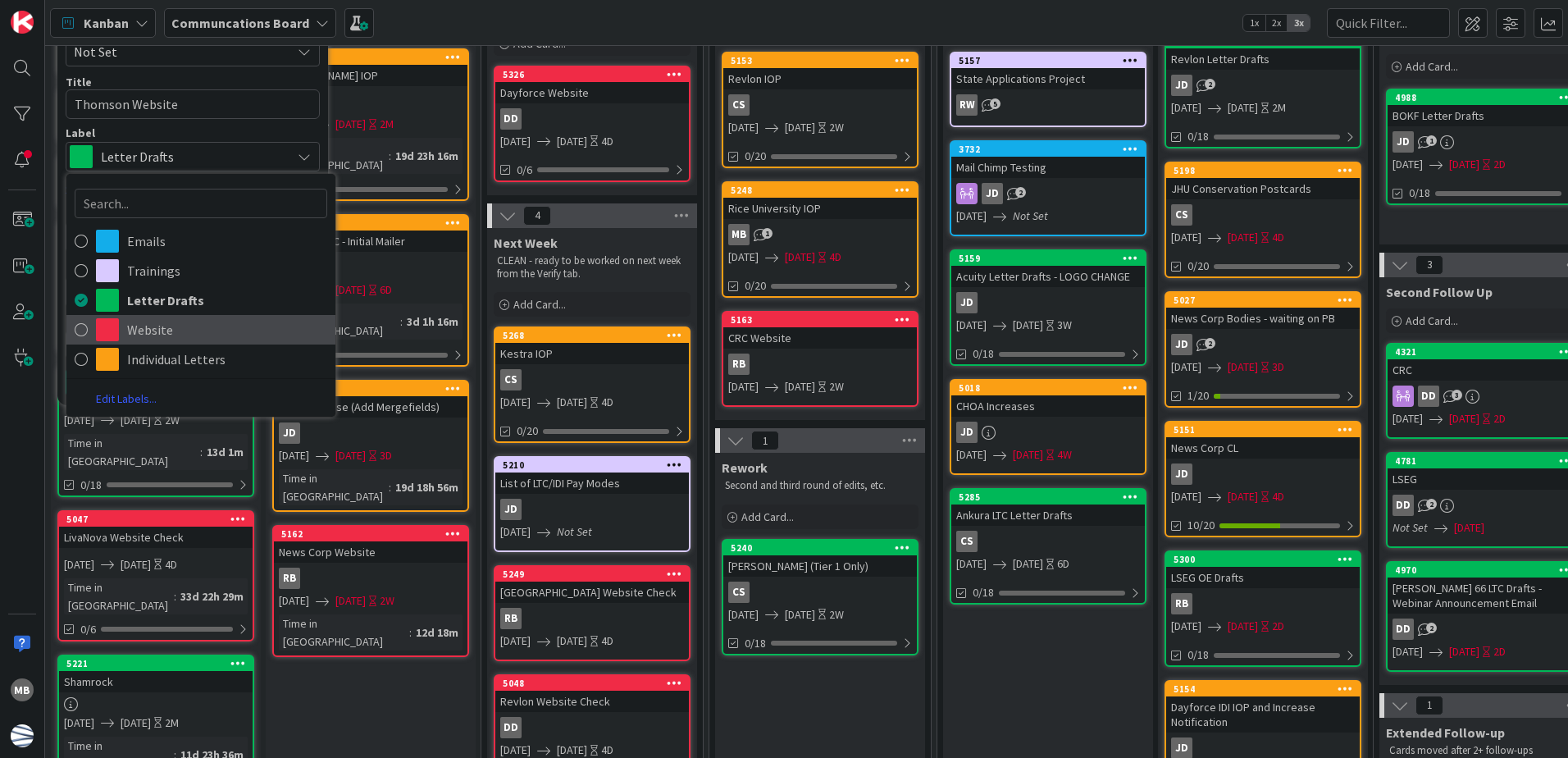
click at [187, 323] on span "Website" at bounding box center [227, 329] width 200 height 25
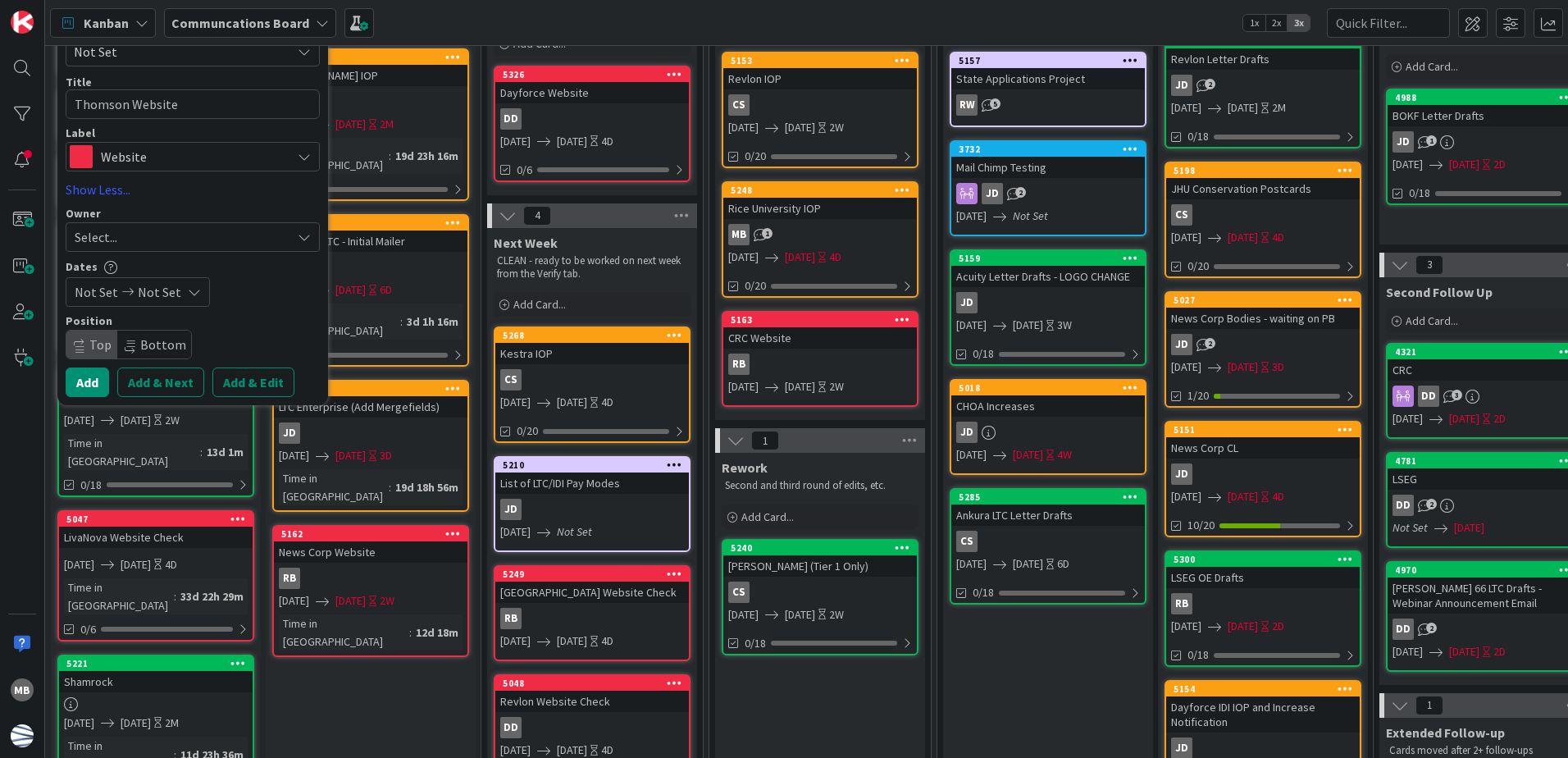
scroll to position [0, 0]
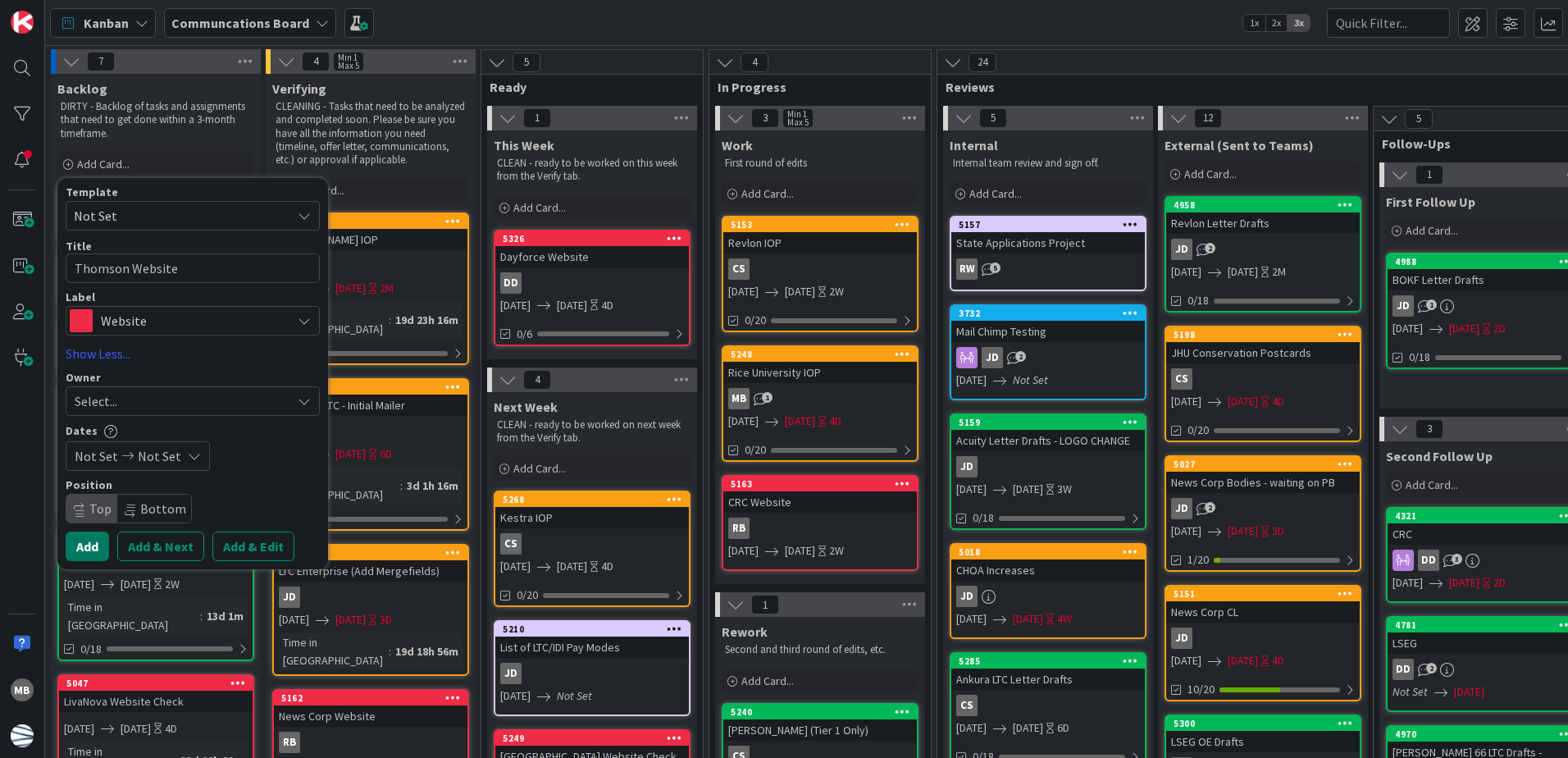
drag, startPoint x: 85, startPoint y: 548, endPoint x: 262, endPoint y: 438, distance: 208.4
click at [84, 548] on button "Add" at bounding box center [87, 546] width 44 height 29
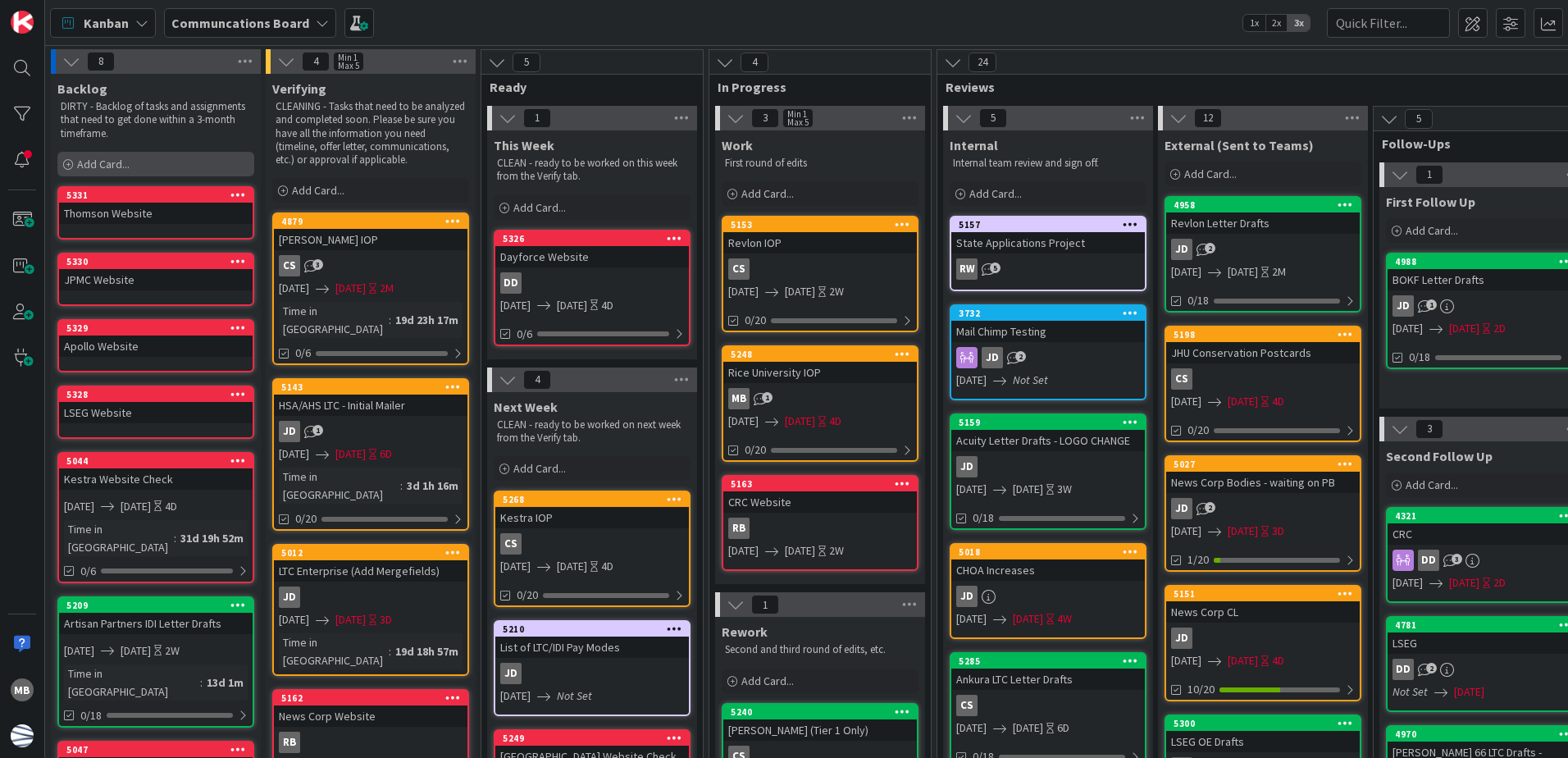
click at [88, 162] on span "Add Card..." at bounding box center [103, 163] width 53 height 15
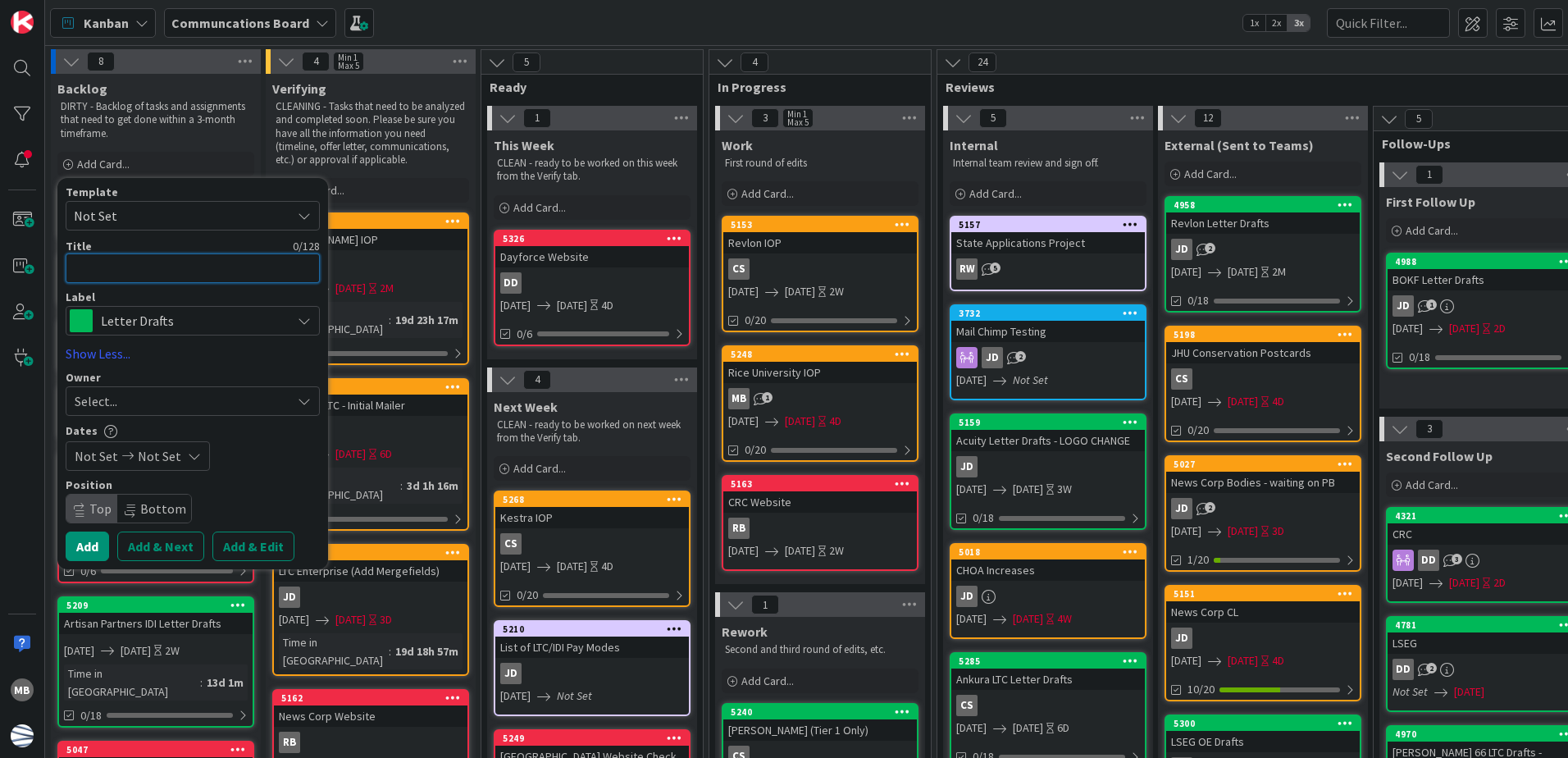
type textarea "x"
type textarea "P"
type textarea "x"
type textarea "Ph"
type textarea "x"
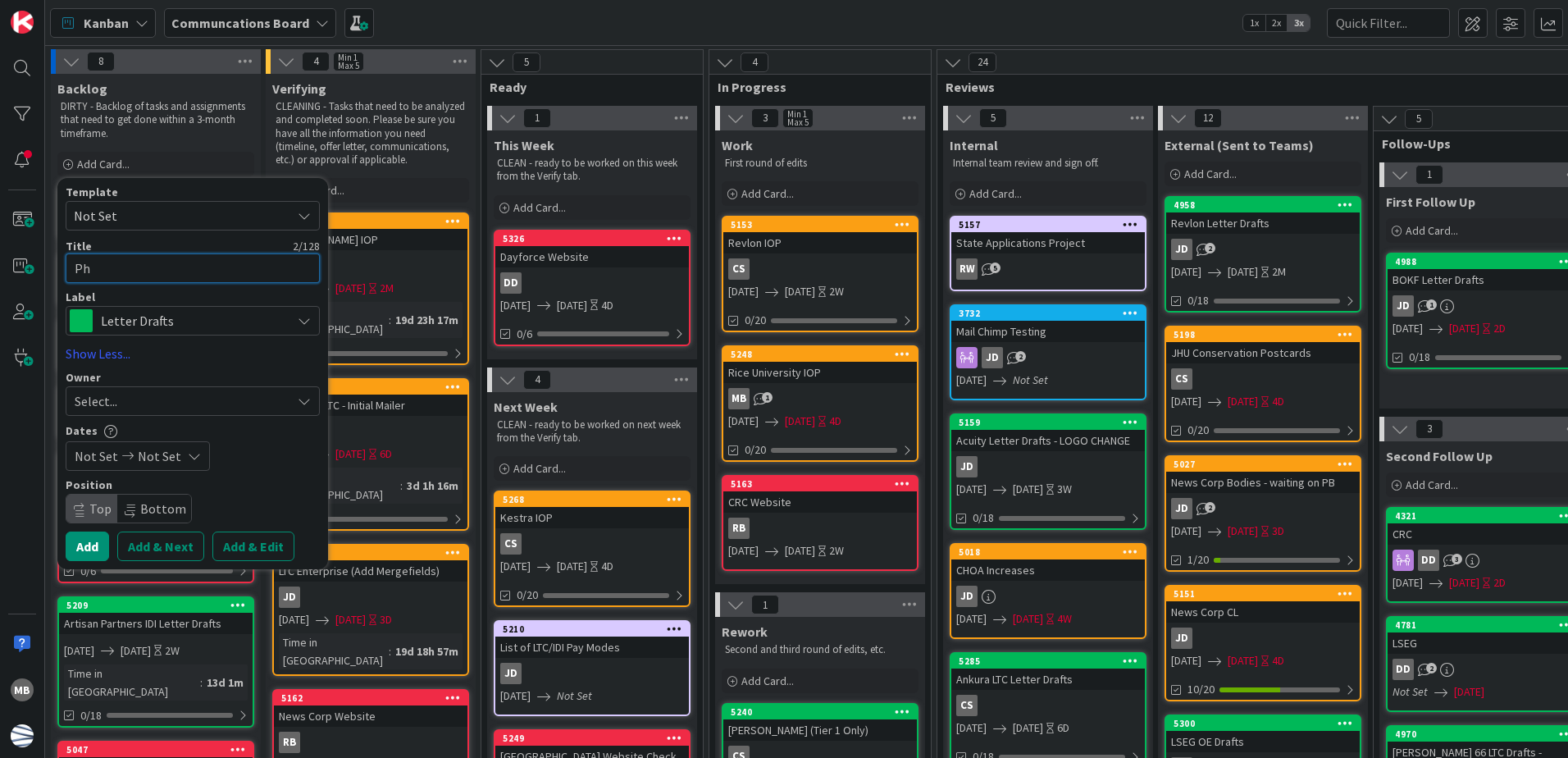
type textarea "Phi"
type textarea "x"
type textarea "Phil"
type textarea "x"
type textarea "Phill"
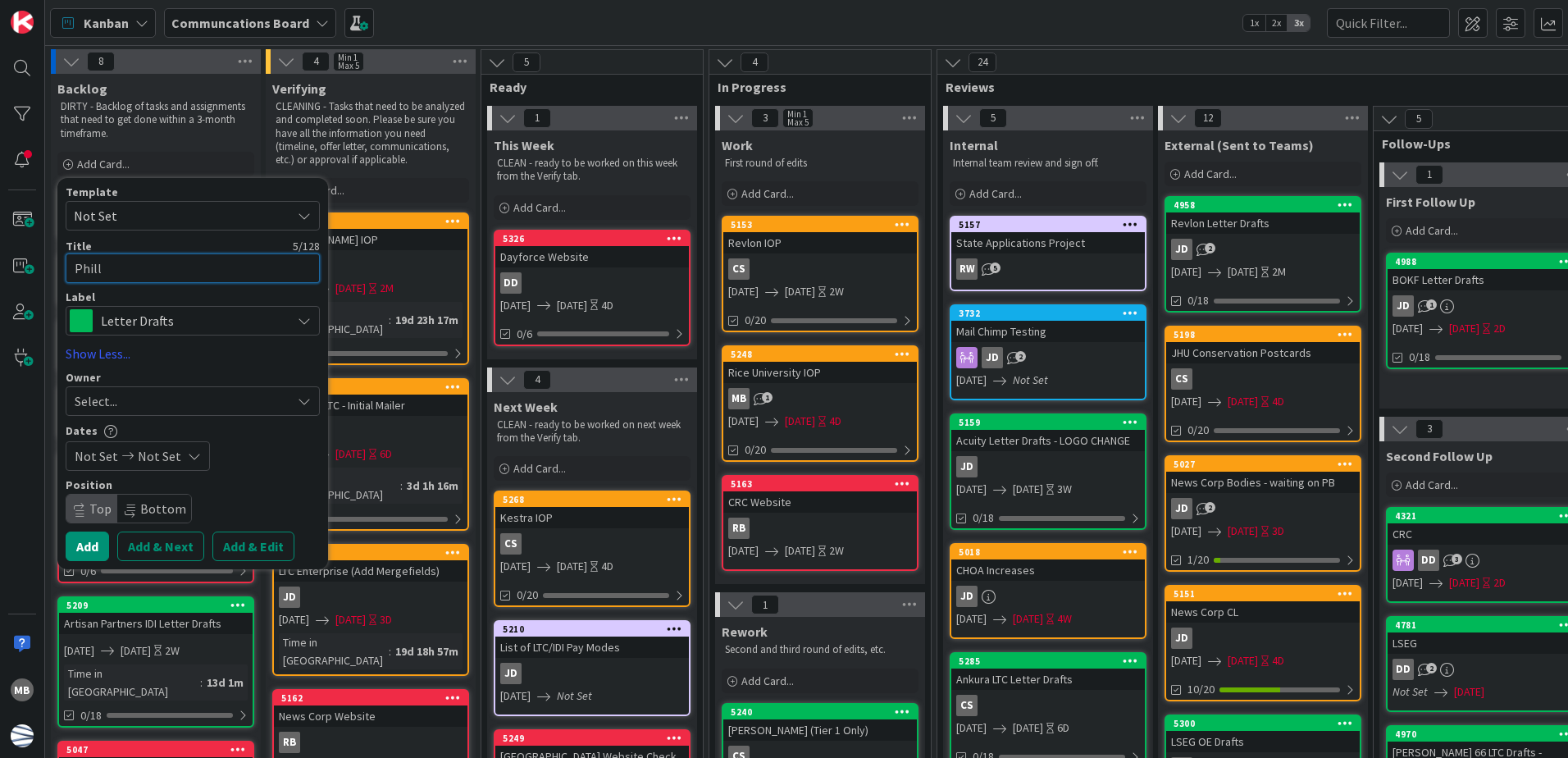
type textarea "x"
type textarea "Philli"
click at [230, 310] on span "Letter Drafts" at bounding box center [192, 321] width 182 height 23
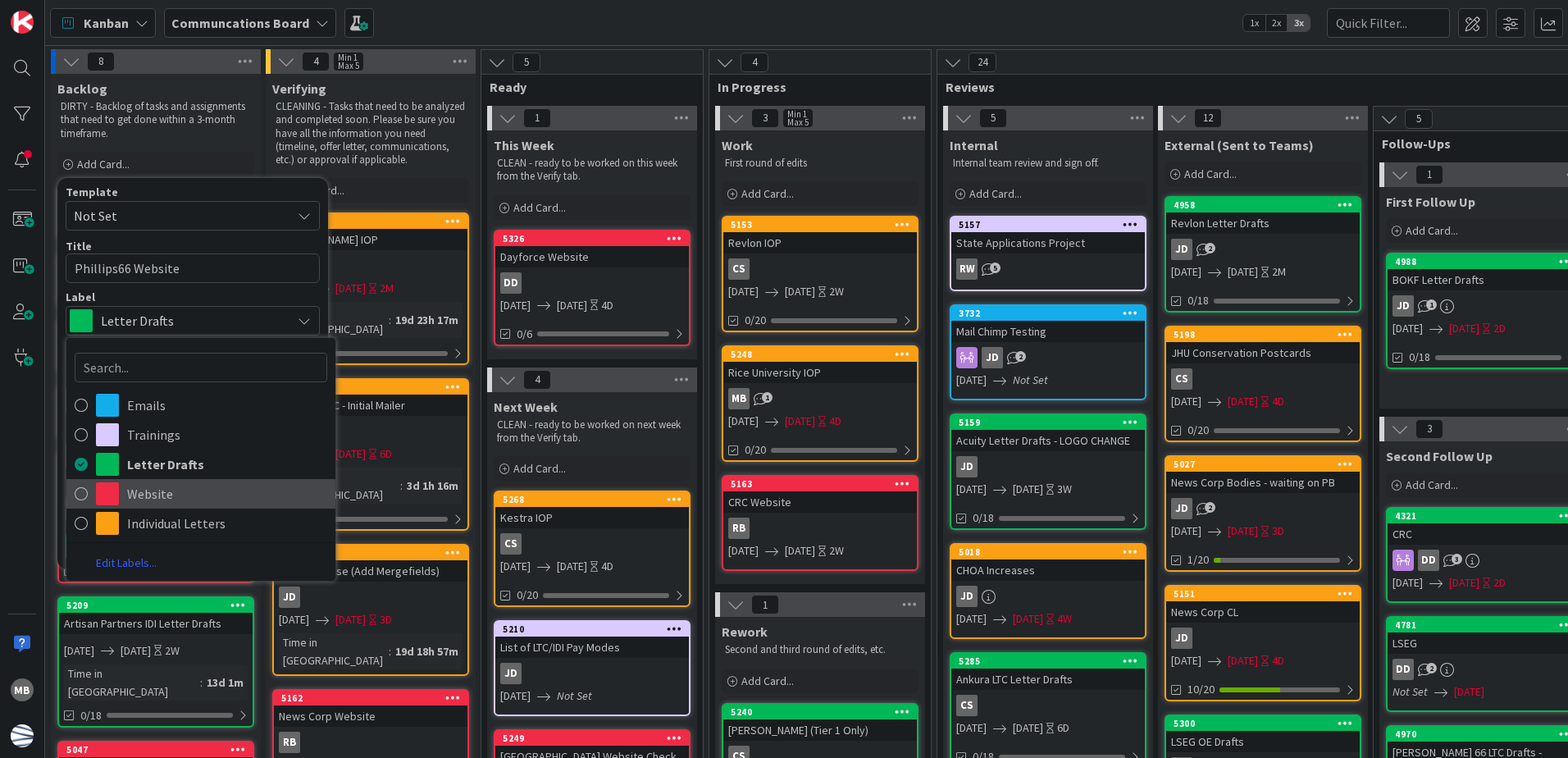
drag, startPoint x: 174, startPoint y: 498, endPoint x: 119, endPoint y: 519, distance: 58.9
click at [174, 498] on span "Website" at bounding box center [227, 494] width 200 height 25
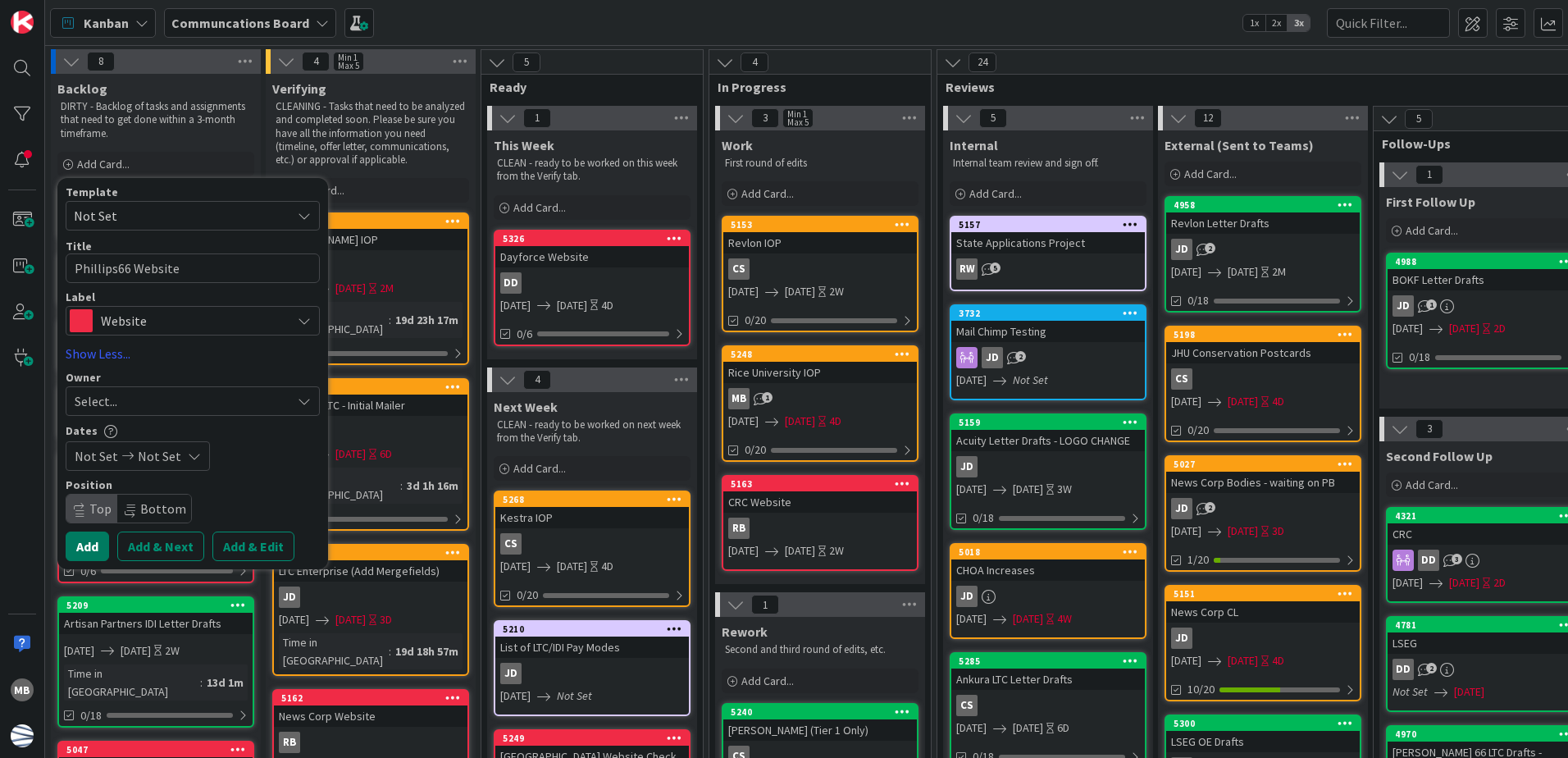
click at [82, 545] on button "Add" at bounding box center [87, 546] width 44 height 29
